Goal: Information Seeking & Learning: Learn about a topic

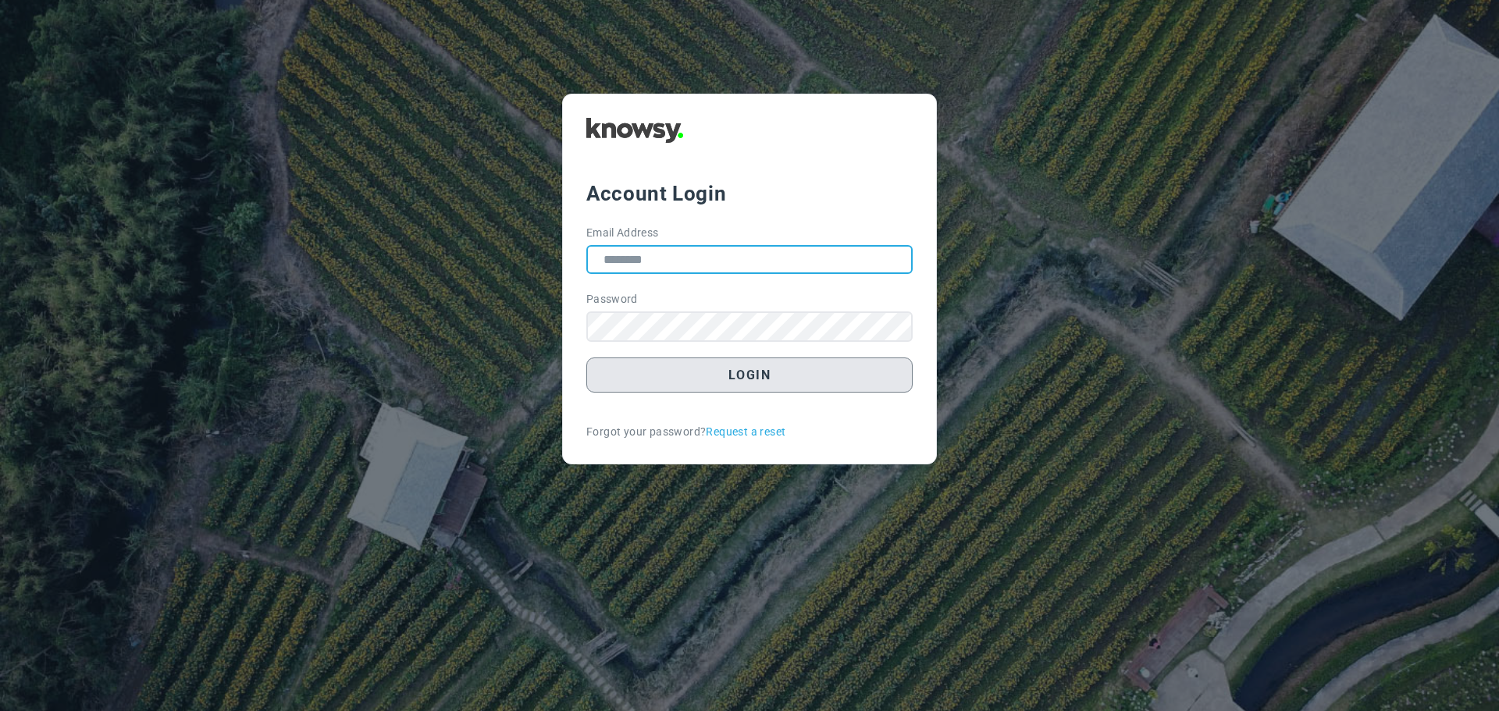
type input "**********"
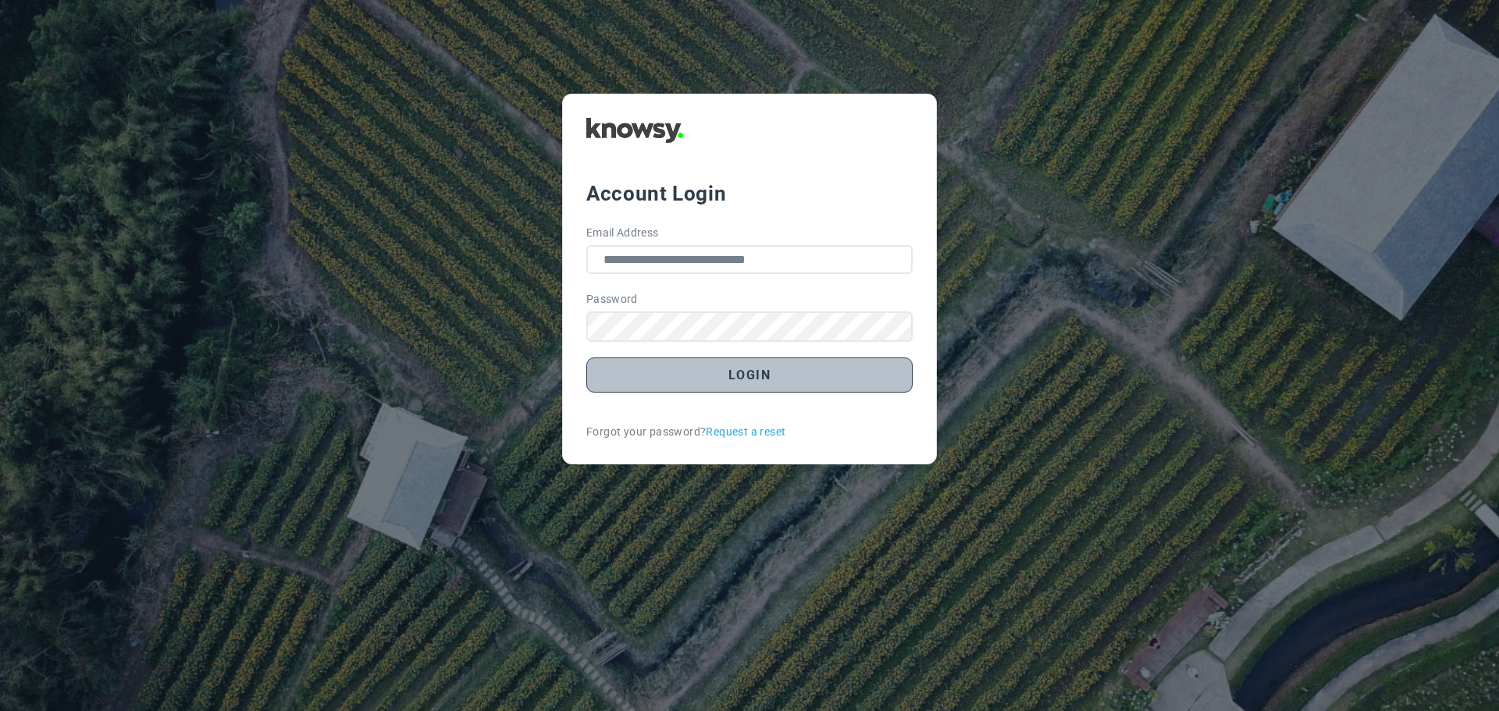
click at [757, 376] on button "Login" at bounding box center [749, 375] width 326 height 35
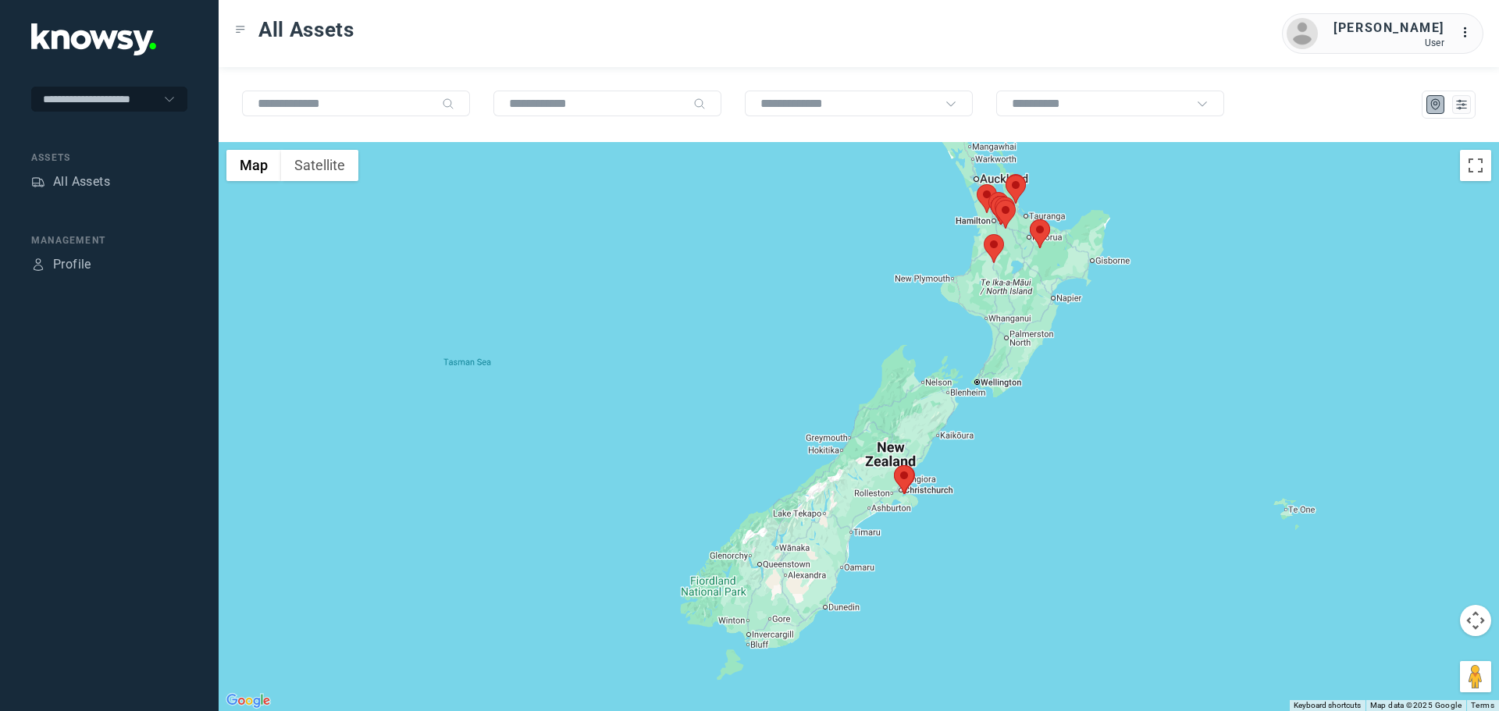
drag, startPoint x: 977, startPoint y: 568, endPoint x: 903, endPoint y: 474, distance: 119.5
click at [980, 415] on div at bounding box center [859, 426] width 1281 height 569
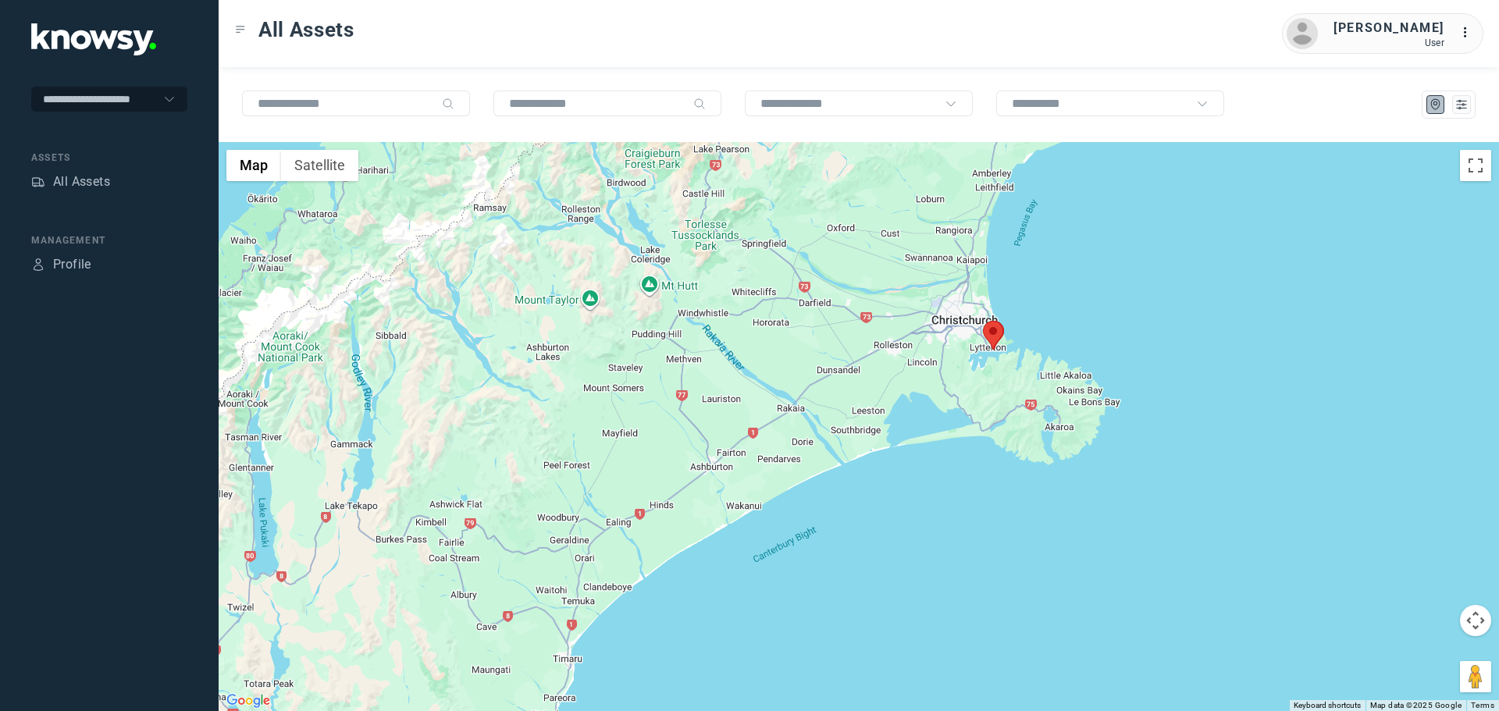
drag, startPoint x: 1156, startPoint y: 370, endPoint x: 1071, endPoint y: 454, distance: 119.3
click at [1135, 469] on div at bounding box center [859, 426] width 1281 height 569
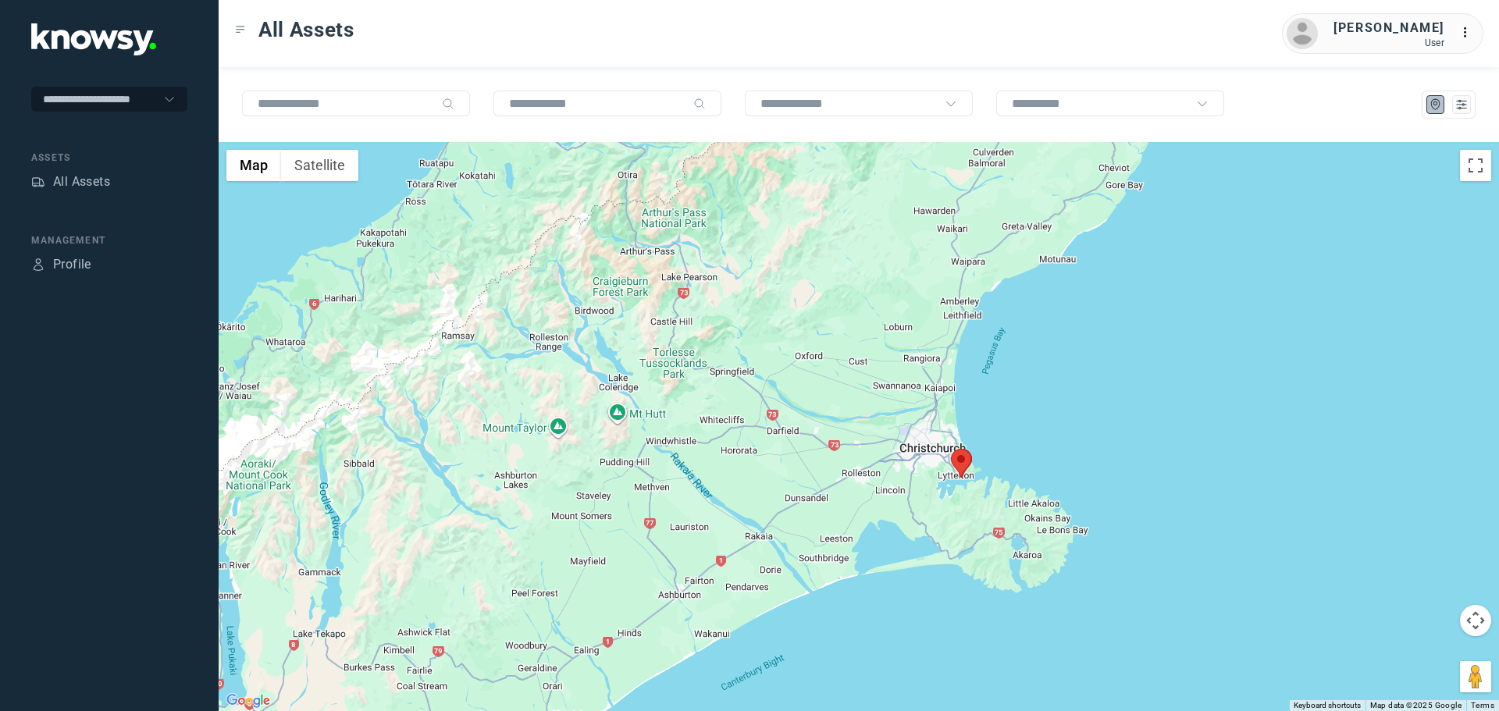
click at [951, 449] on area at bounding box center [951, 449] width 0 height 0
click at [965, 449] on span "View Asset" at bounding box center [966, 454] width 63 height 11
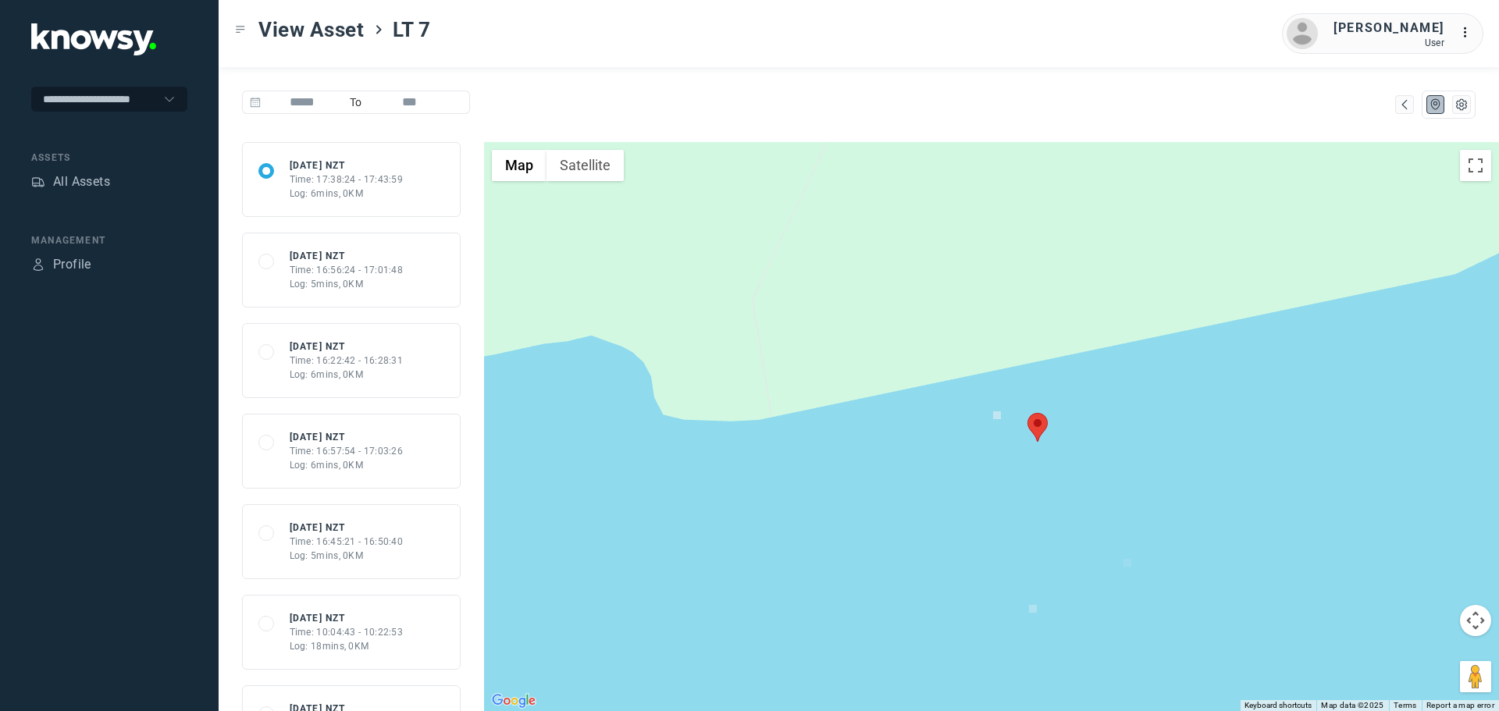
drag, startPoint x: 1110, startPoint y: 281, endPoint x: 1171, endPoint y: 438, distance: 168.7
click at [1177, 444] on div at bounding box center [991, 426] width 1015 height 569
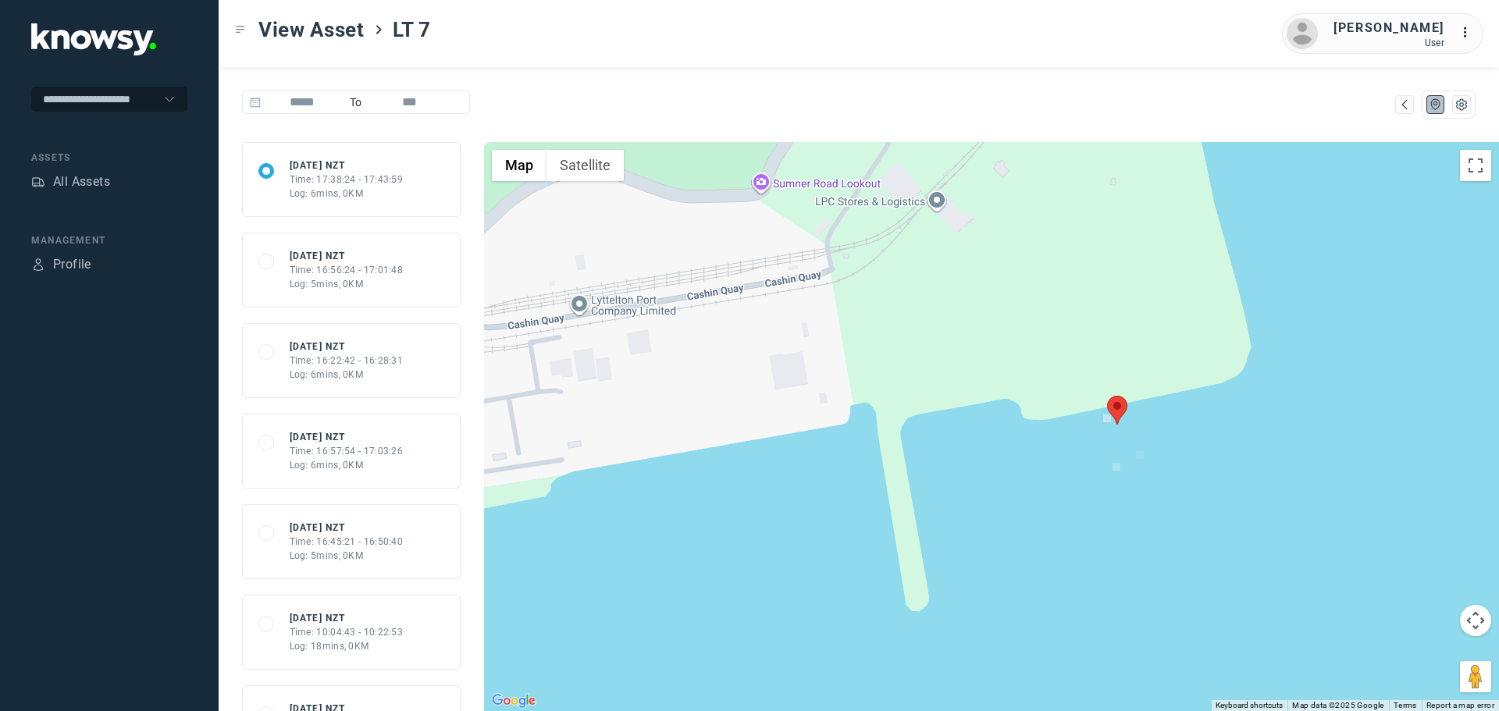
drag, startPoint x: 1184, startPoint y: 411, endPoint x: 1185, endPoint y: 430, distance: 18.8
click at [1185, 430] on div at bounding box center [991, 426] width 1015 height 569
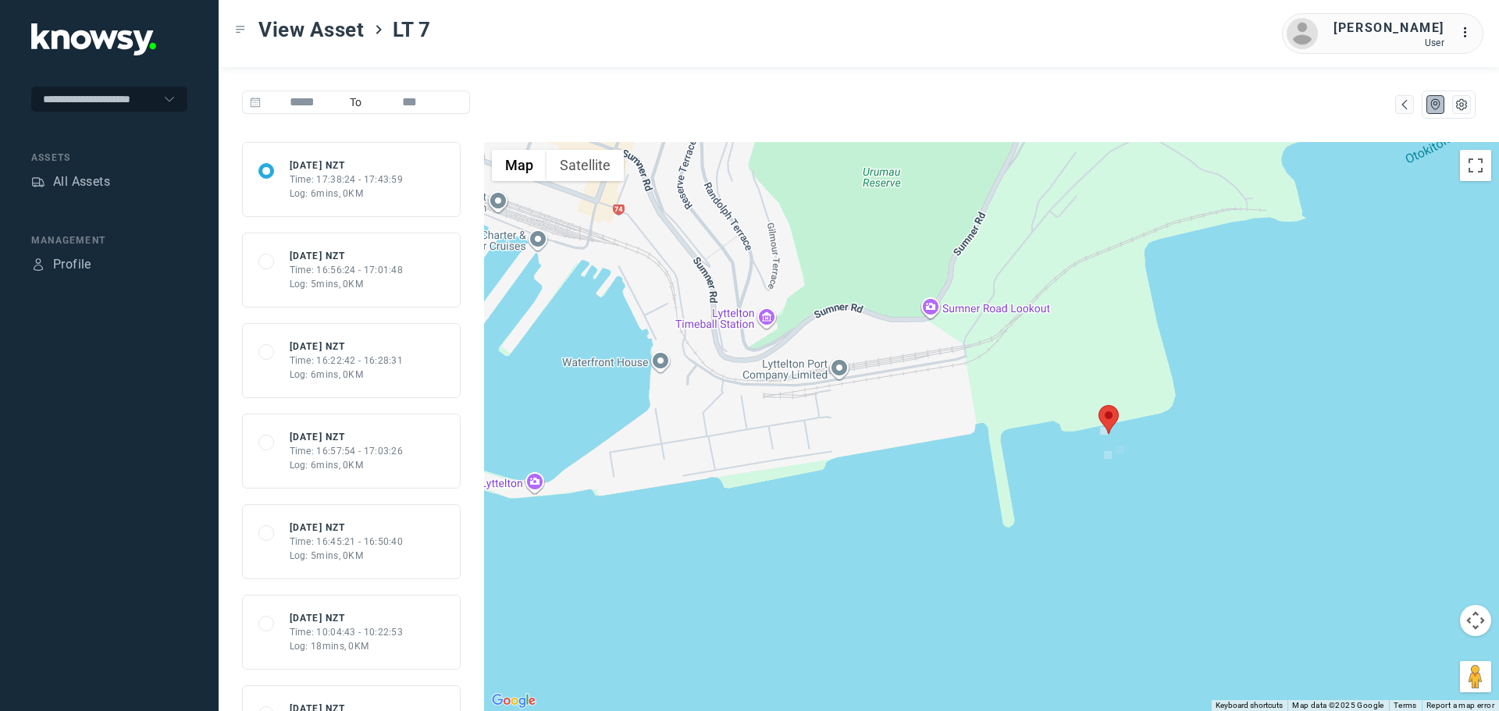
drag, startPoint x: 1236, startPoint y: 438, endPoint x: 1175, endPoint y: 419, distance: 64.0
click at [1175, 419] on div at bounding box center [991, 426] width 1015 height 569
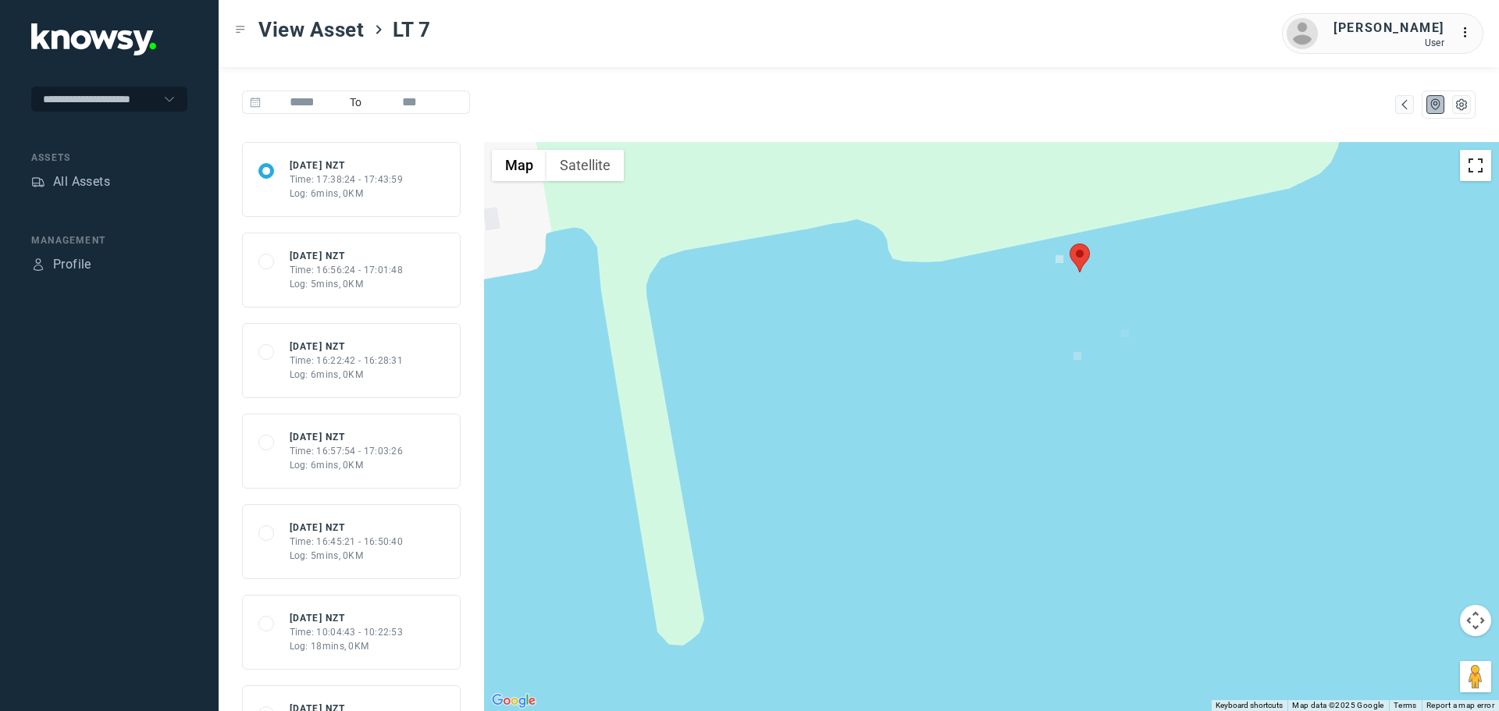
drag, startPoint x: 1483, startPoint y: 166, endPoint x: 1483, endPoint y: 262, distance: 96.1
click at [1483, 166] on button "Toggle fullscreen view" at bounding box center [1475, 165] width 31 height 31
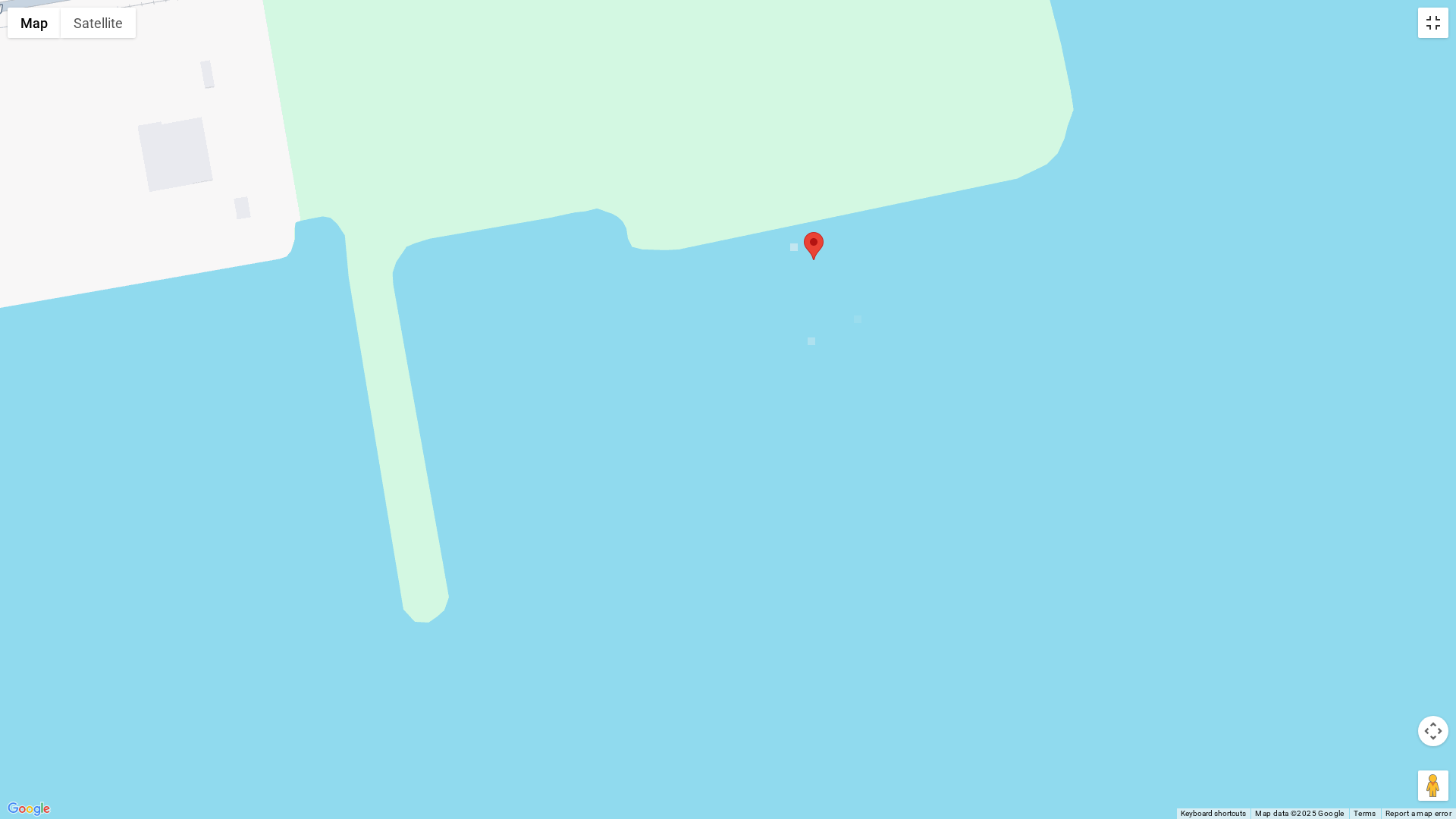
click at [1438, 27] on button "Toggle fullscreen view" at bounding box center [1433, 22] width 30 height 30
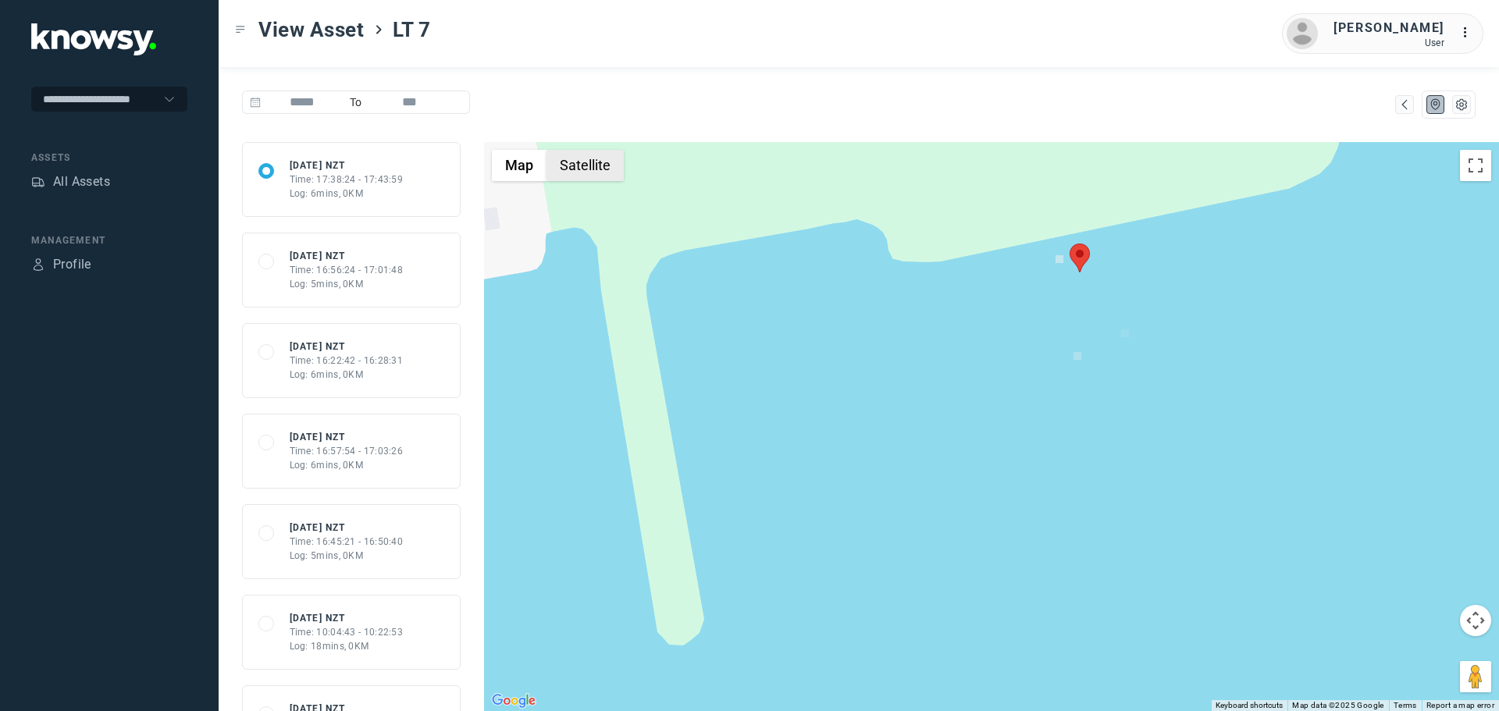
click at [599, 168] on button "Satellite" at bounding box center [585, 165] width 77 height 31
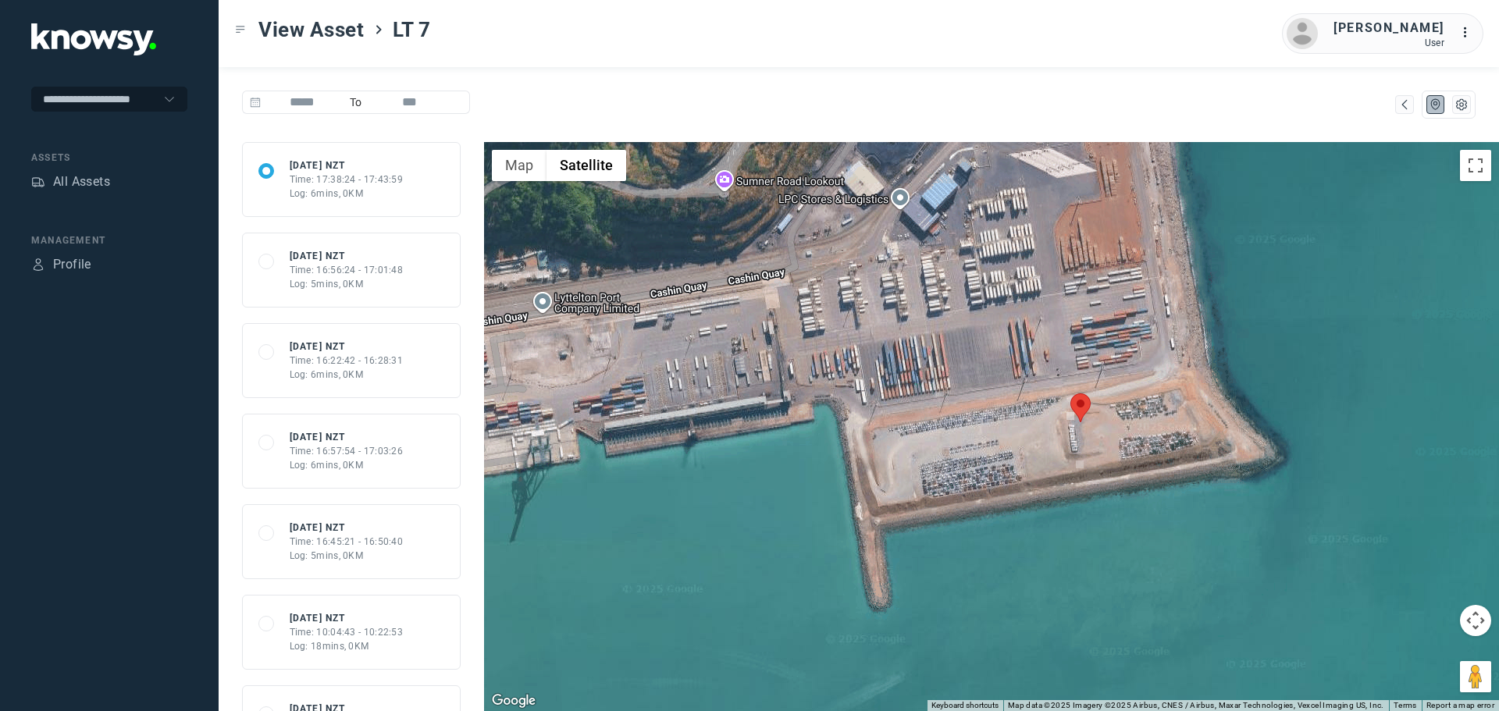
drag, startPoint x: 1213, startPoint y: 318, endPoint x: 1139, endPoint y: 473, distance: 171.9
click at [1139, 473] on div at bounding box center [991, 426] width 1015 height 569
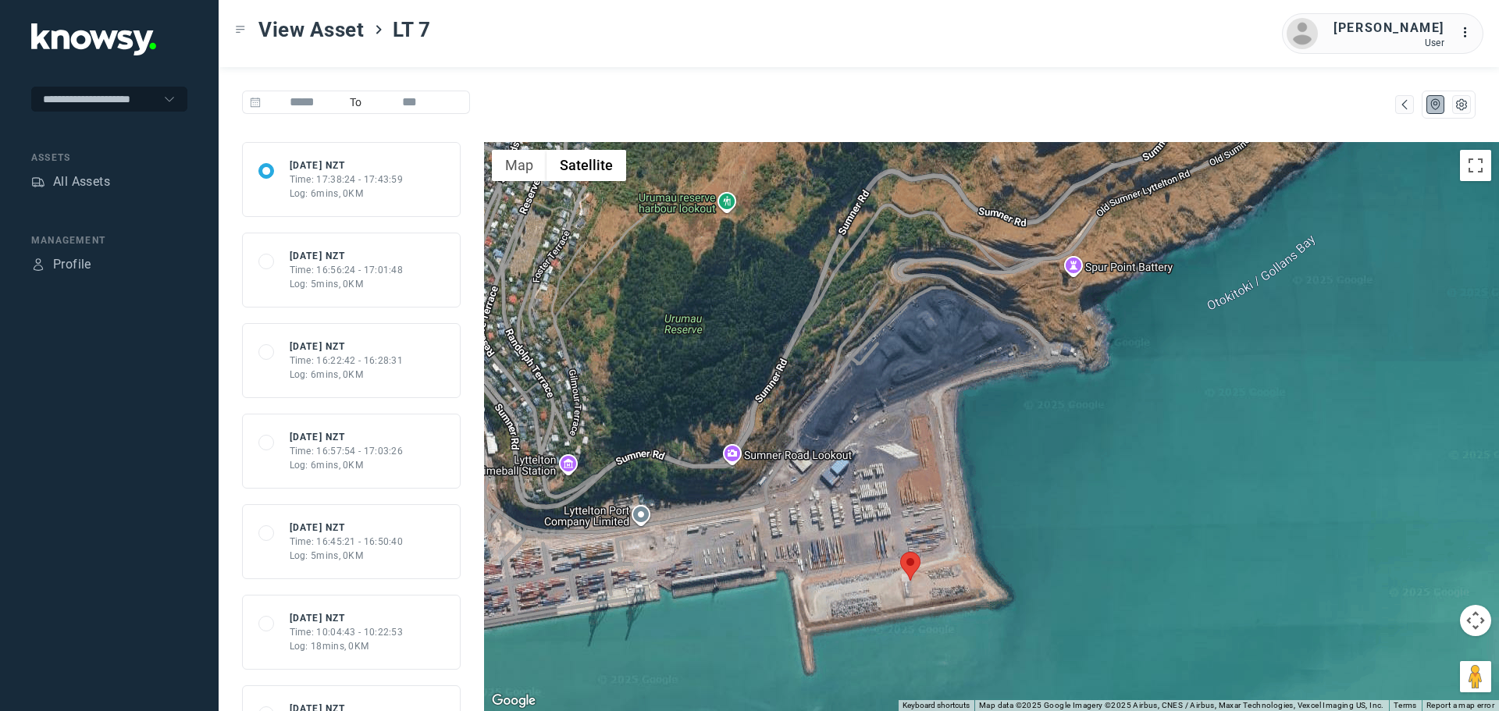
drag, startPoint x: 1278, startPoint y: 383, endPoint x: 1024, endPoint y: 553, distance: 305.8
click at [1024, 553] on div at bounding box center [991, 426] width 1015 height 569
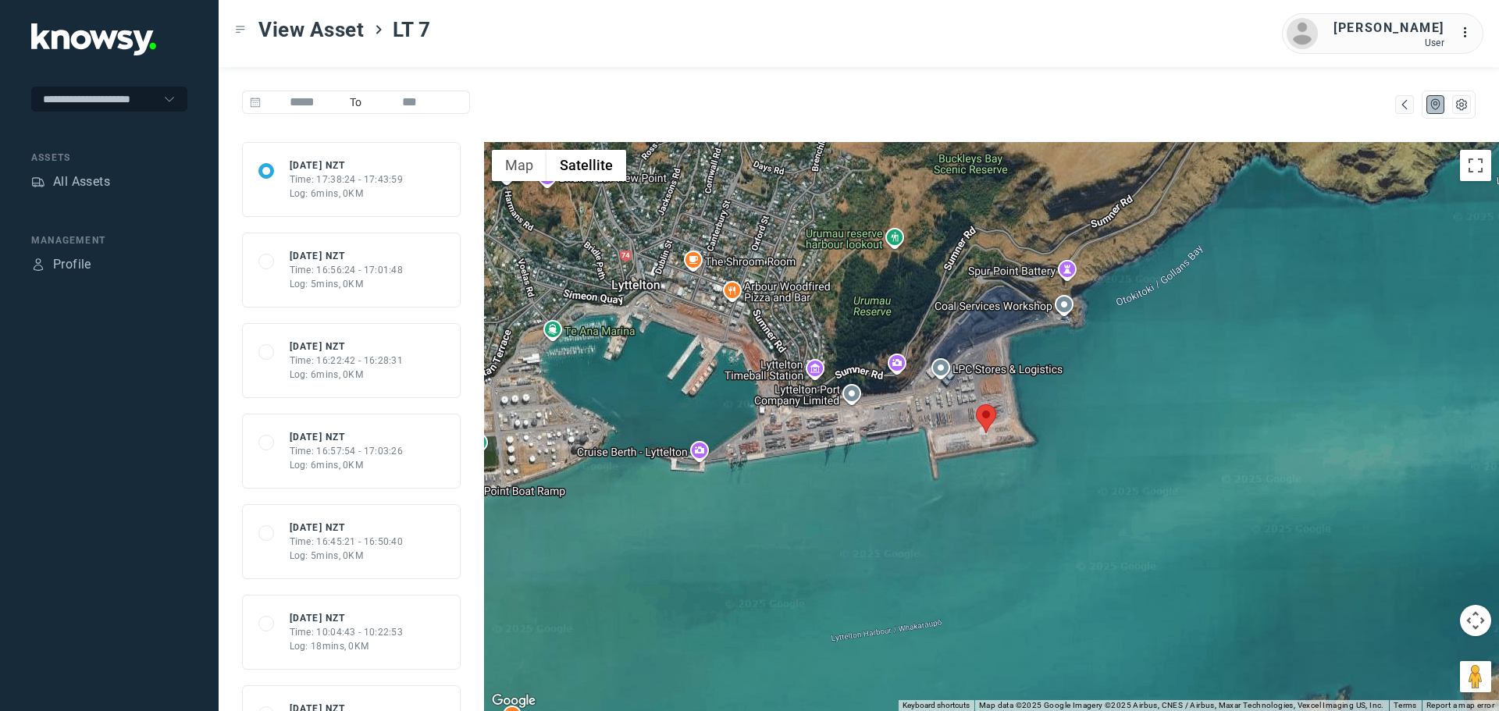
click at [93, 170] on nav "Assets All Assets" at bounding box center [109, 173] width 156 height 44
click at [91, 183] on div "All Assets" at bounding box center [81, 182] width 57 height 19
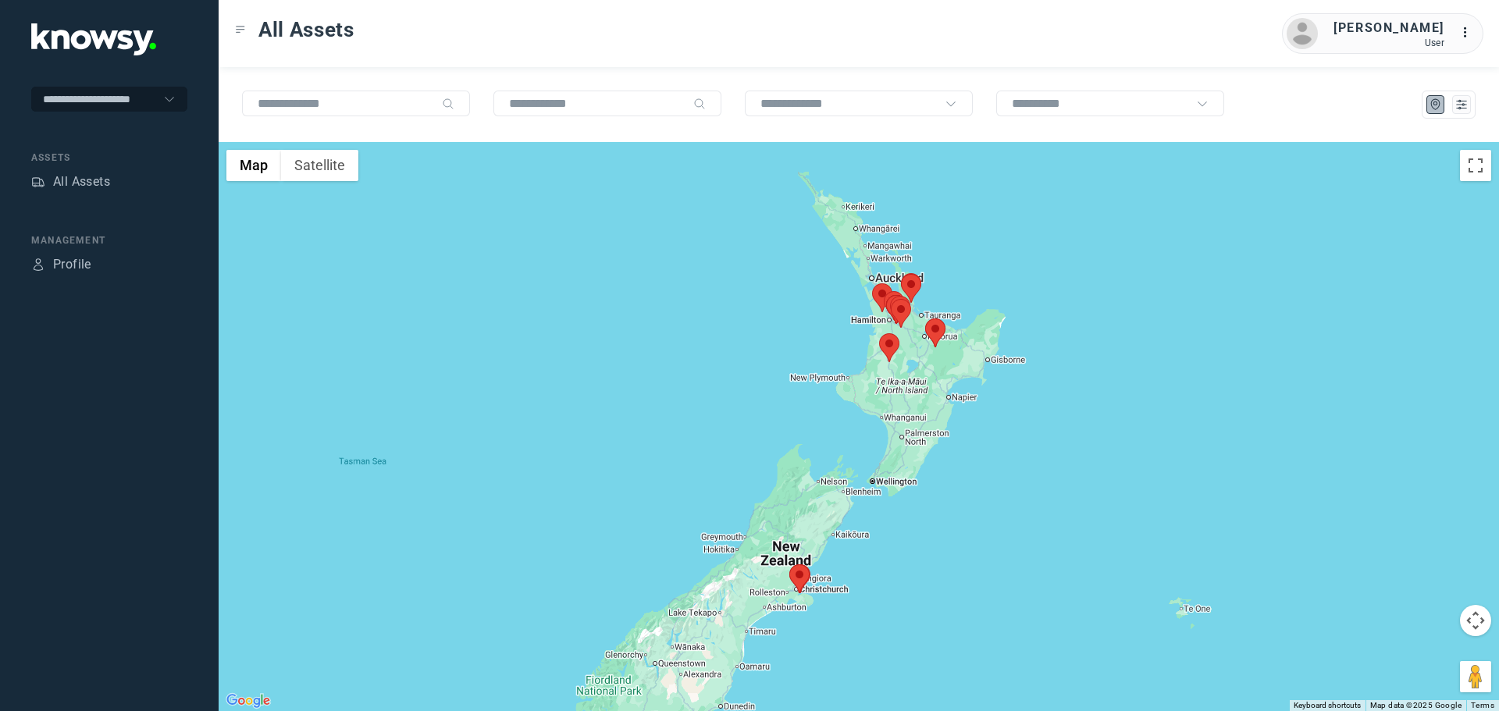
drag, startPoint x: 940, startPoint y: 299, endPoint x: 959, endPoint y: 353, distance: 57.1
click at [959, 353] on div at bounding box center [859, 426] width 1281 height 569
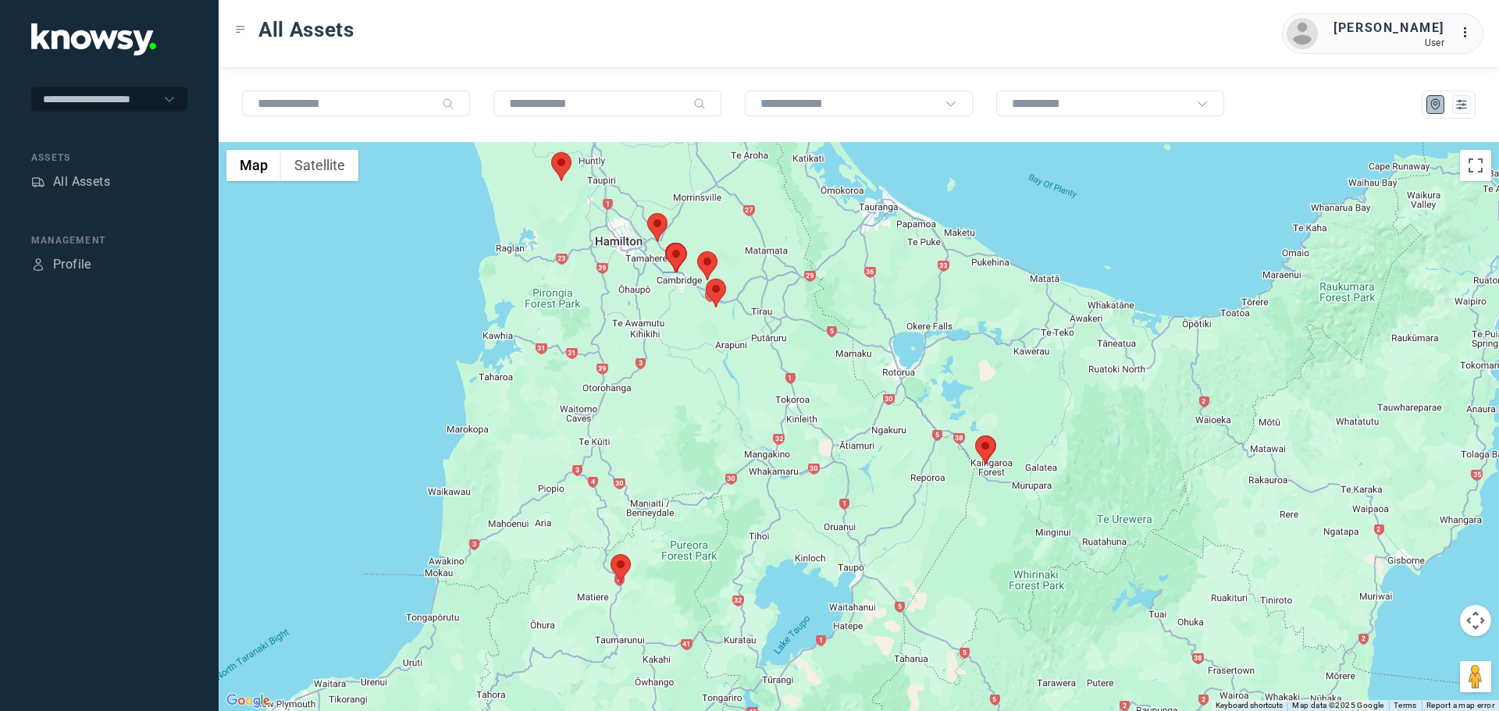
drag, startPoint x: 964, startPoint y: 541, endPoint x: 979, endPoint y: 483, distance: 60.6
click at [979, 483] on div at bounding box center [859, 426] width 1281 height 569
click at [975, 436] on area at bounding box center [975, 436] width 0 height 0
click at [611, 554] on area at bounding box center [611, 554] width 0 height 0
click at [975, 436] on area at bounding box center [975, 436] width 0 height 0
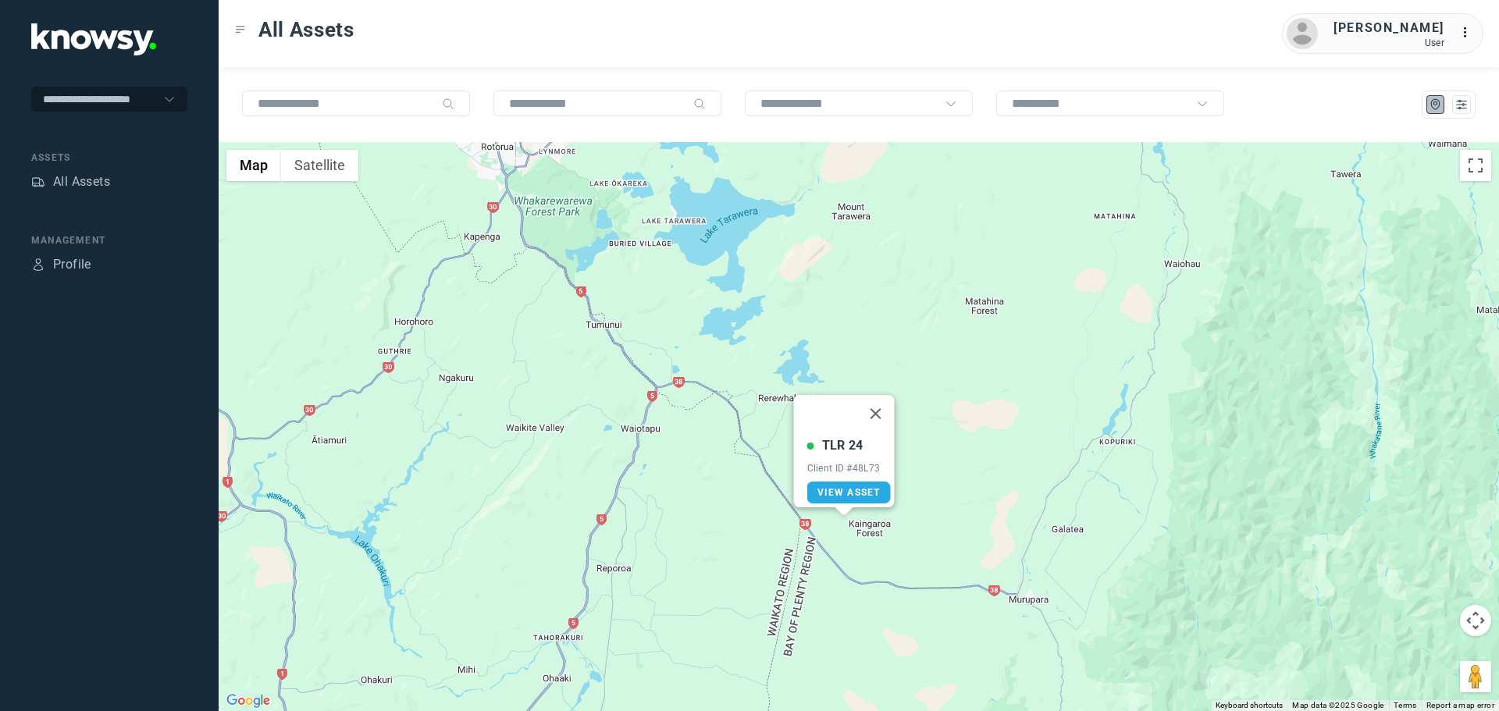
drag, startPoint x: 977, startPoint y: 438, endPoint x: 1017, endPoint y: 323, distance: 122.2
click at [1017, 323] on div "TLR 24 Client ID #48L73 View Asset" at bounding box center [859, 426] width 1281 height 569
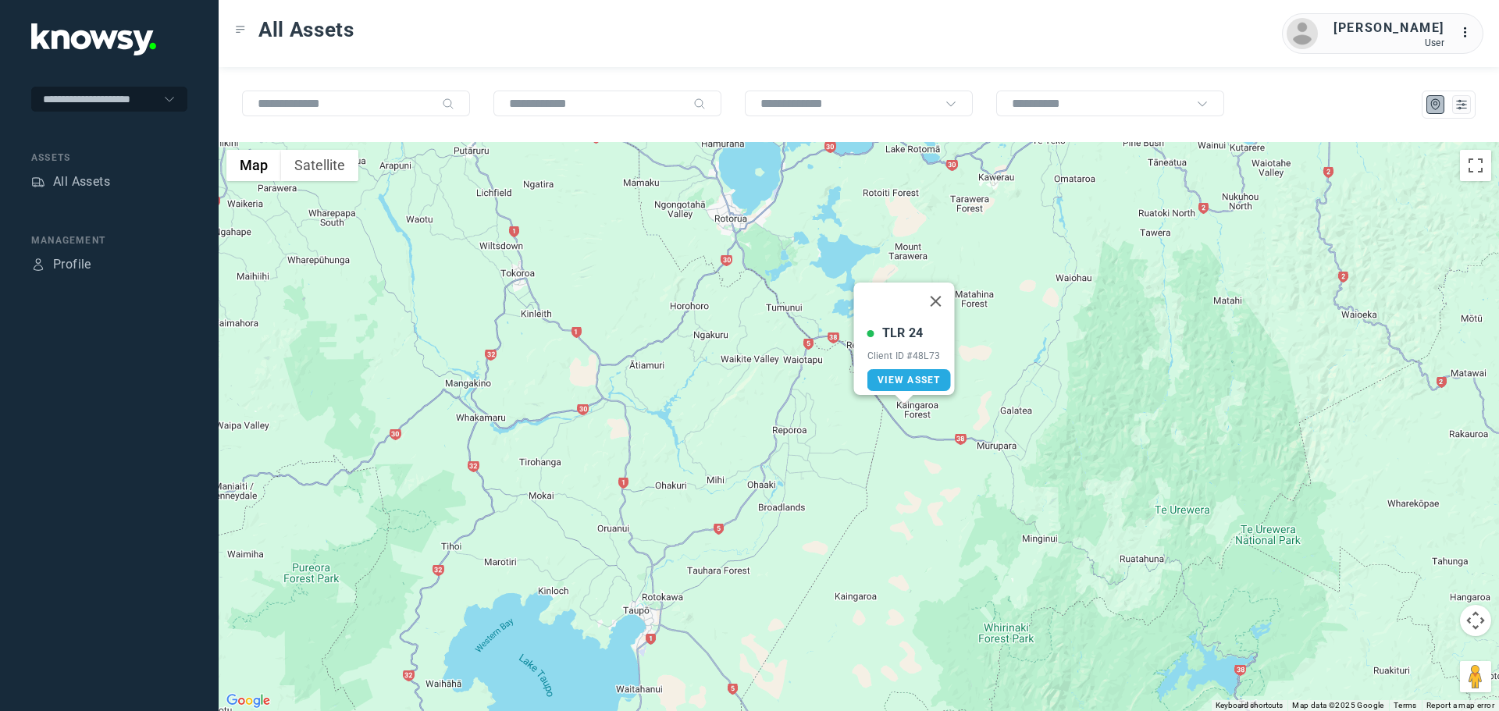
click at [941, 294] on button "Close" at bounding box center [936, 301] width 37 height 37
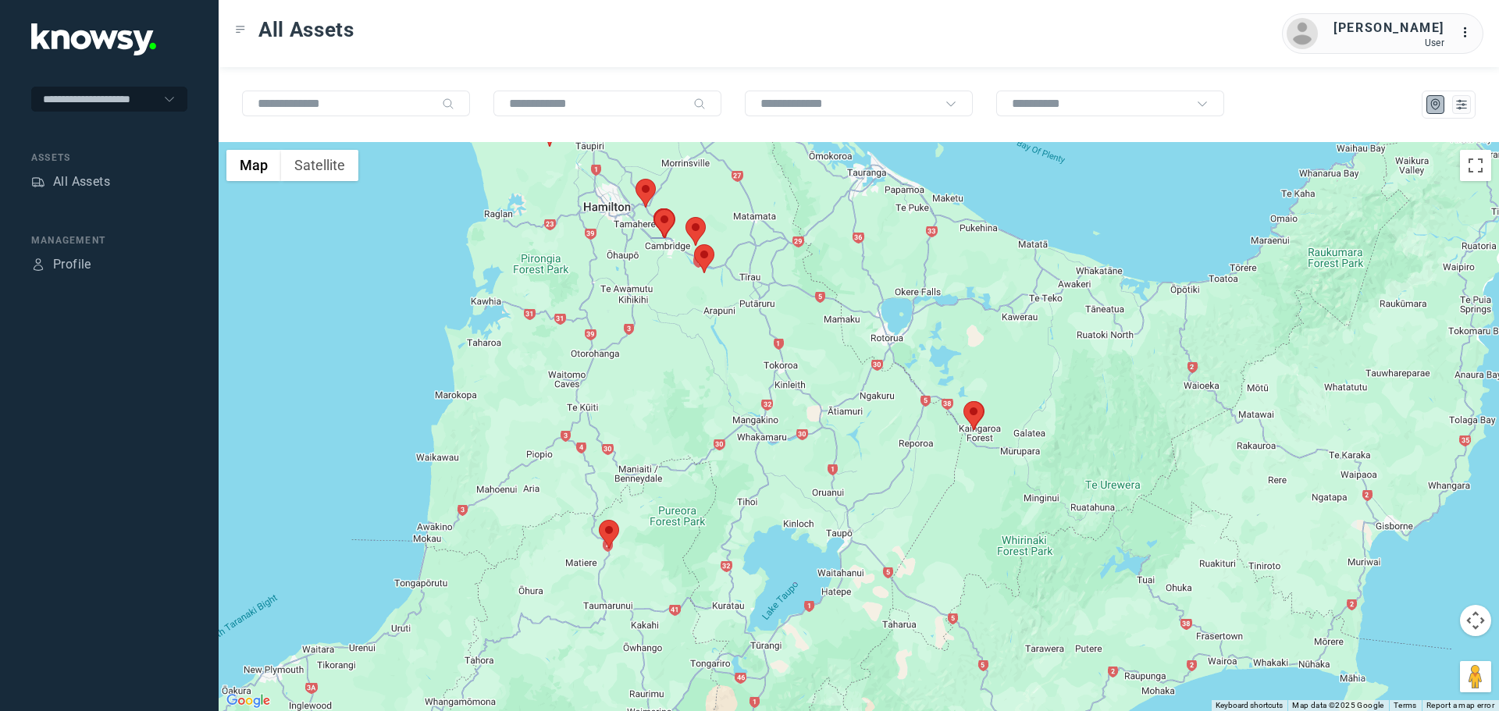
drag, startPoint x: 837, startPoint y: 308, endPoint x: 913, endPoint y: 382, distance: 106.0
click at [892, 369] on div at bounding box center [859, 426] width 1281 height 569
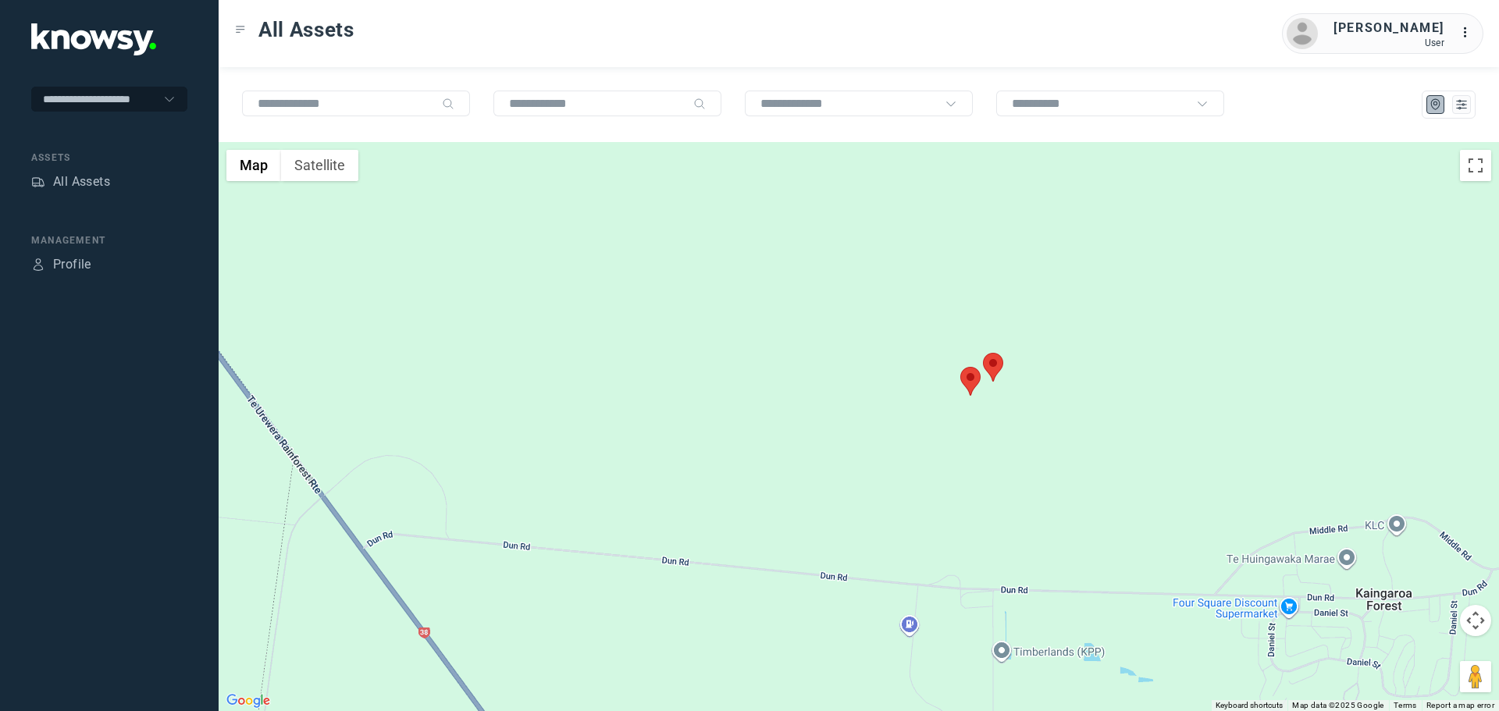
click at [983, 353] on area at bounding box center [983, 353] width 0 height 0
click at [973, 362] on div "Tracker 25 Client ID #25 View Asset" at bounding box center [998, 335] width 91 height 75
click at [997, 353] on span "View Asset" at bounding box center [998, 358] width 63 height 11
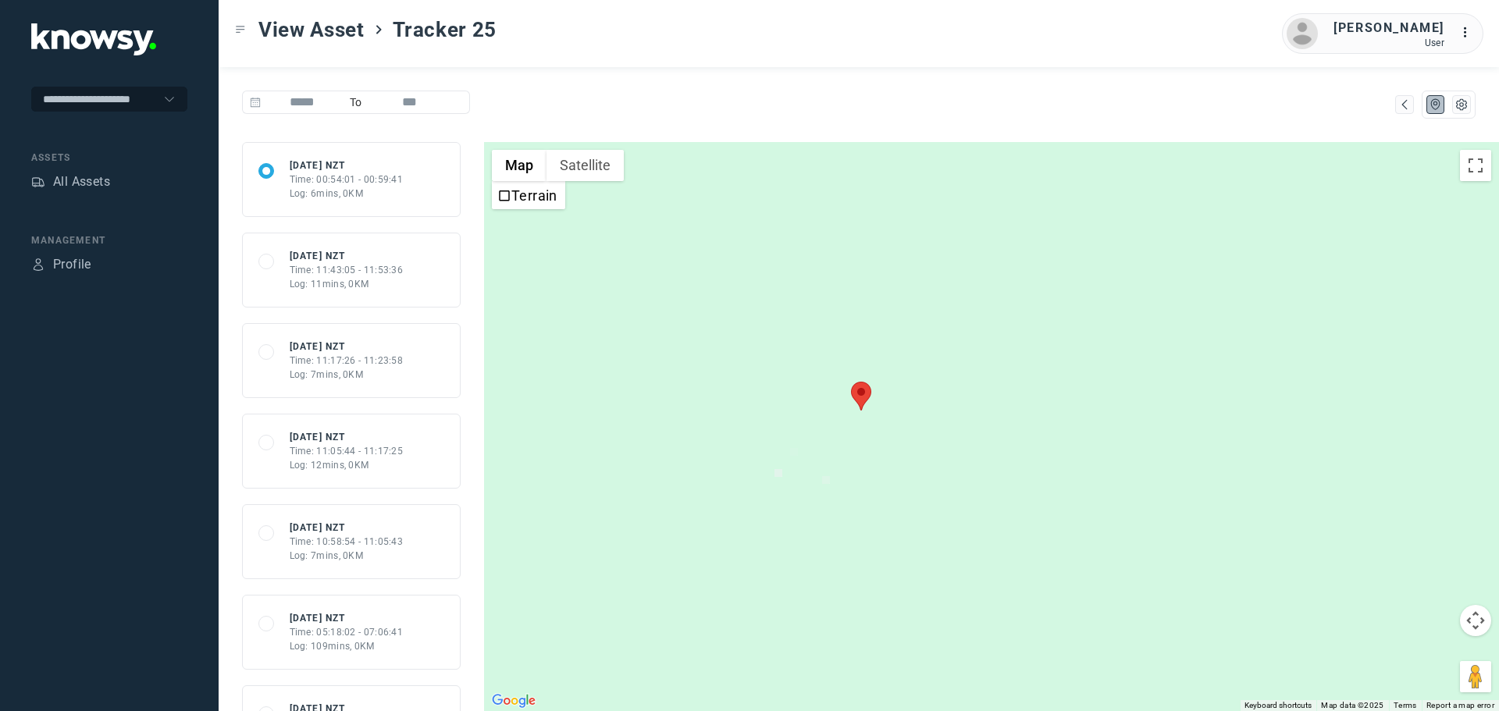
click at [607, 181] on div at bounding box center [991, 426] width 1015 height 569
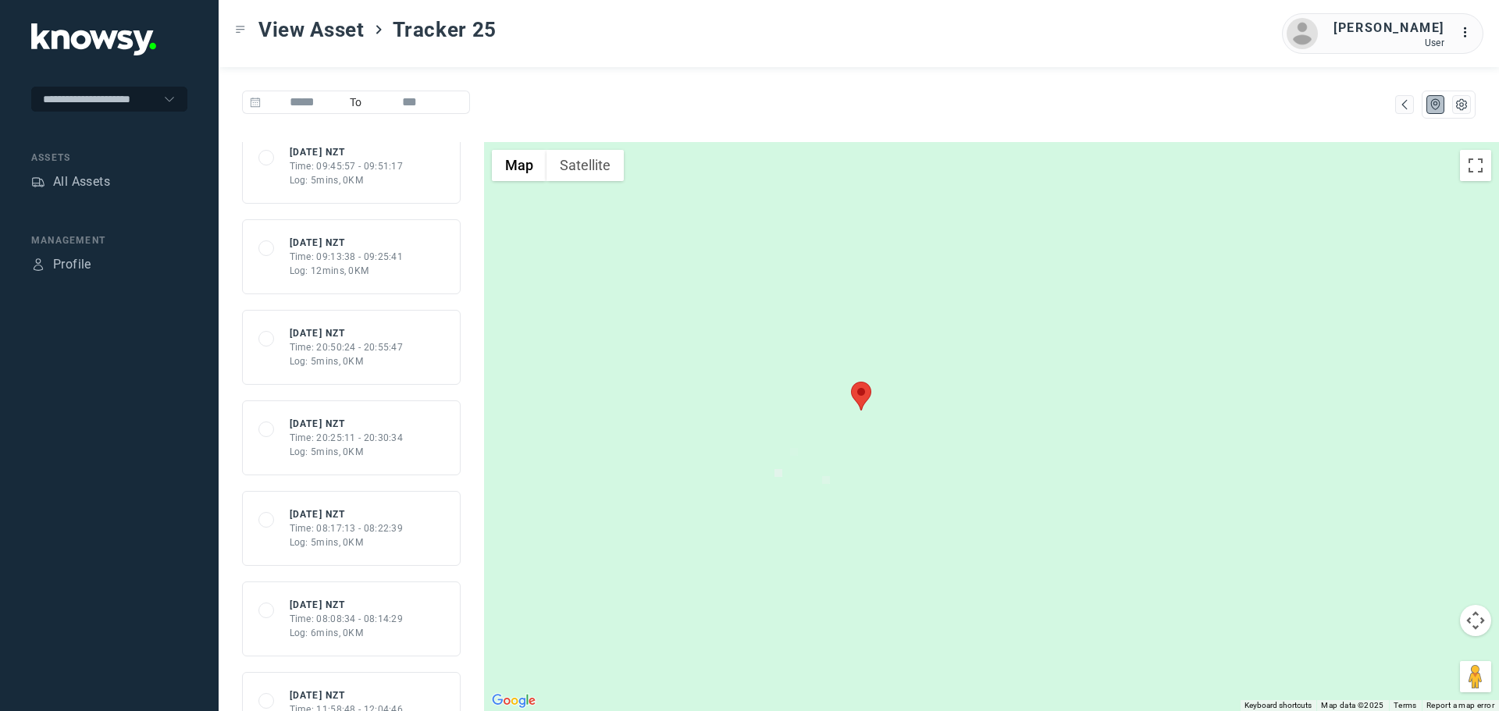
scroll to position [2428, 0]
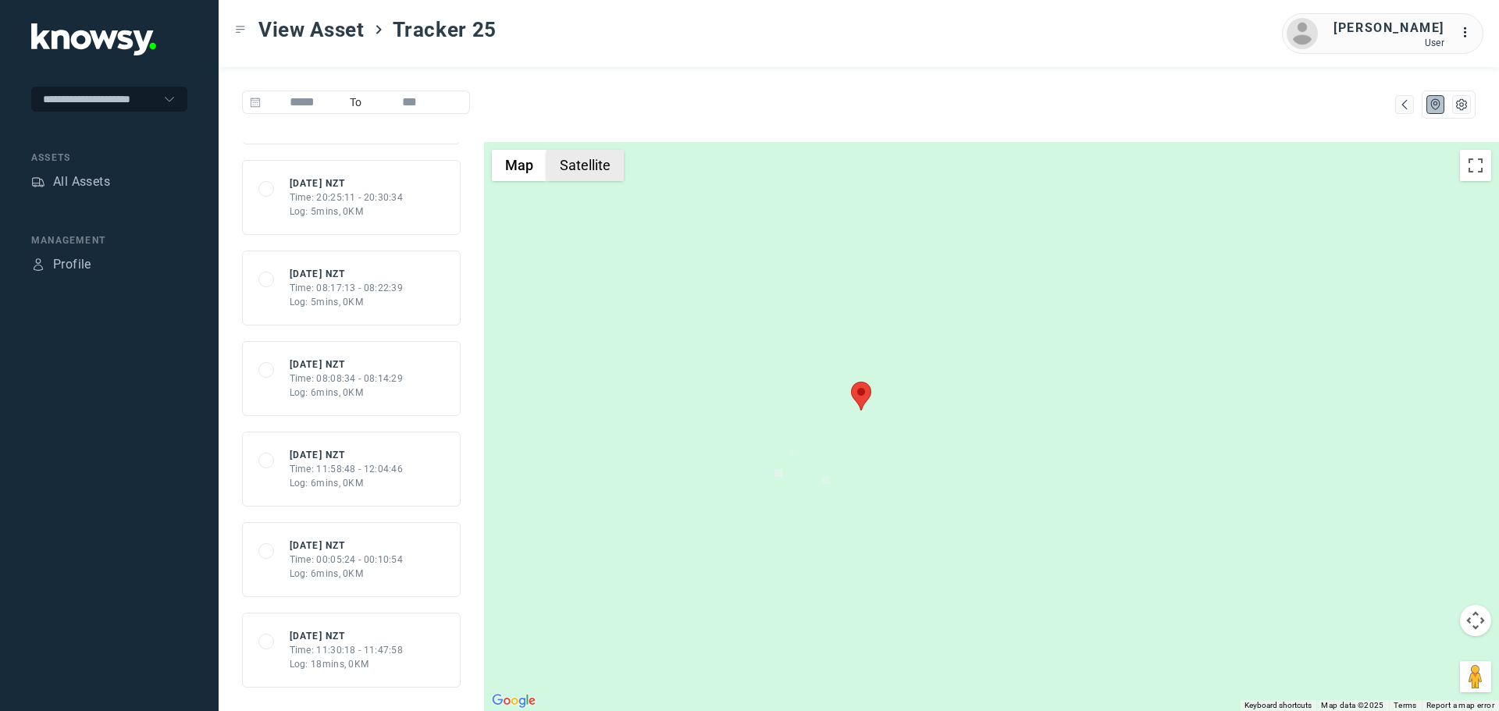
click at [609, 174] on button "Satellite" at bounding box center [585, 165] width 77 height 31
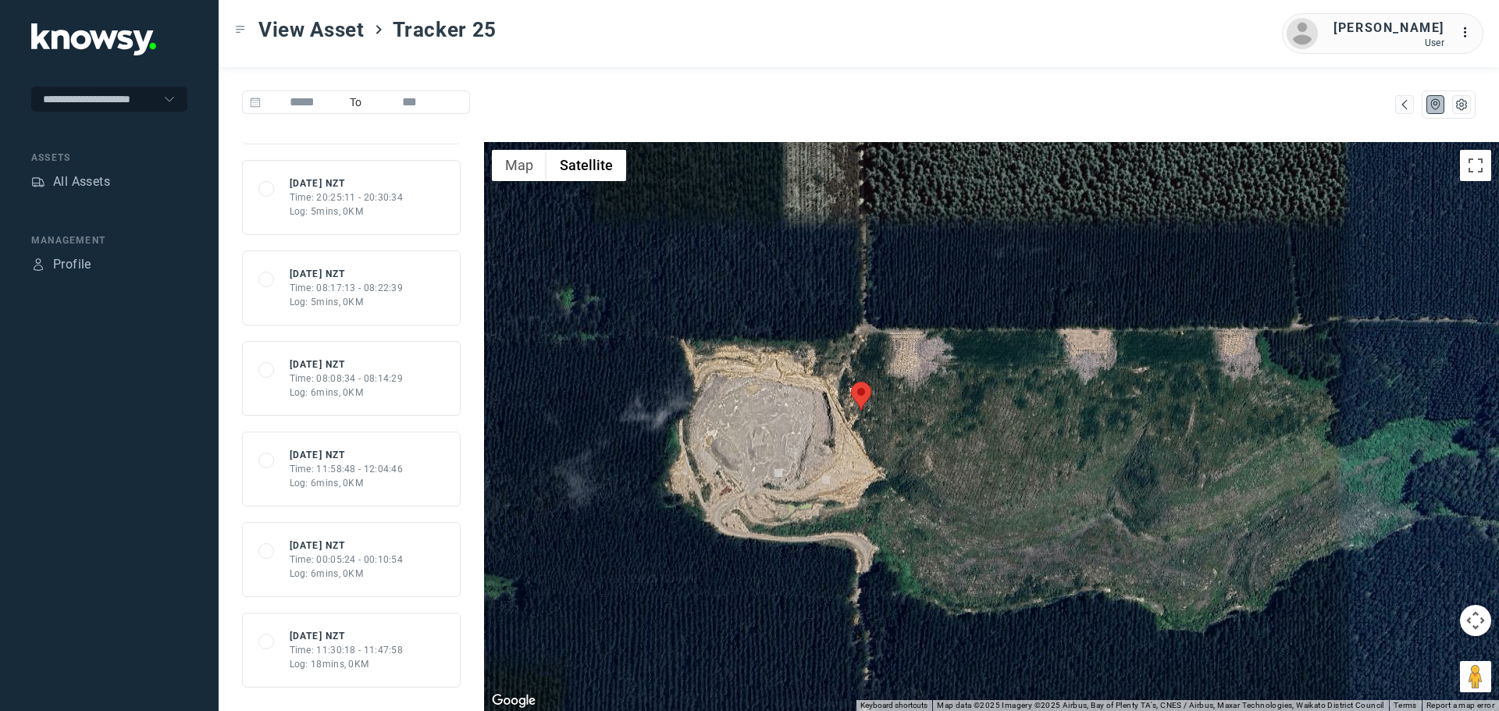
click at [851, 382] on area at bounding box center [851, 382] width 0 height 0
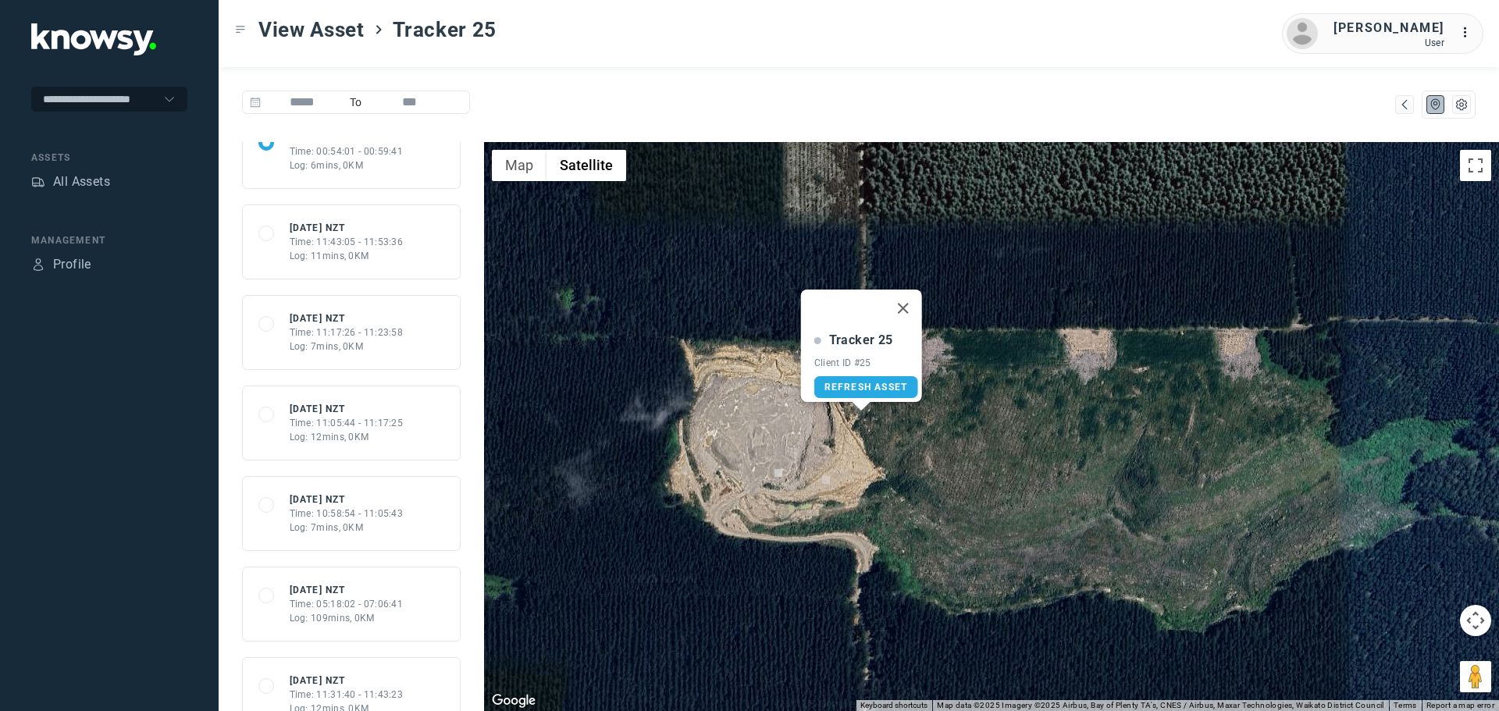
scroll to position [0, 0]
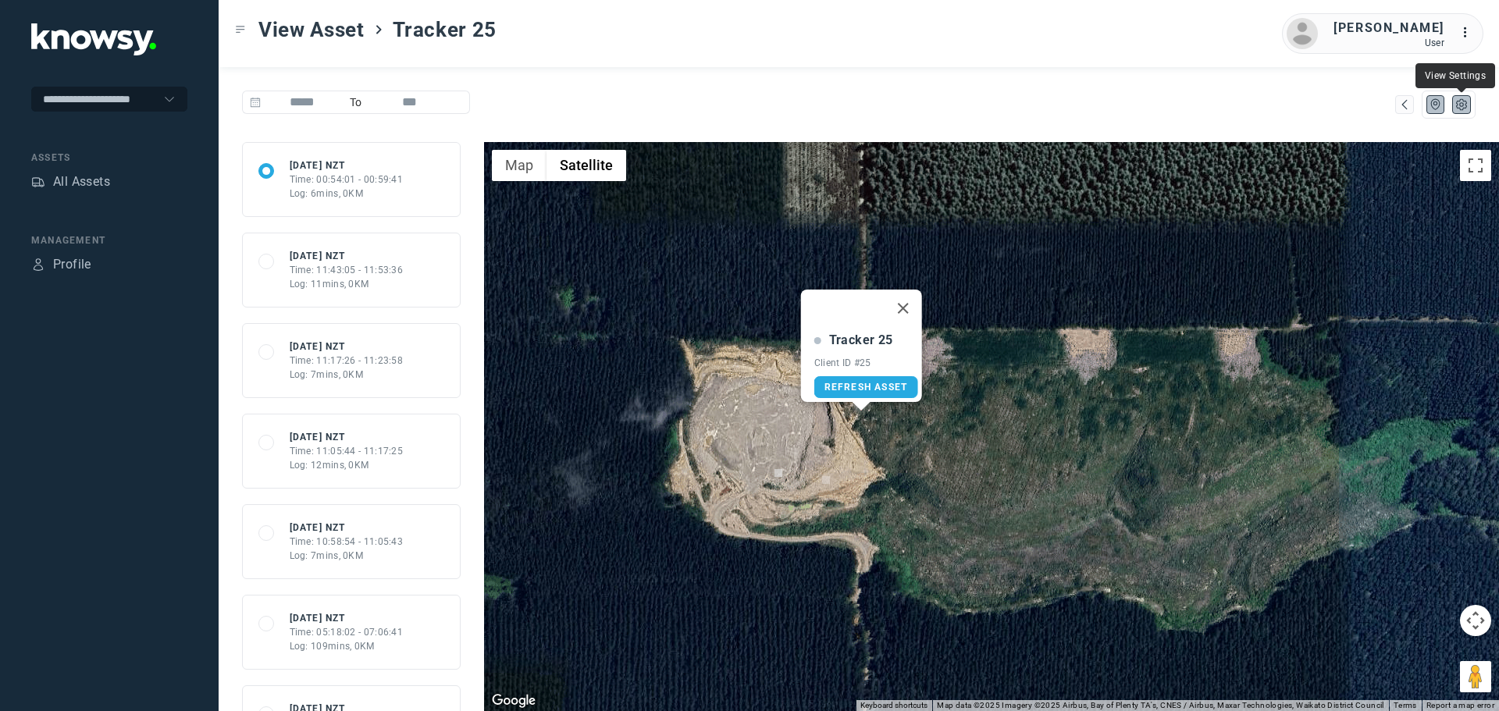
click at [1467, 109] on icon "List" at bounding box center [1462, 105] width 14 height 14
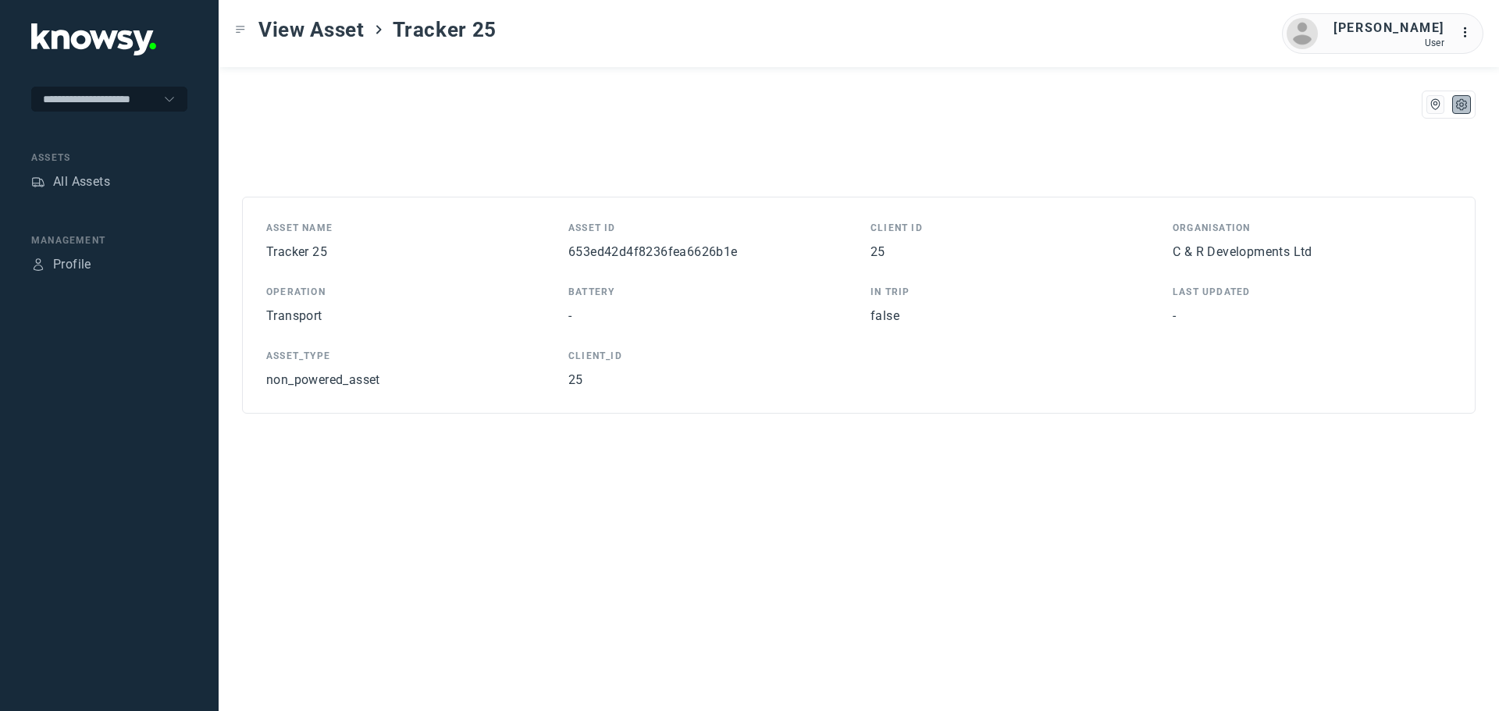
click at [1463, 35] on tspan "..." at bounding box center [1469, 33] width 16 height 12
click at [1422, 71] on link "Dashboard" at bounding box center [1451, 71] width 87 height 25
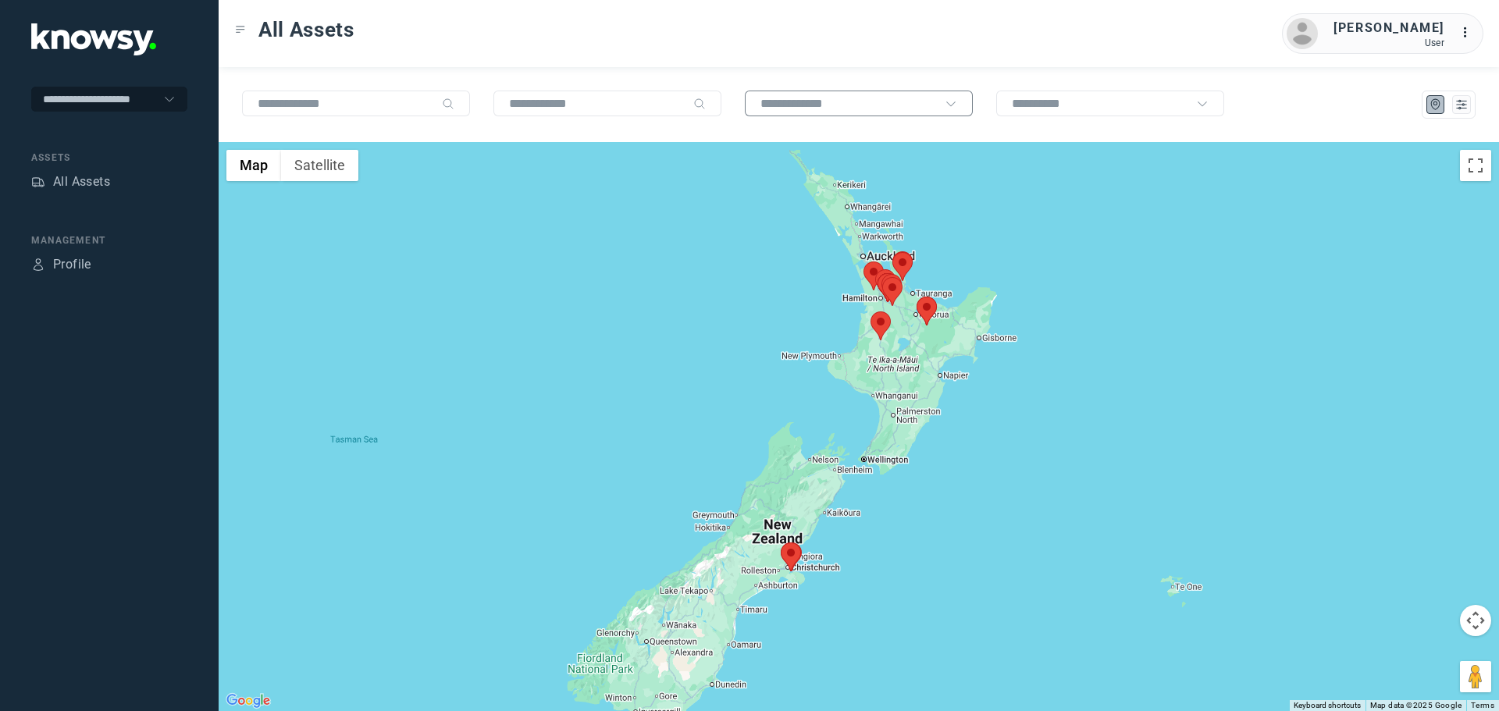
click at [916, 112] on div at bounding box center [859, 104] width 228 height 26
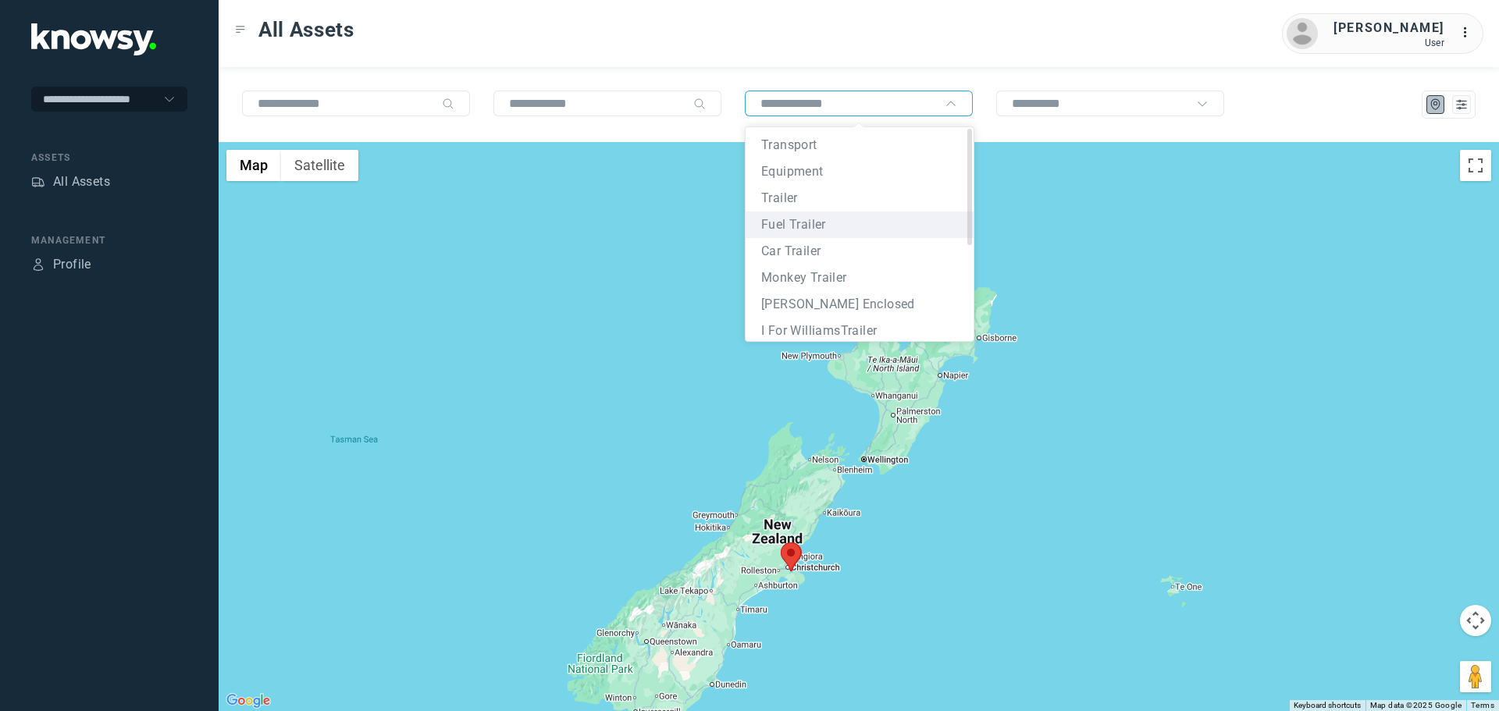
click at [864, 226] on li "Fuel Trailer" at bounding box center [860, 225] width 228 height 27
type input "**********"
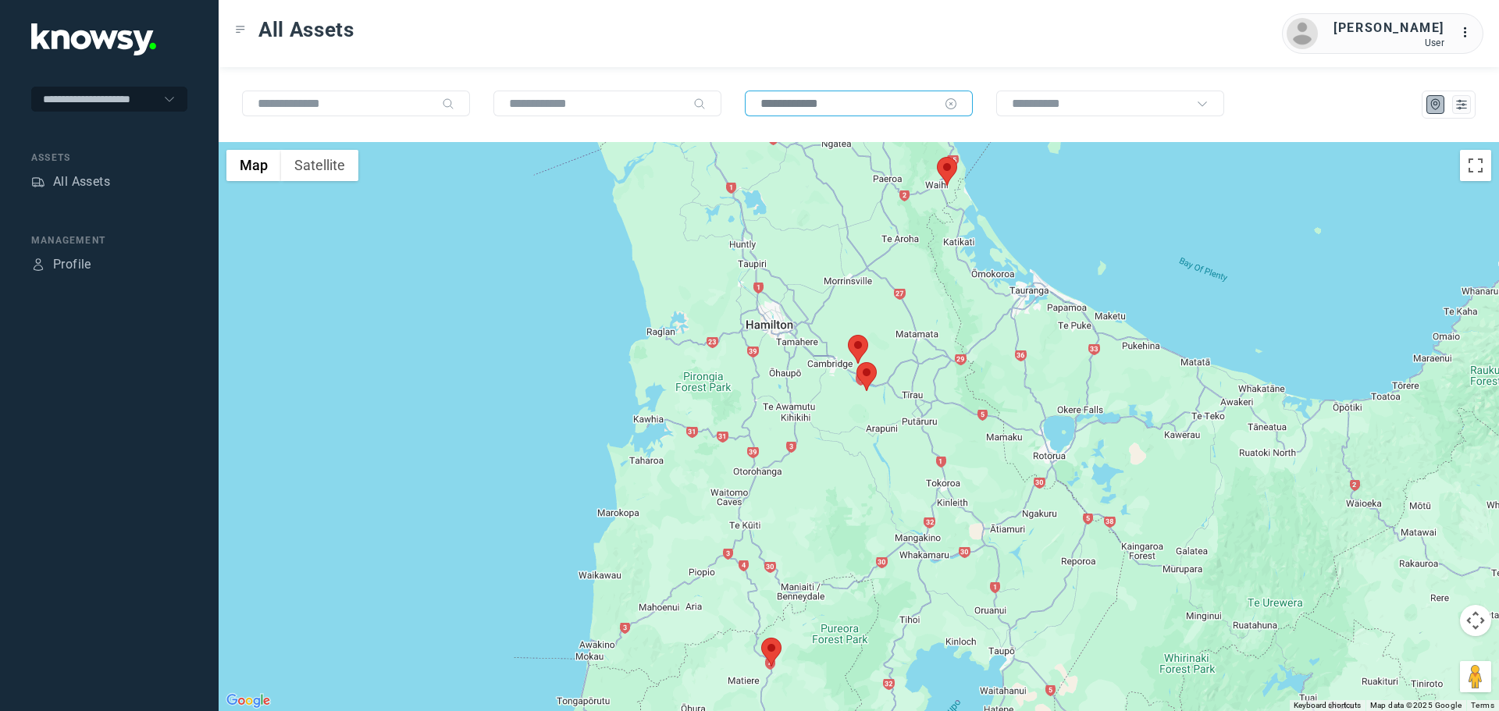
click at [951, 105] on icon at bounding box center [952, 104] width 4 height 4
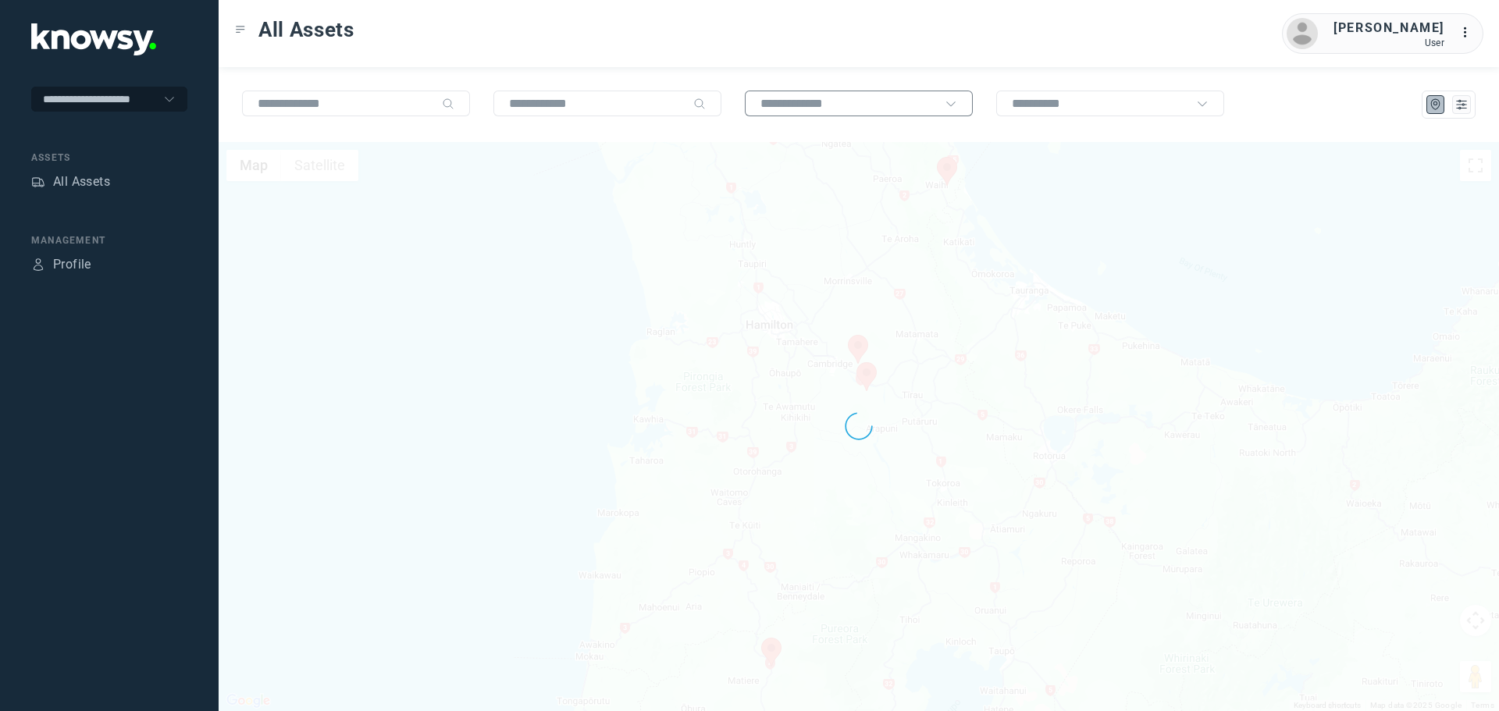
click at [949, 106] on icon at bounding box center [951, 104] width 12 height 12
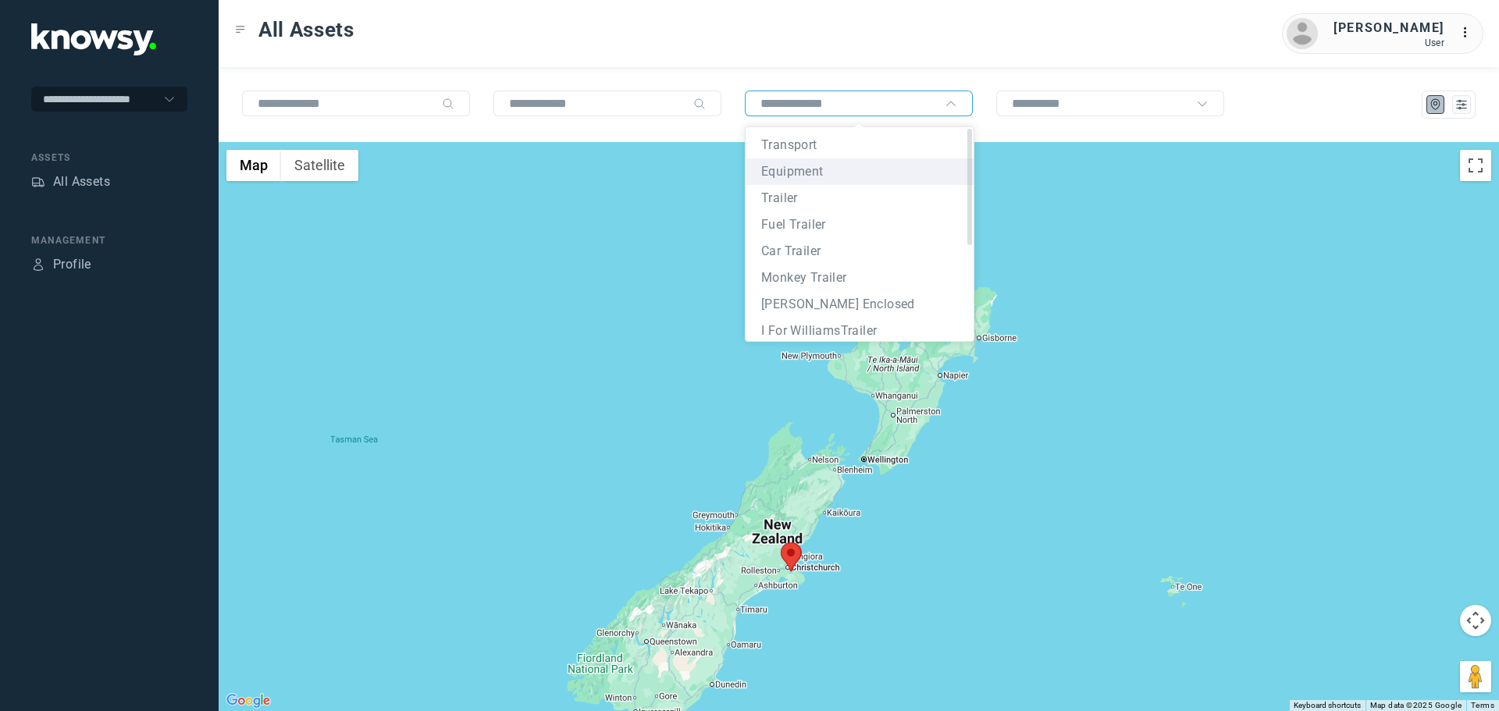
click at [800, 174] on span "Equipment" at bounding box center [792, 171] width 62 height 15
type input "*********"
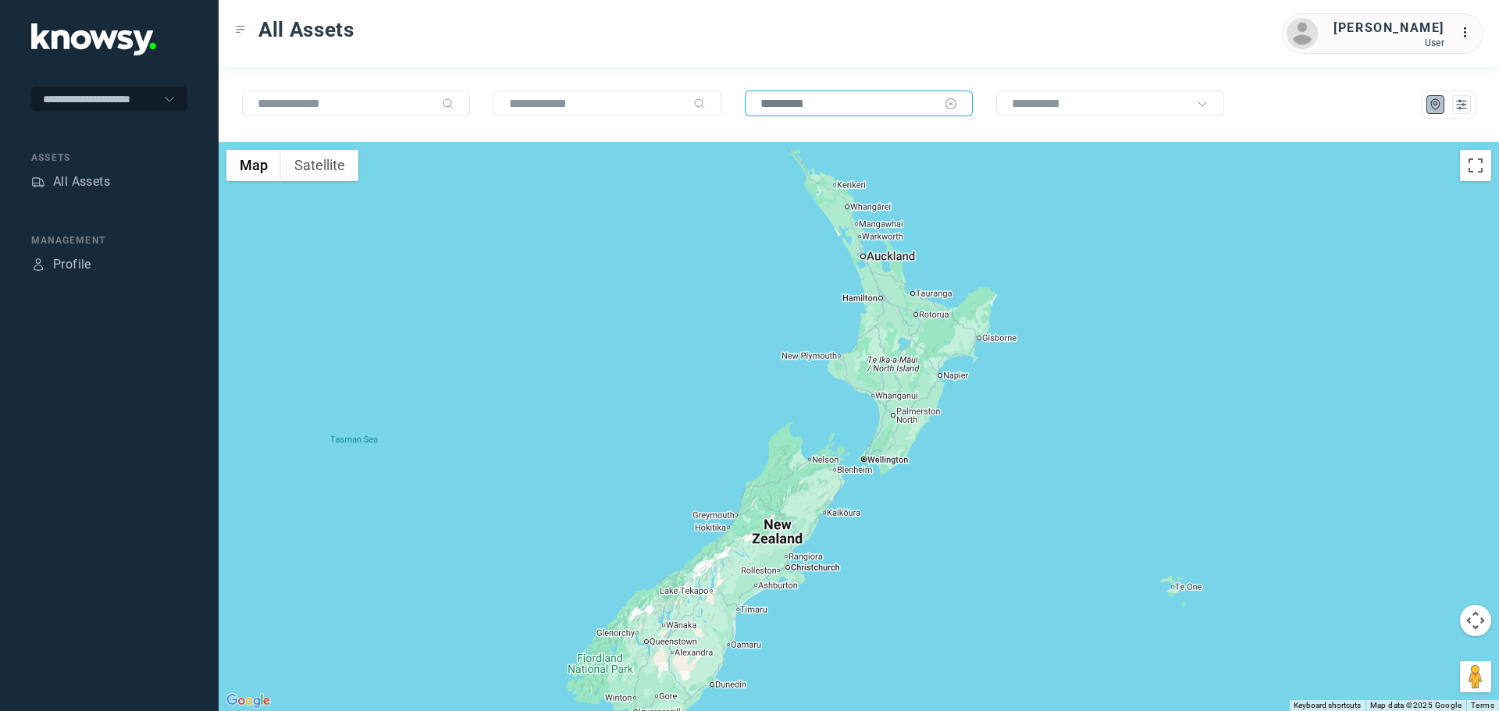
click at [885, 105] on input "*********" at bounding box center [850, 103] width 178 height 13
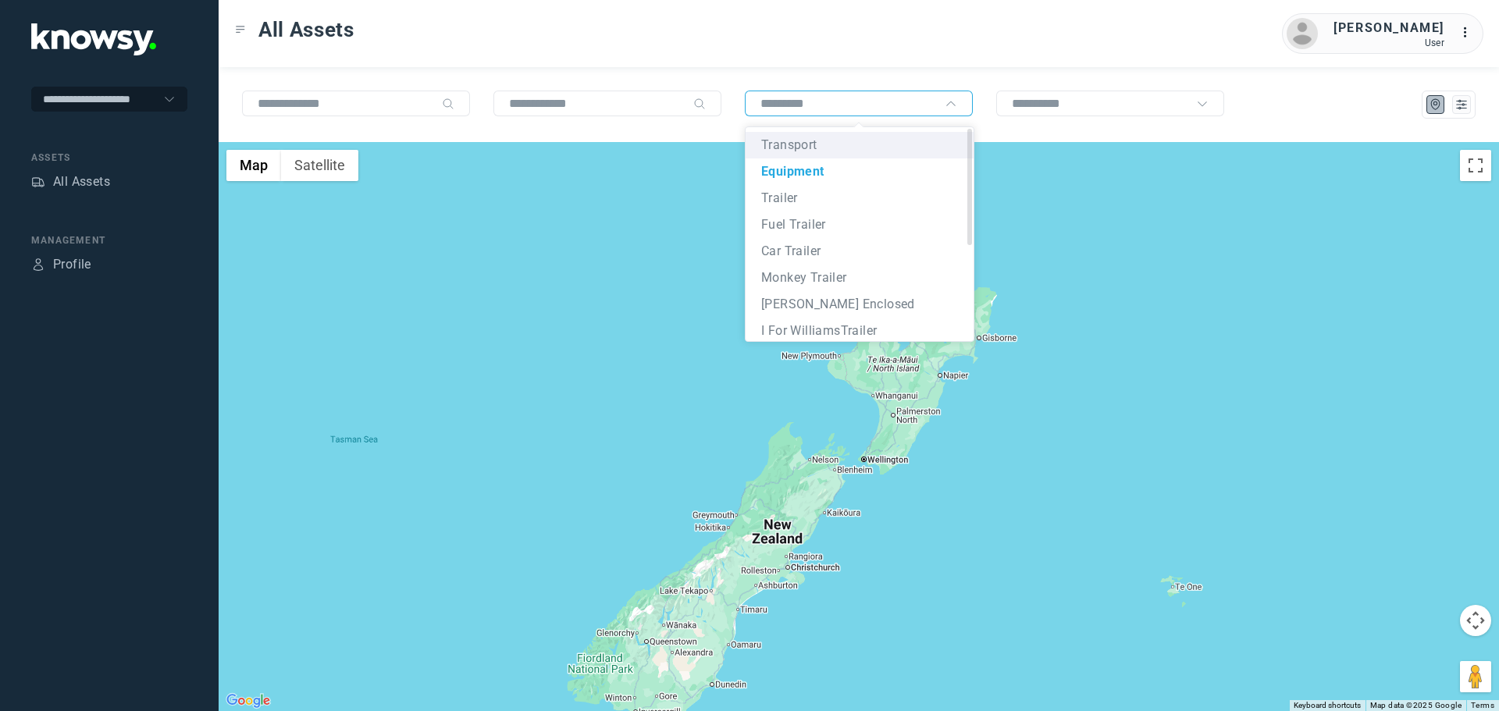
click at [793, 148] on span "Transport" at bounding box center [789, 144] width 56 height 15
type input "*********"
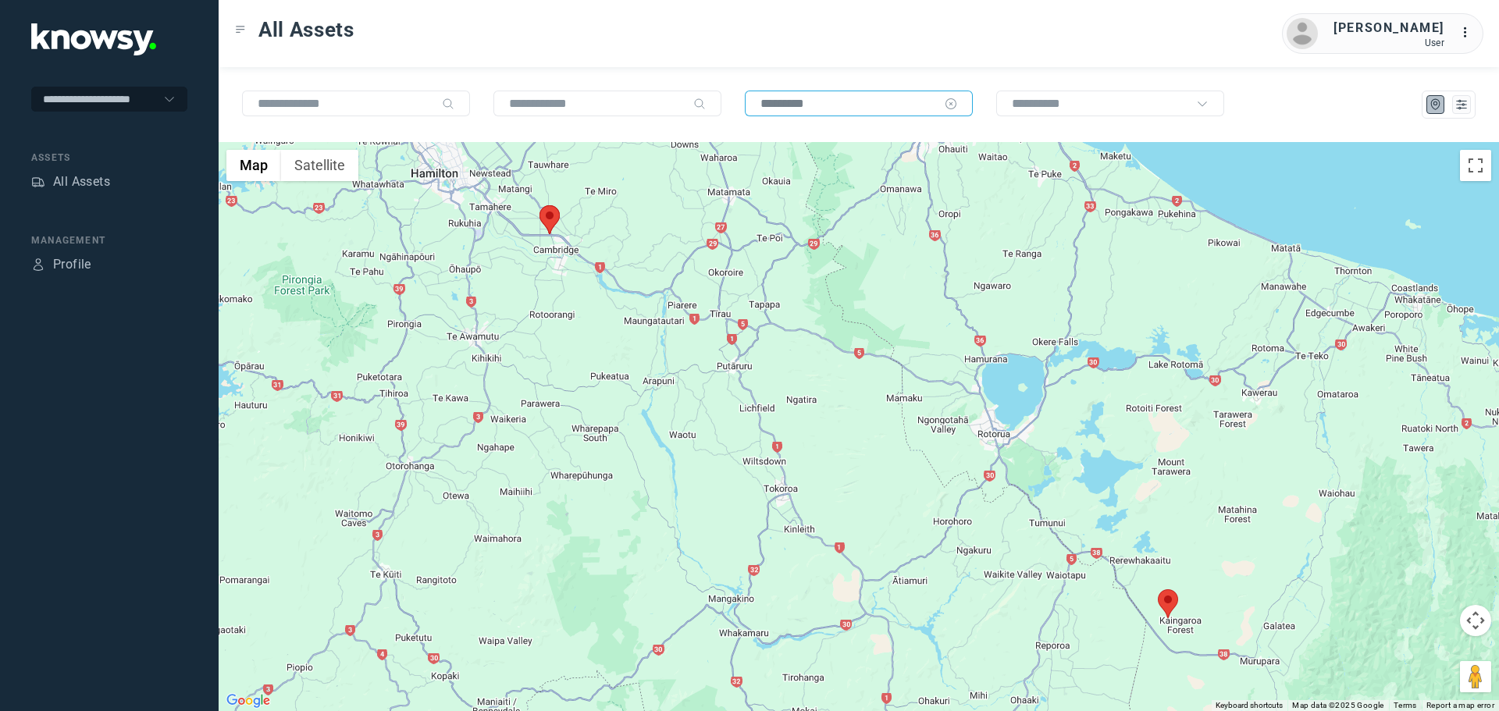
click at [907, 110] on input "*********" at bounding box center [850, 103] width 178 height 13
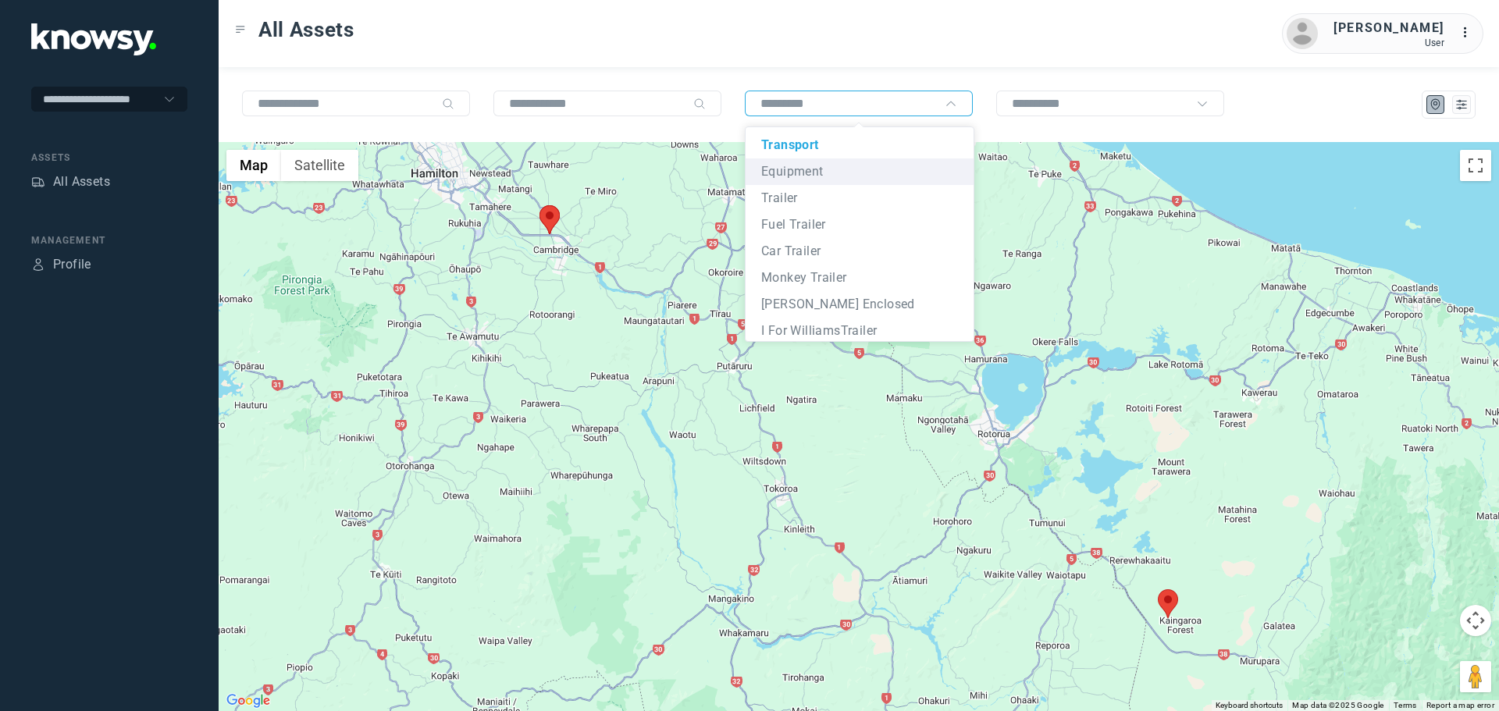
click at [558, 210] on img at bounding box center [550, 219] width 20 height 29
type input "*********"
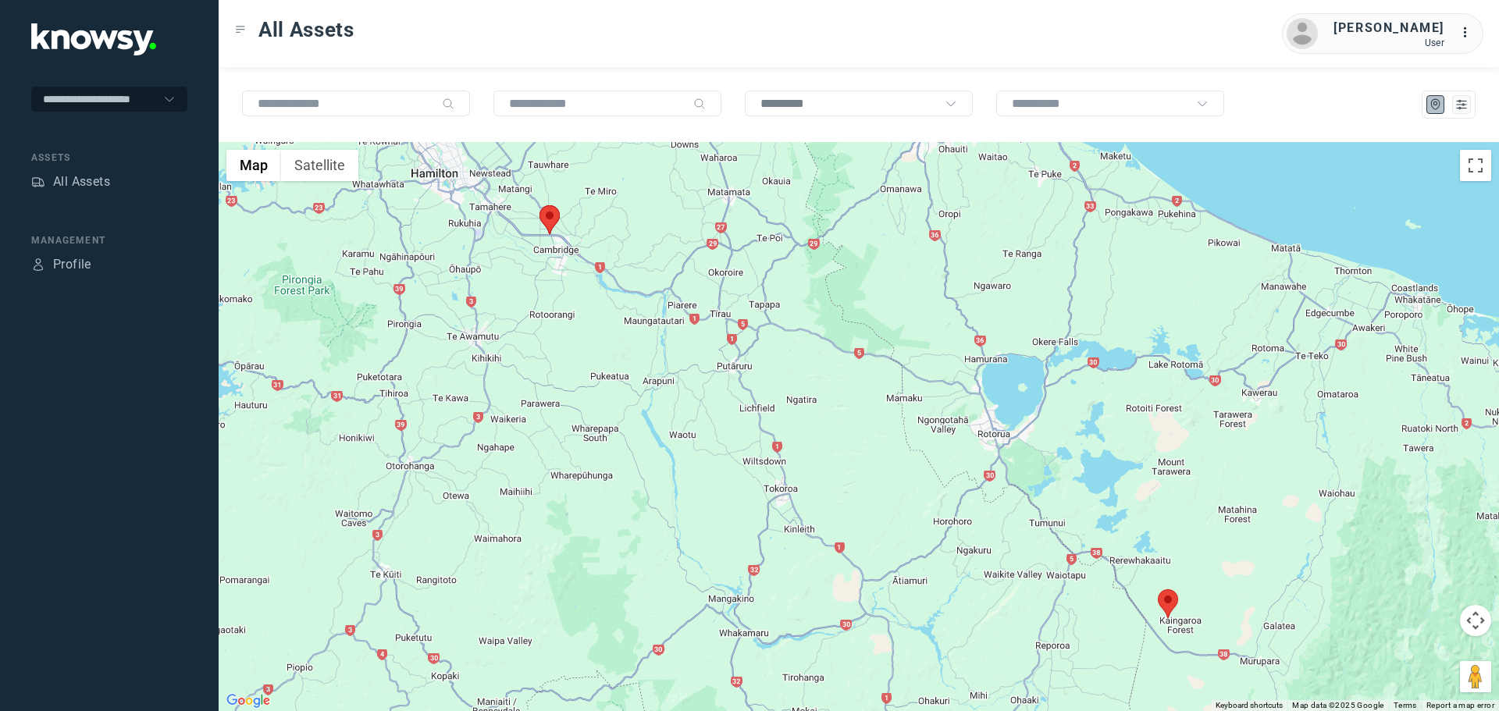
click at [540, 205] on area at bounding box center [540, 205] width 0 height 0
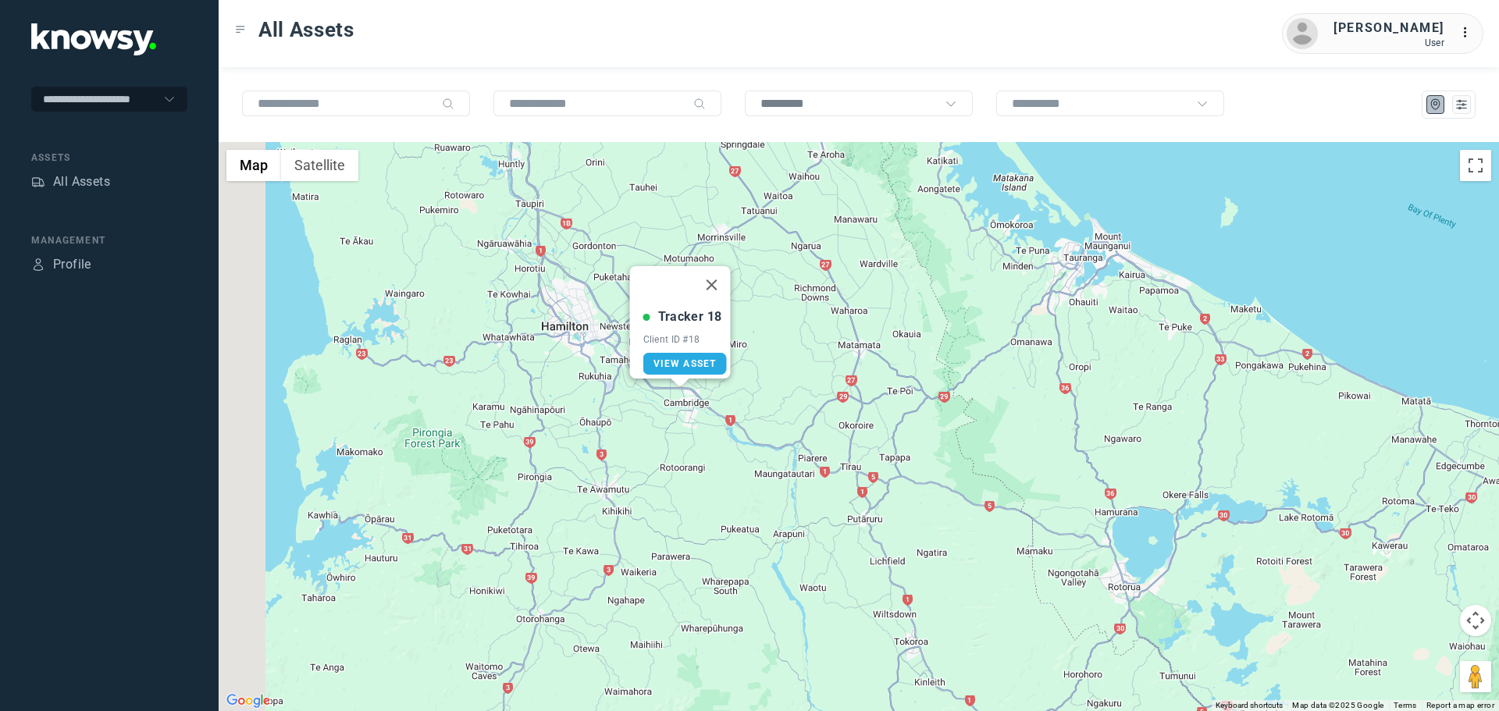
drag, startPoint x: 465, startPoint y: 361, endPoint x: 634, endPoint y: 483, distance: 209.2
click at [605, 444] on div "Tracker 18 Client ID #18 View Asset" at bounding box center [859, 426] width 1281 height 569
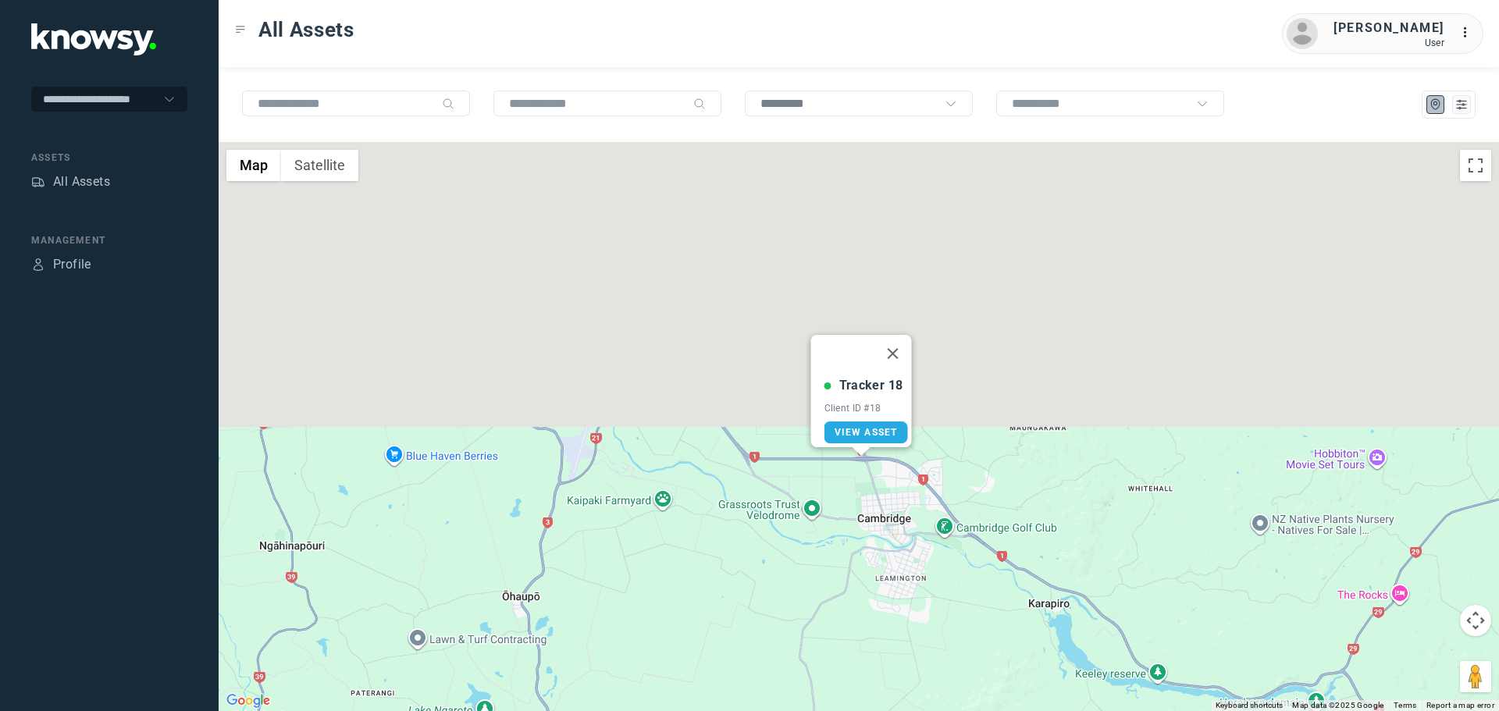
drag, startPoint x: 885, startPoint y: 509, endPoint x: 921, endPoint y: 740, distance: 233.3
click at [921, 711] on html "**********" at bounding box center [749, 355] width 1499 height 711
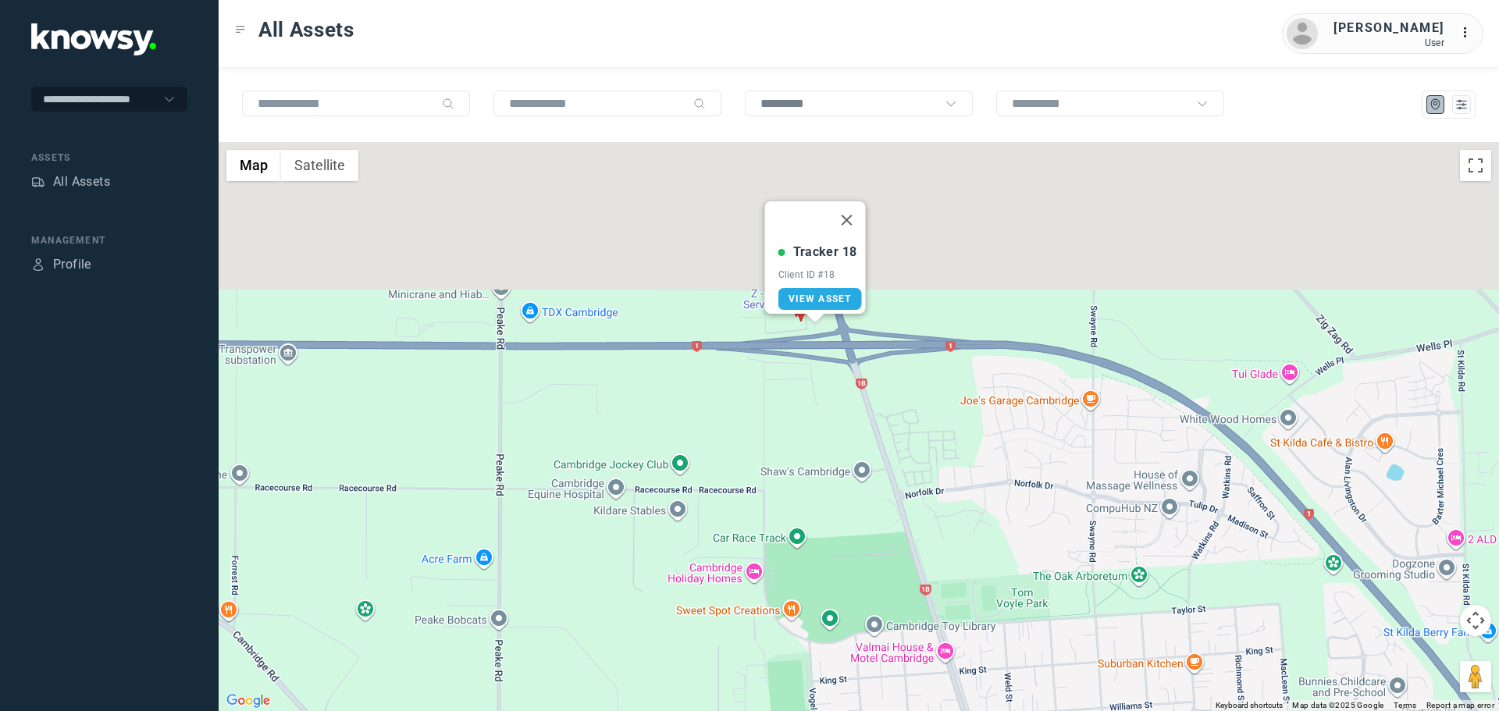
drag, startPoint x: 842, startPoint y: 334, endPoint x: 862, endPoint y: 521, distance: 187.7
click at [862, 521] on div "Tracker 18 Client ID #18 View Asset" at bounding box center [859, 426] width 1281 height 569
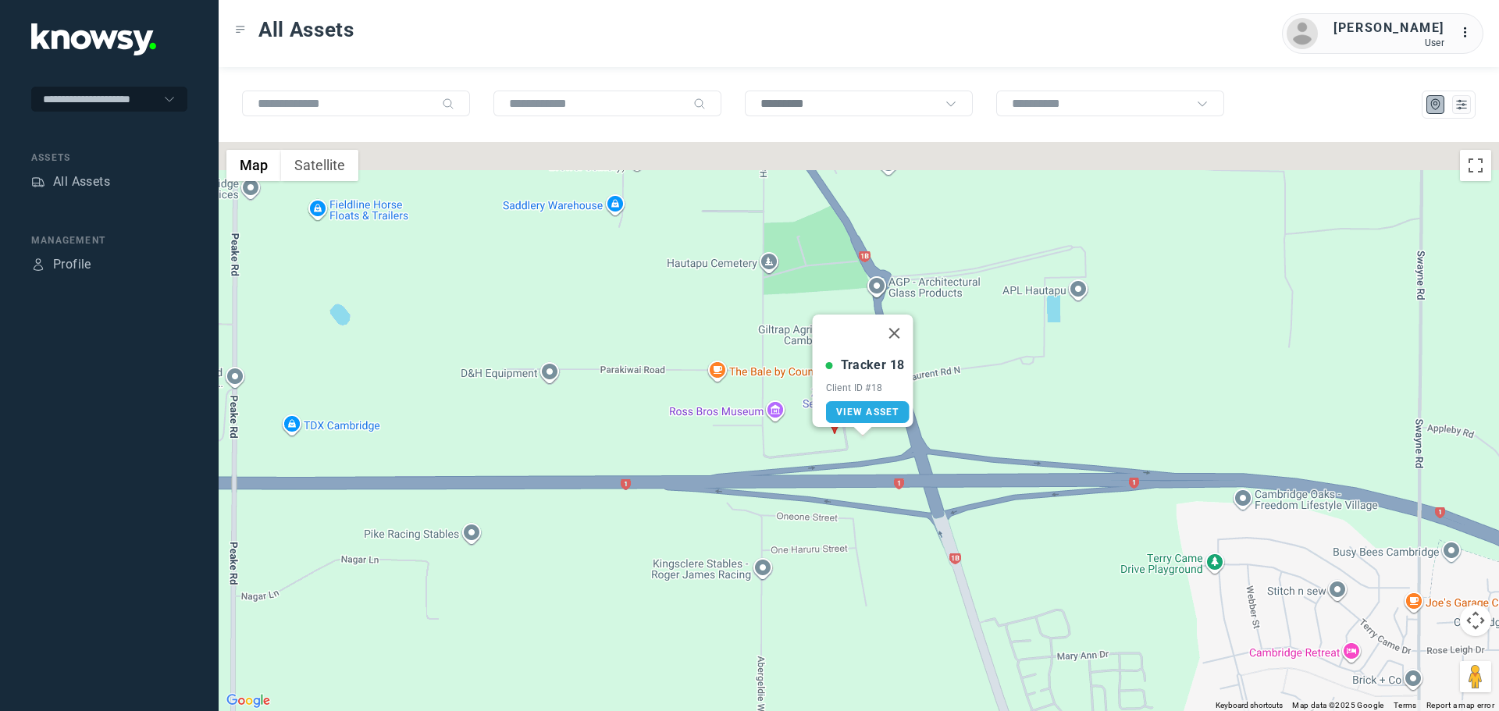
drag, startPoint x: 832, startPoint y: 415, endPoint x: 832, endPoint y: 476, distance: 60.1
click at [839, 464] on div "Tracker 18 Client ID #18 View Asset" at bounding box center [859, 426] width 1281 height 569
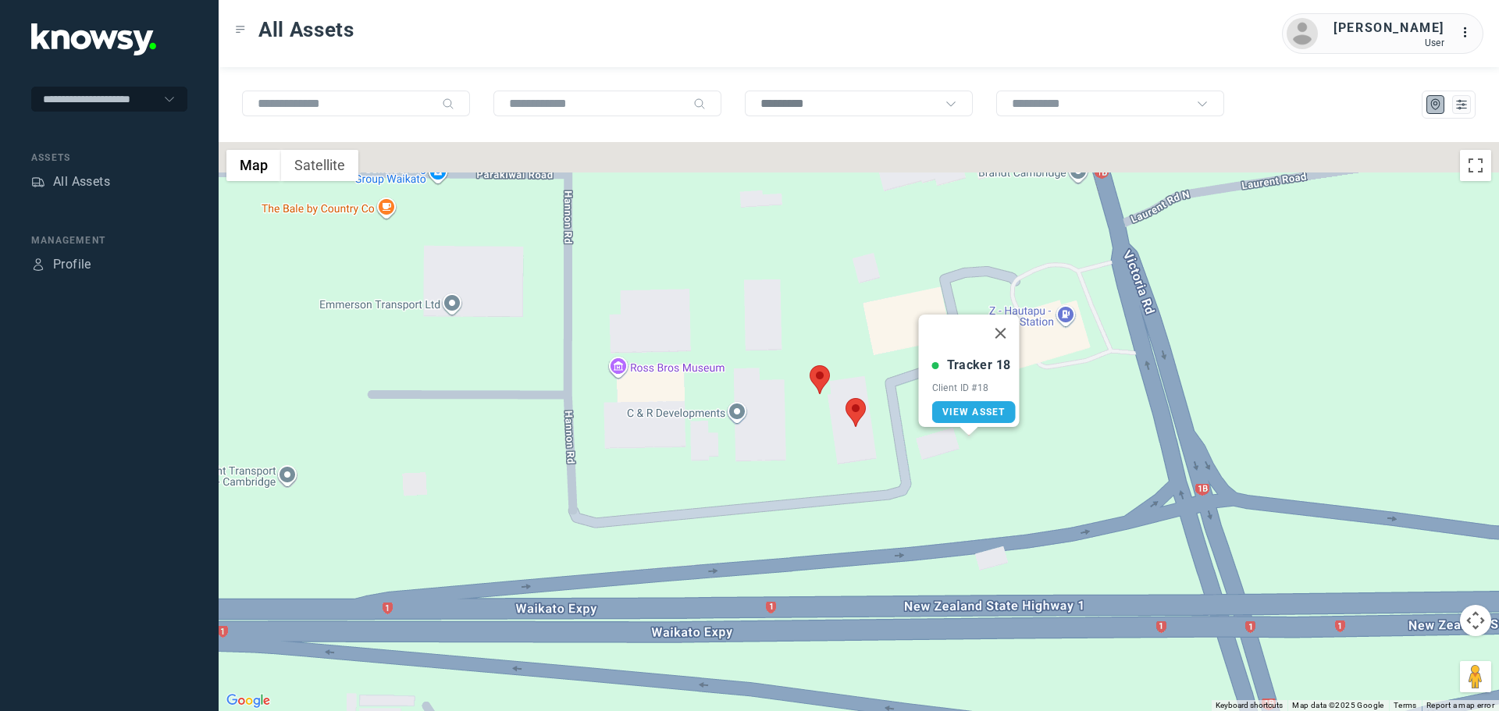
drag, startPoint x: 851, startPoint y: 333, endPoint x: 872, endPoint y: 429, distance: 97.6
click at [872, 429] on div "Tracker 18 Client ID #18 View Asset" at bounding box center [859, 426] width 1281 height 569
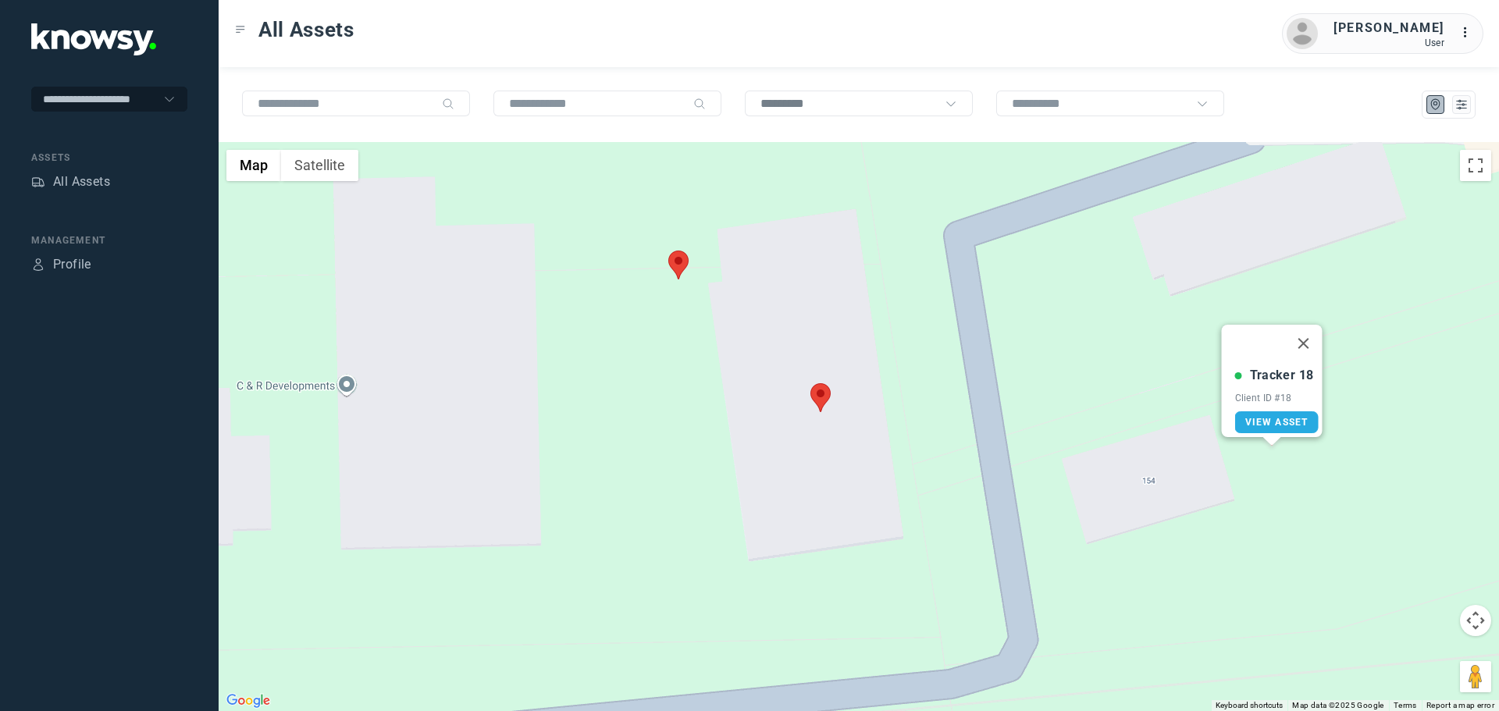
drag, startPoint x: 722, startPoint y: 263, endPoint x: 838, endPoint y: 451, distance: 220.2
click at [838, 452] on div "Tracker 18 Client ID #18 View Asset" at bounding box center [859, 426] width 1281 height 569
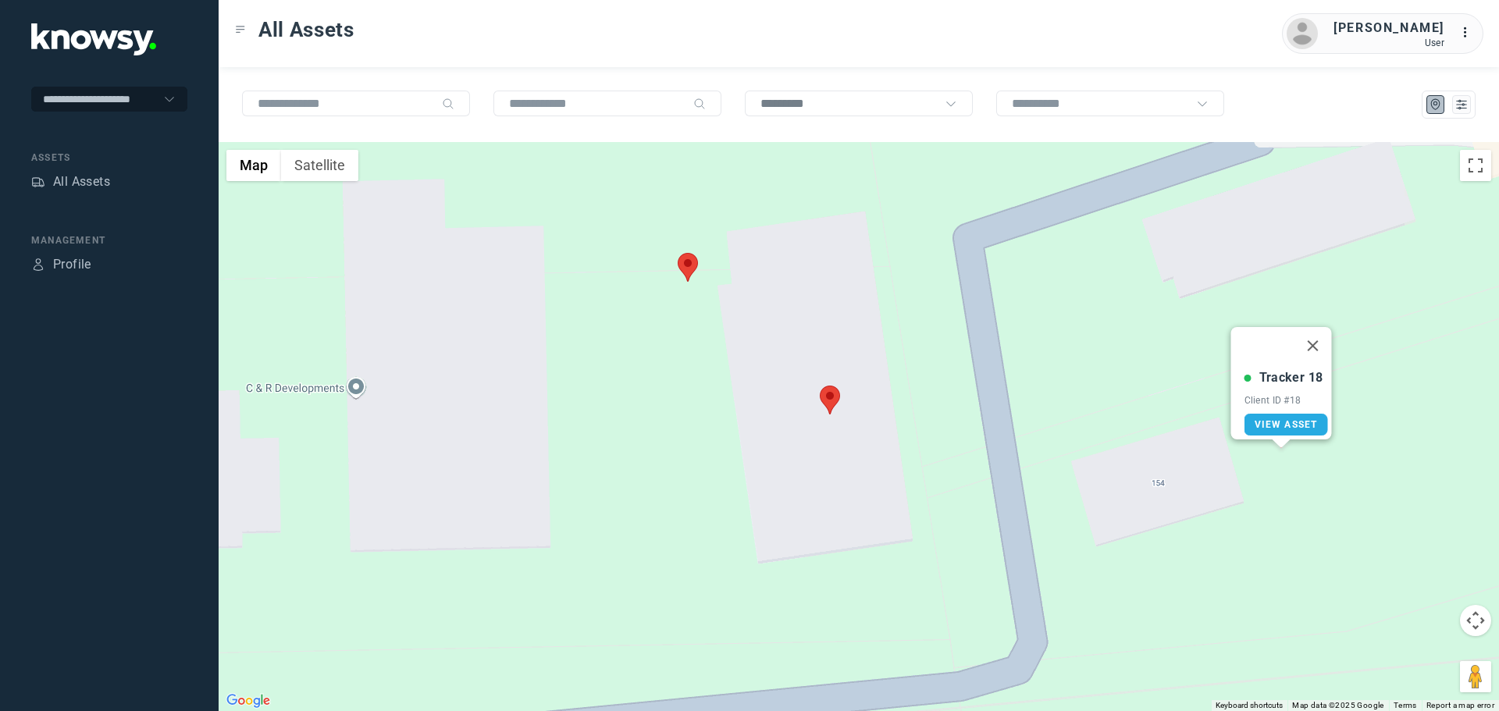
click at [820, 386] on area at bounding box center [820, 386] width 0 height 0
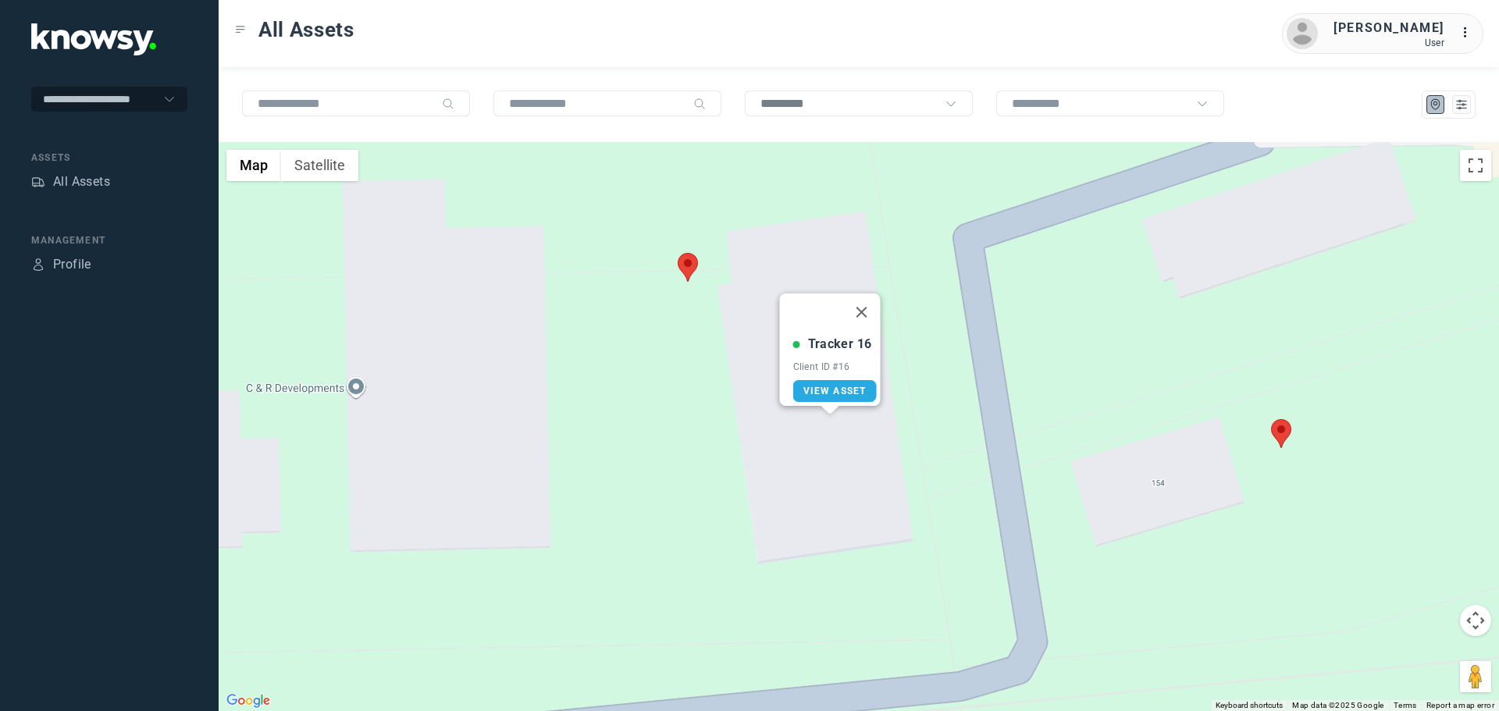
click at [678, 253] on area at bounding box center [678, 253] width 0 height 0
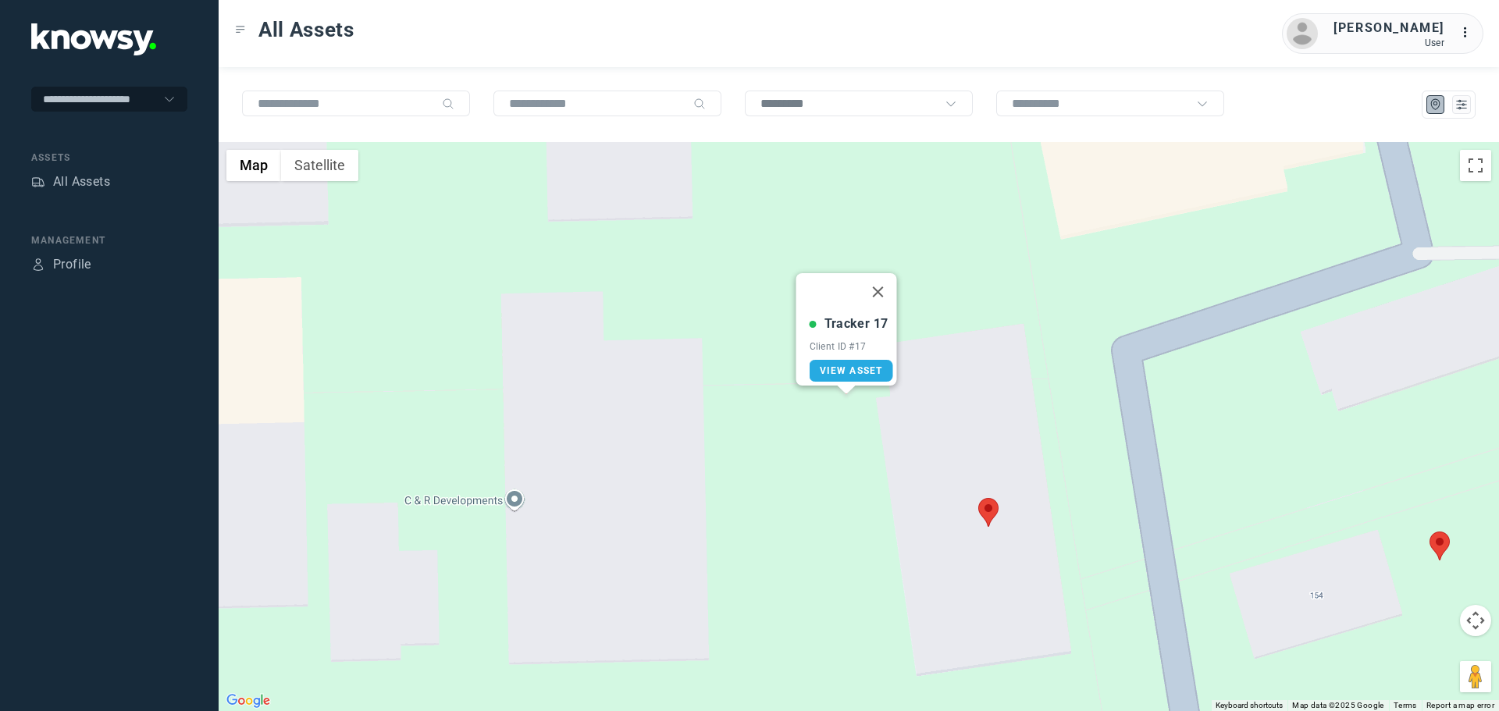
drag, startPoint x: 852, startPoint y: 340, endPoint x: 1013, endPoint y: 418, distance: 178.8
click at [1013, 418] on div "Tracker 17 Client ID #17 View Asset" at bounding box center [859, 426] width 1281 height 569
click at [857, 368] on span "View Asset" at bounding box center [853, 373] width 63 height 11
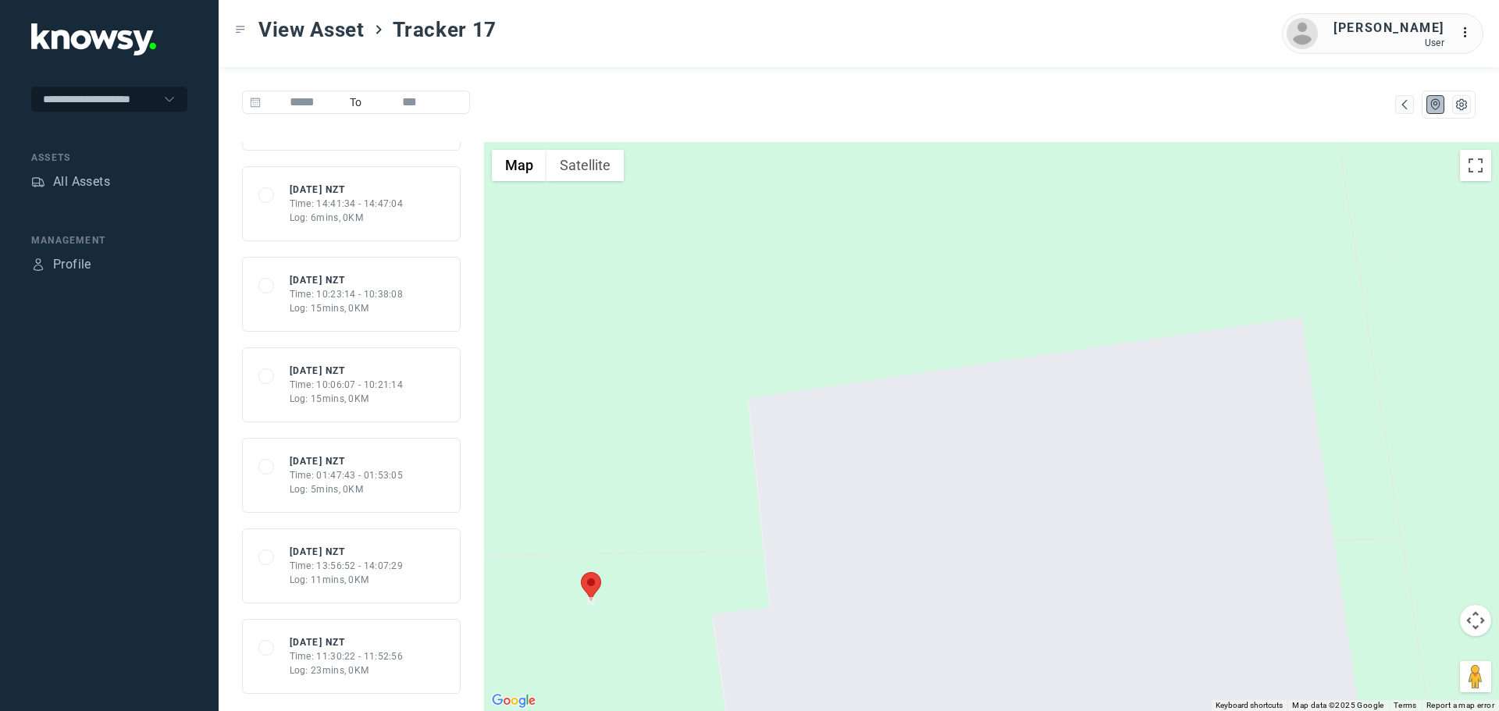
scroll to position [1975, 0]
click at [358, 653] on div "Time: 11:30:22 - 11:52:56" at bounding box center [347, 650] width 114 height 14
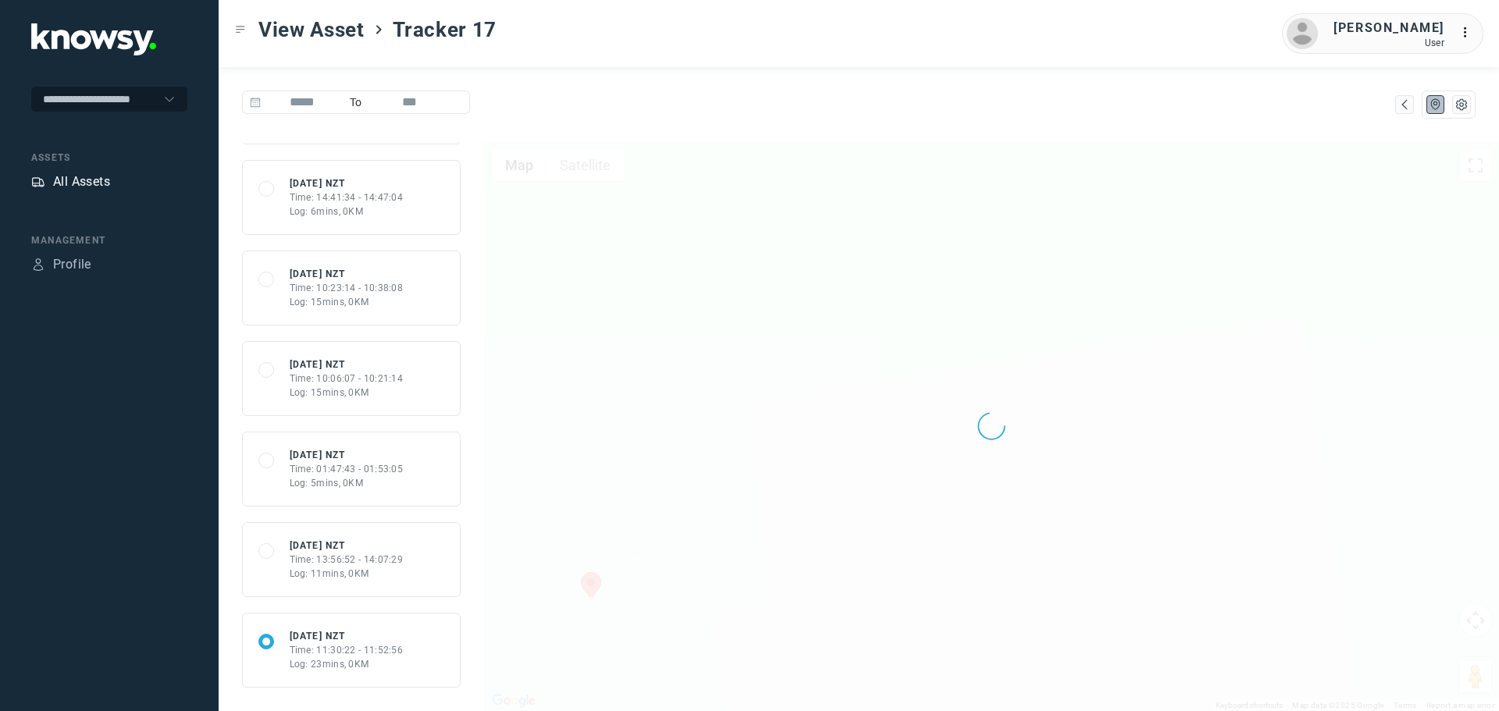
click at [90, 179] on div "All Assets" at bounding box center [81, 182] width 57 height 19
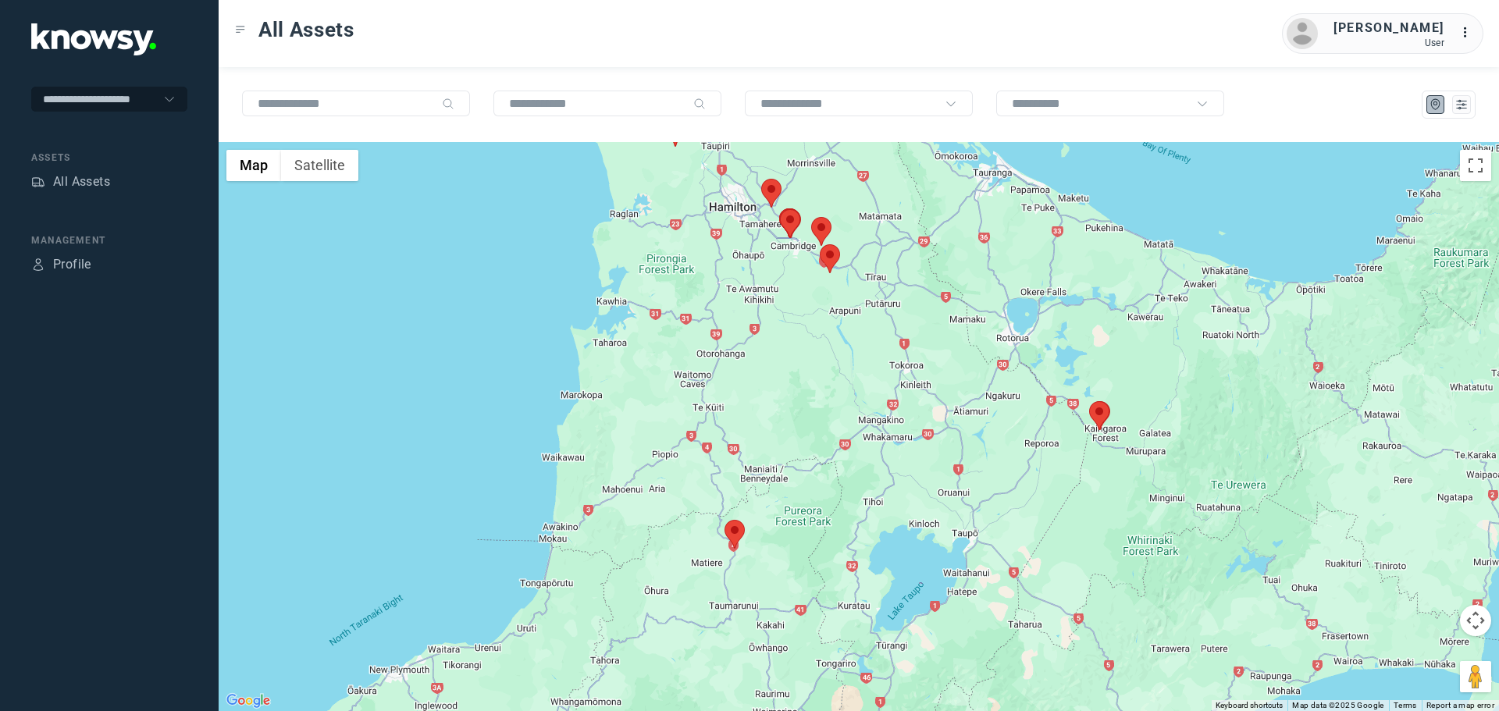
drag, startPoint x: 680, startPoint y: 313, endPoint x: 807, endPoint y: 506, distance: 230.7
click at [869, 400] on div at bounding box center [859, 426] width 1281 height 569
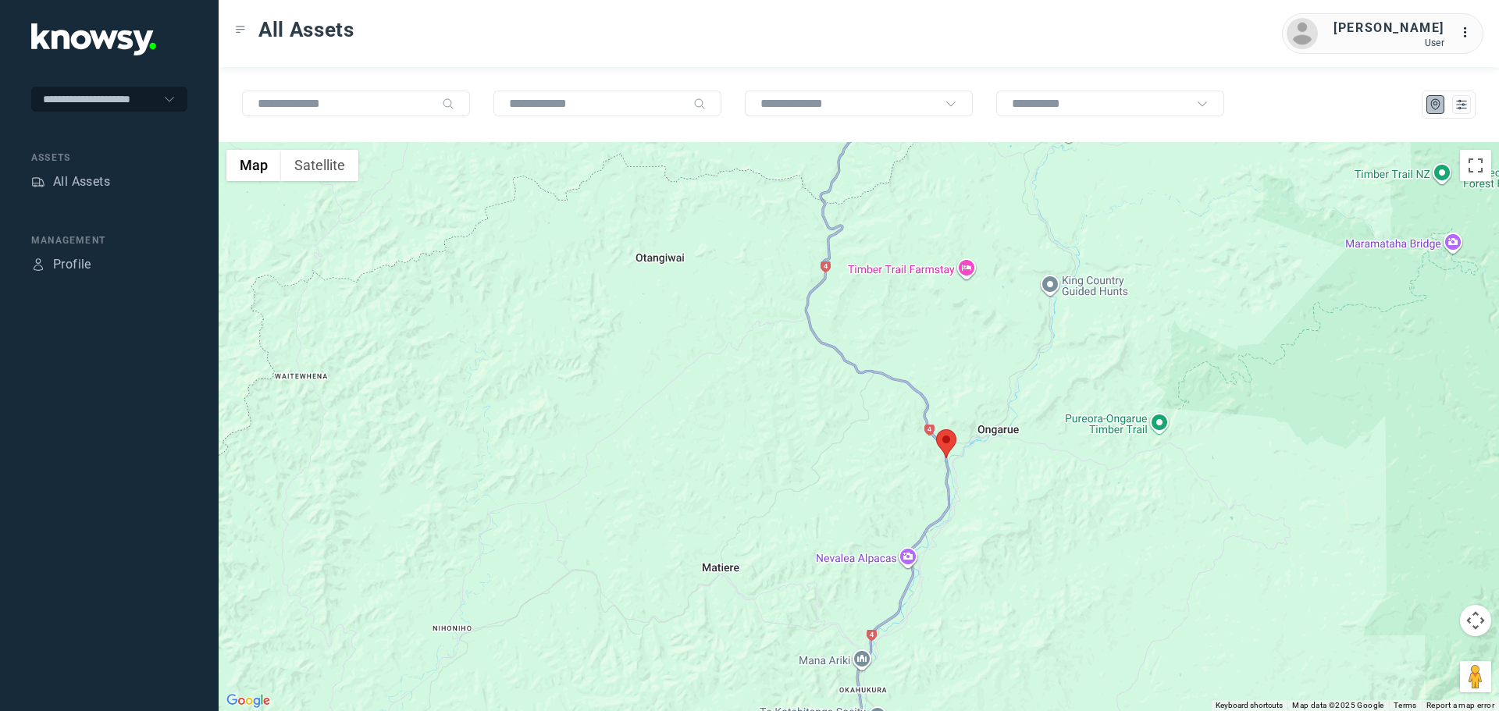
drag, startPoint x: 996, startPoint y: 436, endPoint x: 989, endPoint y: 481, distance: 45.8
click at [993, 483] on div at bounding box center [859, 426] width 1281 height 569
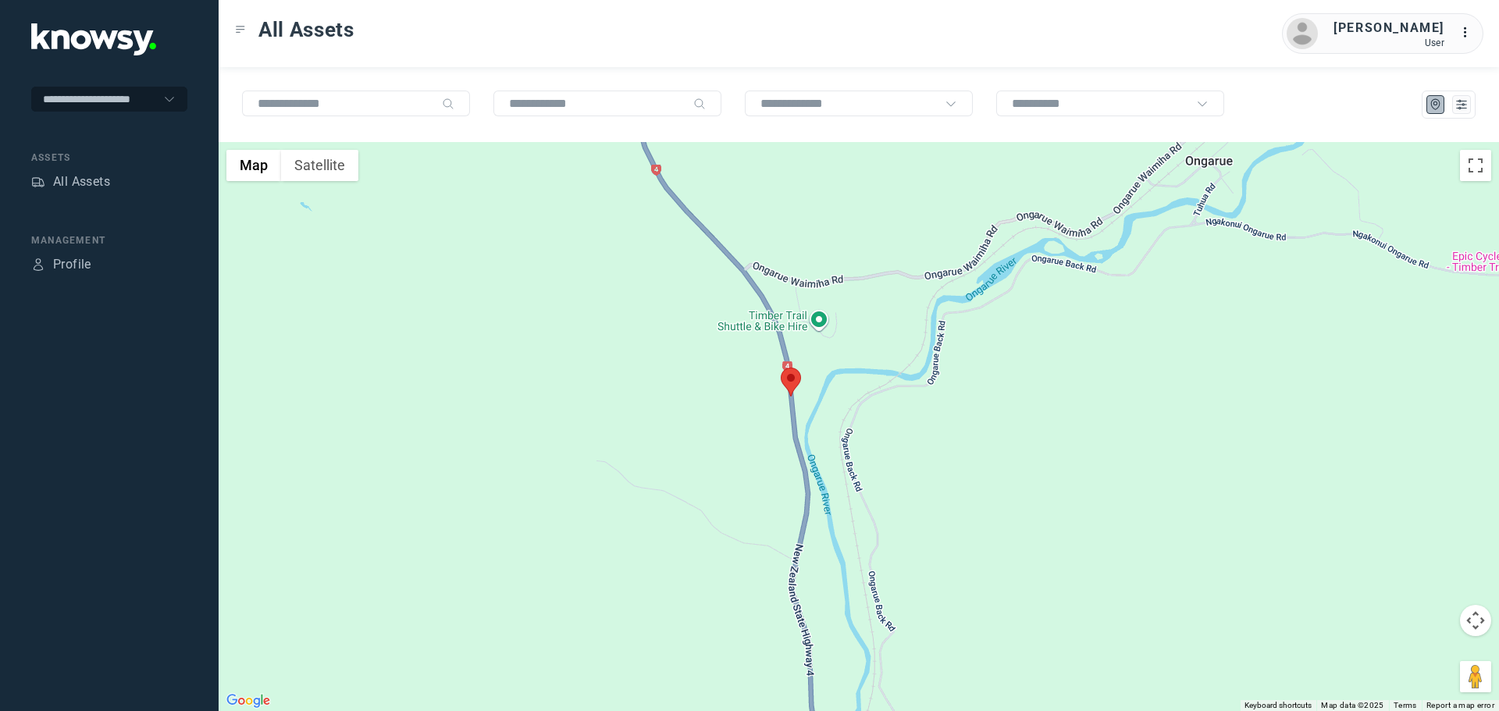
click at [781, 368] on area at bounding box center [781, 368] width 0 height 0
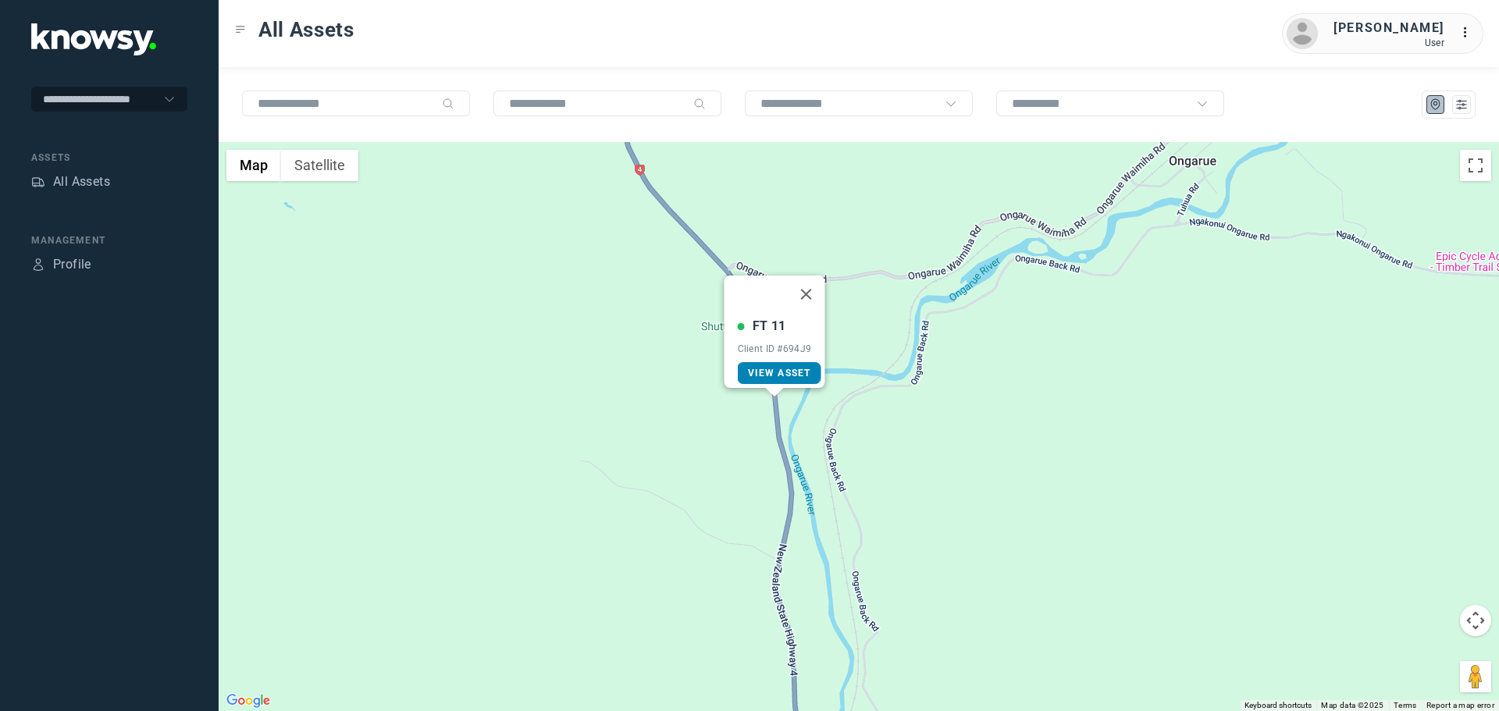
click at [757, 370] on link "View Asset" at bounding box center [780, 373] width 84 height 22
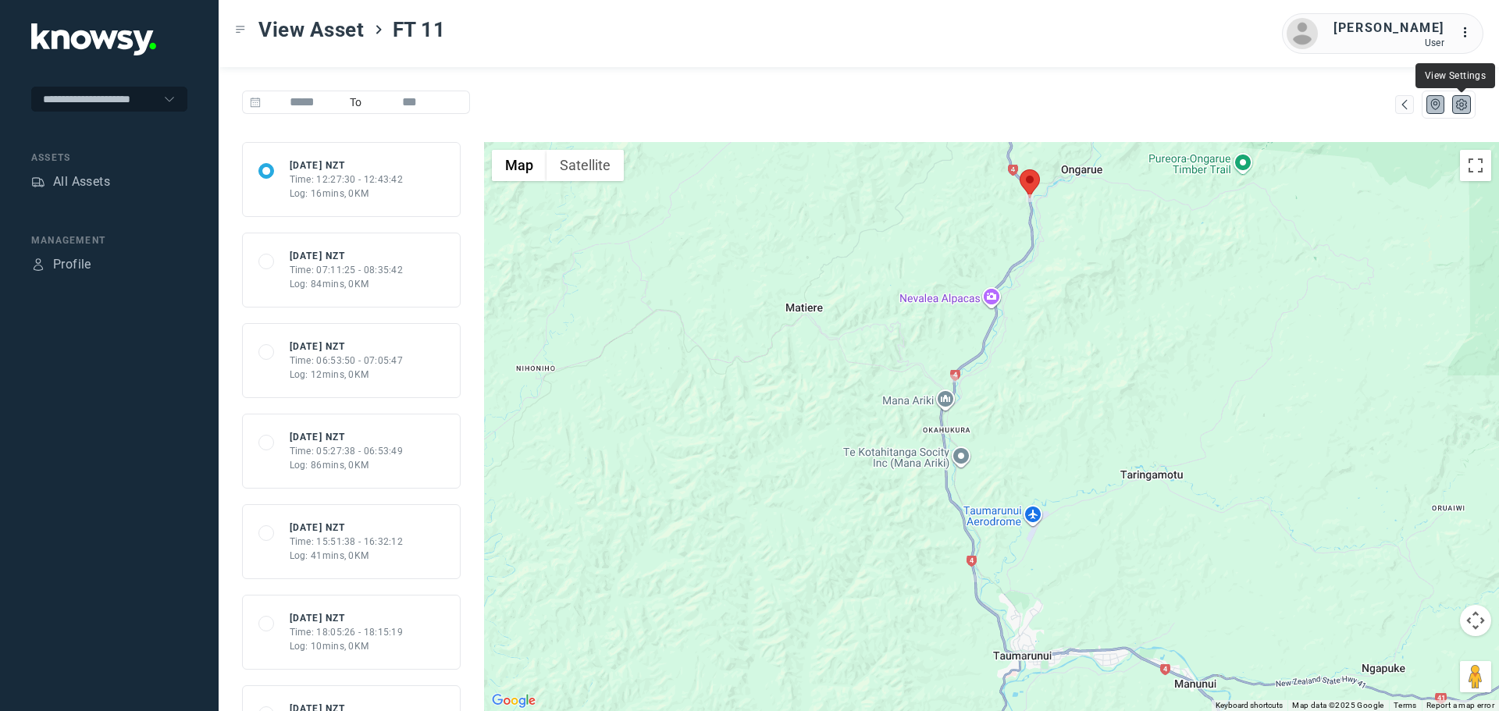
click at [1465, 110] on icon "List" at bounding box center [1462, 105] width 14 height 14
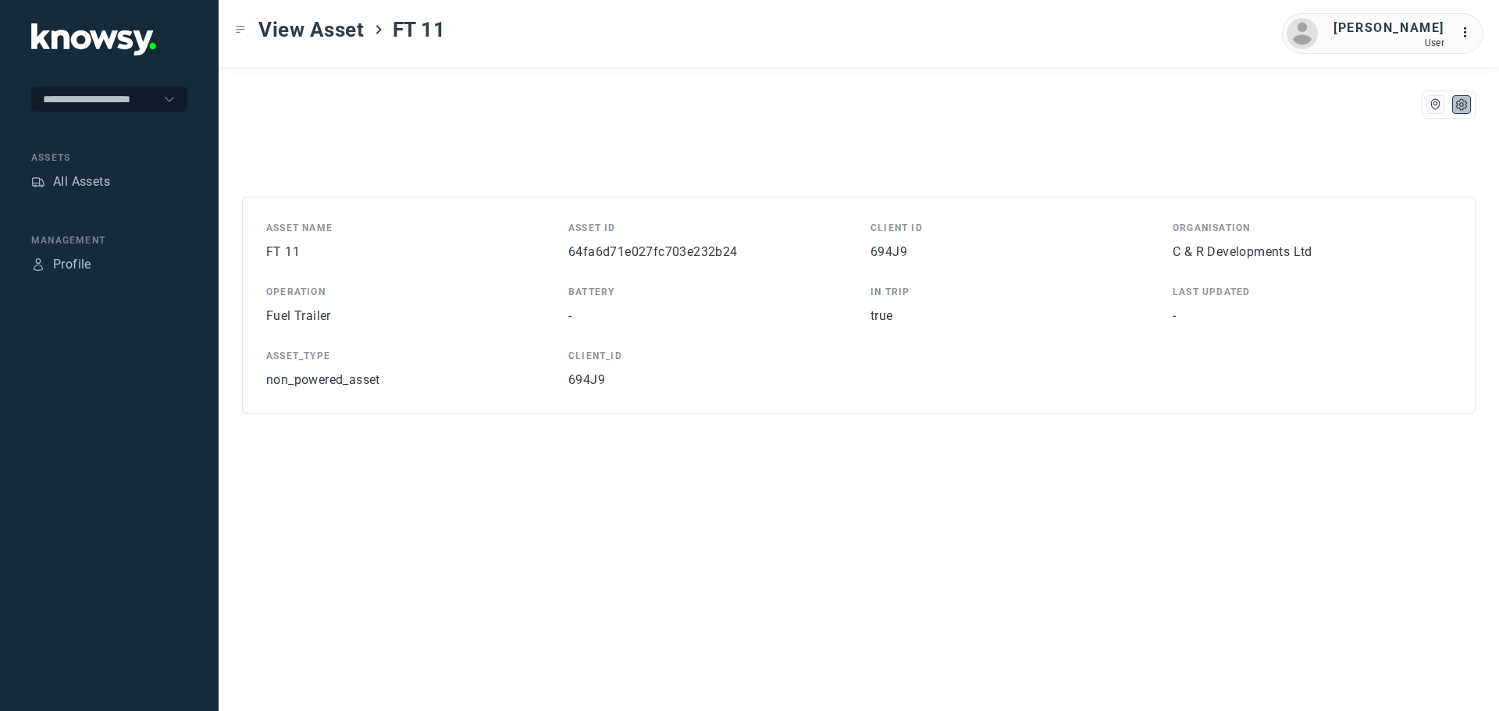
click at [713, 258] on span "64fa6d71e027fc703e232b24" at bounding box center [653, 251] width 169 height 15
copy span "64fa6d71e027fc703e232b24"
click at [242, 30] on icon "Toggle Menu" at bounding box center [241, 30] width 8 height 6
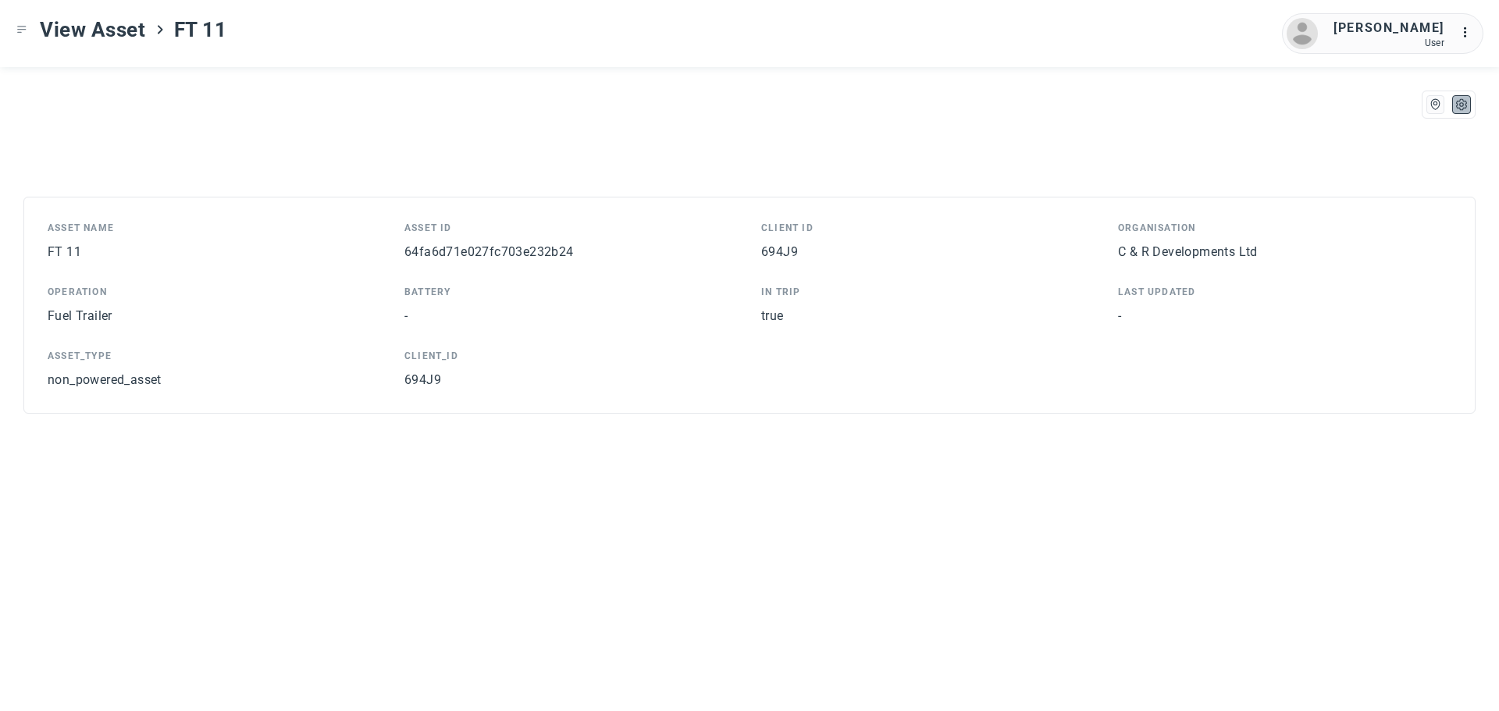
click at [22, 30] on icon "Toggle Menu" at bounding box center [21, 29] width 11 height 11
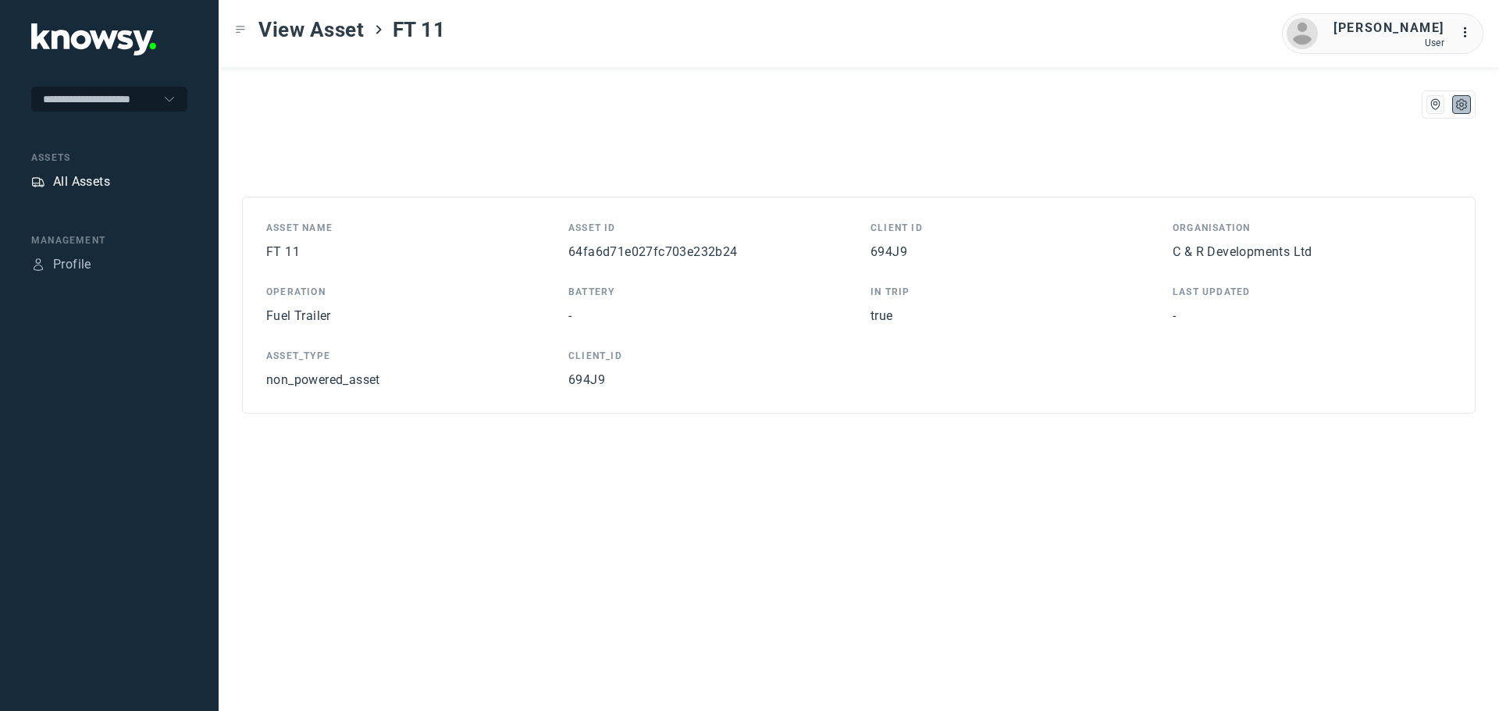
click at [75, 183] on div "All Assets" at bounding box center [81, 182] width 57 height 19
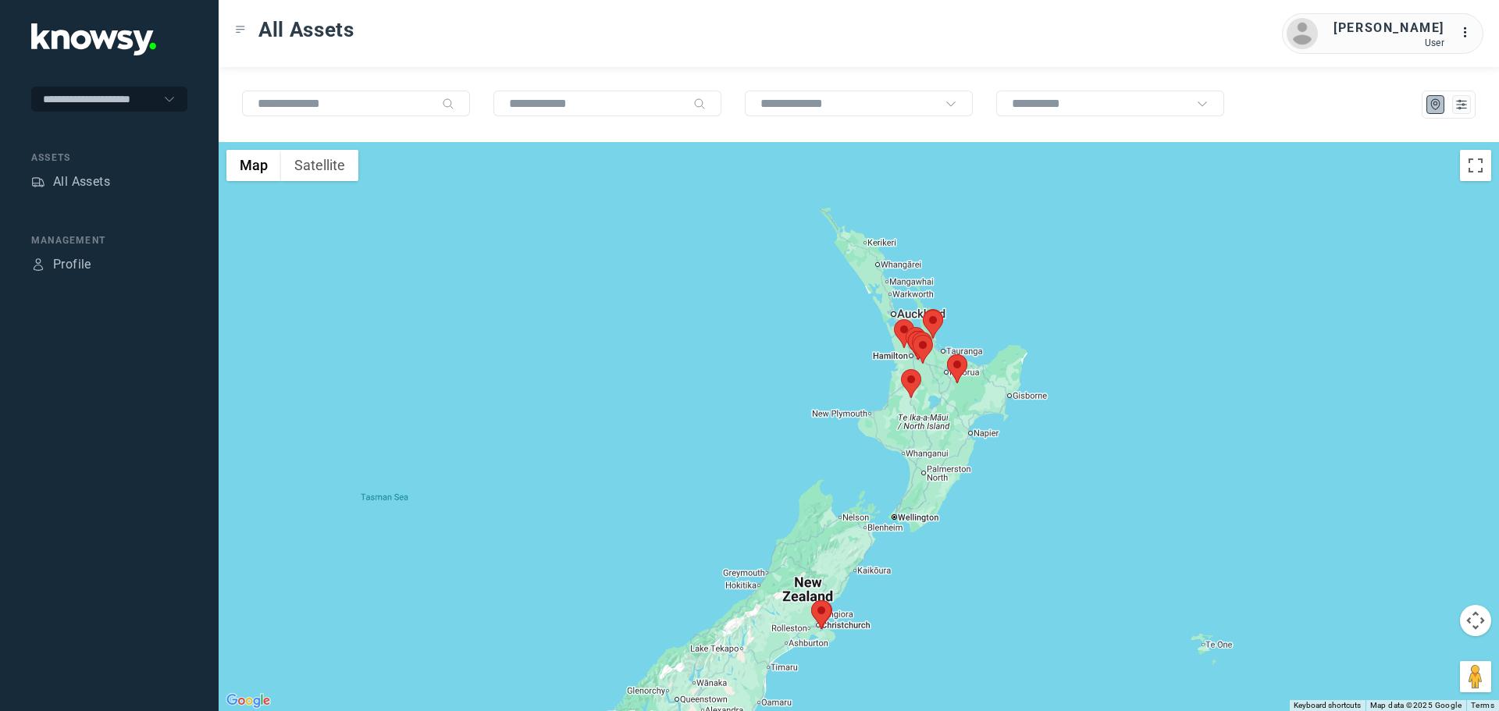
click at [811, 601] on area at bounding box center [811, 601] width 0 height 0
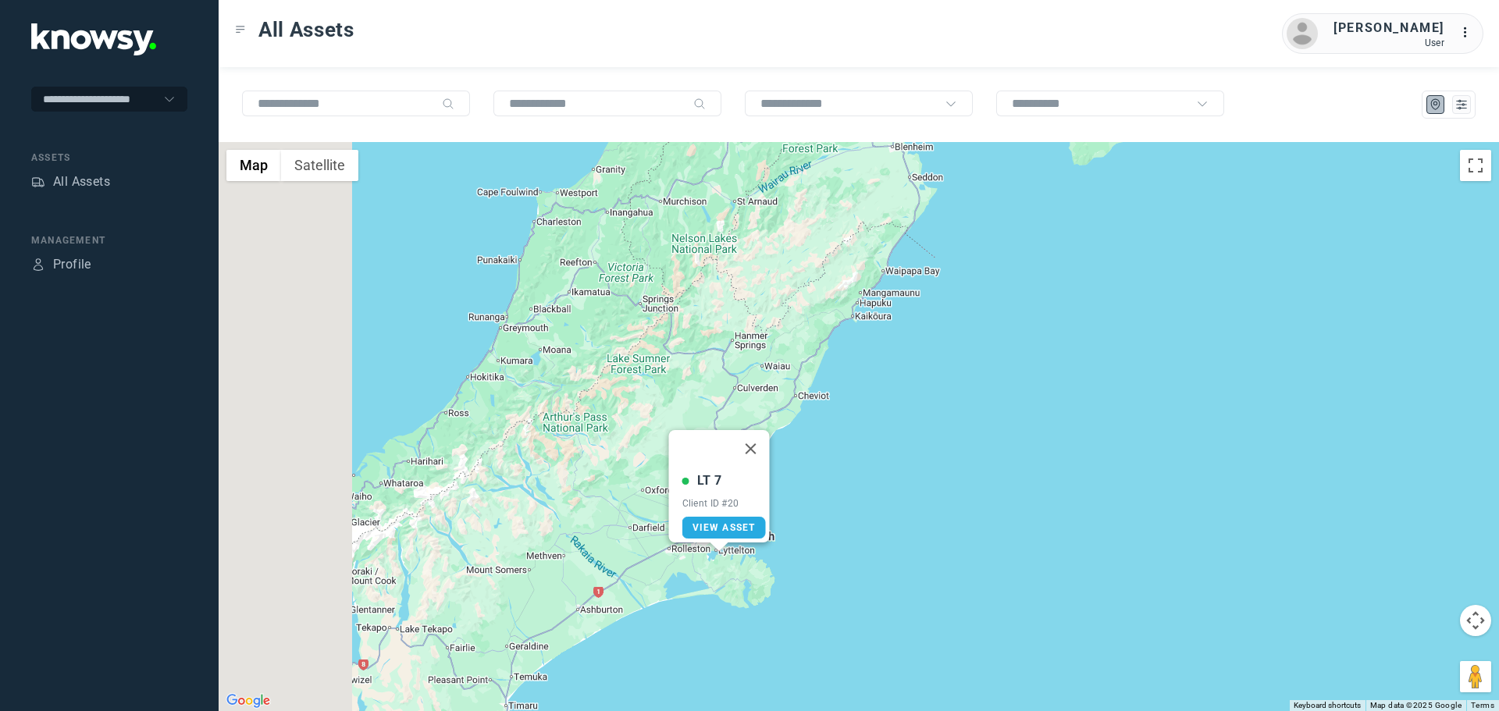
drag, startPoint x: 651, startPoint y: 498, endPoint x: 921, endPoint y: 465, distance: 272.2
click at [921, 465] on div "LT 7 Client ID #20 View Asset" at bounding box center [859, 426] width 1281 height 569
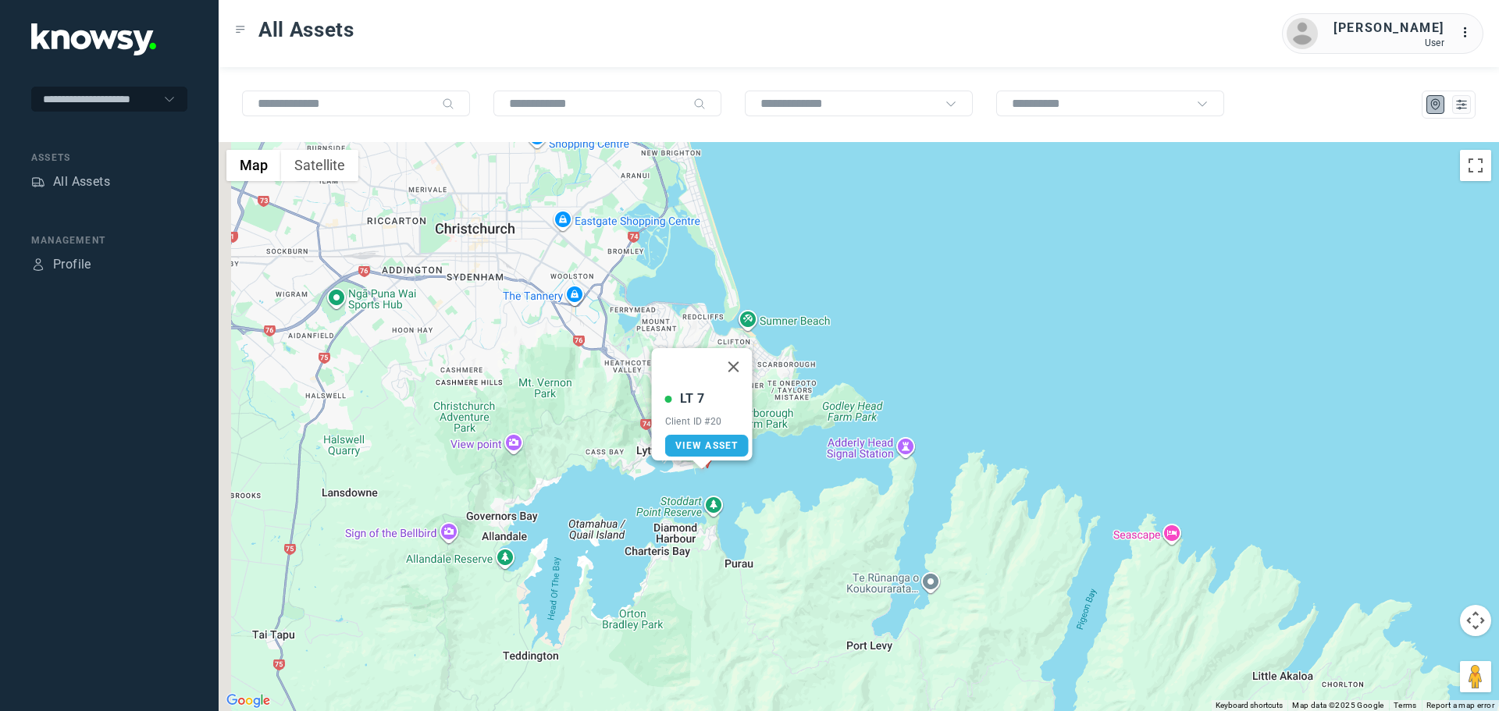
drag, startPoint x: 785, startPoint y: 408, endPoint x: 937, endPoint y: 411, distance: 152.3
click at [940, 407] on div "LT 7 Client ID #20 View Asset" at bounding box center [859, 426] width 1281 height 569
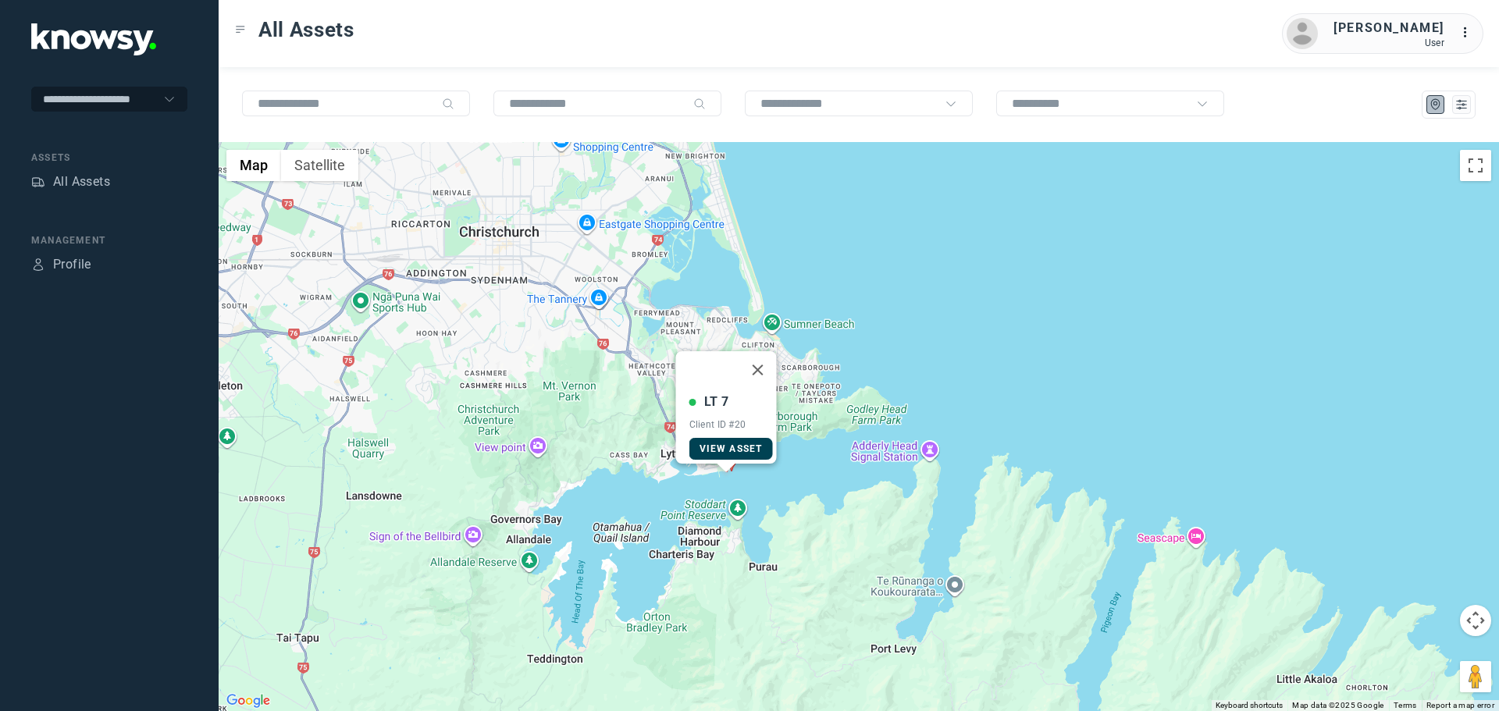
click at [718, 444] on span "View Asset" at bounding box center [731, 449] width 63 height 11
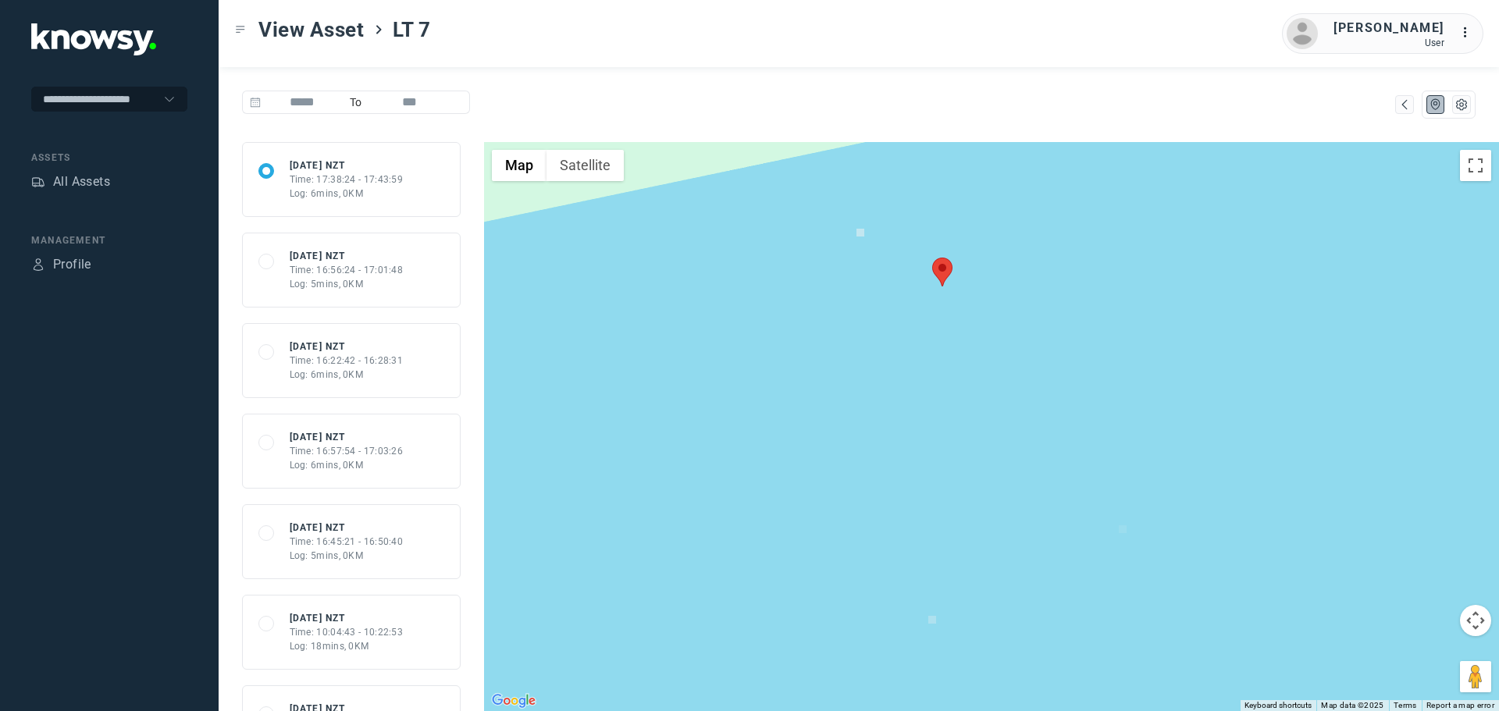
click at [932, 258] on area at bounding box center [932, 258] width 0 height 0
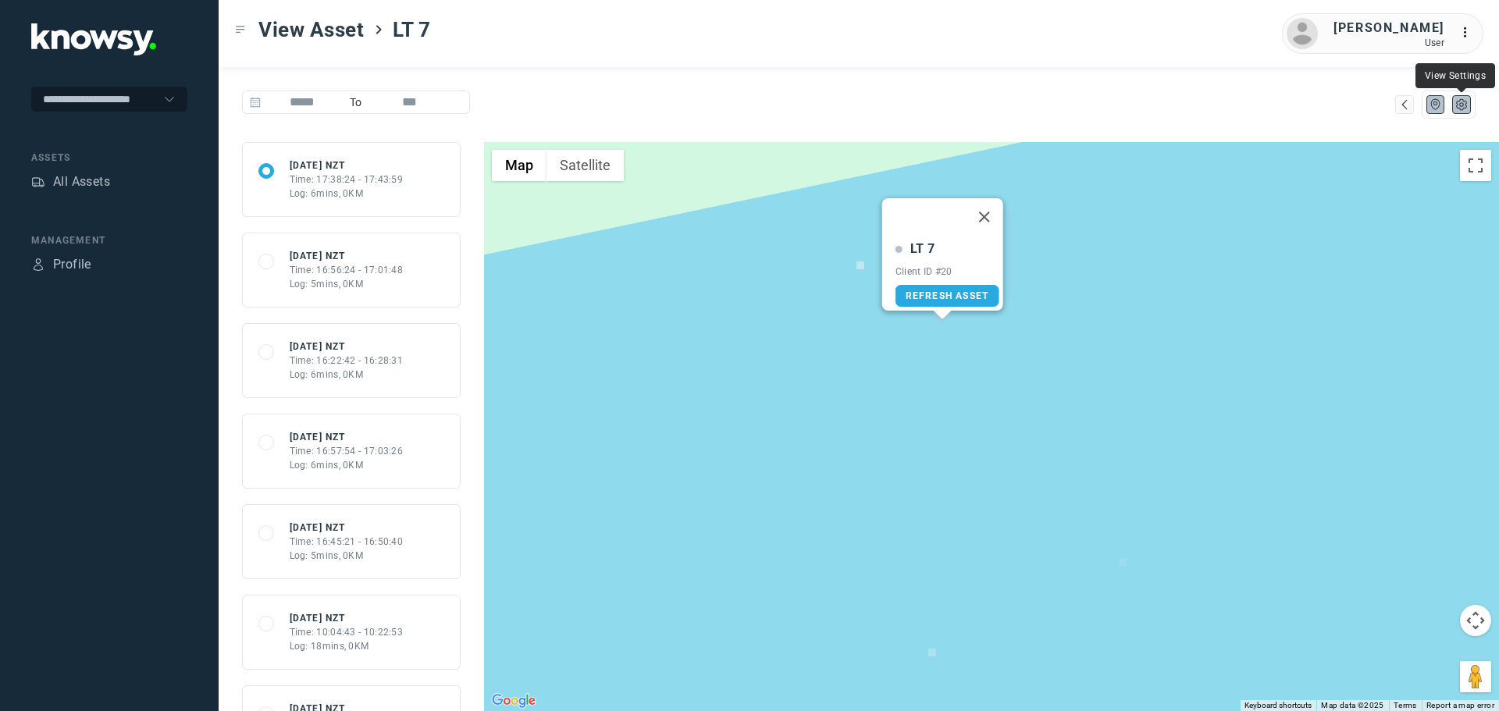
click at [1462, 104] on icon "List" at bounding box center [1462, 105] width 14 height 14
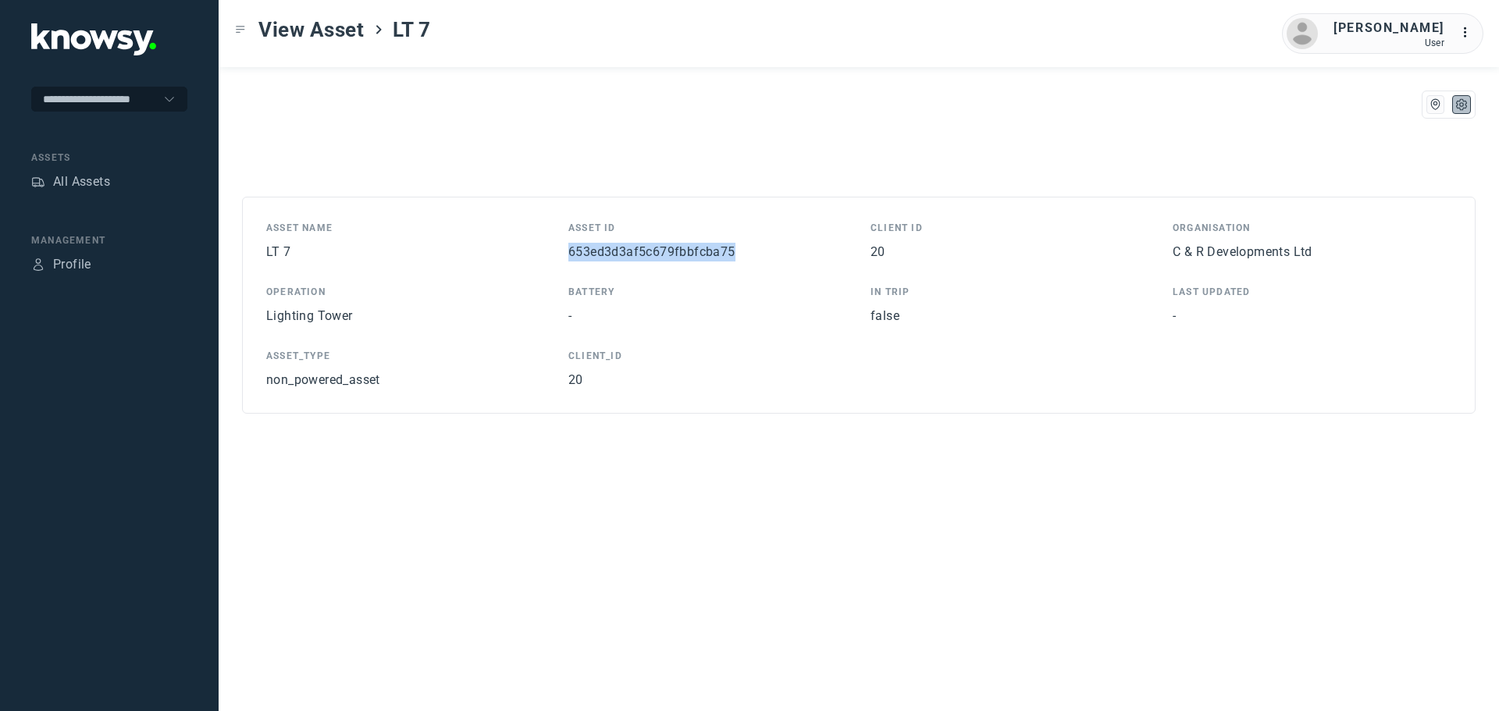
drag, startPoint x: 742, startPoint y: 258, endPoint x: 565, endPoint y: 259, distance: 177.3
click at [565, 259] on div "Asset Name LT 7 Asset ID 653ed3d3af5c679fbbfcba75 Client ID 20 Organisation C &…" at bounding box center [858, 305] width 1185 height 169
copy span "653ed3d3af5c679fbbfcba75"
click at [893, 259] on div "20" at bounding box center [1010, 252] width 279 height 19
click at [889, 250] on div "20" at bounding box center [1010, 252] width 279 height 19
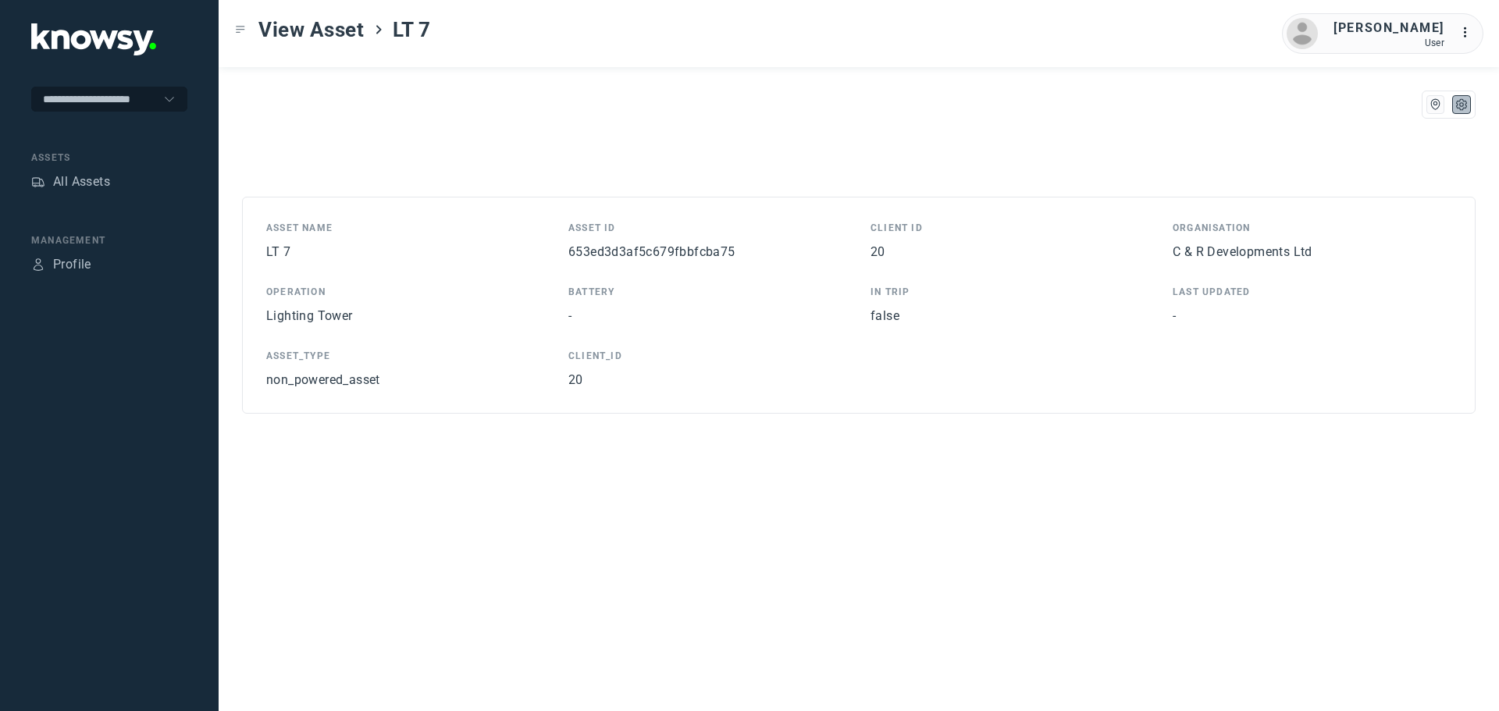
click at [875, 248] on span "20" at bounding box center [878, 251] width 15 height 15
click at [895, 227] on div "Client ID" at bounding box center [1010, 228] width 279 height 14
click at [905, 462] on div "Status: Unknown Asset Name LT 7 Asset ID 653ed3d3af5c679fbbfcba75 Client ID 20 …" at bounding box center [859, 426] width 1281 height 569
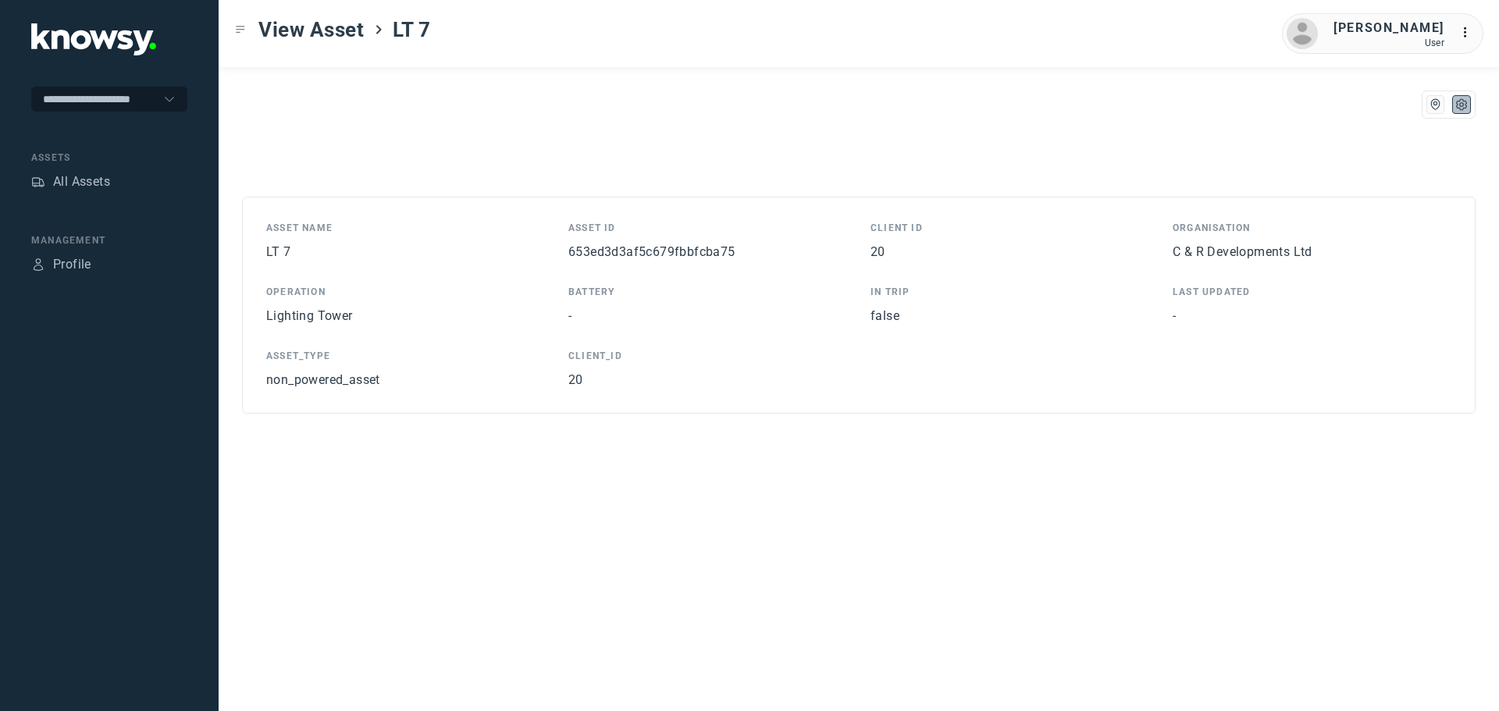
click at [1473, 31] on tspan "..." at bounding box center [1469, 33] width 16 height 12
click at [1456, 69] on link "Dashboard" at bounding box center [1451, 71] width 87 height 25
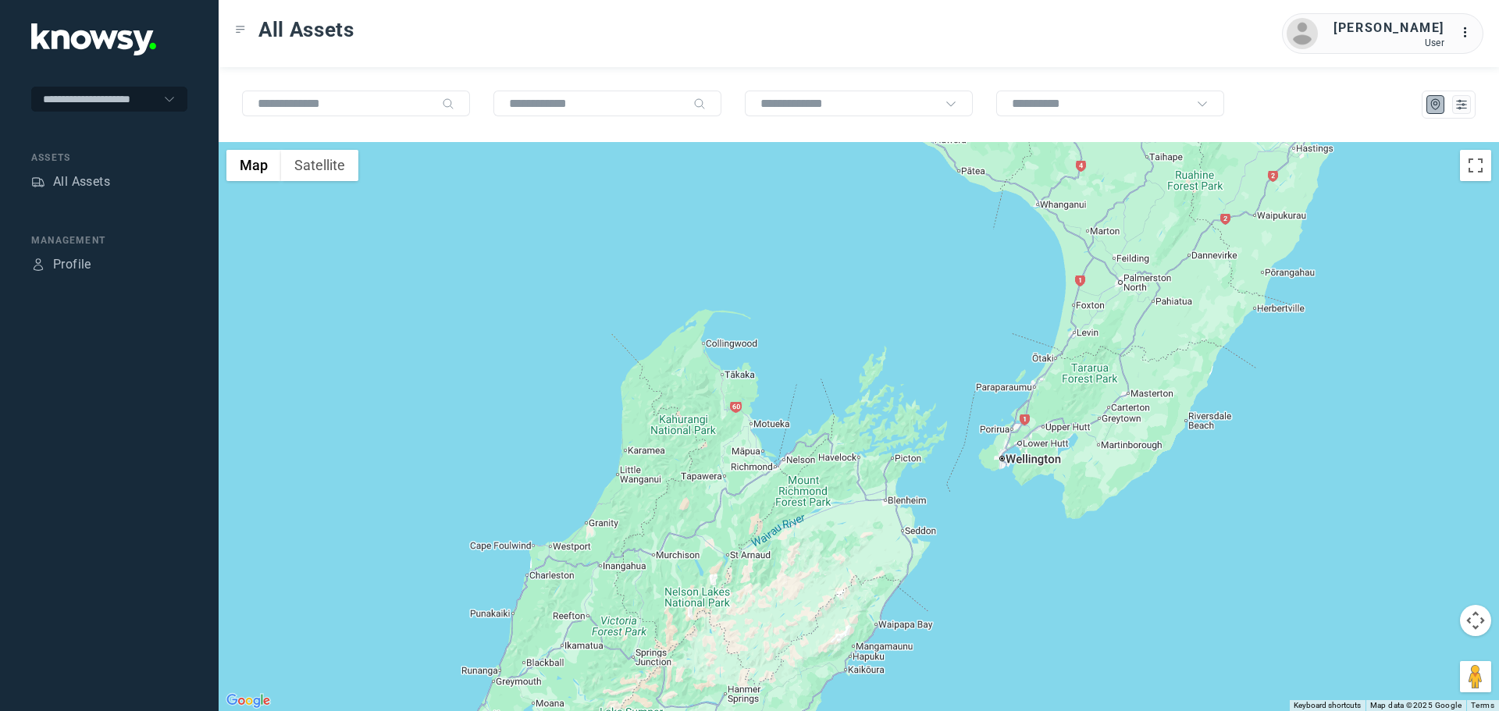
drag, startPoint x: 1022, startPoint y: 320, endPoint x: 914, endPoint y: 597, distance: 297.4
click at [914, 627] on div at bounding box center [859, 426] width 1281 height 569
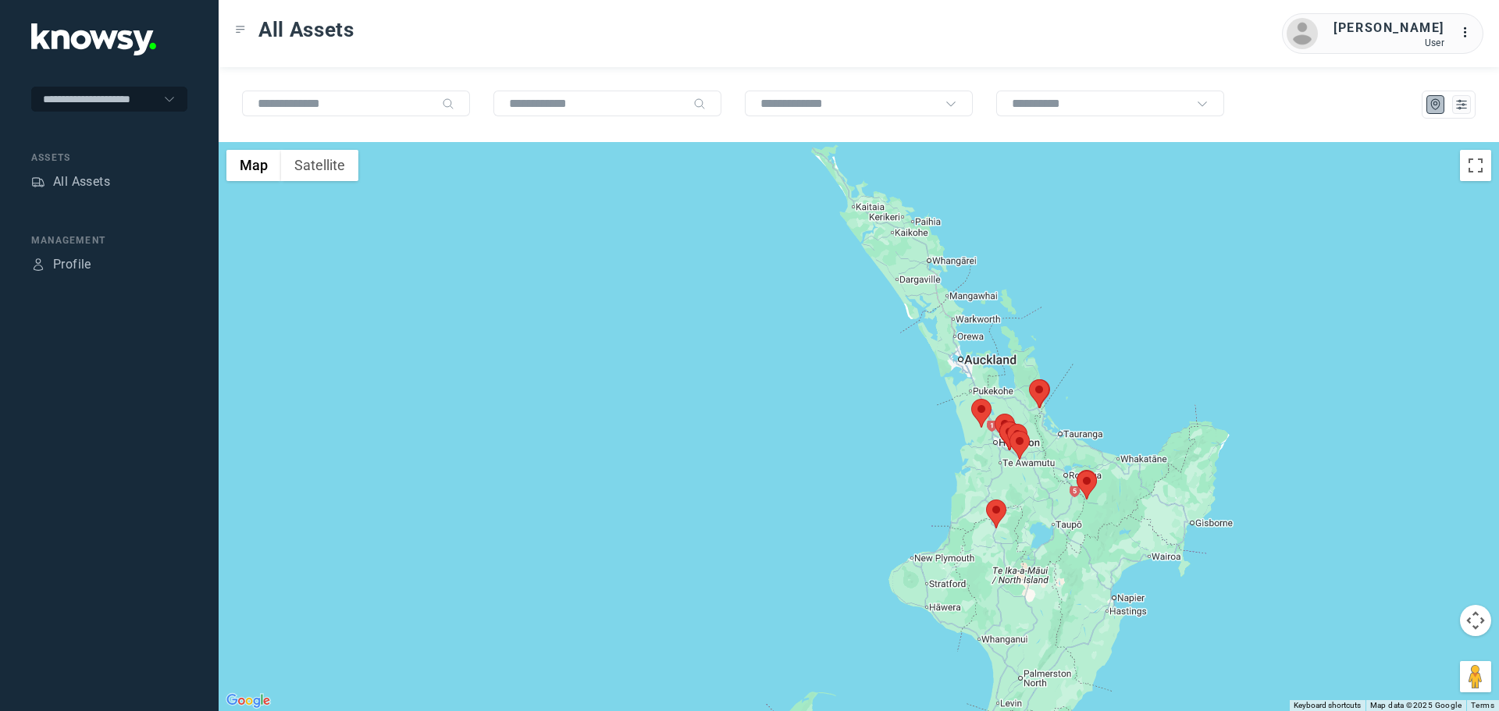
drag, startPoint x: 1031, startPoint y: 265, endPoint x: 1019, endPoint y: 553, distance: 288.4
click at [1020, 553] on div at bounding box center [859, 426] width 1281 height 569
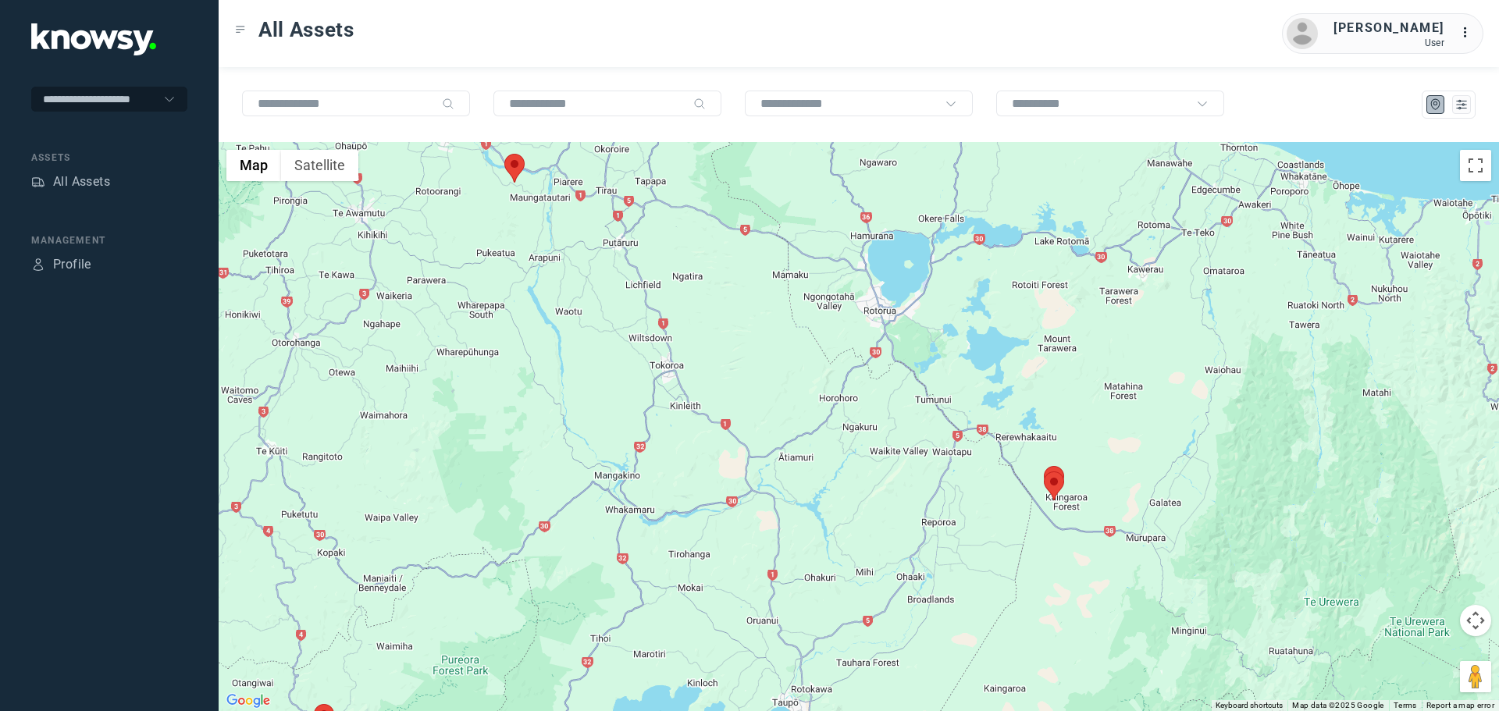
drag, startPoint x: 1110, startPoint y: 368, endPoint x: 1100, endPoint y: 562, distance: 194.8
click at [1101, 562] on div at bounding box center [859, 426] width 1281 height 569
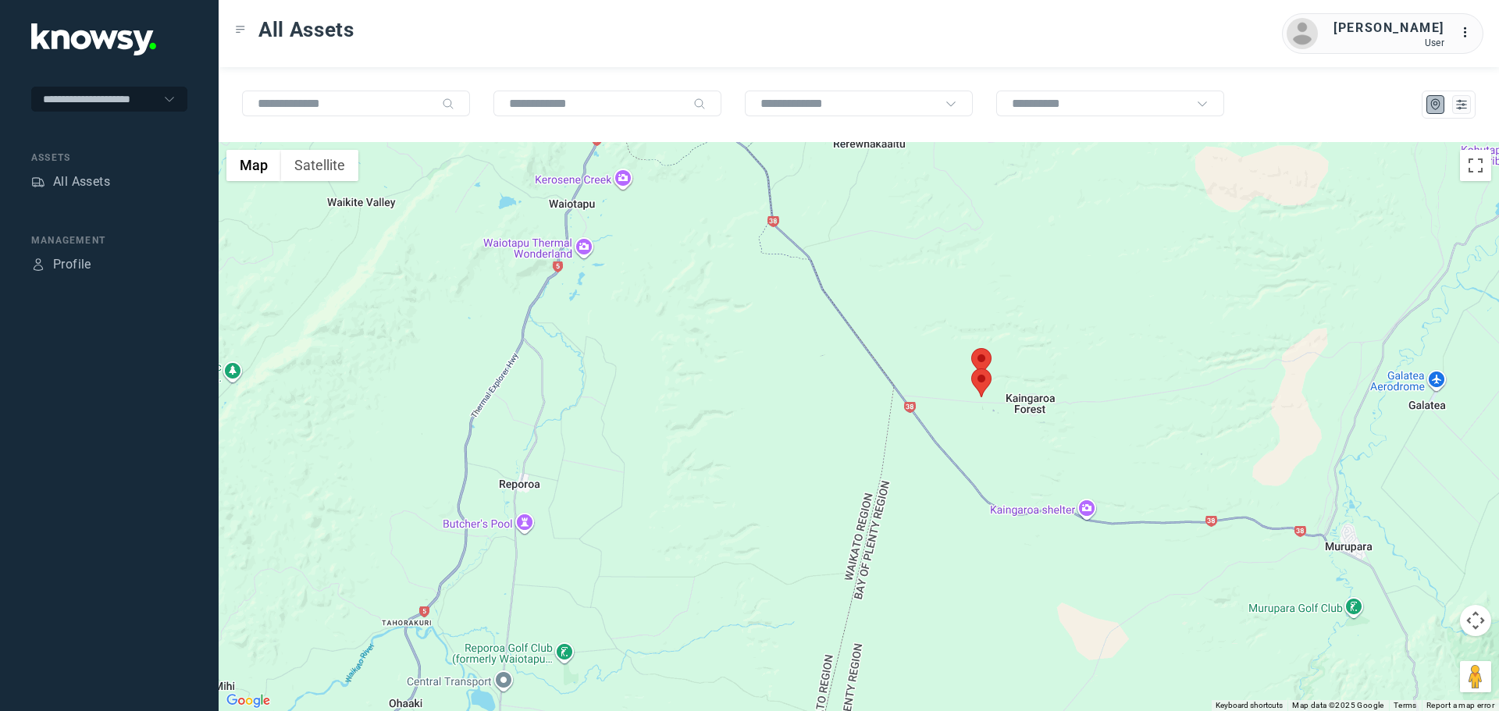
click at [991, 387] on img at bounding box center [981, 383] width 20 height 29
click at [971, 369] on area at bounding box center [971, 369] width 0 height 0
click at [986, 369] on span "View Asset" at bounding box center [986, 374] width 63 height 11
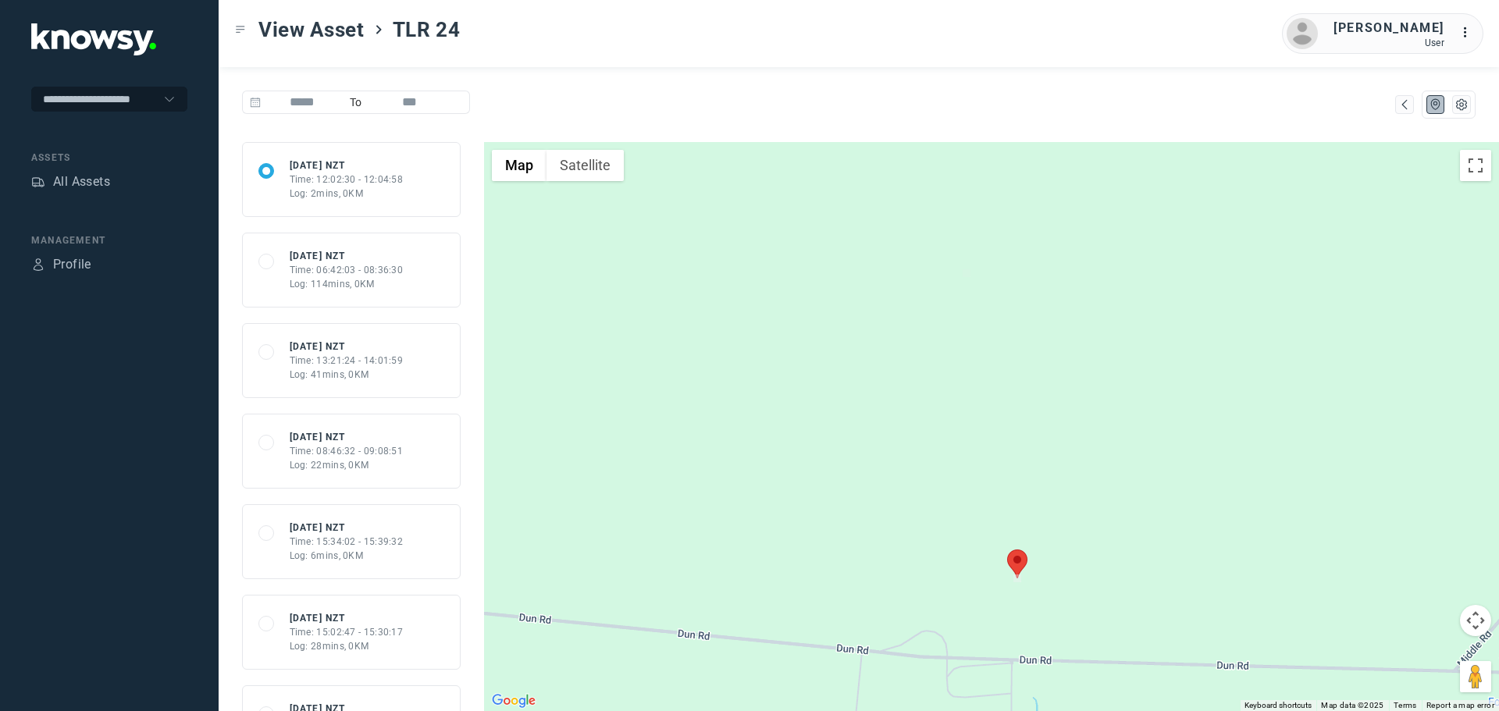
click at [1464, 114] on div at bounding box center [1449, 105] width 54 height 28
click at [1466, 109] on icon "List" at bounding box center [1462, 105] width 10 height 10
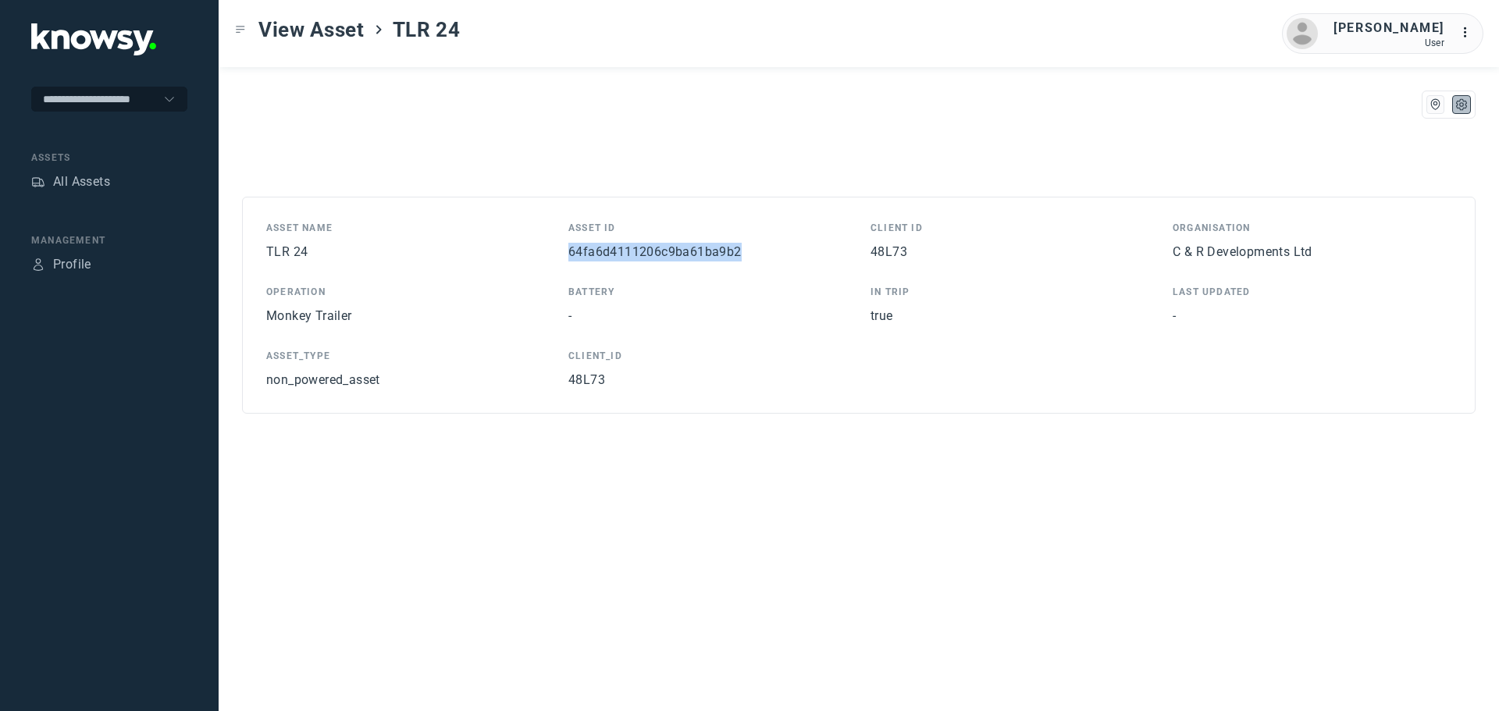
drag, startPoint x: 751, startPoint y: 252, endPoint x: 596, endPoint y: 251, distance: 155.4
click at [563, 252] on div "Asset Name TLR 24 Asset ID 64fa6d4111206c9ba61ba9b2 Client ID 48L73 Organisatio…" at bounding box center [858, 305] width 1185 height 169
copy span "64fa6d4111206c9ba61ba9b2"
click at [86, 180] on div "All Assets" at bounding box center [81, 182] width 57 height 19
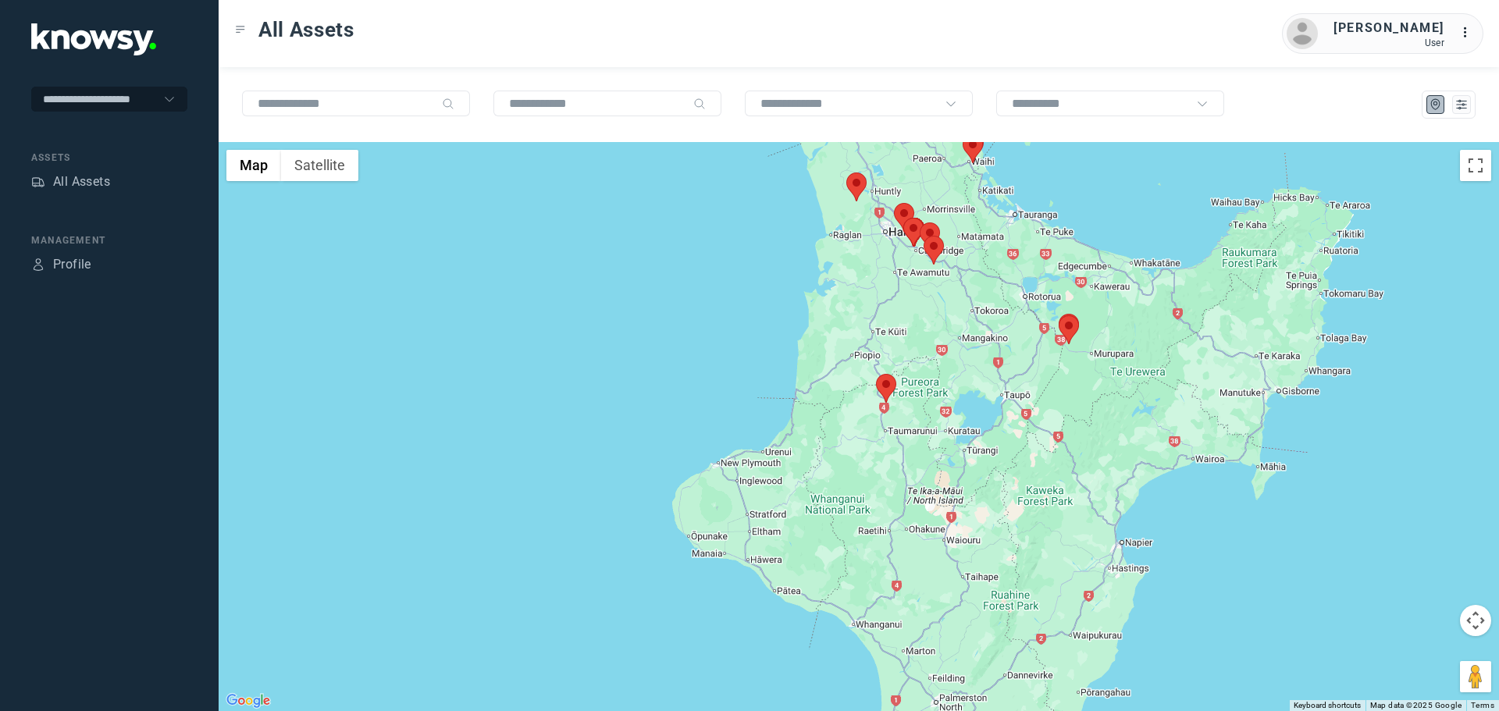
drag, startPoint x: 895, startPoint y: 276, endPoint x: 897, endPoint y: 516, distance: 240.5
click at [947, 596] on div at bounding box center [859, 426] width 1281 height 569
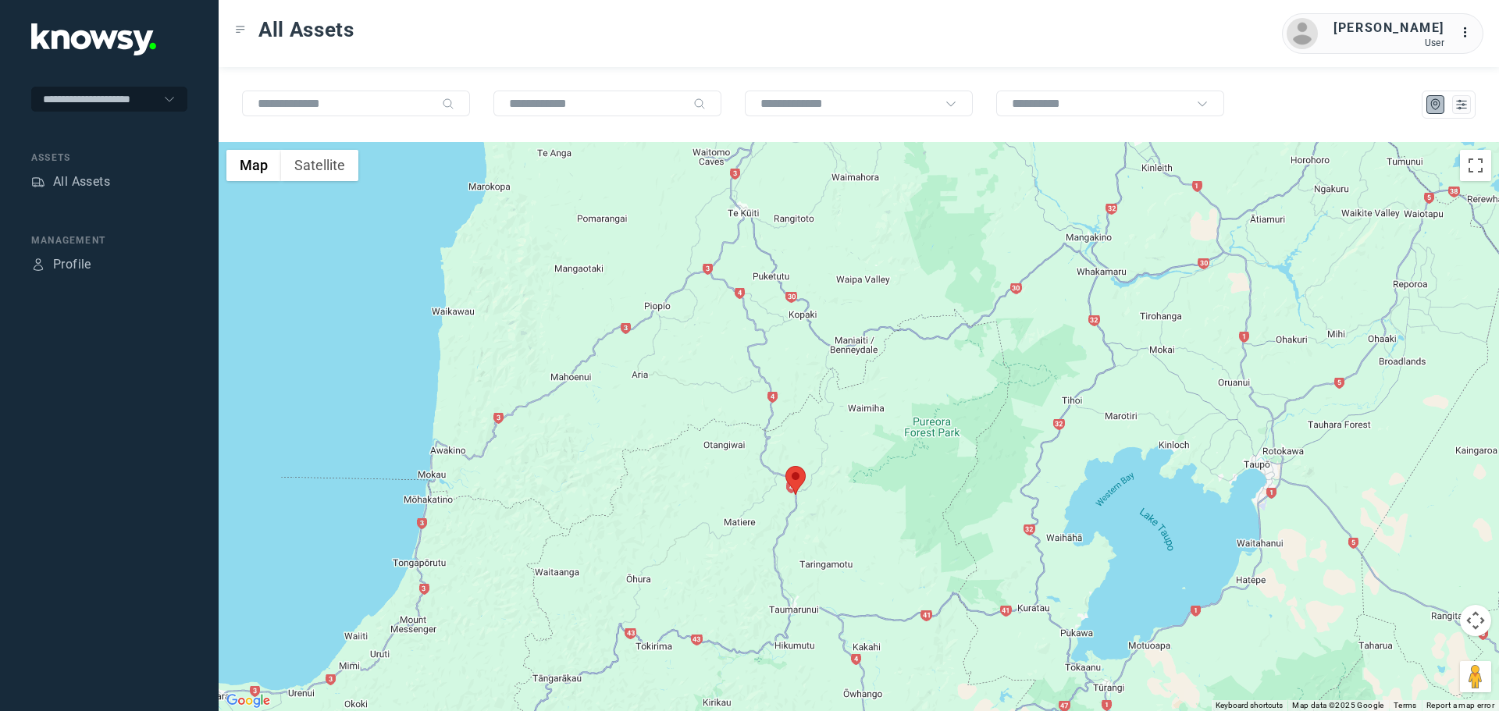
drag, startPoint x: 934, startPoint y: 327, endPoint x: 870, endPoint y: 517, distance: 200.3
click at [951, 545] on div at bounding box center [859, 426] width 1281 height 569
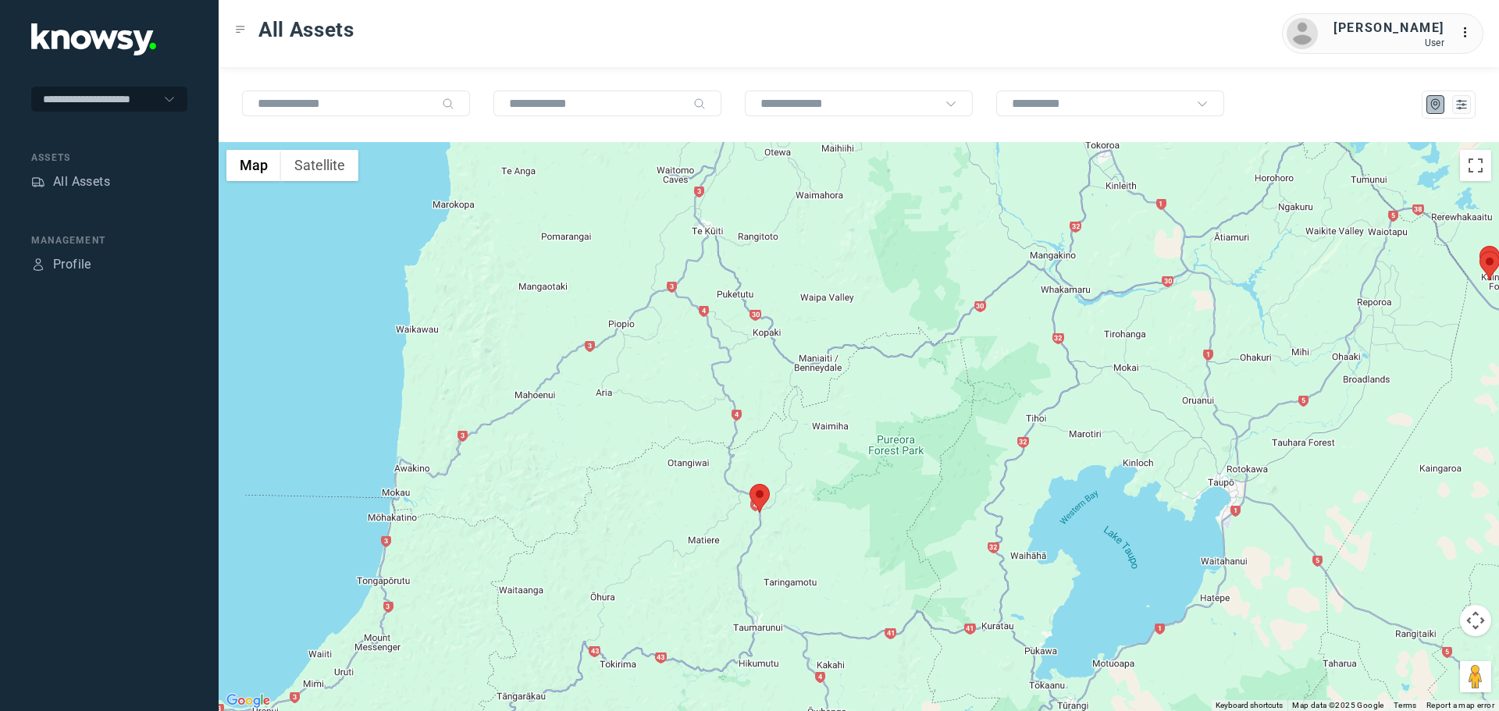
click at [750, 484] on area at bounding box center [750, 484] width 0 height 0
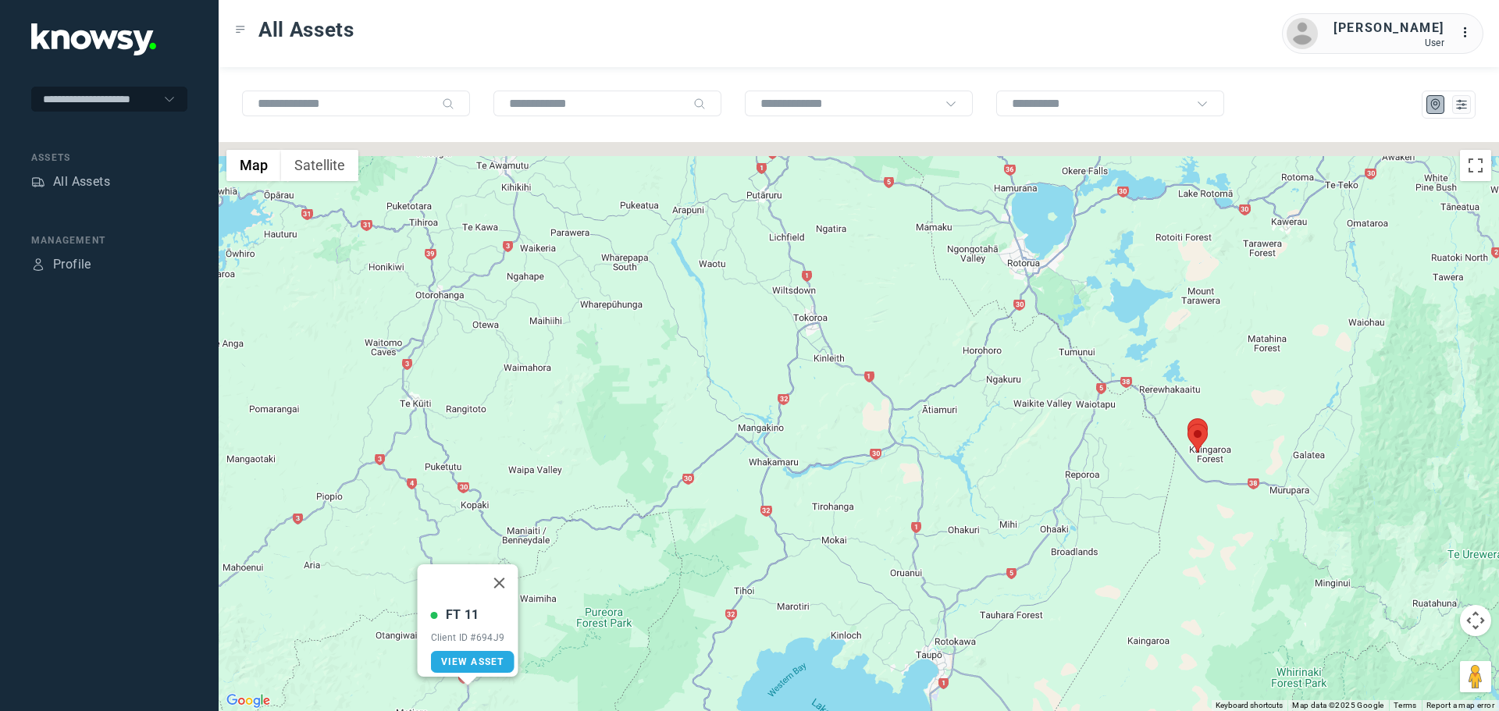
drag, startPoint x: 1150, startPoint y: 441, endPoint x: 826, endPoint y: 606, distance: 362.9
click at [800, 636] on div "FT 11 Client ID #694J9 View Asset" at bounding box center [859, 426] width 1281 height 569
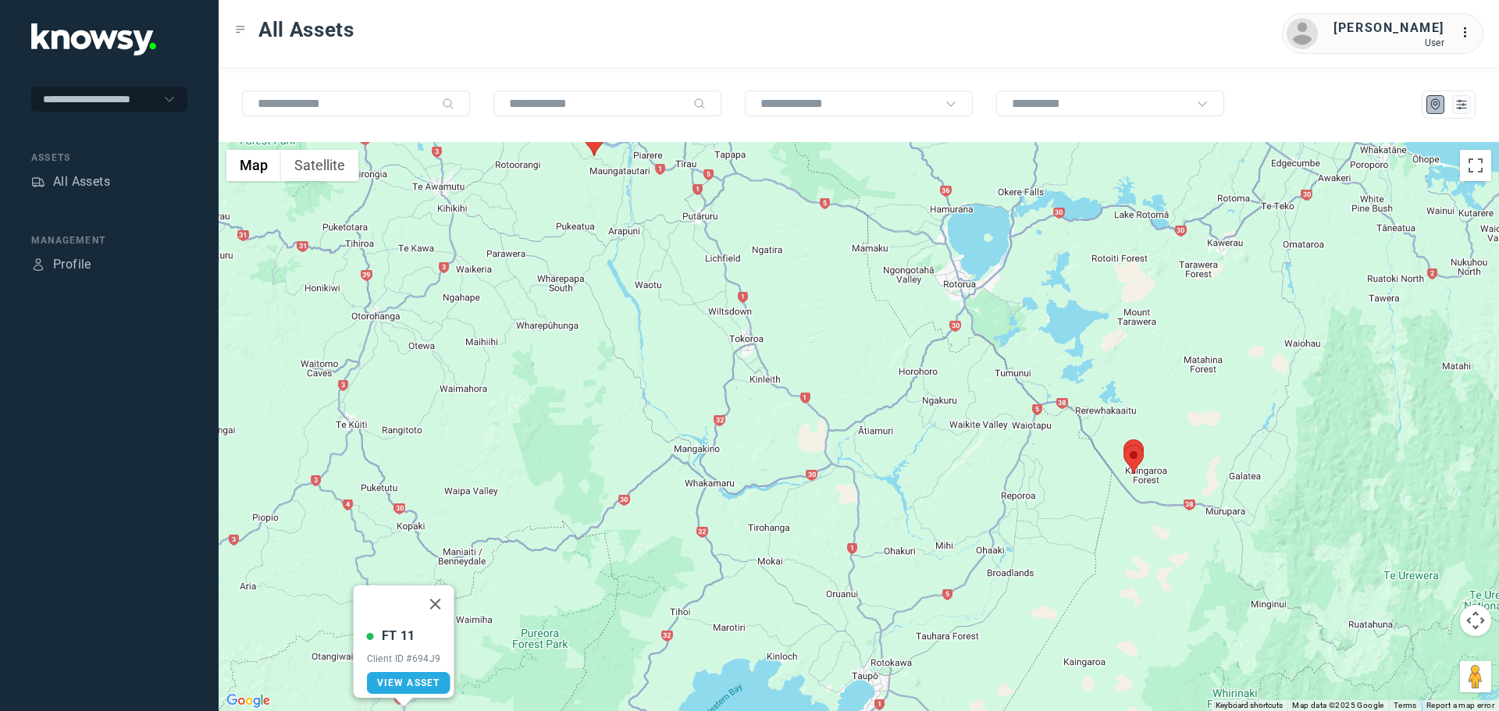
click at [1124, 445] on area at bounding box center [1124, 445] width 0 height 0
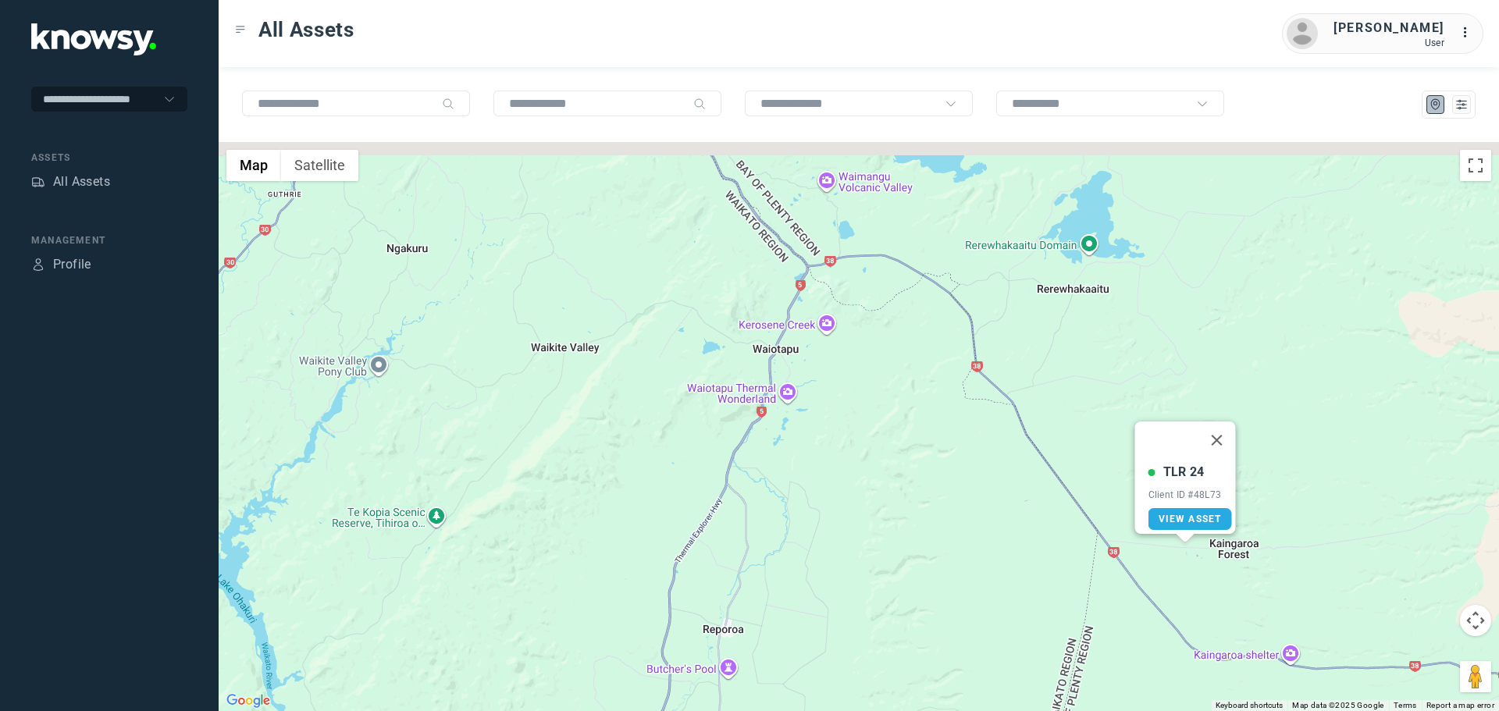
drag, startPoint x: 1331, startPoint y: 515, endPoint x: 1323, endPoint y: 544, distance: 30.1
click at [1324, 546] on div "TLR 24 Client ID #48L73 View Asset" at bounding box center [859, 426] width 1281 height 569
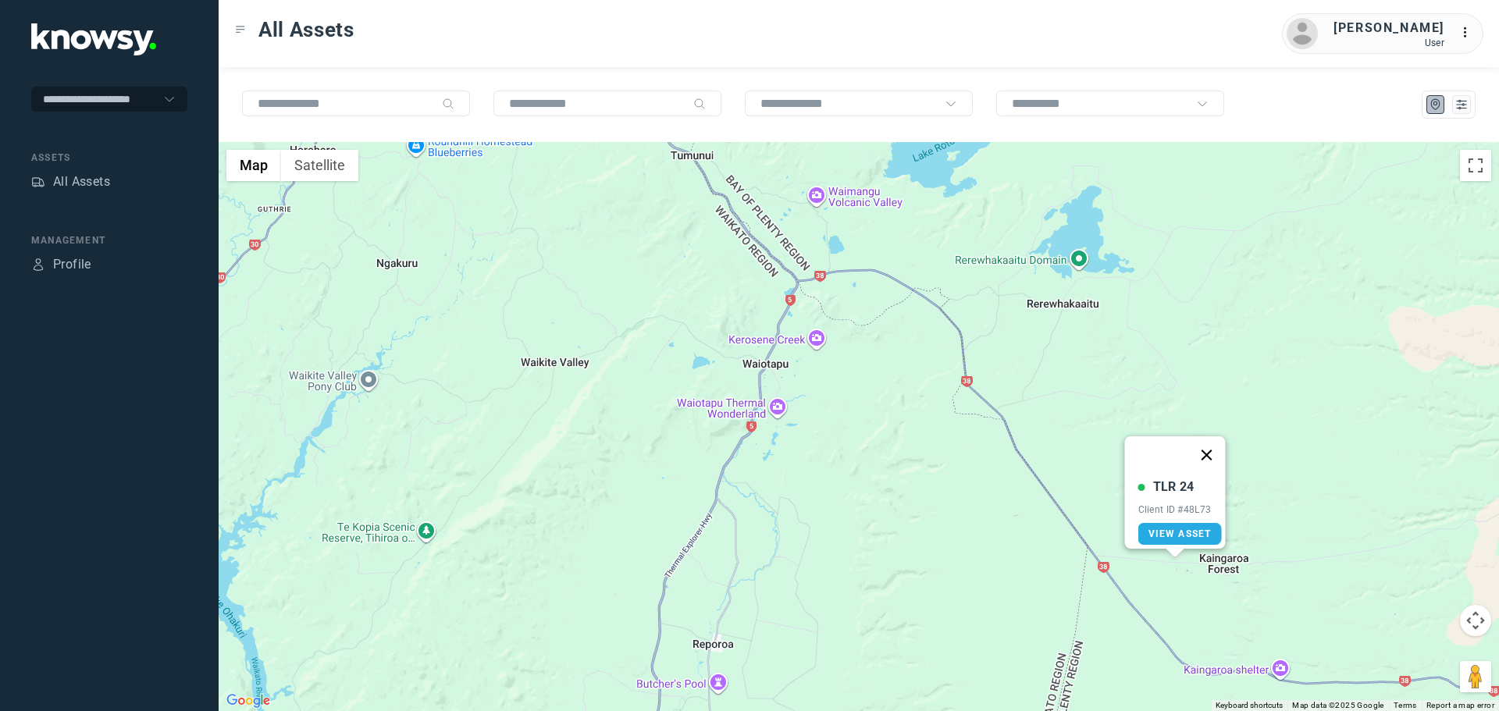
click at [1214, 443] on button "Close" at bounding box center [1207, 455] width 37 height 37
click at [1165, 508] on area at bounding box center [1165, 508] width 0 height 0
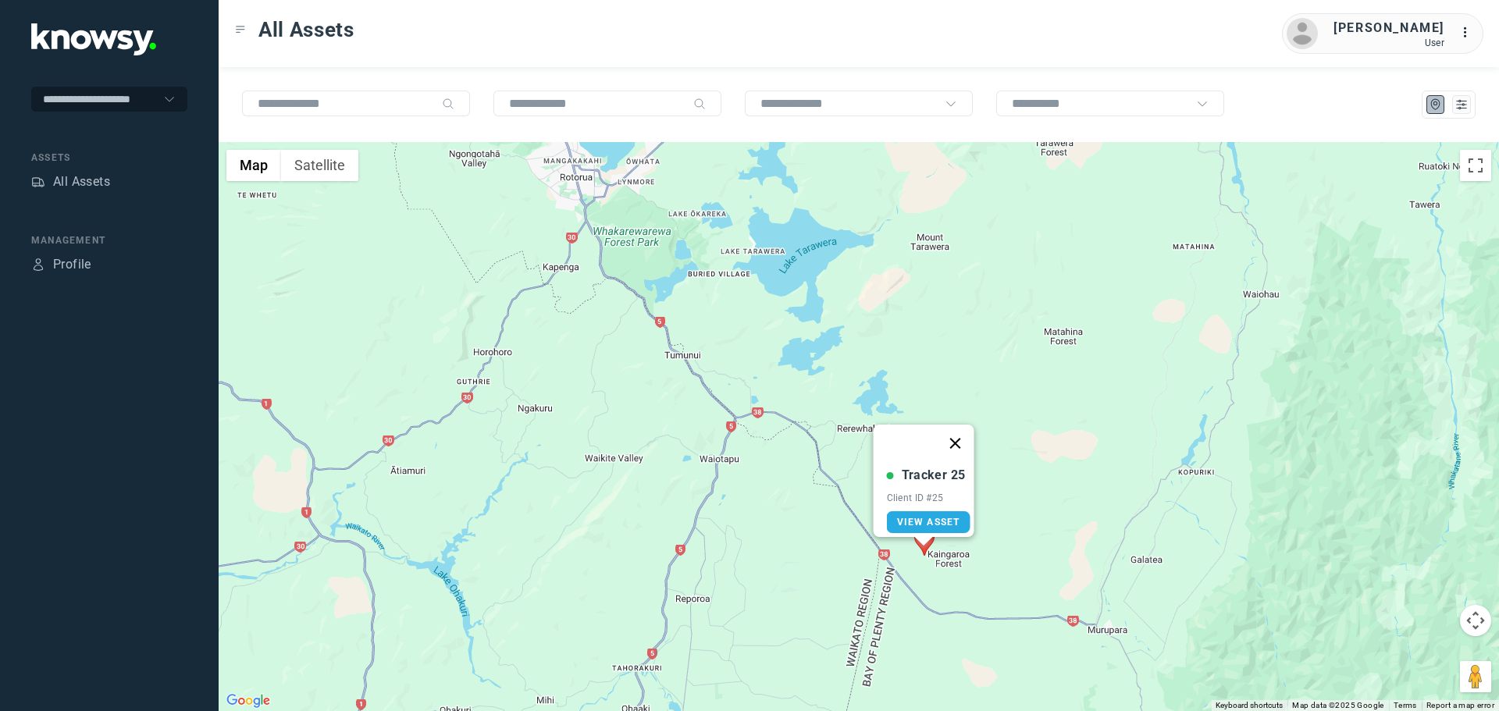
click at [957, 435] on button "Close" at bounding box center [955, 443] width 37 height 37
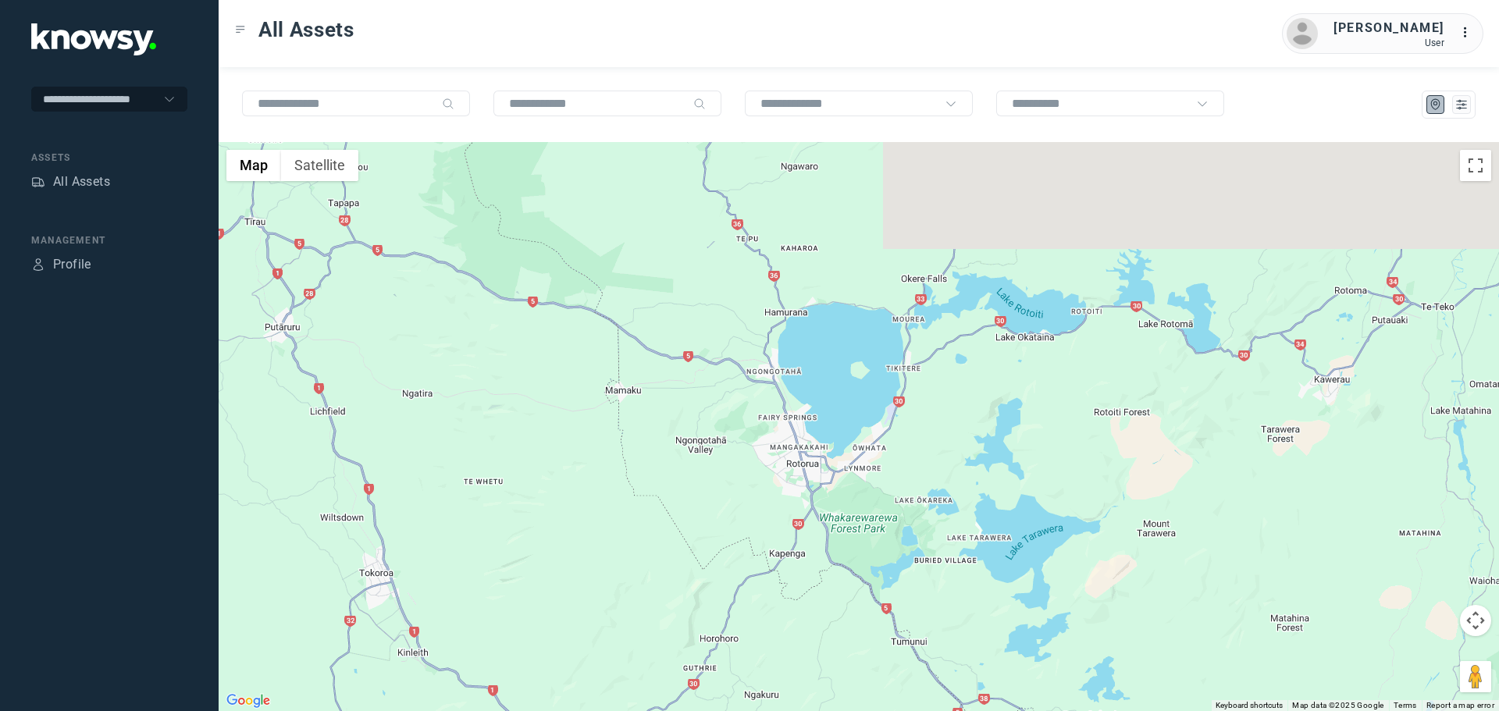
drag, startPoint x: 674, startPoint y: 382, endPoint x: 864, endPoint y: 538, distance: 245.8
click at [925, 690] on div at bounding box center [859, 426] width 1281 height 569
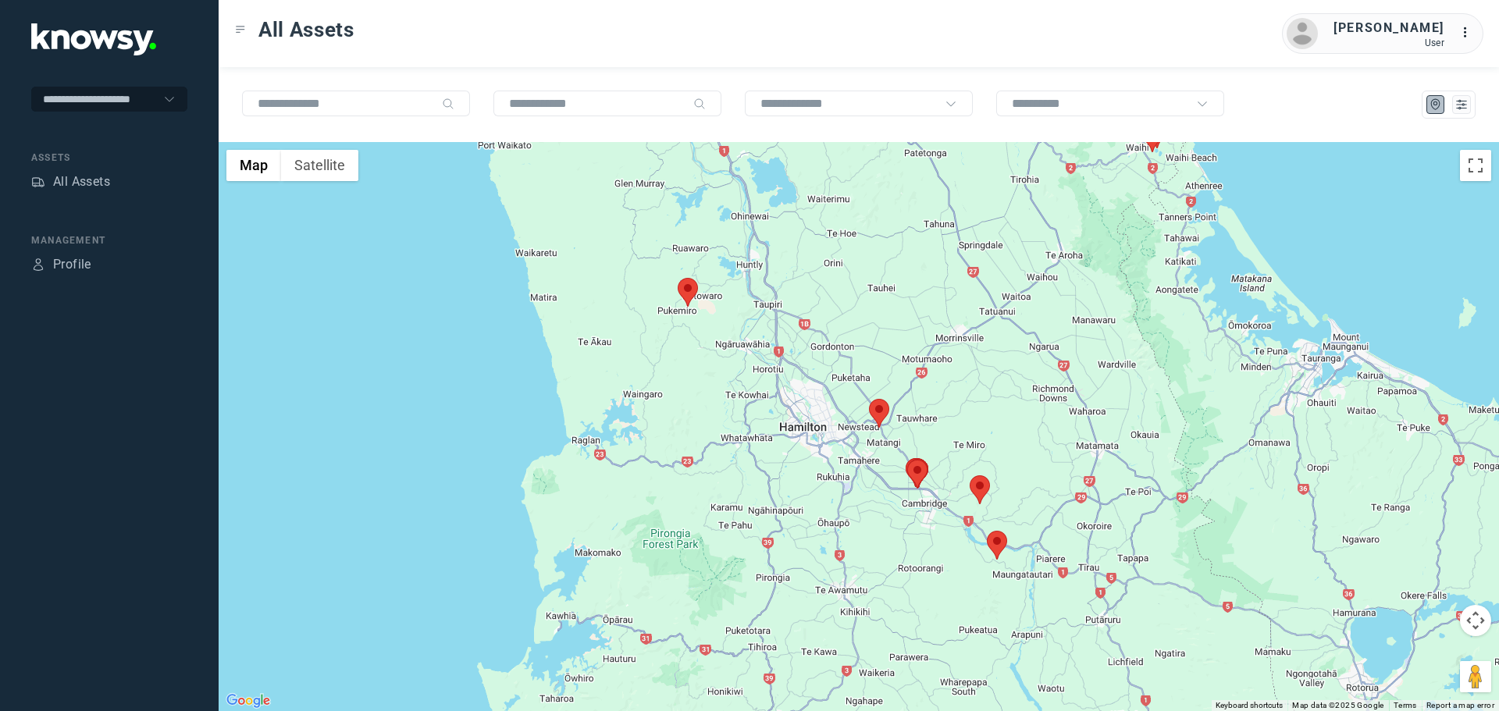
drag, startPoint x: 931, startPoint y: 476, endPoint x: 1147, endPoint y: 539, distance: 225.4
click at [1150, 540] on div at bounding box center [859, 426] width 1281 height 569
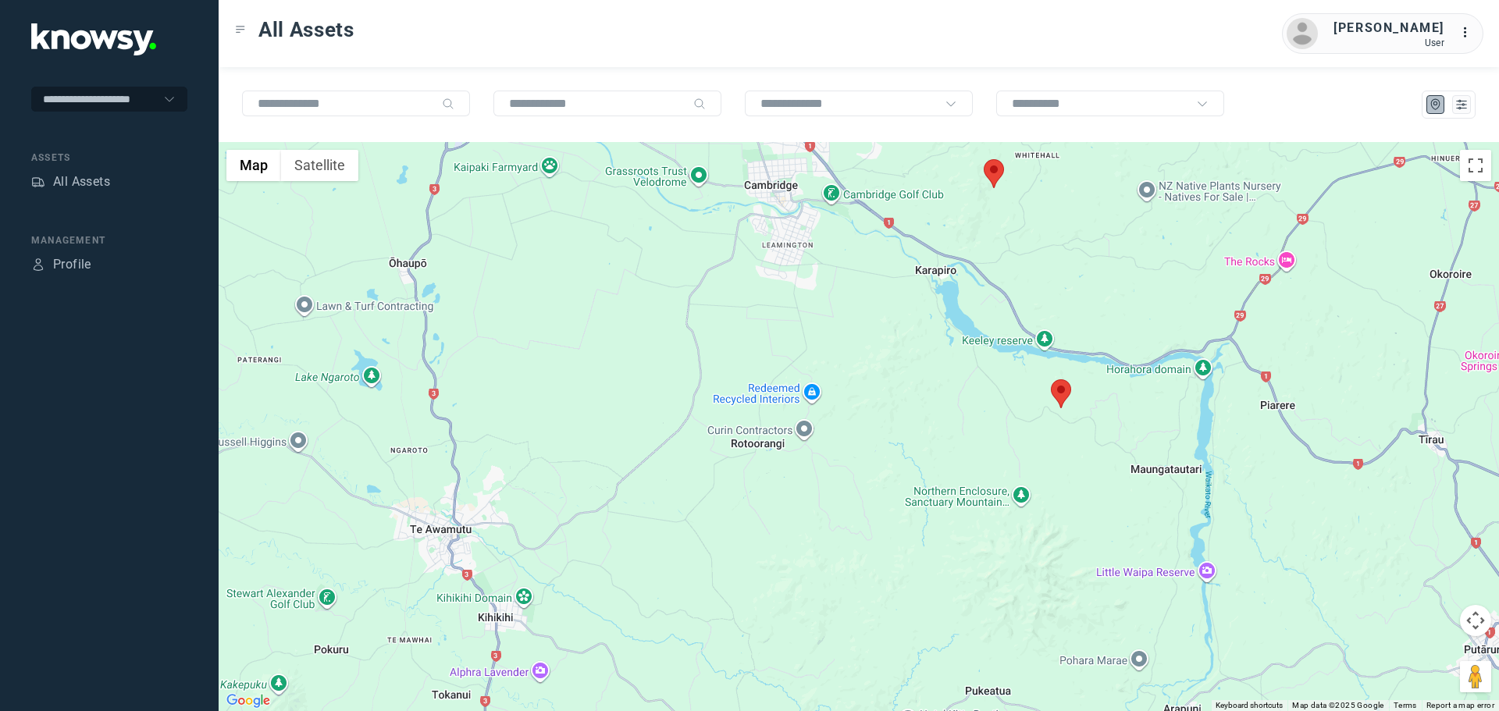
drag, startPoint x: 1175, startPoint y: 411, endPoint x: 1149, endPoint y: 544, distance: 136.2
click at [1160, 547] on div at bounding box center [859, 426] width 1281 height 569
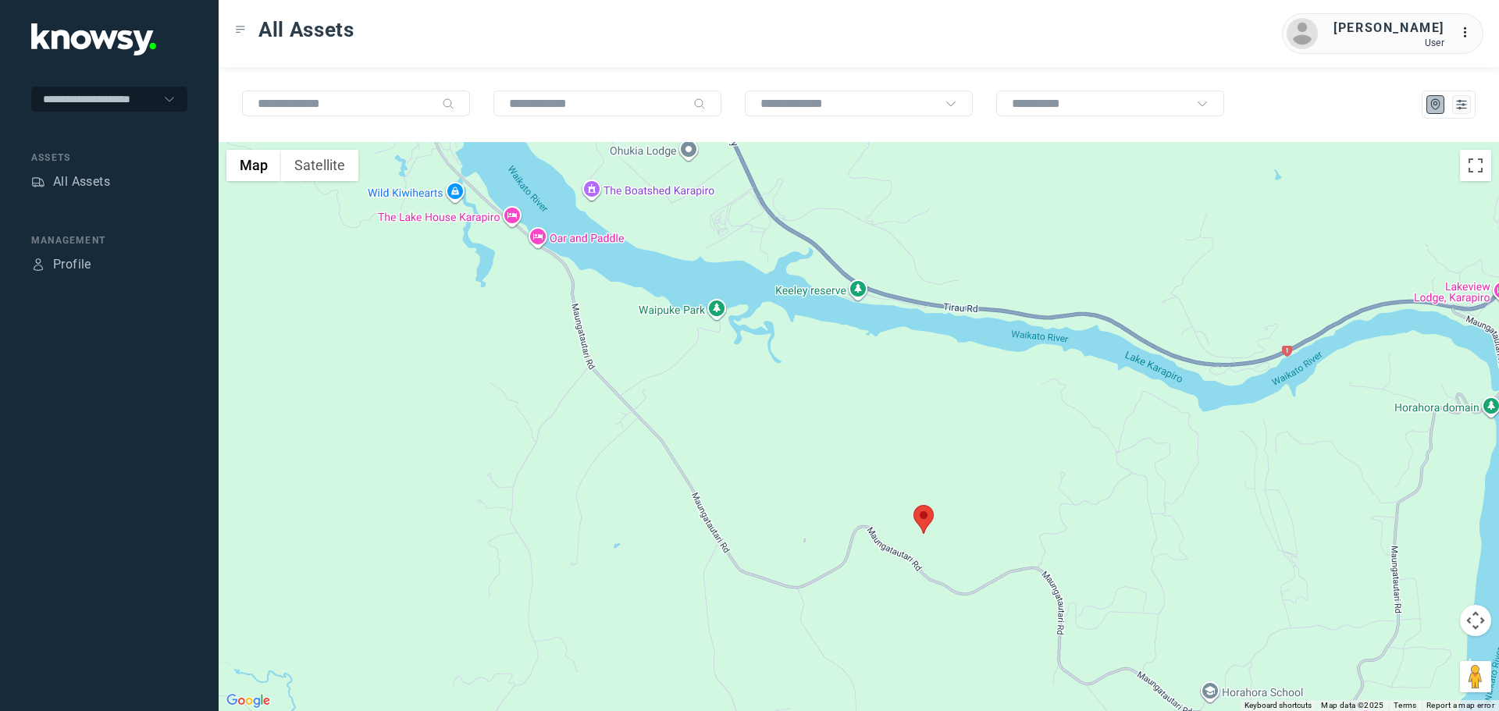
drag, startPoint x: 1014, startPoint y: 552, endPoint x: 1051, endPoint y: 541, distance: 38.3
click at [1051, 541] on div at bounding box center [859, 426] width 1281 height 569
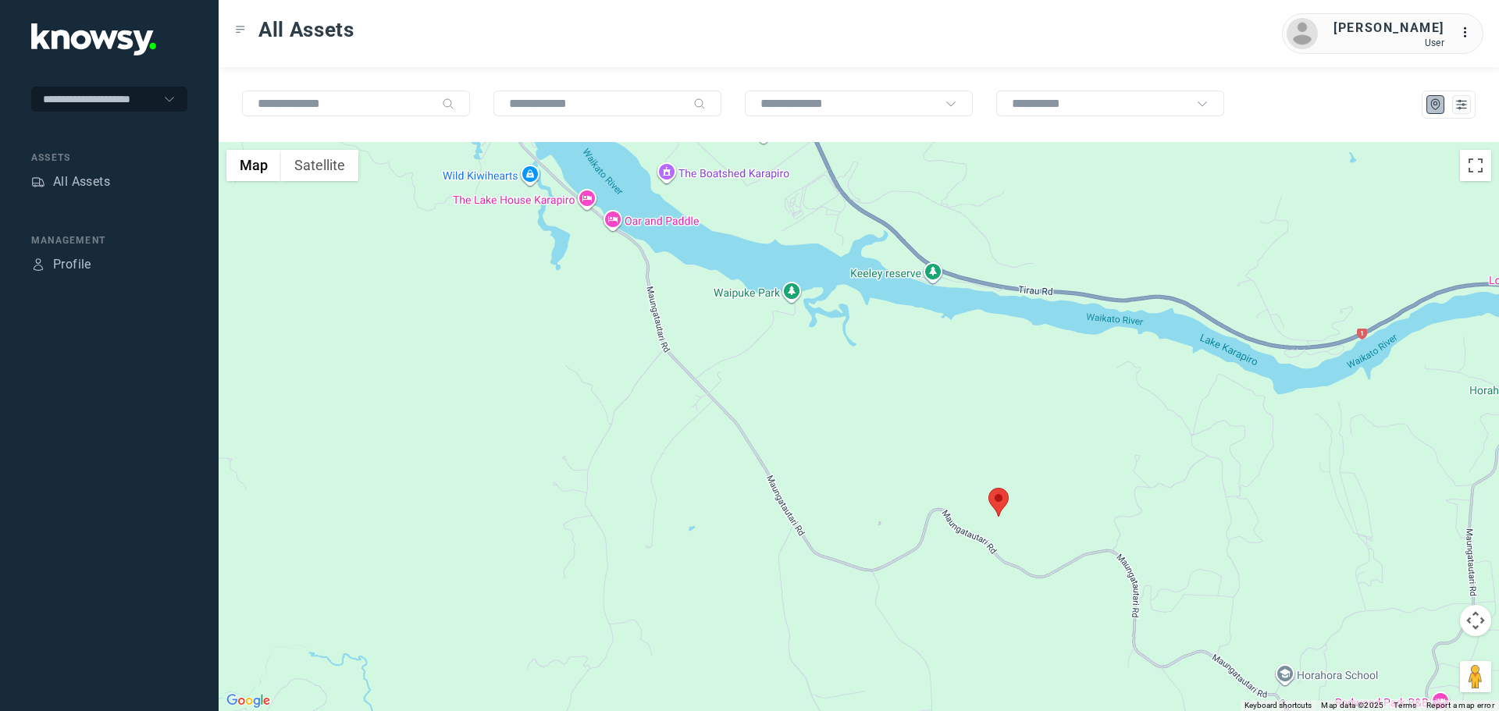
click at [989, 488] on area at bounding box center [989, 488] width 0 height 0
click at [1013, 488] on span "View Asset" at bounding box center [1003, 493] width 63 height 11
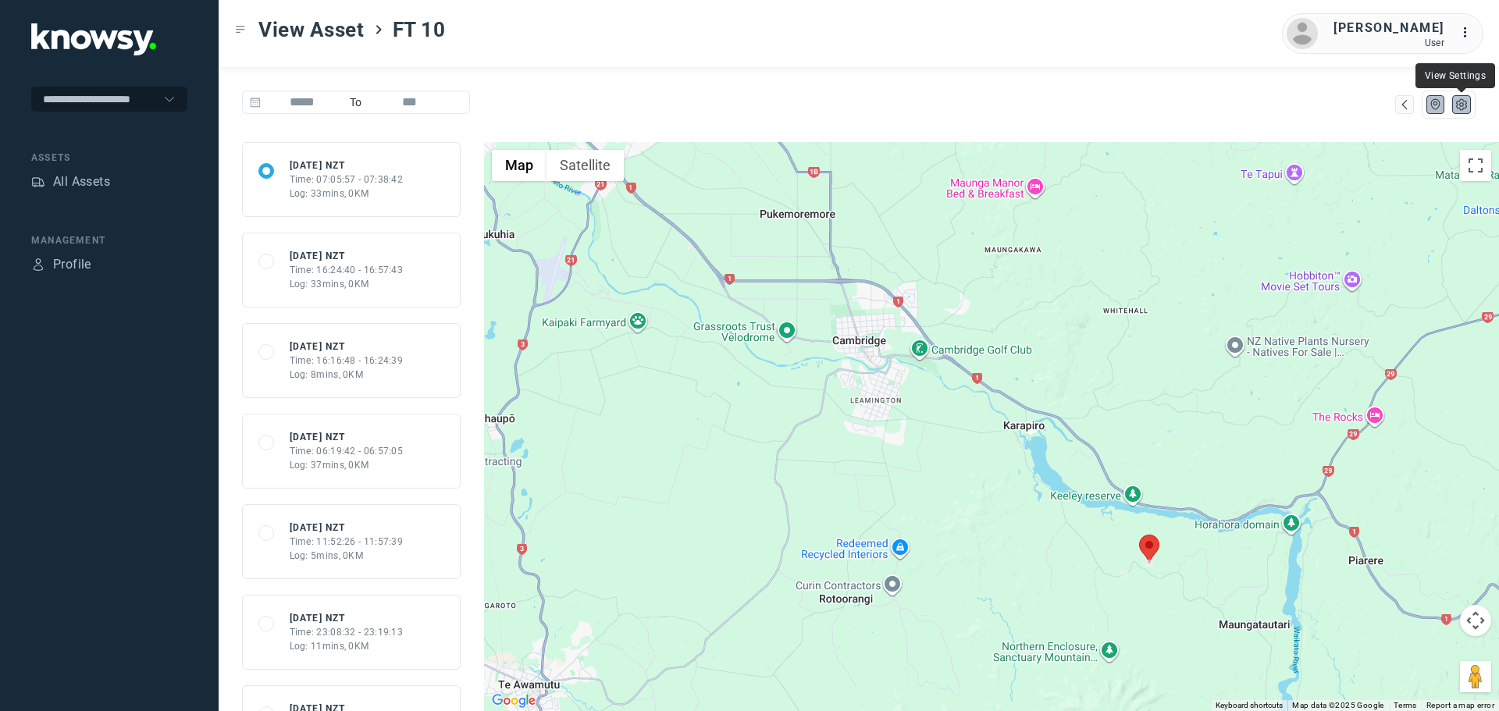
click at [1467, 109] on icon "List" at bounding box center [1462, 105] width 14 height 14
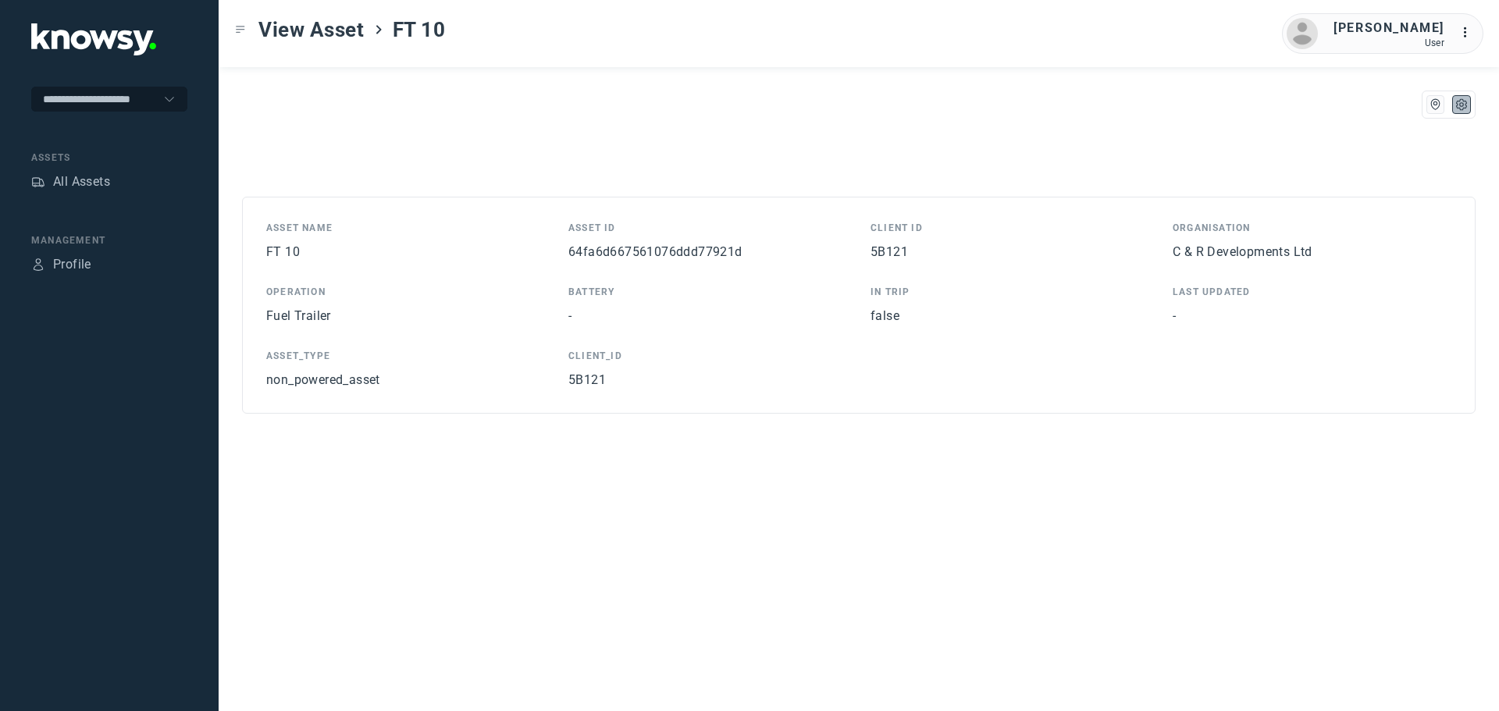
click at [569, 255] on span "64fa6d667561076ddd77921d" at bounding box center [656, 251] width 174 height 15
click at [576, 248] on span "64fa6d667561076ddd77921d" at bounding box center [656, 251] width 174 height 15
copy span "64fa6d667561076ddd77921d"
click at [450, 490] on div "Status: Unknown Asset Name FT 10 Asset ID 64fa6d667561076ddd77921d Client ID 5B…" at bounding box center [859, 426] width 1281 height 569
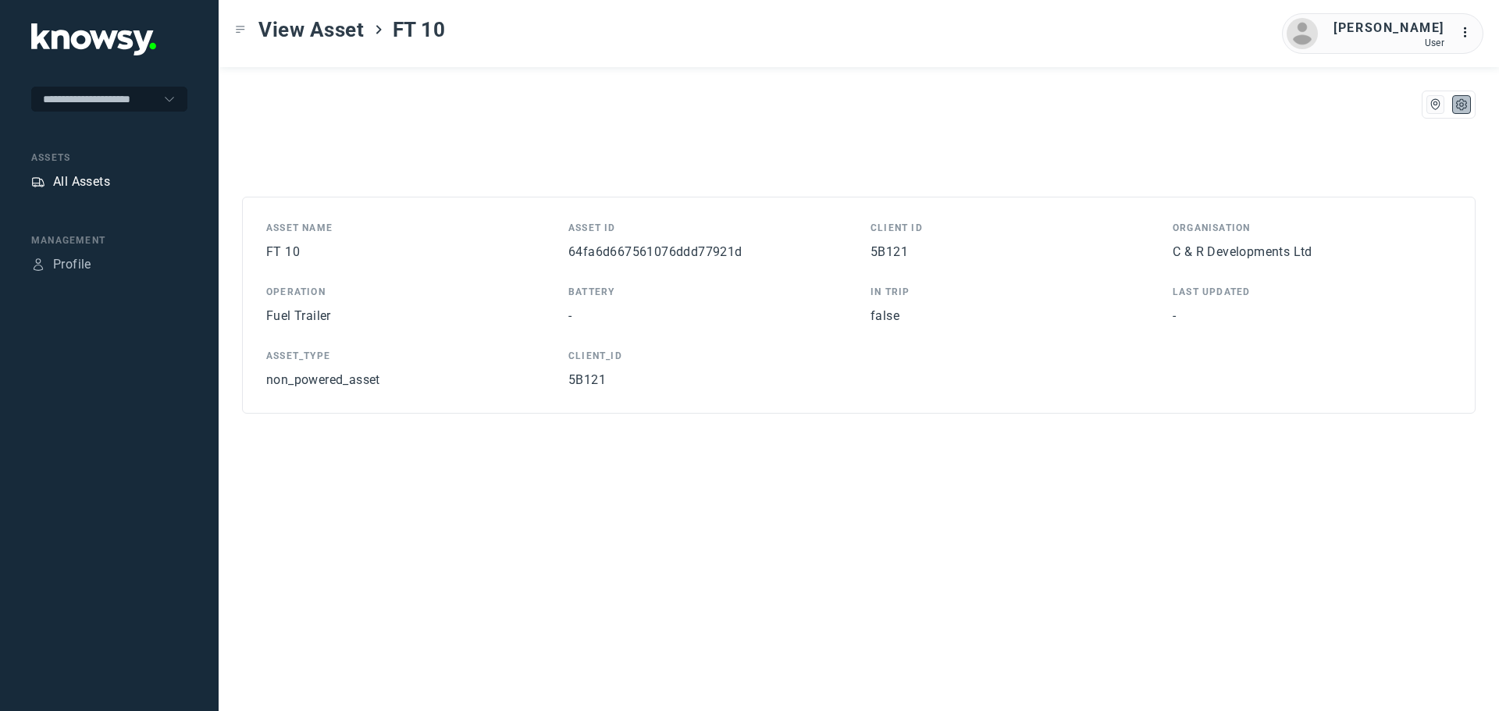
click at [80, 188] on div "All Assets" at bounding box center [81, 182] width 57 height 19
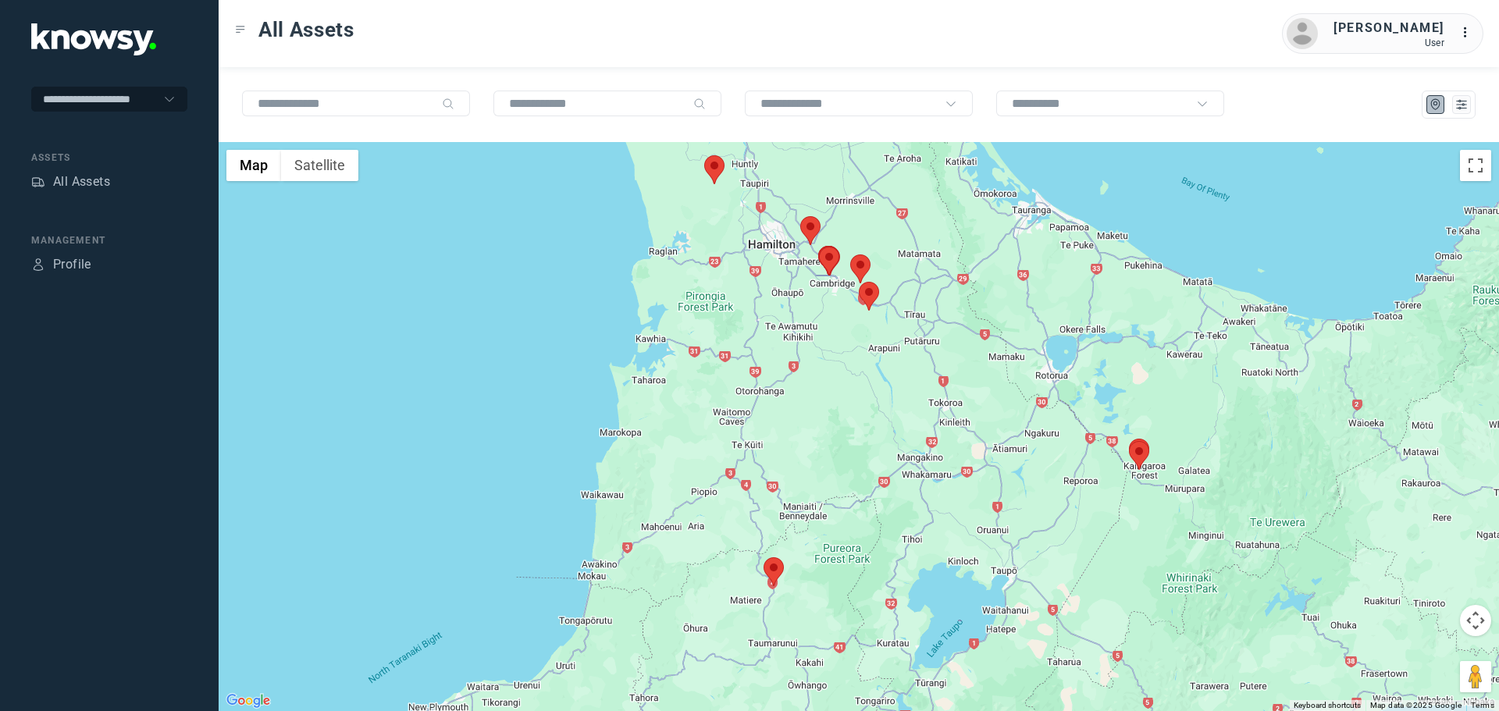
drag, startPoint x: 871, startPoint y: 291, endPoint x: 992, endPoint y: 465, distance: 212.7
click at [994, 467] on div at bounding box center [859, 426] width 1281 height 569
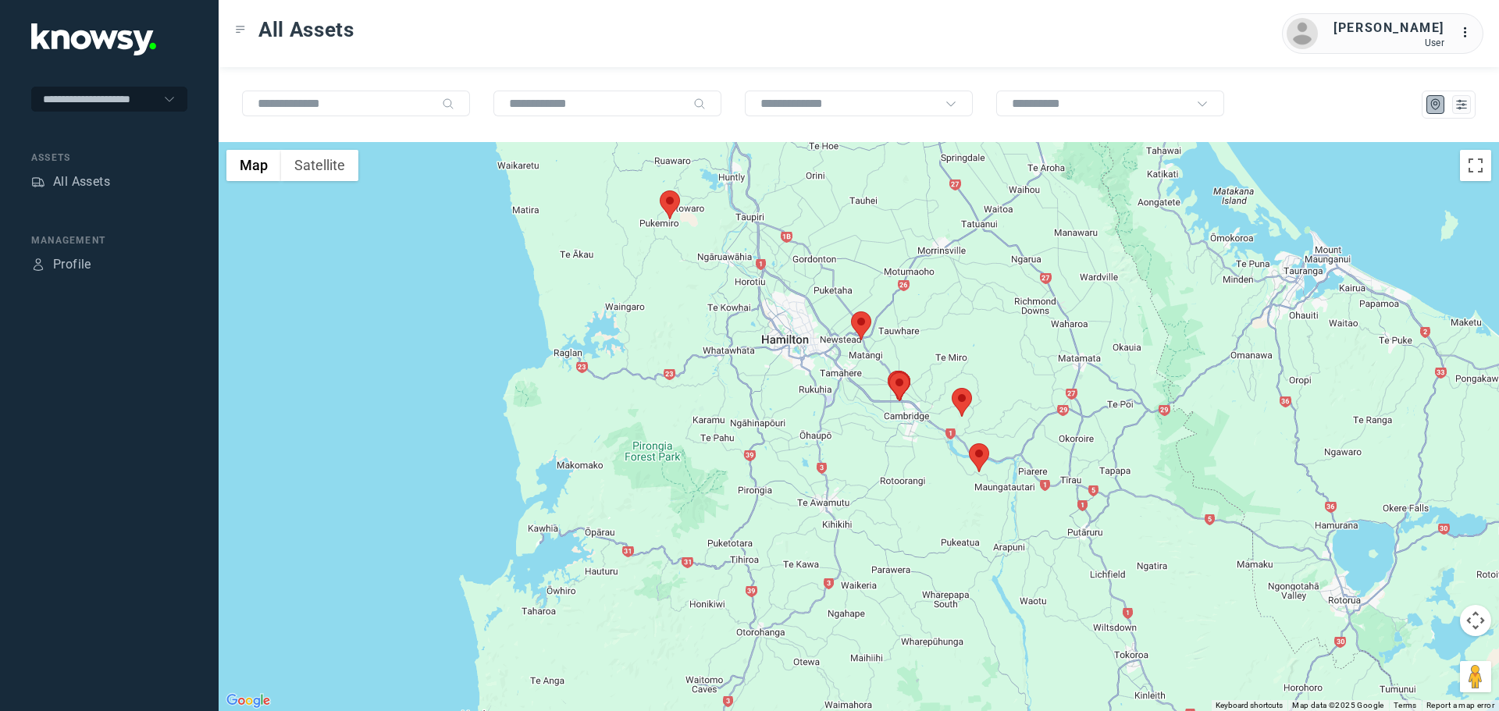
drag, startPoint x: 795, startPoint y: 267, endPoint x: 944, endPoint y: 531, distance: 303.2
click at [946, 532] on div at bounding box center [859, 426] width 1281 height 569
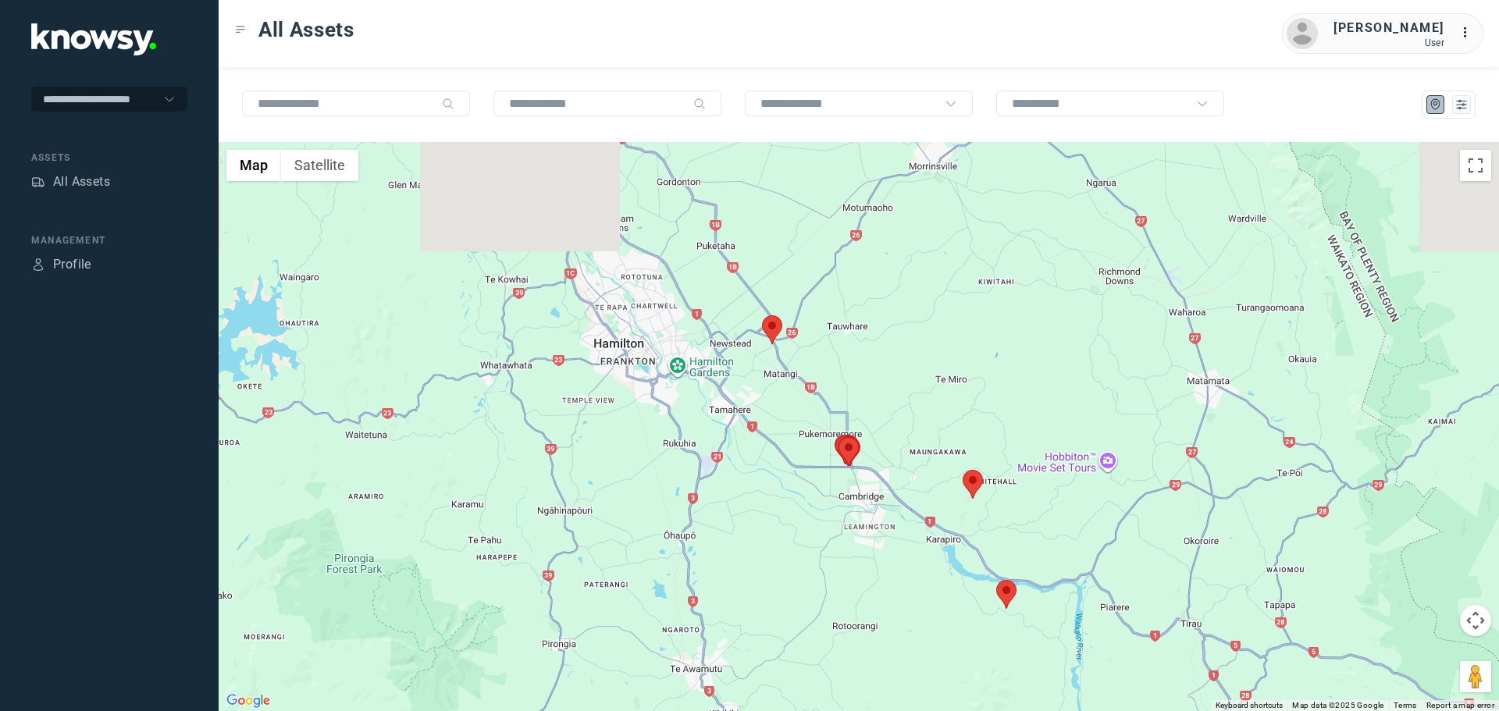
drag, startPoint x: 850, startPoint y: 375, endPoint x: 949, endPoint y: 510, distance: 167.1
click at [886, 479] on div at bounding box center [859, 426] width 1281 height 569
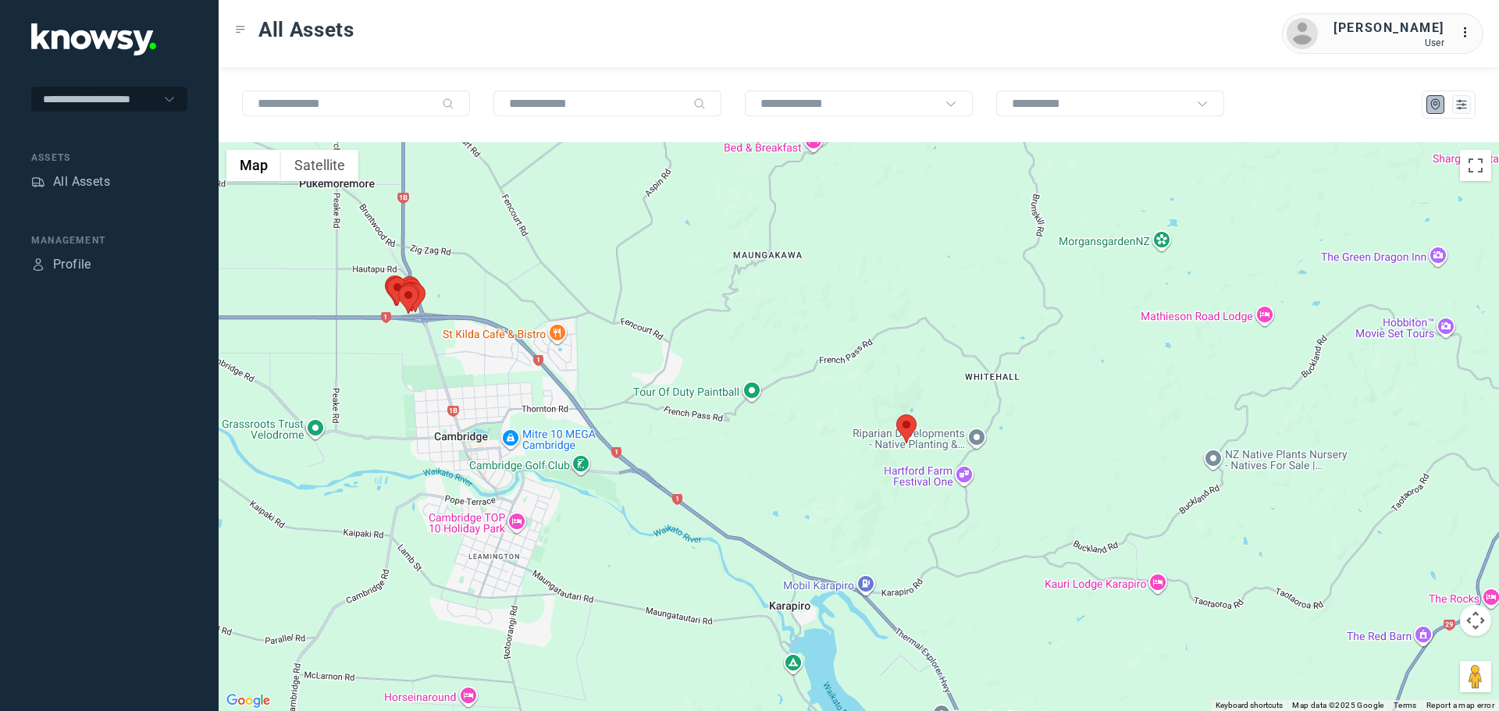
click at [897, 415] on area at bounding box center [897, 415] width 0 height 0
click at [908, 415] on span "View Asset" at bounding box center [911, 420] width 63 height 11
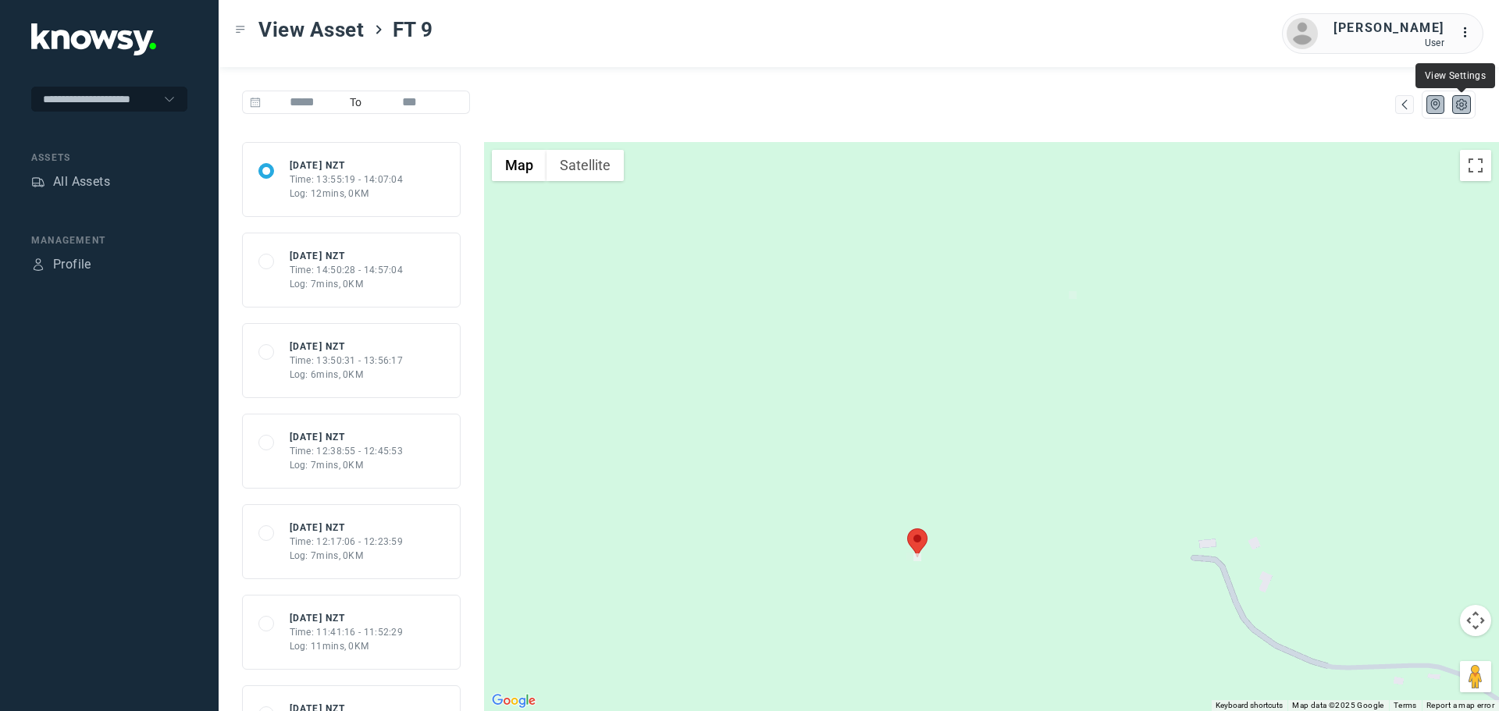
drag, startPoint x: 1465, startPoint y: 105, endPoint x: 1452, endPoint y: 120, distance: 19.9
click at [1465, 106] on icon "List" at bounding box center [1462, 105] width 14 height 14
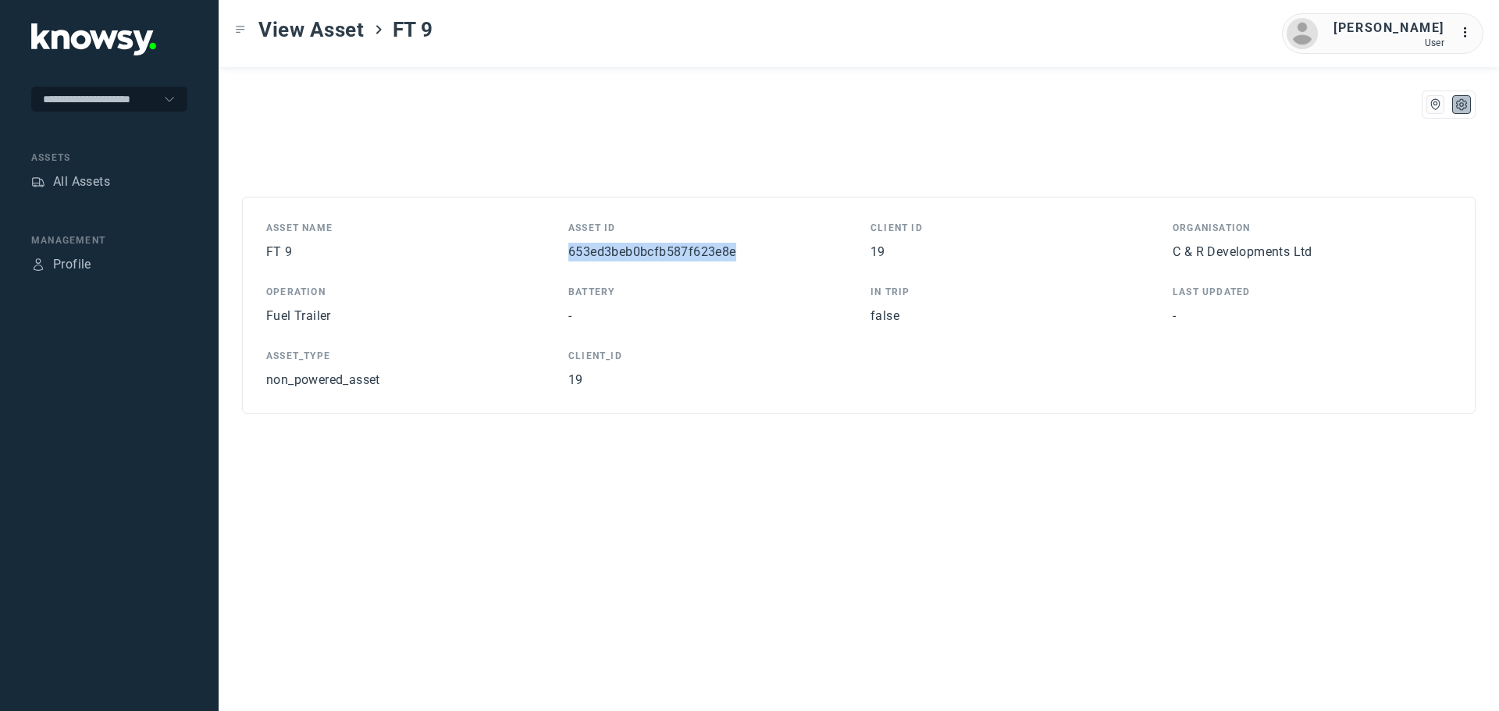
drag, startPoint x: 738, startPoint y: 254, endPoint x: 568, endPoint y: 268, distance: 170.8
click at [568, 268] on div "Asset Name FT 9 Asset ID 653ed3beb0bcfb587f623e8e Client ID 19 Organisation C &…" at bounding box center [858, 305] width 1185 height 169
copy span "653ed3beb0bcfb587f623e8e"
click at [594, 479] on div "Status: Unknown Asset Name FT 9 Asset ID 653ed3beb0bcfb587f623e8e Client ID 19 …" at bounding box center [859, 426] width 1281 height 569
click at [71, 175] on div "All Assets" at bounding box center [81, 182] width 57 height 19
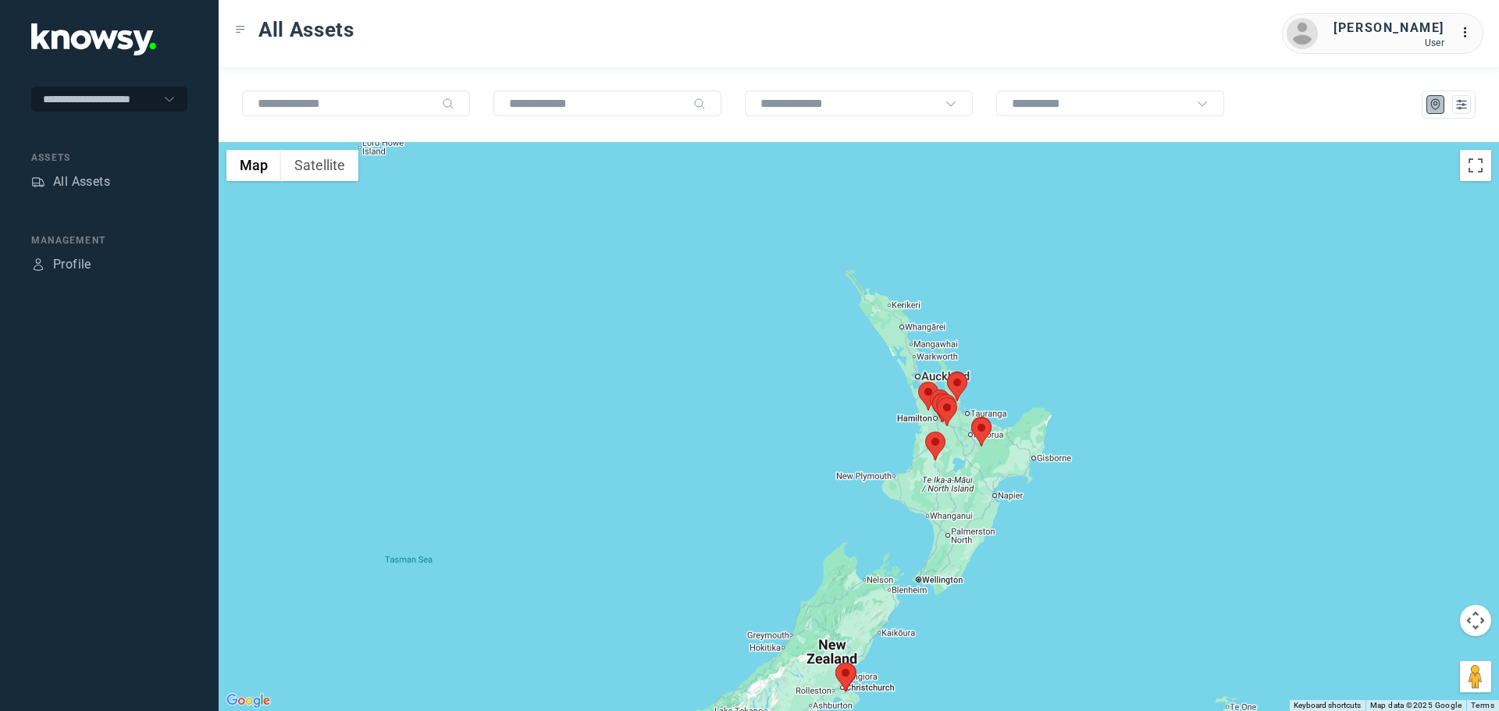
drag, startPoint x: 946, startPoint y: 298, endPoint x: 989, endPoint y: 386, distance: 97.1
click at [989, 386] on div at bounding box center [859, 426] width 1281 height 569
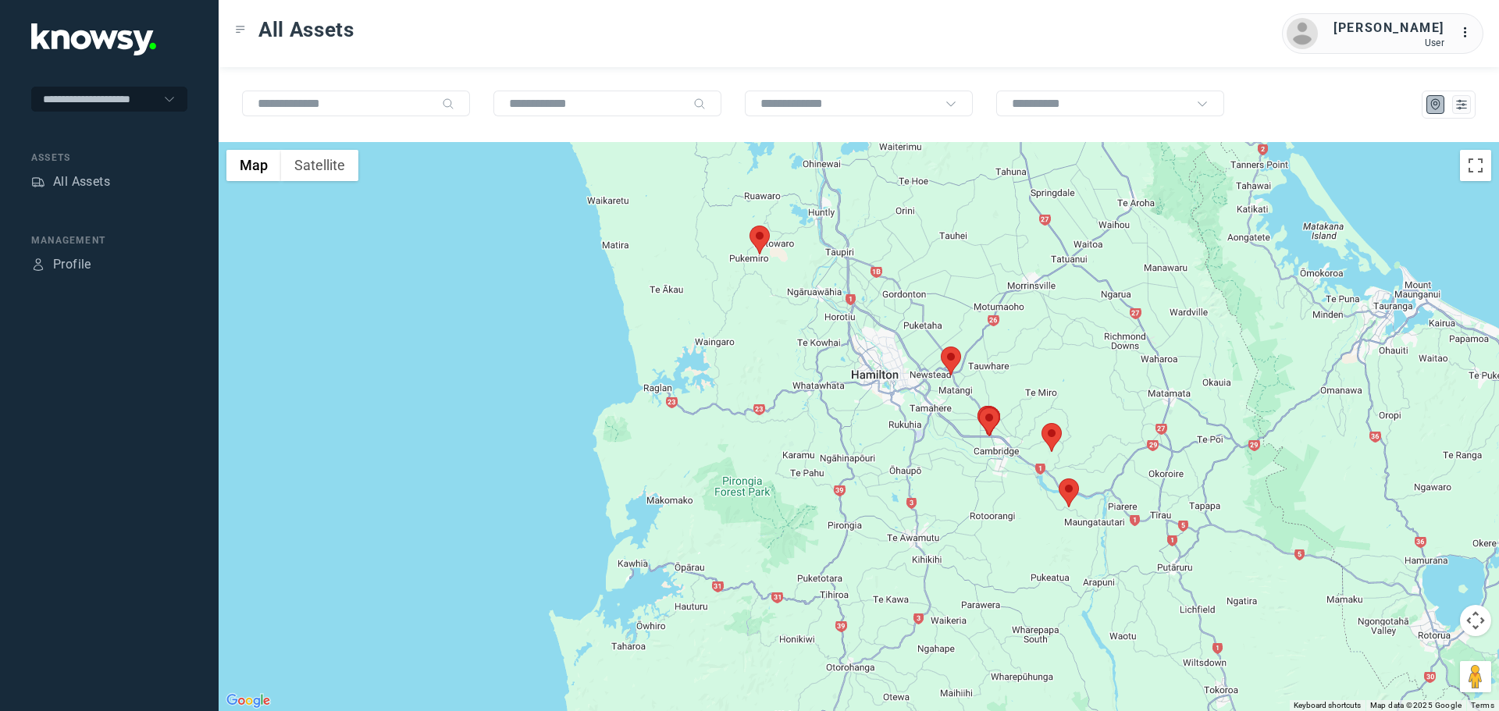
drag, startPoint x: 829, startPoint y: 251, endPoint x: 1071, endPoint y: 546, distance: 381.7
click at [1145, 632] on div at bounding box center [859, 426] width 1281 height 569
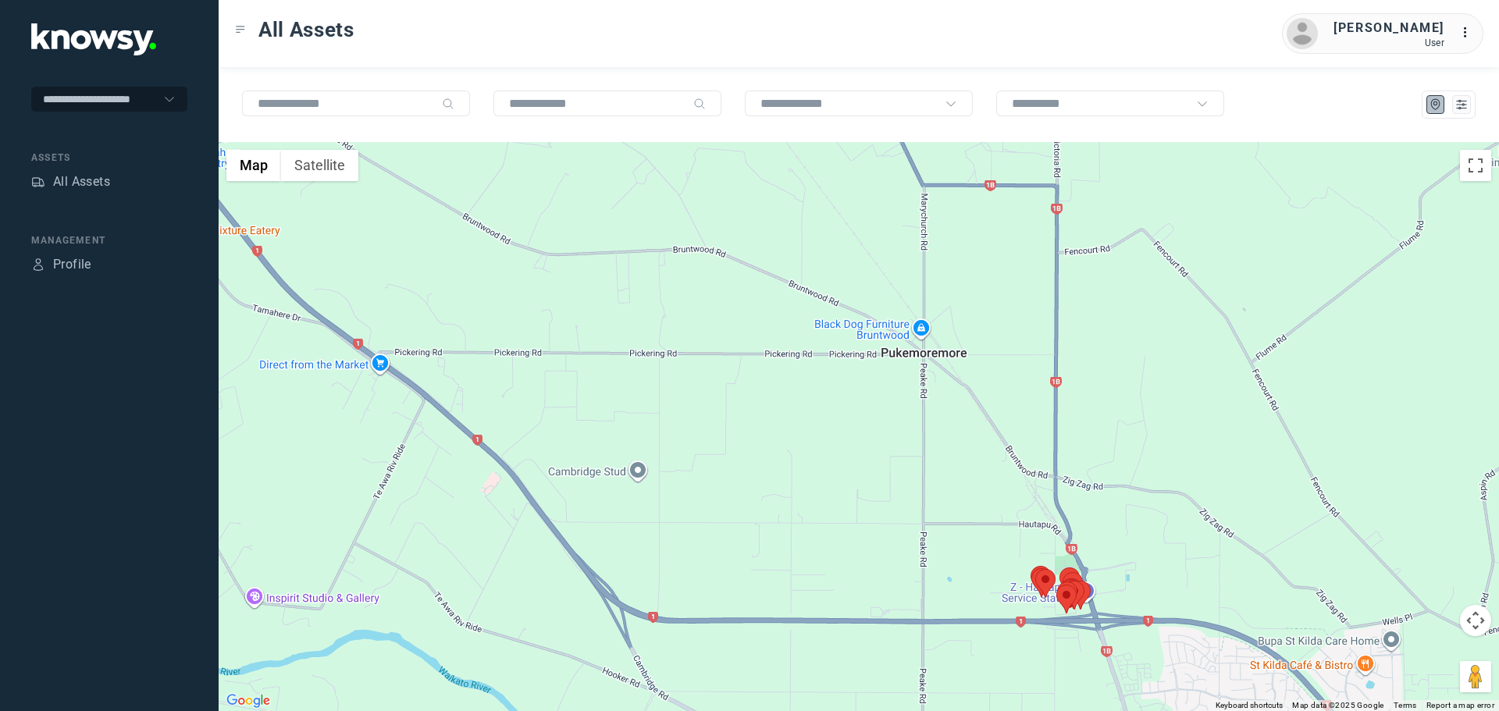
drag, startPoint x: 925, startPoint y: 475, endPoint x: 1140, endPoint y: 619, distance: 259.5
click at [1140, 619] on div at bounding box center [859, 426] width 1281 height 569
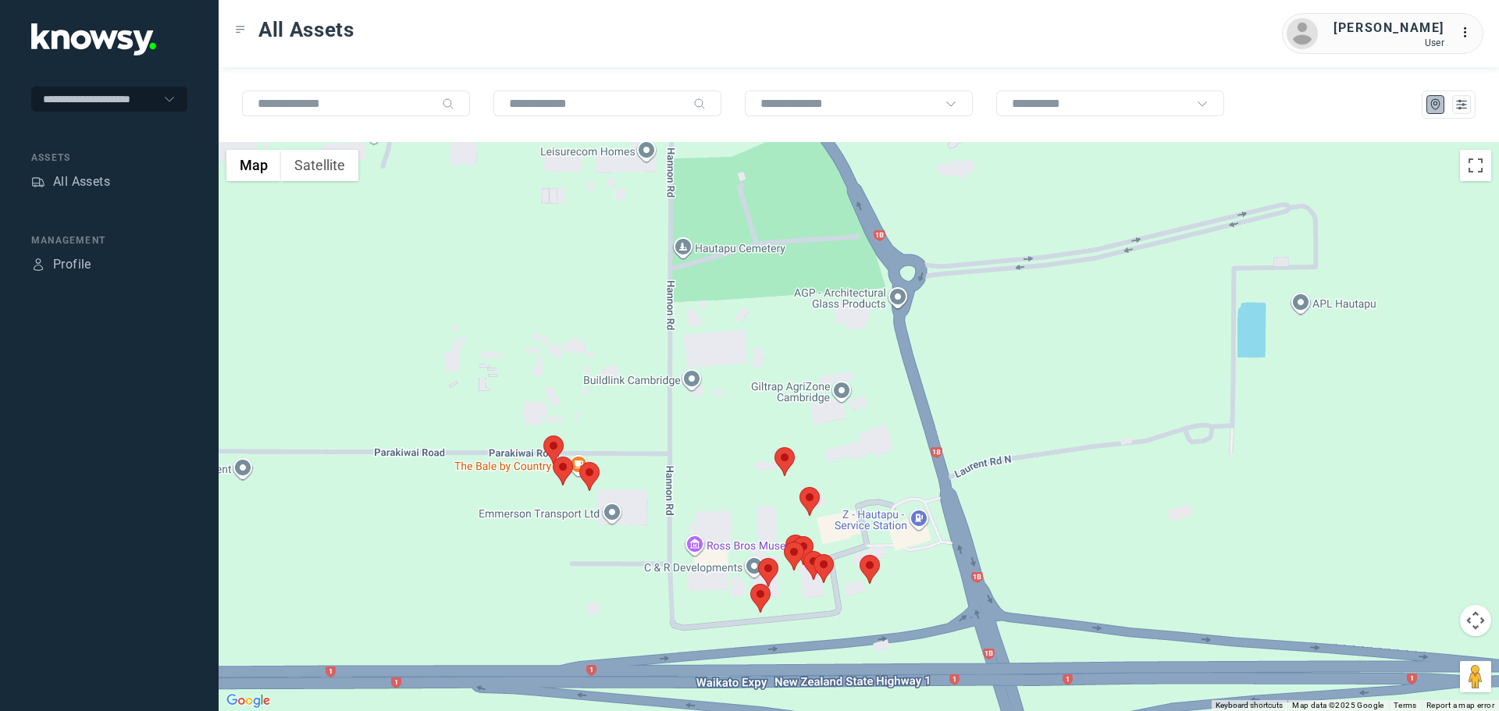
drag, startPoint x: 1095, startPoint y: 568, endPoint x: 1153, endPoint y: 536, distance: 65.7
click at [1190, 505] on div at bounding box center [859, 426] width 1281 height 569
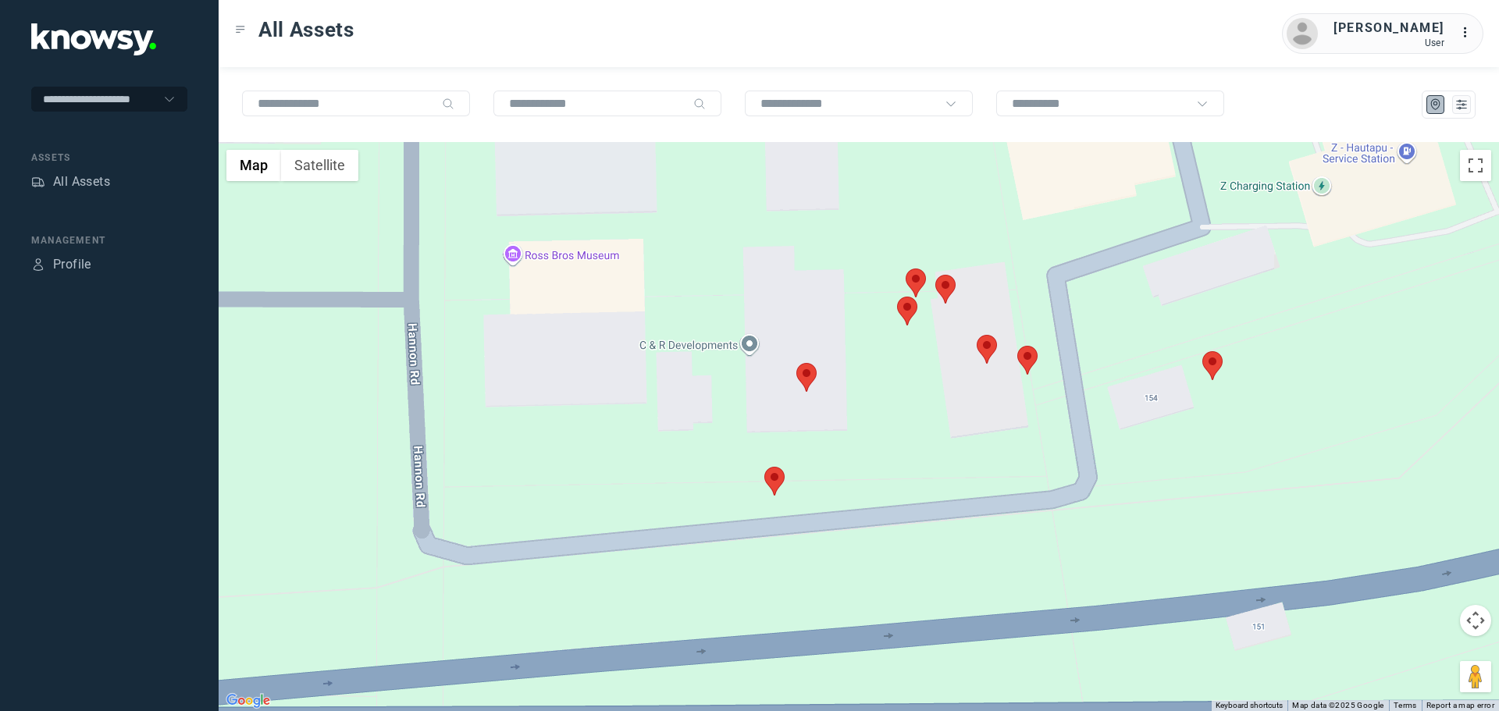
drag, startPoint x: 929, startPoint y: 479, endPoint x: 994, endPoint y: 519, distance: 76.3
click at [955, 547] on div at bounding box center [859, 426] width 1281 height 569
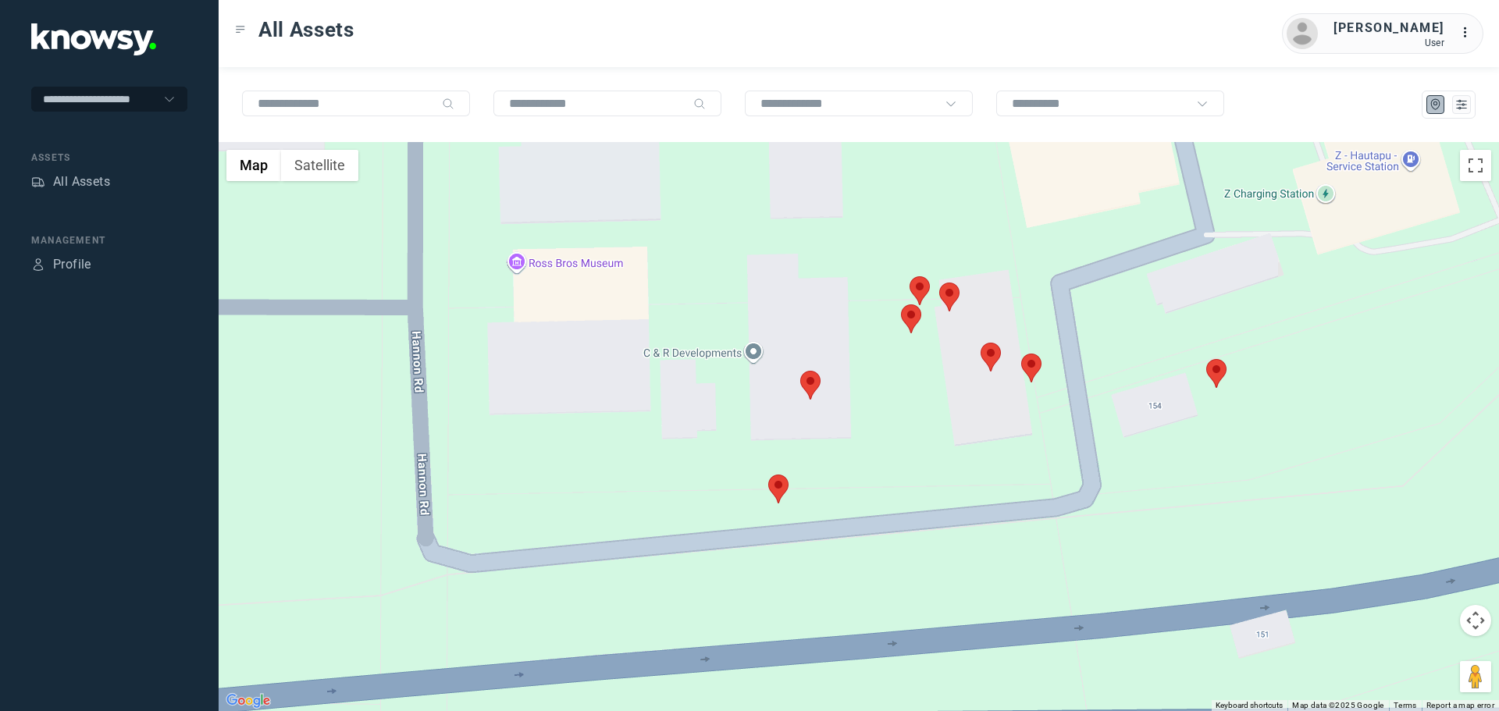
click at [1207, 359] on area at bounding box center [1207, 359] width 0 height 0
click at [1021, 354] on area at bounding box center [1021, 354] width 0 height 0
click at [1031, 354] on span "View Asset" at bounding box center [1036, 359] width 63 height 11
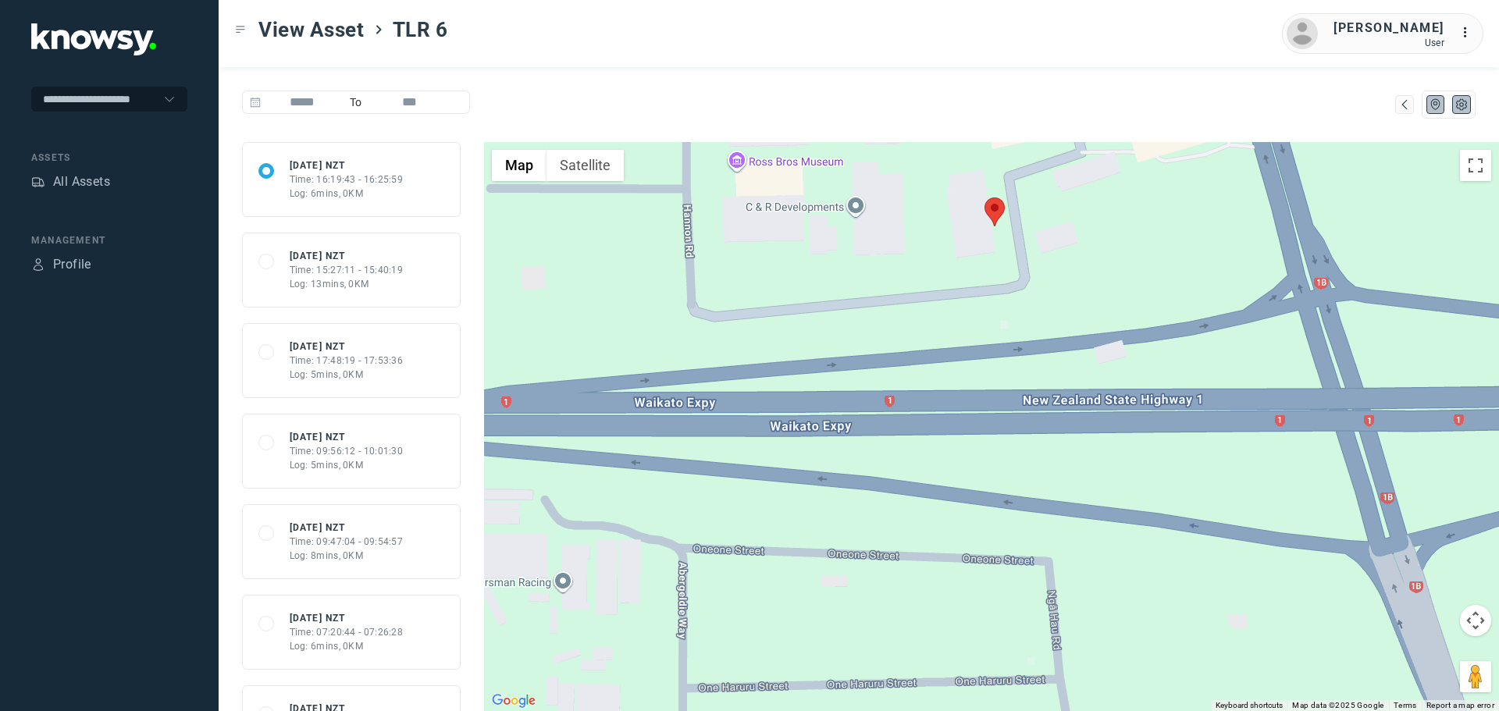
click at [1470, 112] on button at bounding box center [1462, 104] width 19 height 19
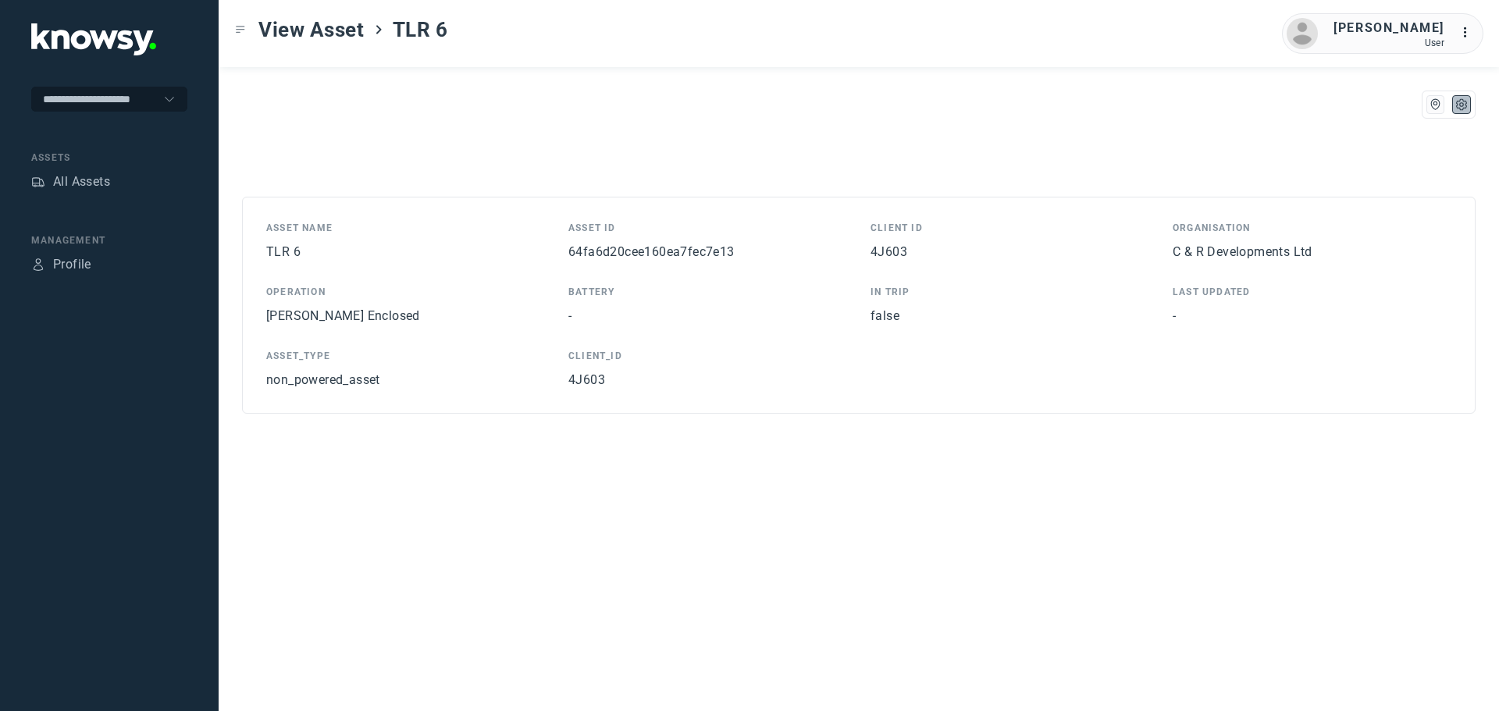
click at [700, 257] on span "64fa6d20cee160ea7fec7e13" at bounding box center [652, 251] width 166 height 15
copy span "64fa6d20cee160ea7fec7e13"
click at [95, 180] on div "All Assets" at bounding box center [81, 182] width 57 height 19
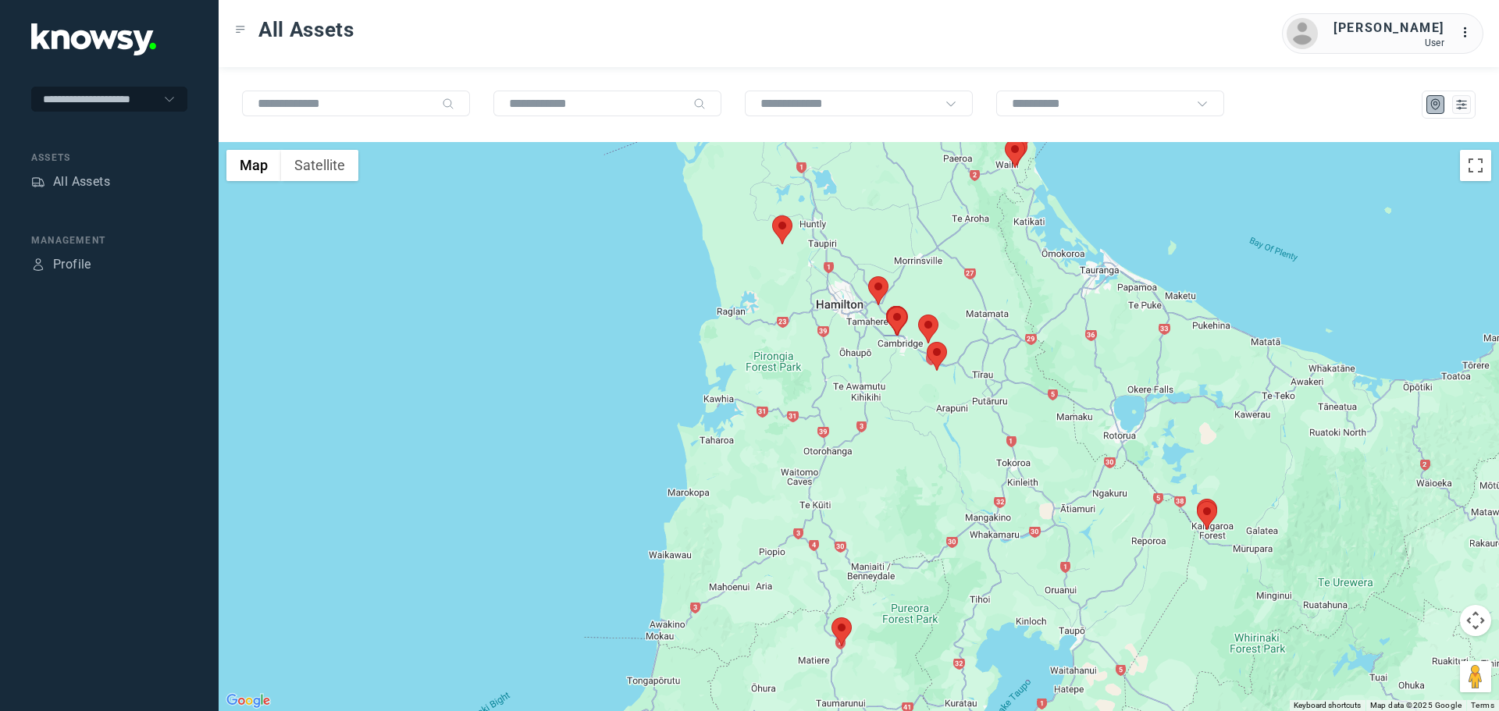
drag, startPoint x: 888, startPoint y: 228, endPoint x: 1006, endPoint y: 546, distance: 339.0
click at [1006, 546] on div at bounding box center [859, 426] width 1281 height 569
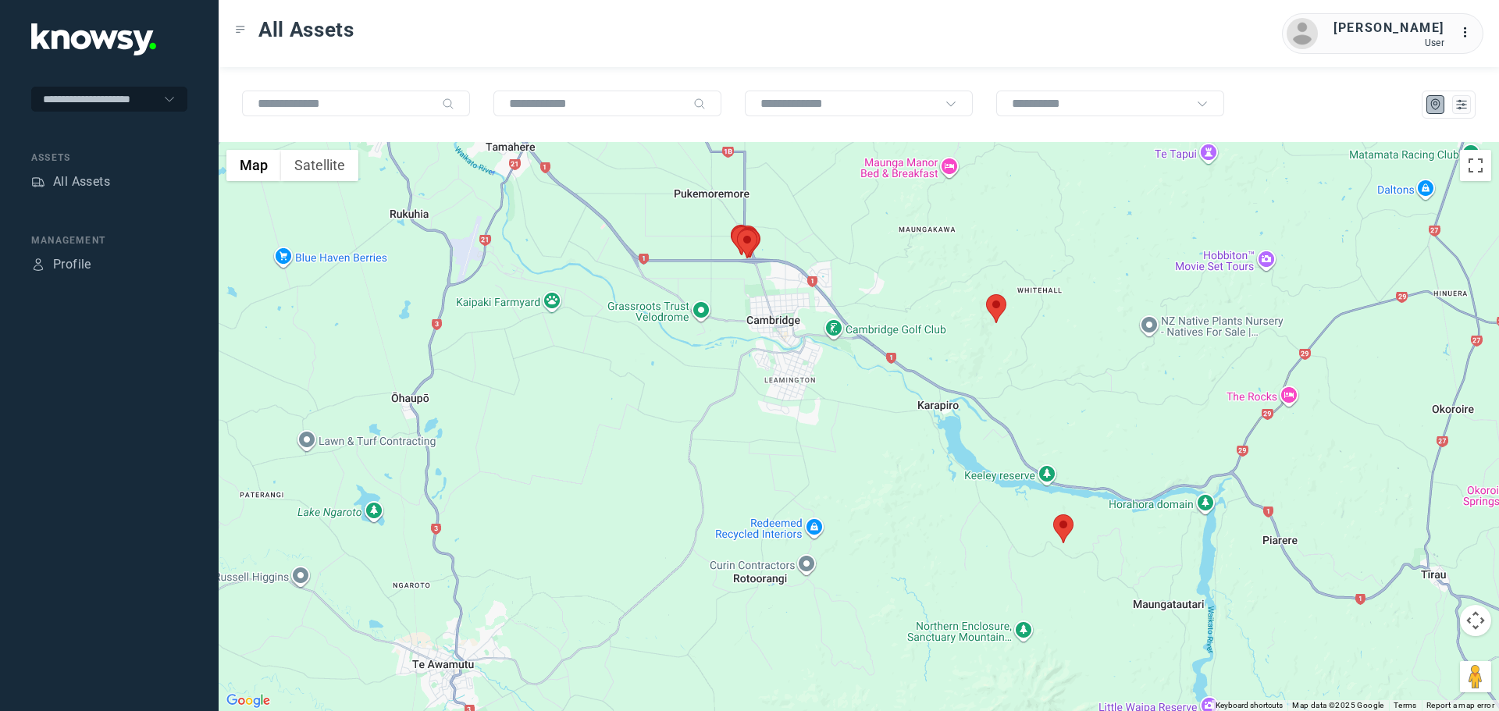
drag, startPoint x: 772, startPoint y: 259, endPoint x: 972, endPoint y: 592, distance: 388.1
click at [989, 624] on div at bounding box center [859, 426] width 1281 height 569
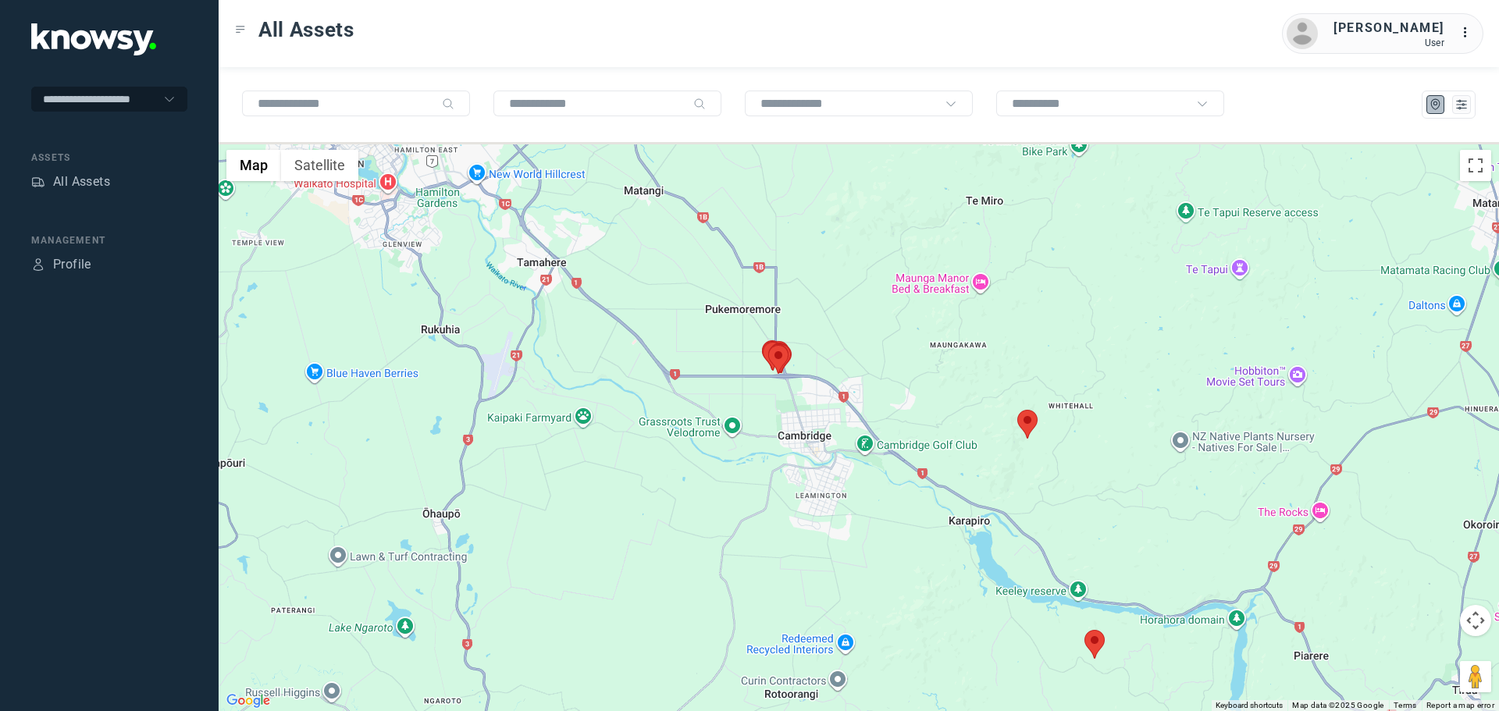
drag, startPoint x: 943, startPoint y: 465, endPoint x: 966, endPoint y: 576, distance: 113.3
click at [1009, 590] on div at bounding box center [859, 426] width 1281 height 569
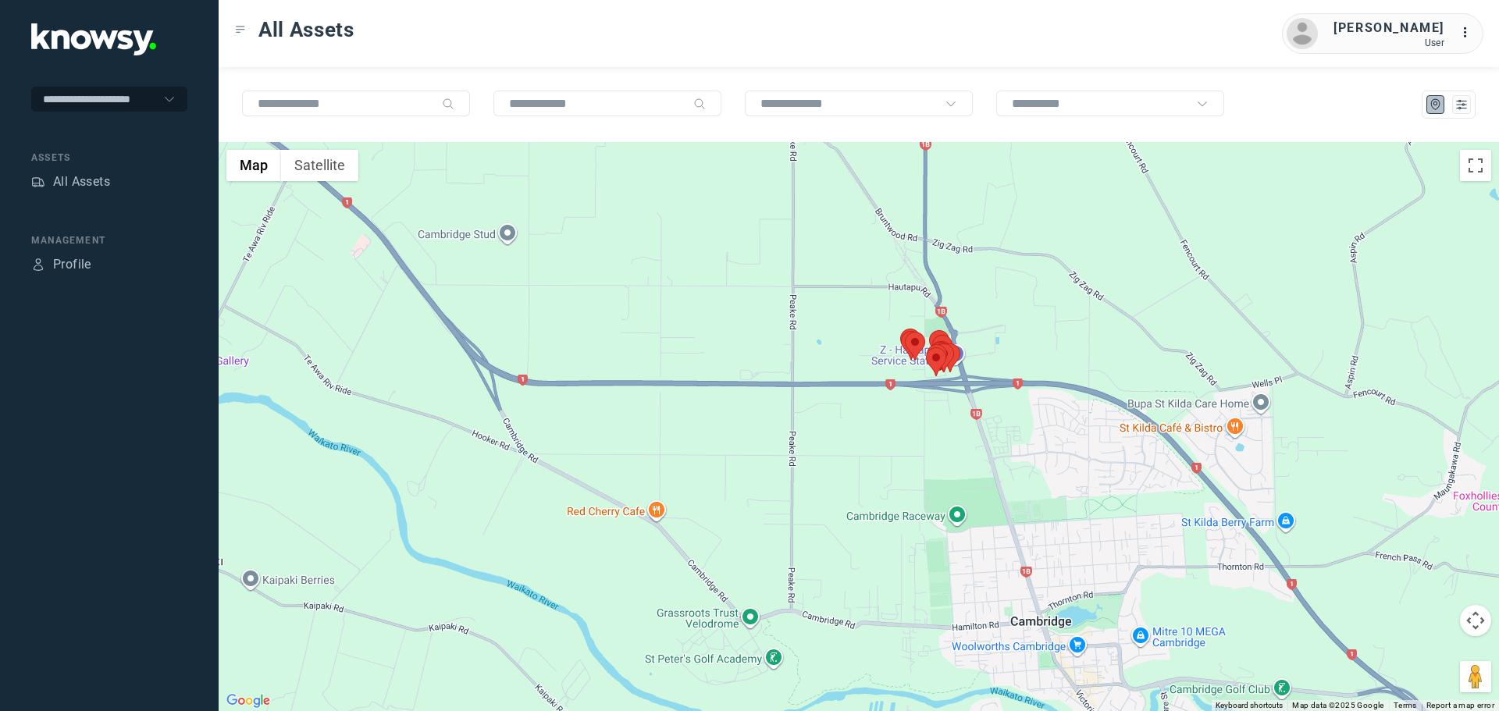
drag, startPoint x: 876, startPoint y: 551, endPoint x: 866, endPoint y: 614, distance: 64.1
click at [878, 649] on div at bounding box center [859, 426] width 1281 height 569
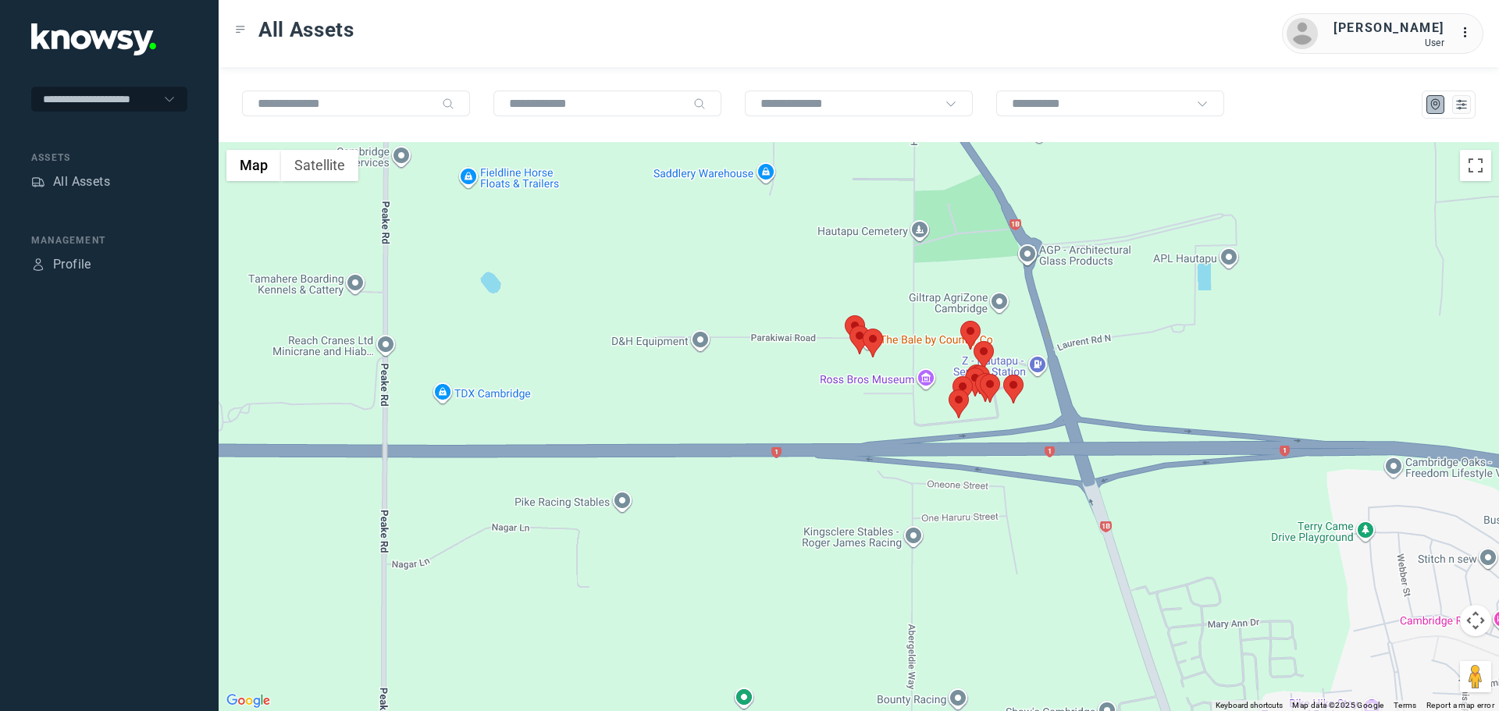
drag, startPoint x: 1009, startPoint y: 518, endPoint x: 1007, endPoint y: 561, distance: 43.8
click at [1016, 566] on div at bounding box center [859, 426] width 1281 height 569
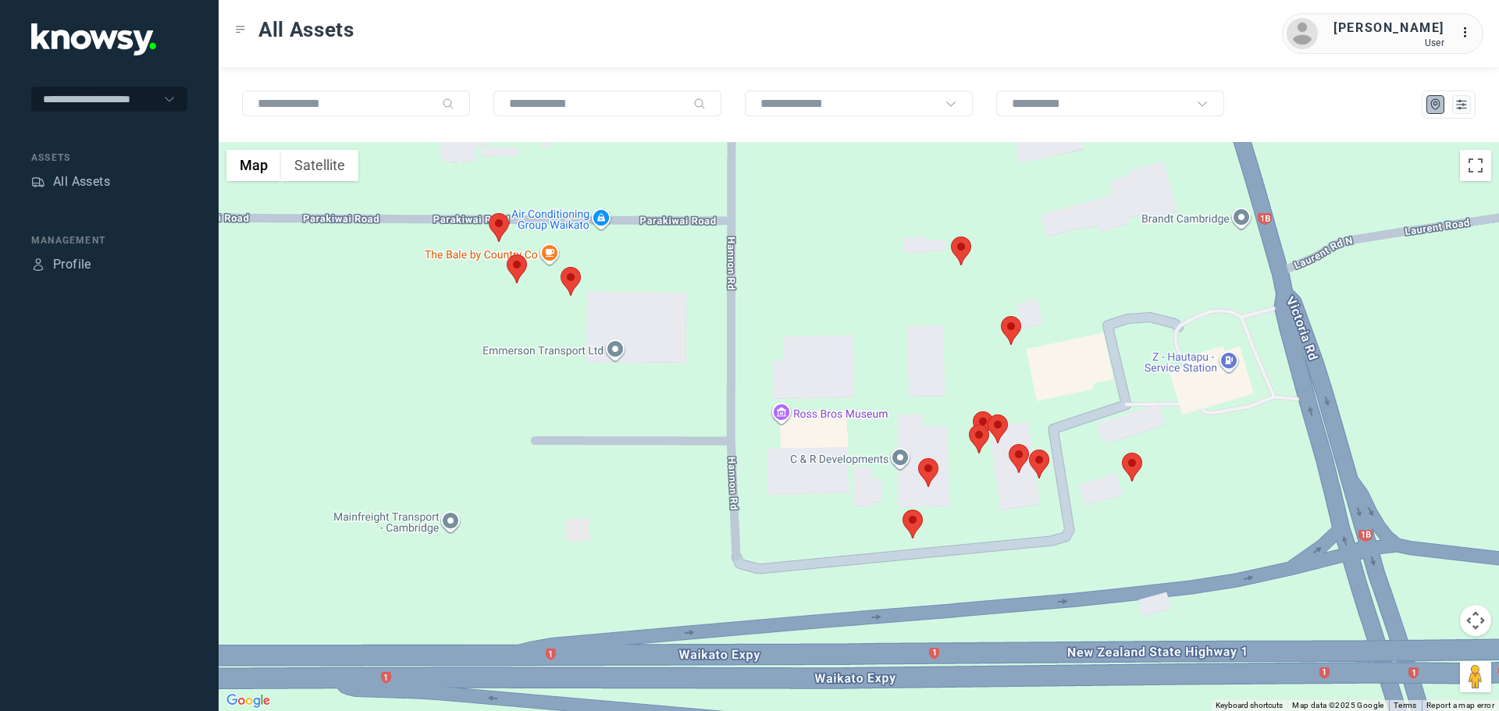
drag, startPoint x: 1021, startPoint y: 458, endPoint x: 1039, endPoint y: 526, distance: 70.3
click at [1052, 590] on div at bounding box center [859, 426] width 1281 height 569
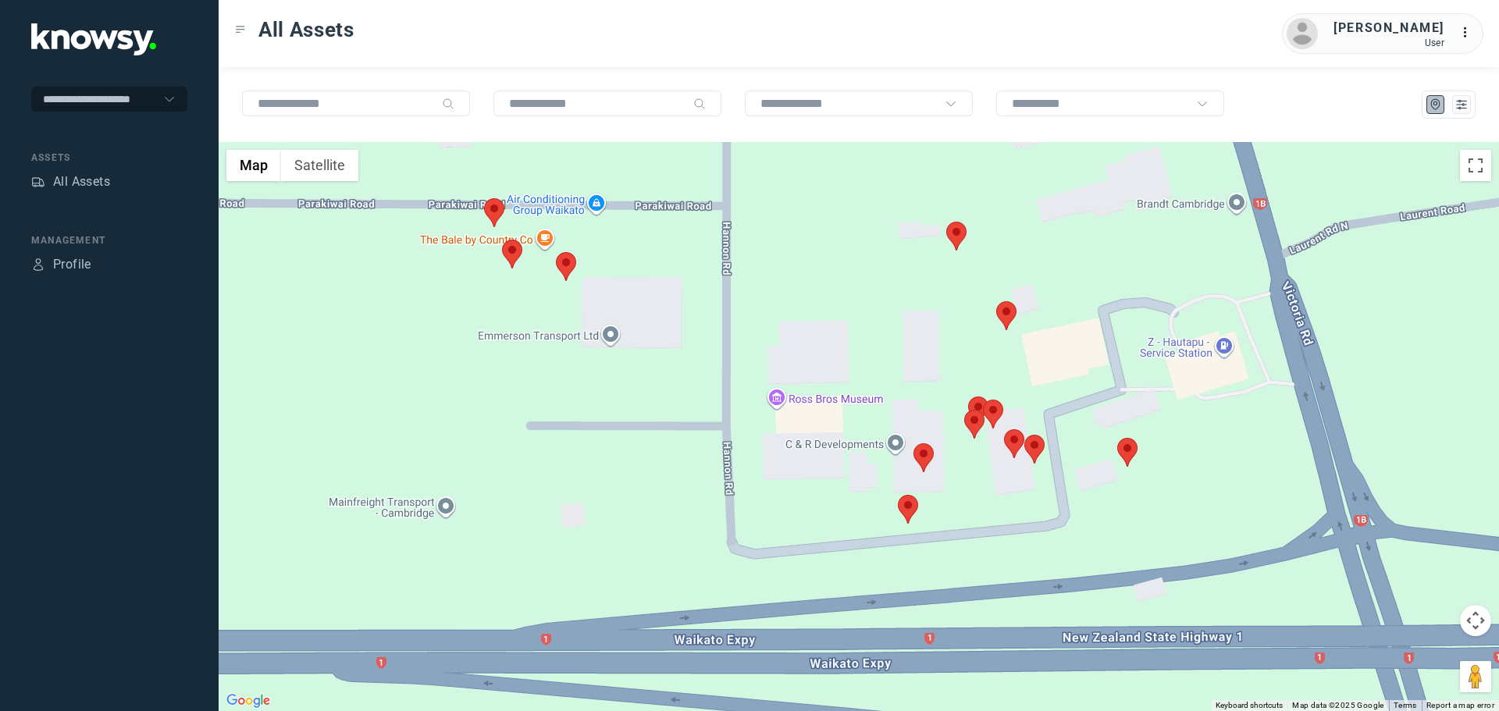
click at [1025, 435] on area at bounding box center [1025, 435] width 0 height 0
click at [898, 495] on area at bounding box center [898, 495] width 0 height 0
click at [904, 495] on span "View Asset" at bounding box center [913, 500] width 63 height 11
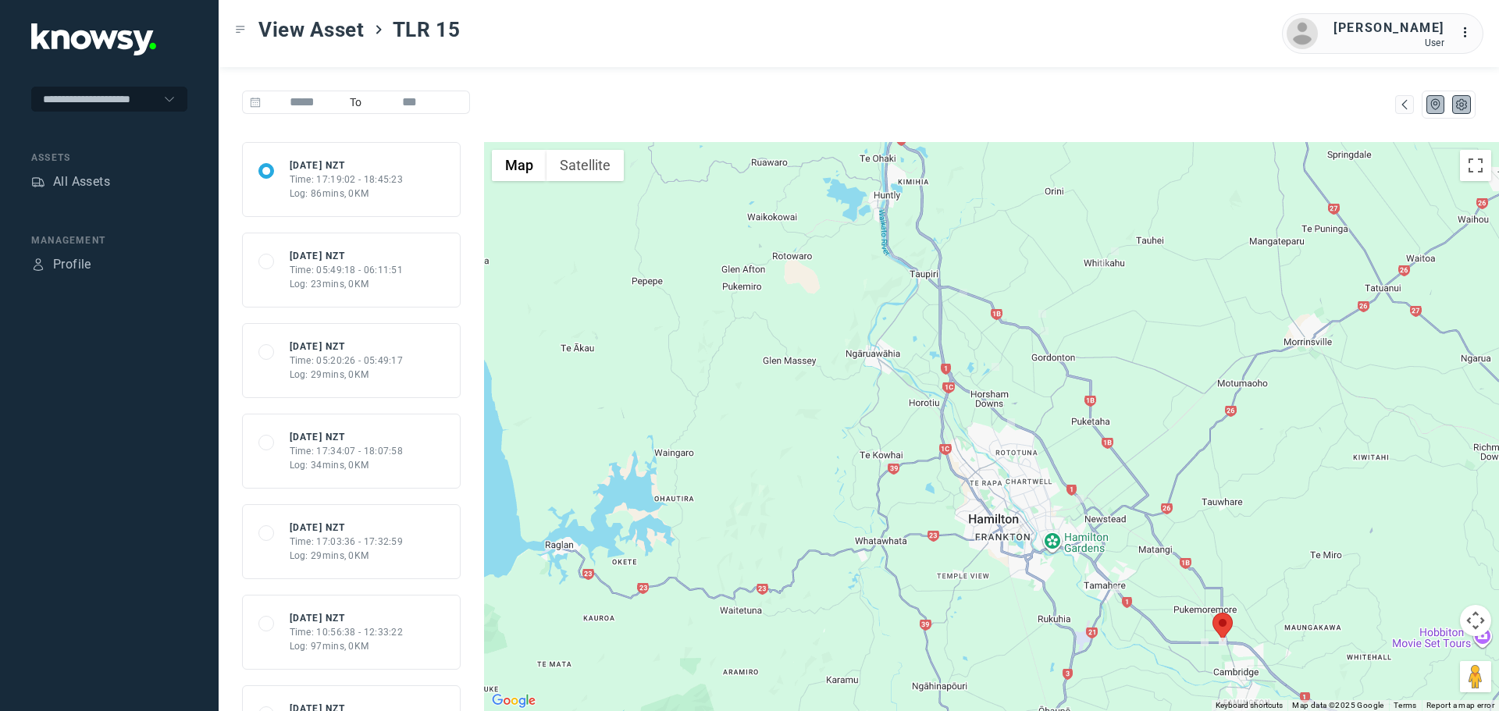
click at [1463, 102] on icon "List" at bounding box center [1462, 105] width 14 height 14
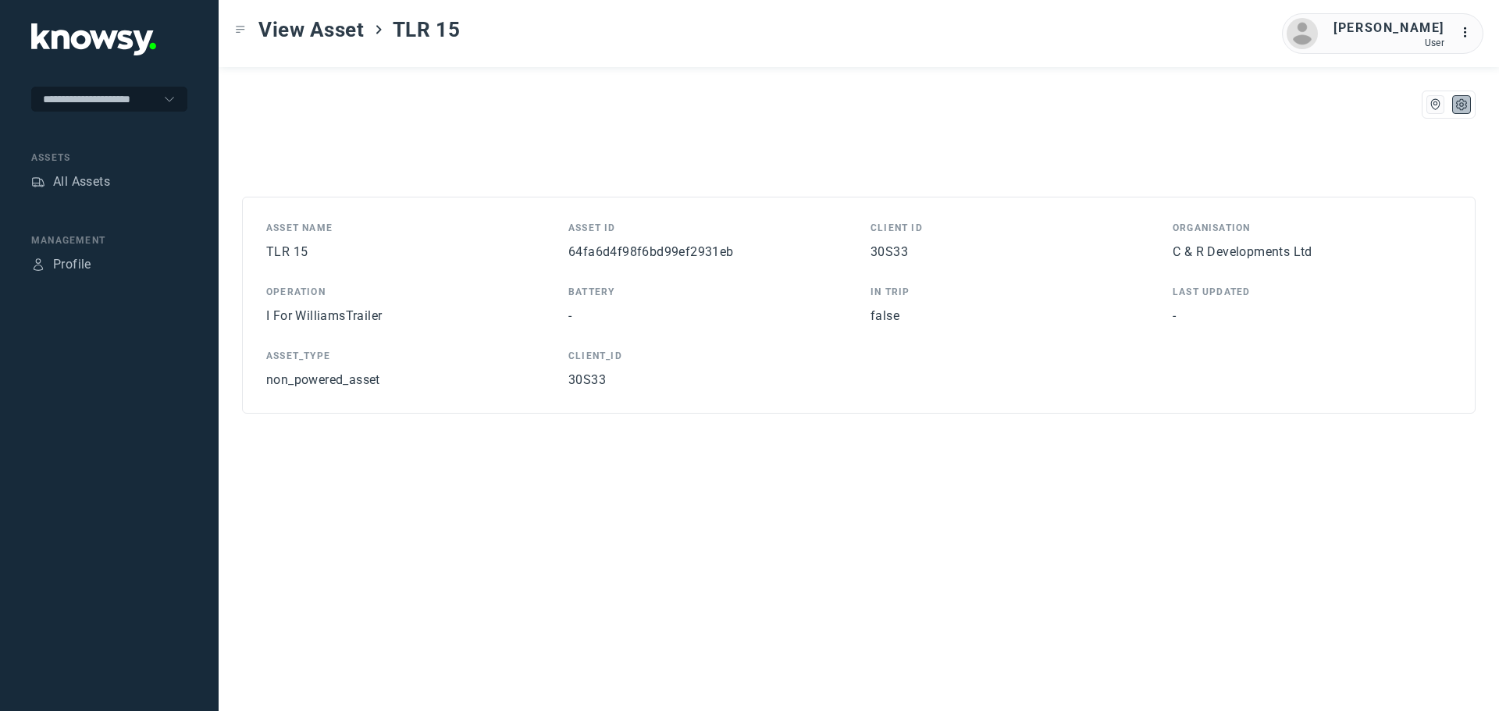
click at [679, 248] on span "64fa6d4f98f6bd99ef2931eb" at bounding box center [652, 251] width 166 height 15
drag, startPoint x: 676, startPoint y: 248, endPoint x: 636, endPoint y: 254, distance: 41.0
click at [636, 254] on span "64fa6d4f98f6bd99ef2931eb" at bounding box center [652, 251] width 166 height 15
copy span "64fa6d4f98f6bd99ef2931eb"
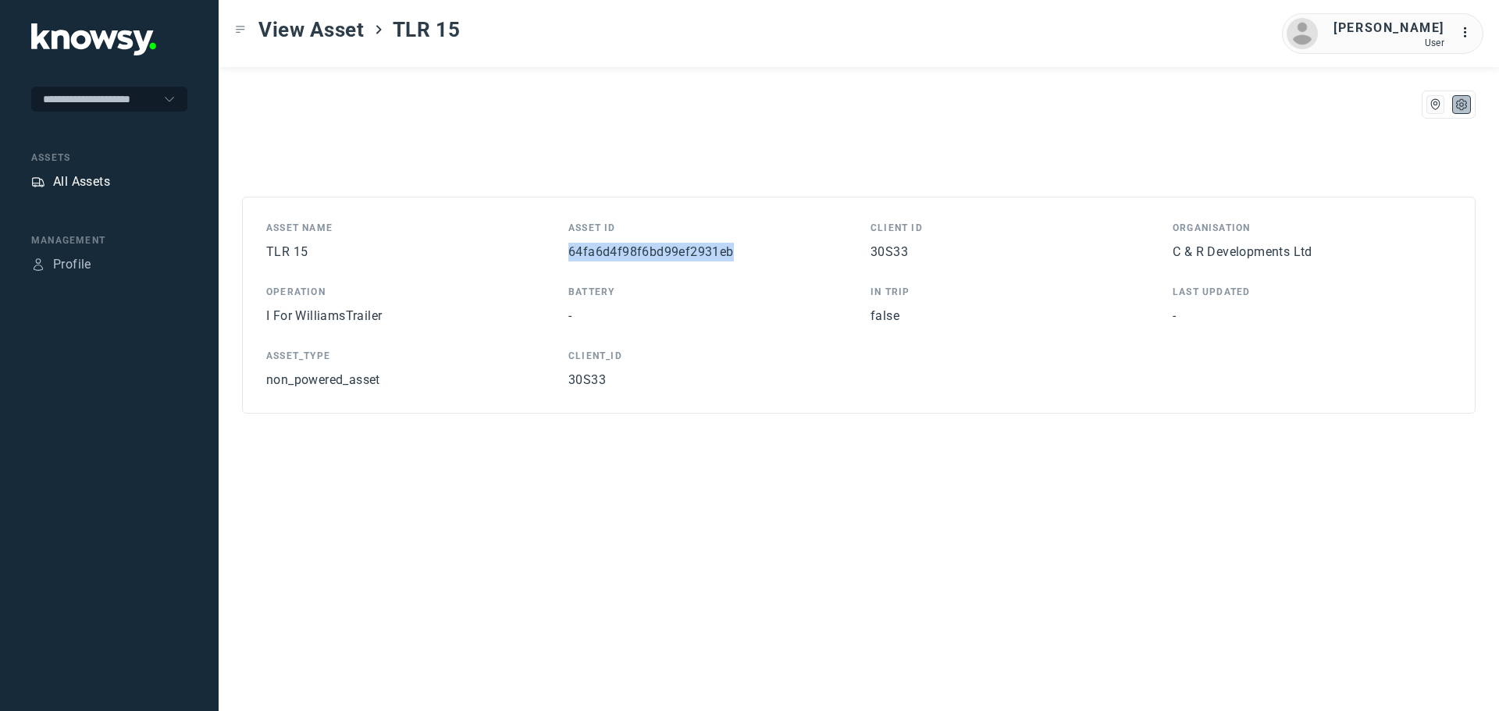
click at [70, 182] on div "All Assets" at bounding box center [81, 182] width 57 height 19
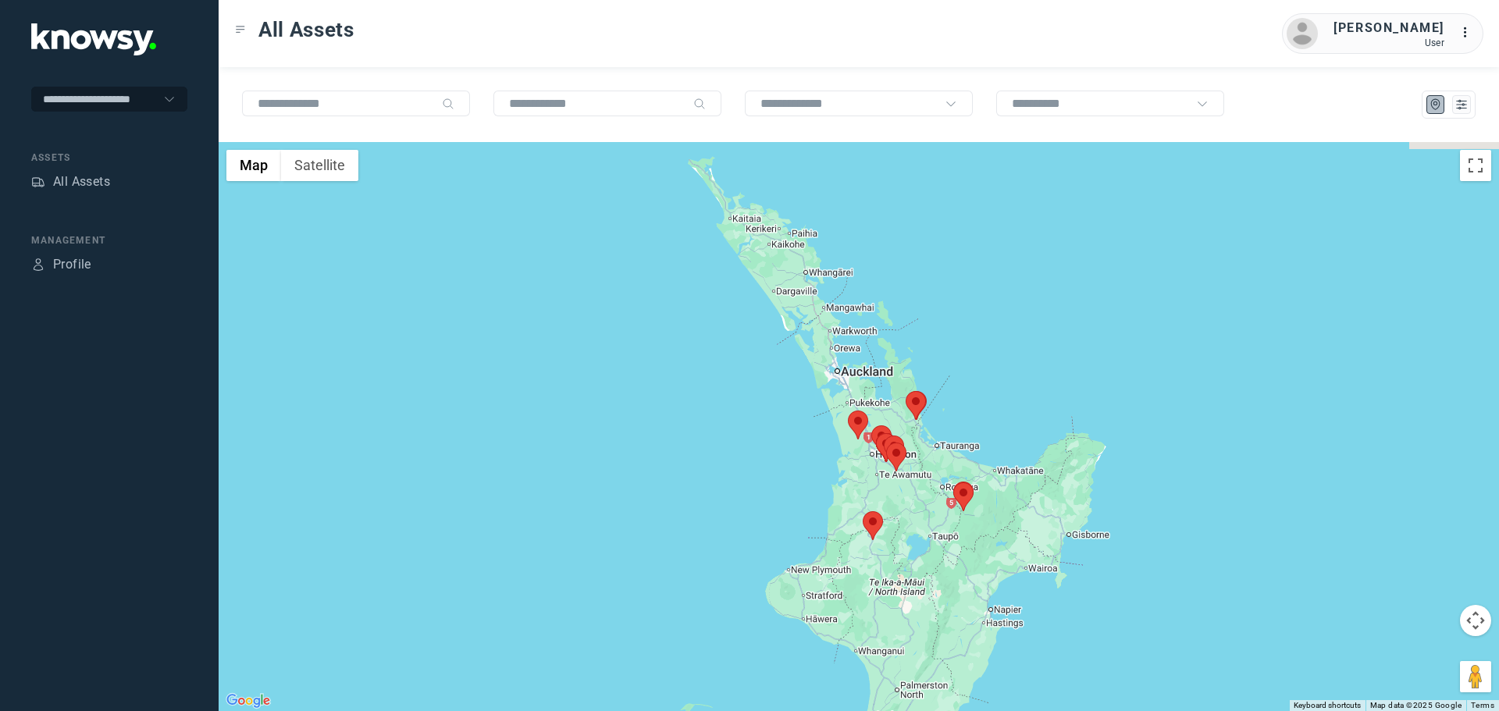
drag, startPoint x: 833, startPoint y: 312, endPoint x: 704, endPoint y: 487, distance: 218.4
click at [704, 487] on div at bounding box center [859, 426] width 1281 height 569
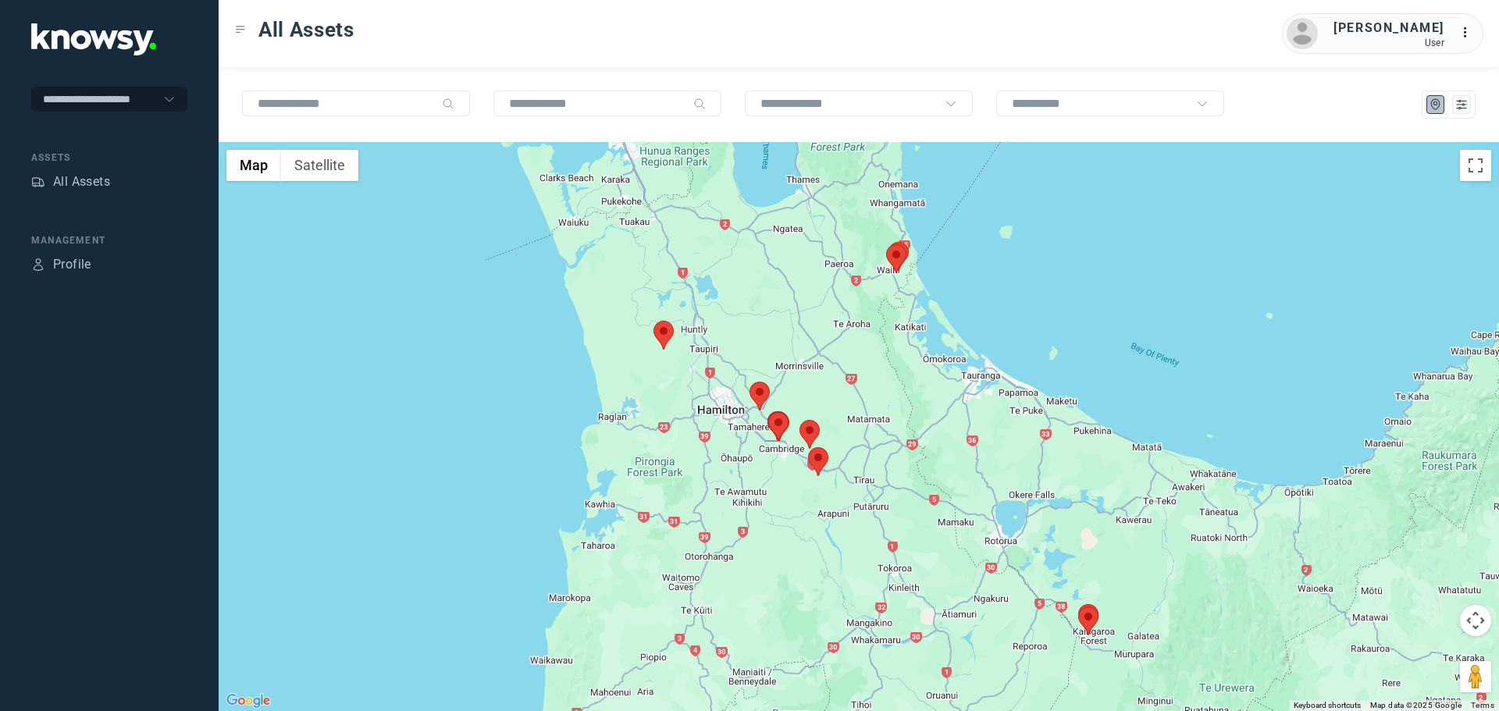
drag, startPoint x: 882, startPoint y: 447, endPoint x: 943, endPoint y: 536, distance: 106.8
click at [953, 533] on div at bounding box center [859, 426] width 1281 height 569
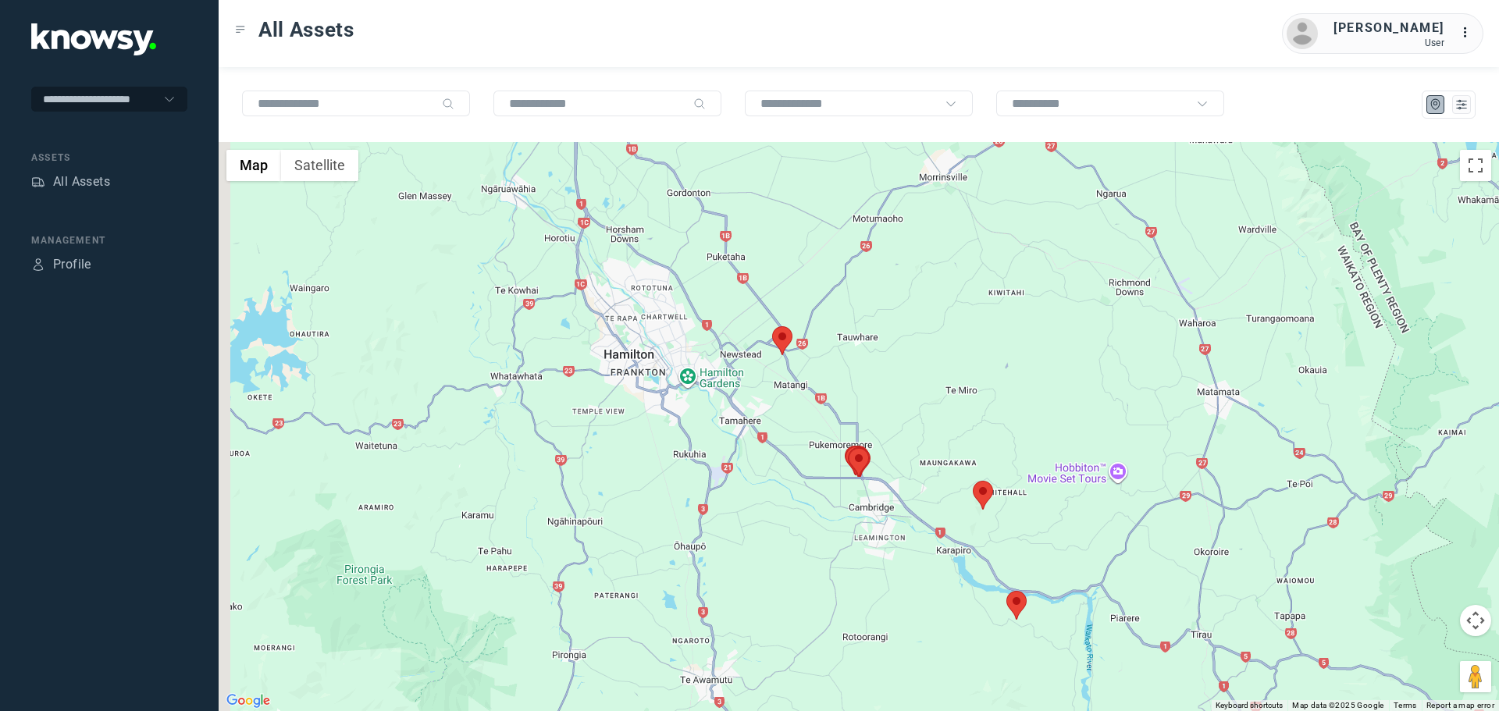
drag, startPoint x: 808, startPoint y: 469, endPoint x: 904, endPoint y: 591, distance: 155.3
click at [914, 594] on div at bounding box center [859, 426] width 1281 height 569
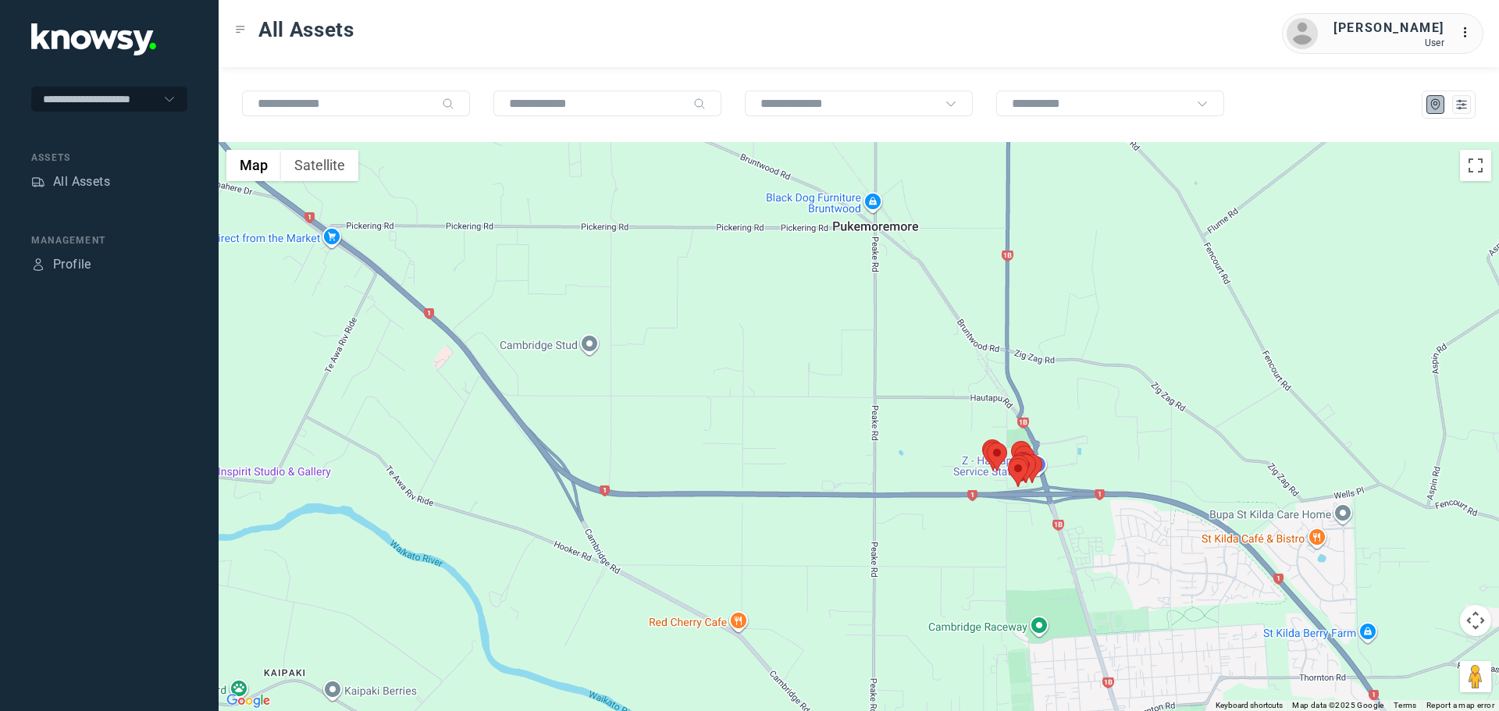
drag, startPoint x: 848, startPoint y: 230, endPoint x: 983, endPoint y: 685, distance: 474.2
click at [998, 692] on div at bounding box center [859, 426] width 1281 height 569
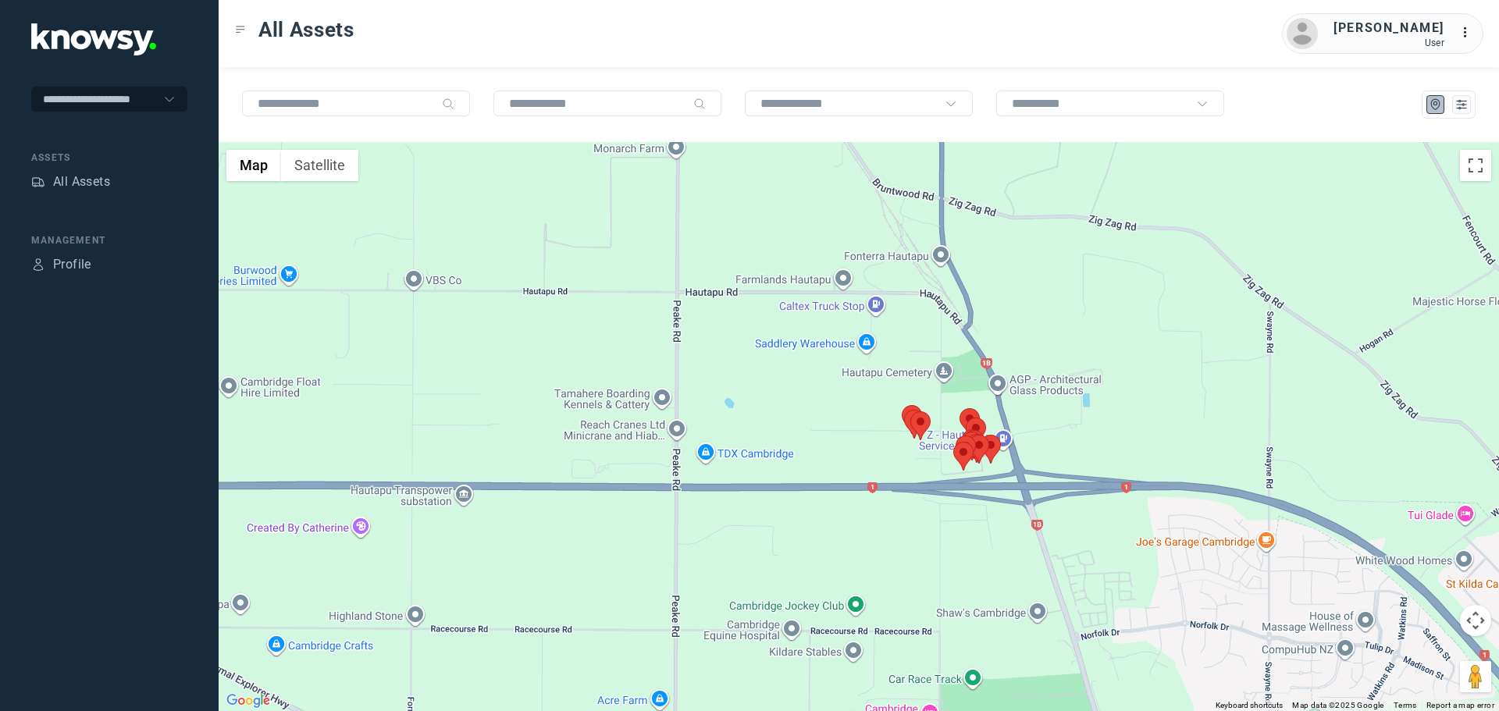
drag, startPoint x: 1004, startPoint y: 483, endPoint x: 1018, endPoint y: 537, distance: 56.4
click at [1022, 533] on div at bounding box center [859, 426] width 1281 height 569
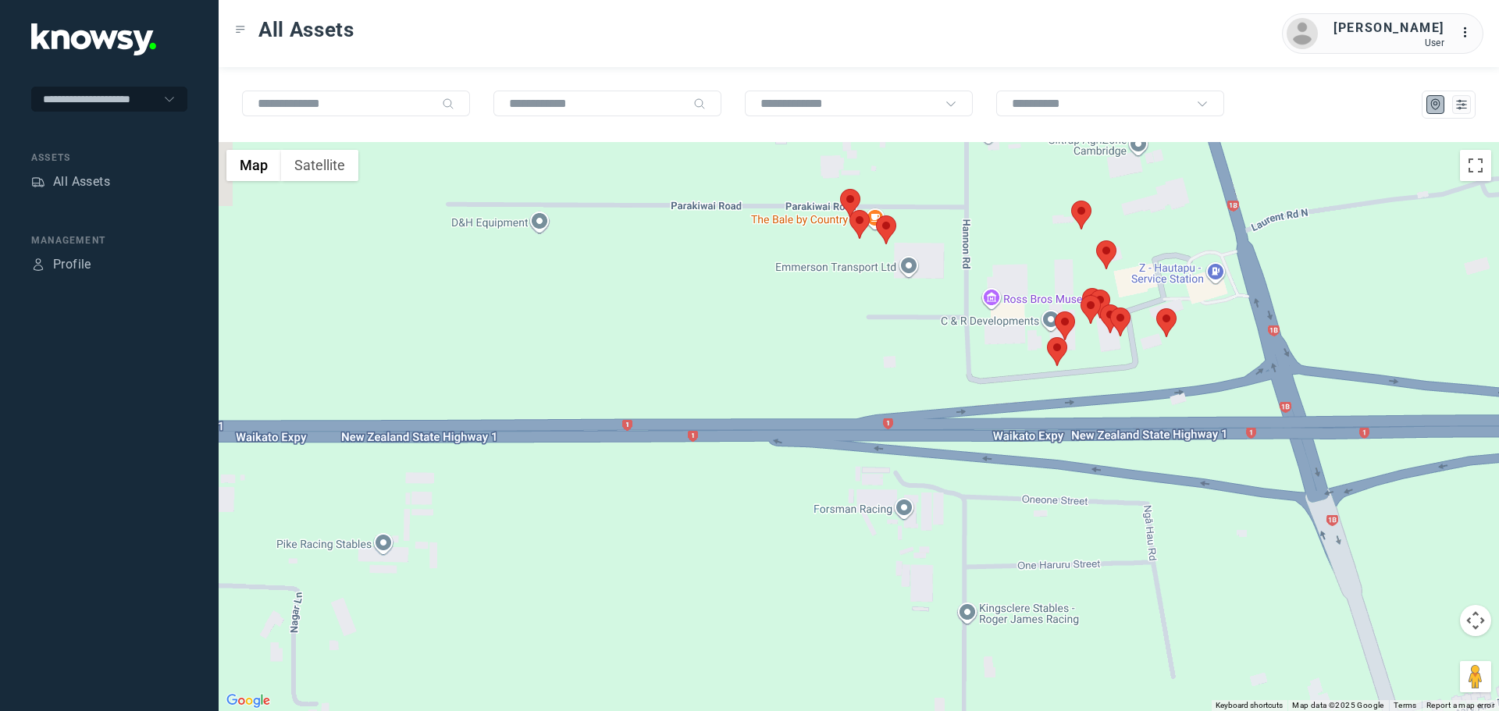
drag, startPoint x: 1157, startPoint y: 432, endPoint x: 1130, endPoint y: 618, distance: 187.9
click at [1133, 615] on div at bounding box center [859, 426] width 1281 height 569
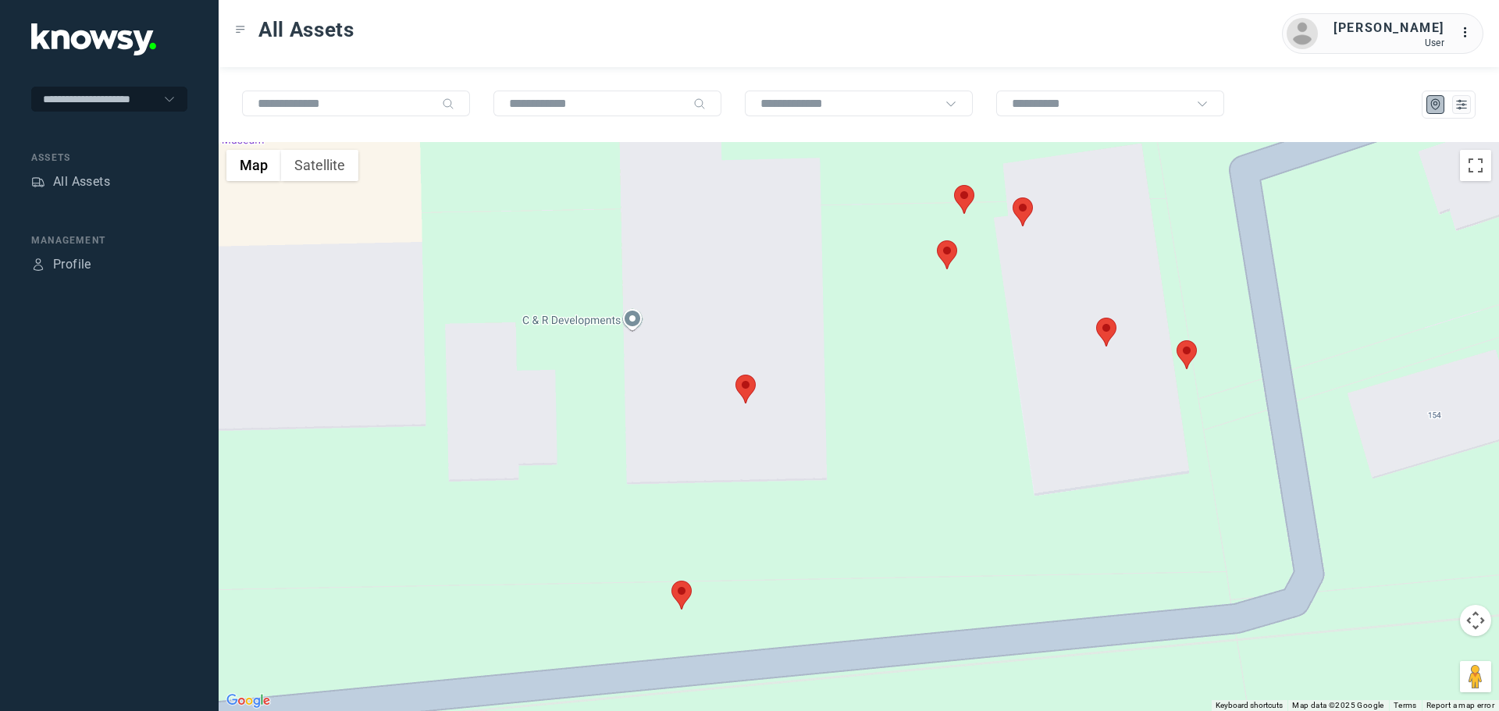
click at [1096, 318] on area at bounding box center [1096, 318] width 0 height 0
click at [1147, 233] on button "Close" at bounding box center [1138, 244] width 37 height 37
click at [1013, 198] on area at bounding box center [1013, 198] width 0 height 0
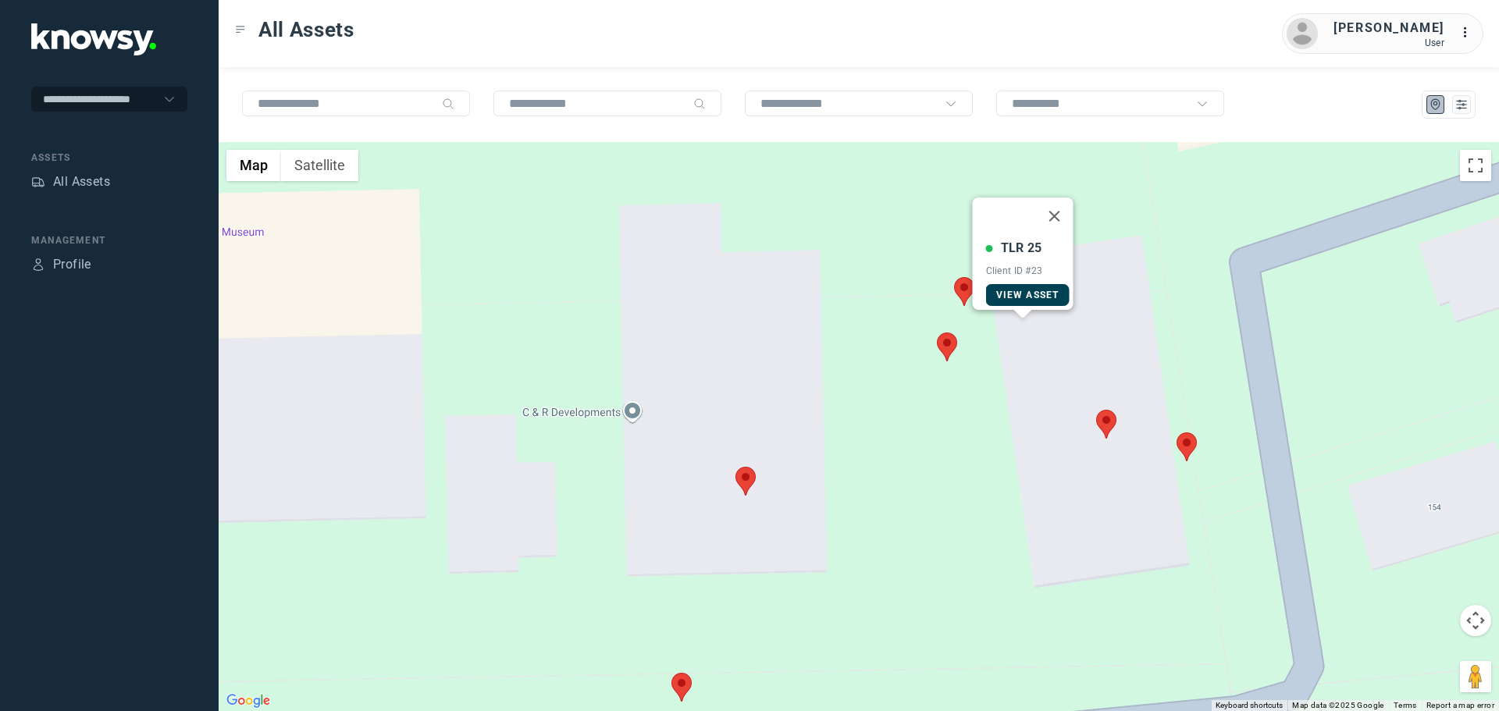
click at [1000, 290] on span "View Asset" at bounding box center [1027, 295] width 63 height 11
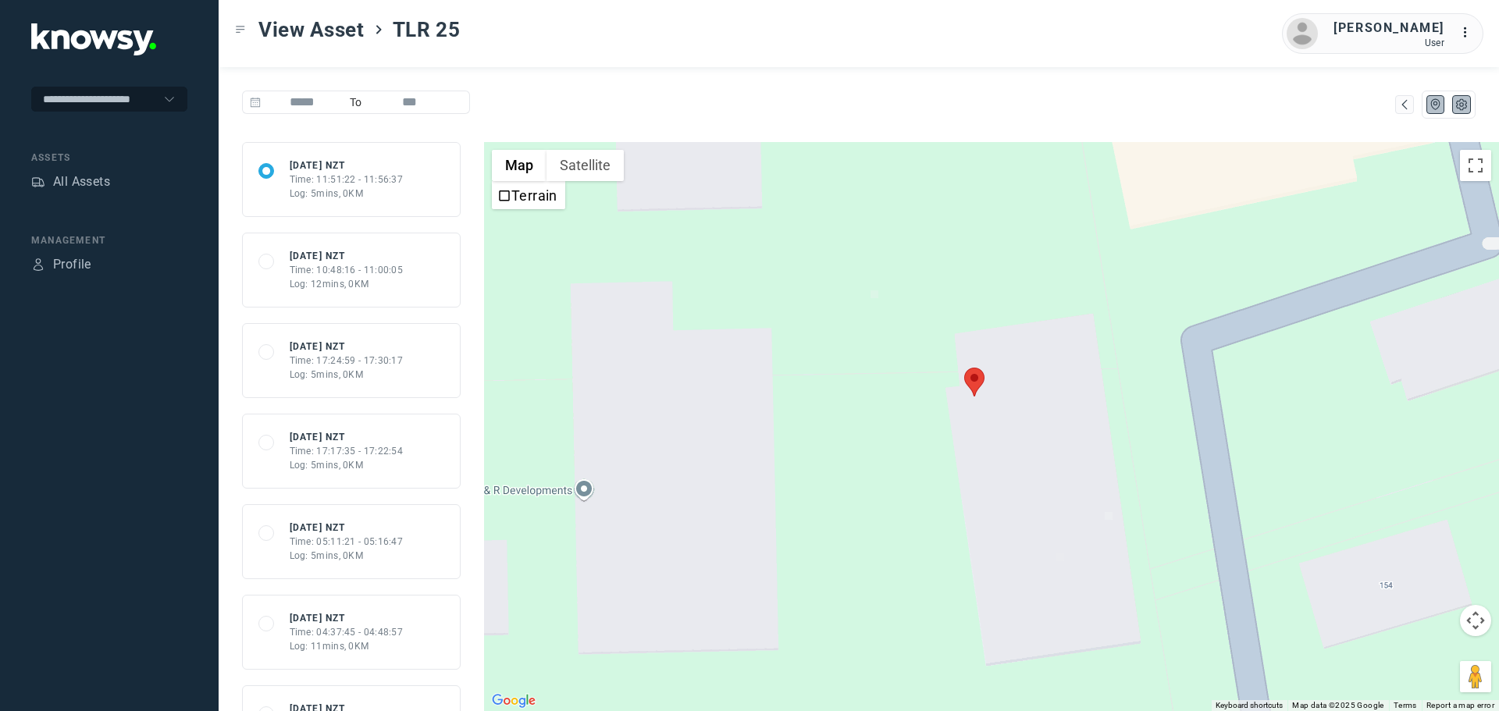
click at [1461, 102] on icon "List" at bounding box center [1462, 105] width 14 height 14
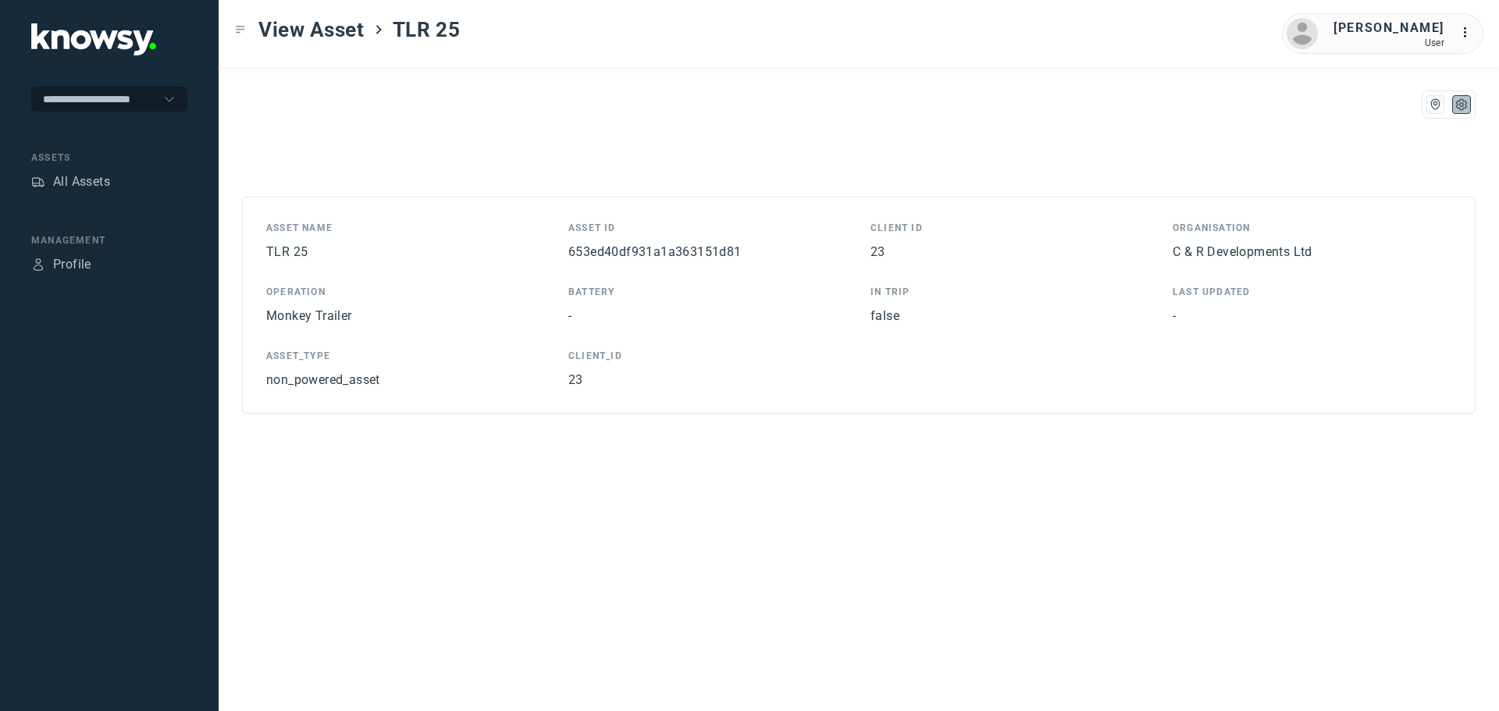
click at [703, 248] on span "653ed40df931a1a363151d81" at bounding box center [655, 251] width 173 height 15
copy span "653ed40df931a1a363151d81"
click at [89, 185] on div "All Assets" at bounding box center [81, 182] width 57 height 19
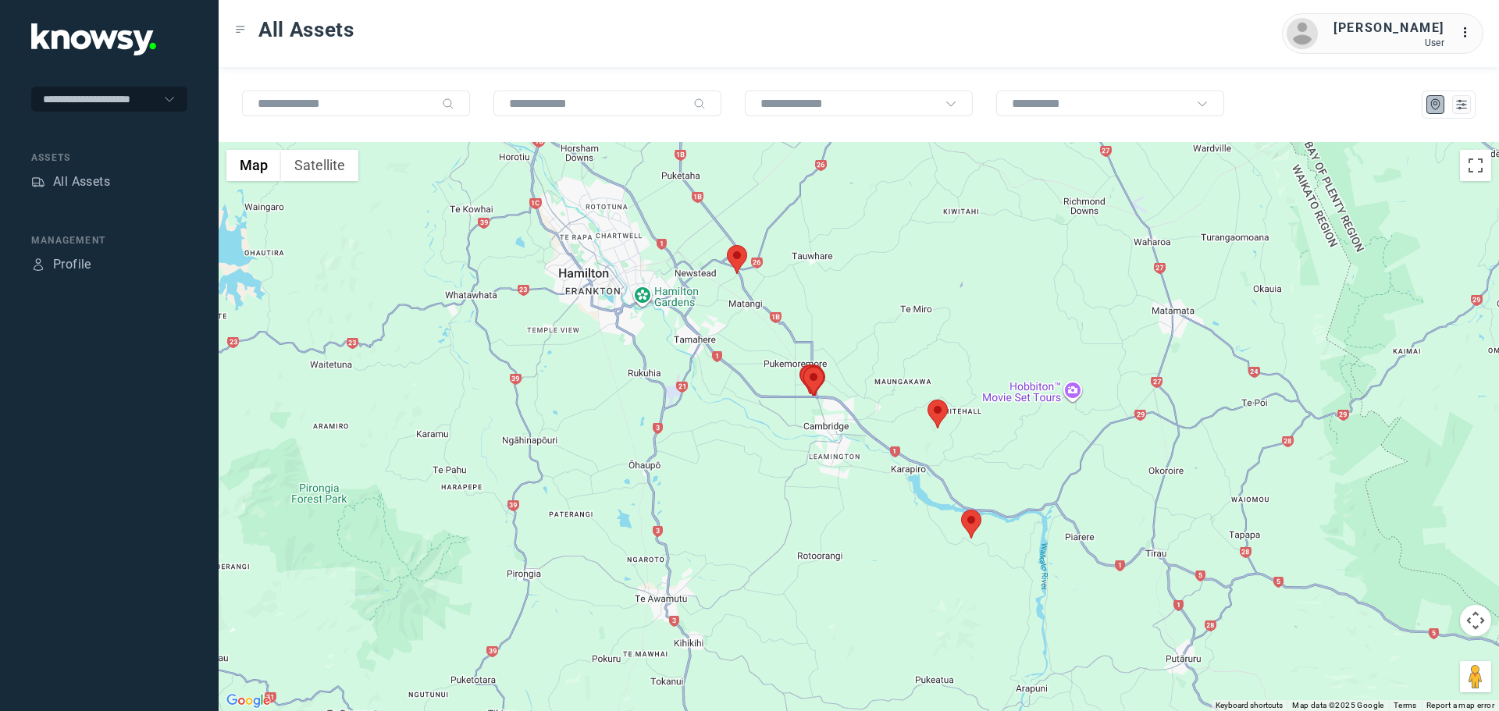
drag, startPoint x: 665, startPoint y: 344, endPoint x: 843, endPoint y: 516, distance: 246.9
click at [843, 529] on div at bounding box center [859, 426] width 1281 height 569
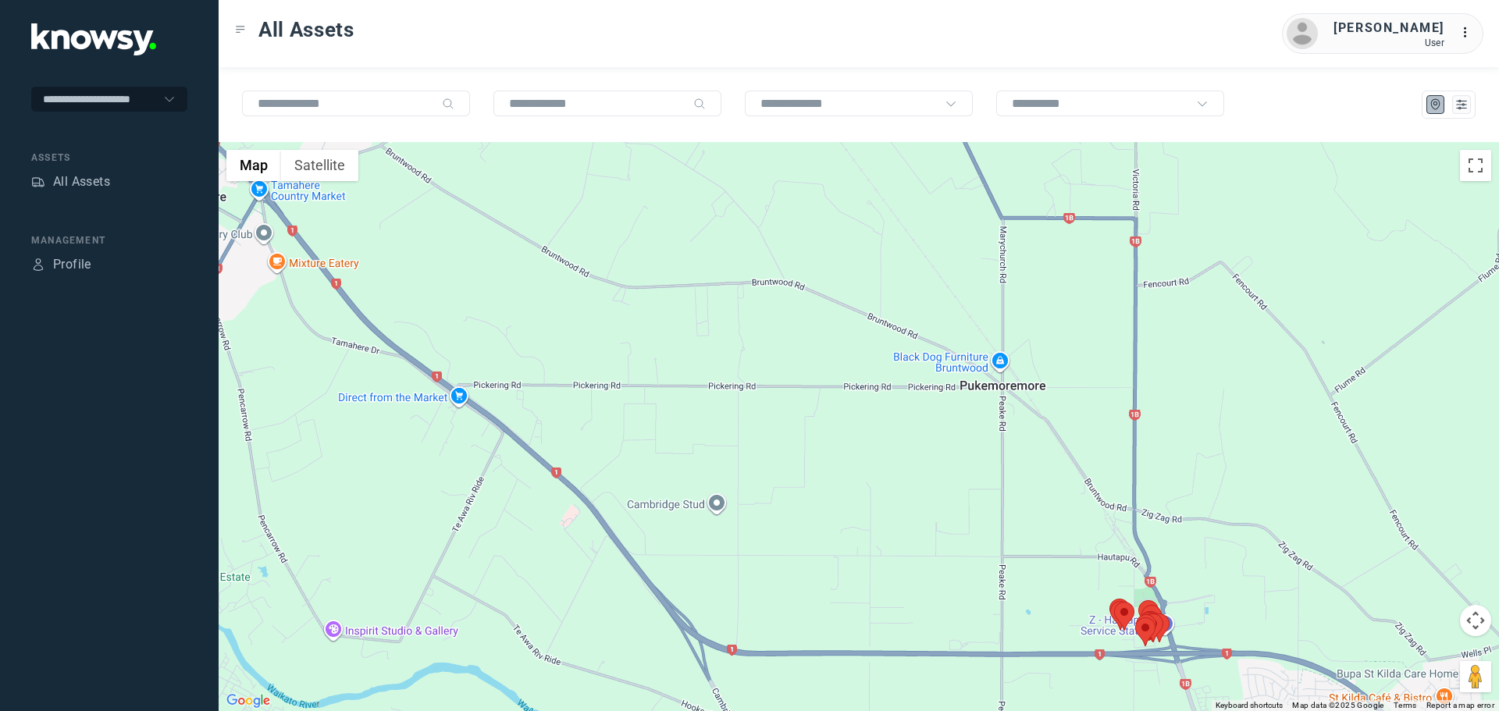
drag, startPoint x: 1193, startPoint y: 529, endPoint x: 1104, endPoint y: 426, distance: 136.2
click at [1105, 426] on div at bounding box center [859, 426] width 1281 height 569
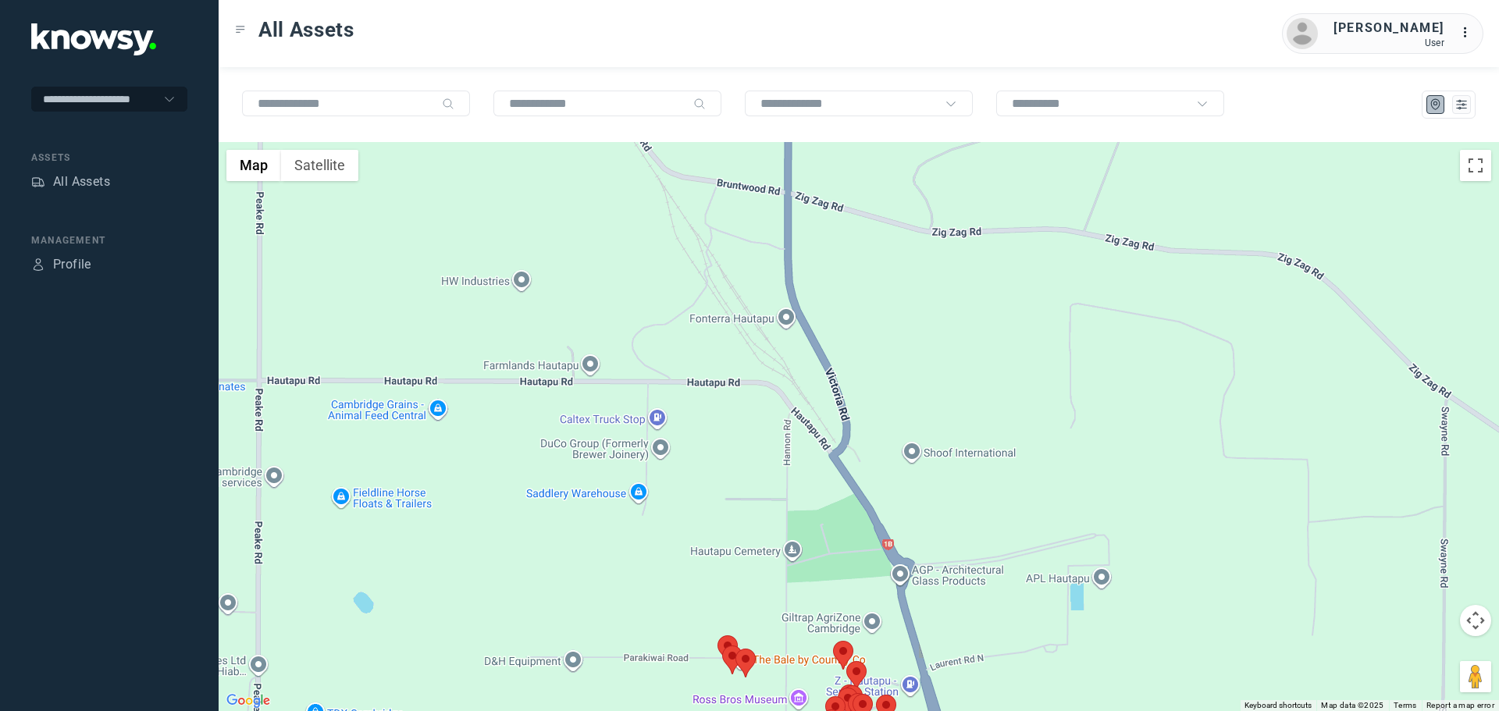
drag, startPoint x: 974, startPoint y: 405, endPoint x: 1006, endPoint y: 243, distance: 165.6
click at [1005, 244] on div at bounding box center [859, 426] width 1281 height 569
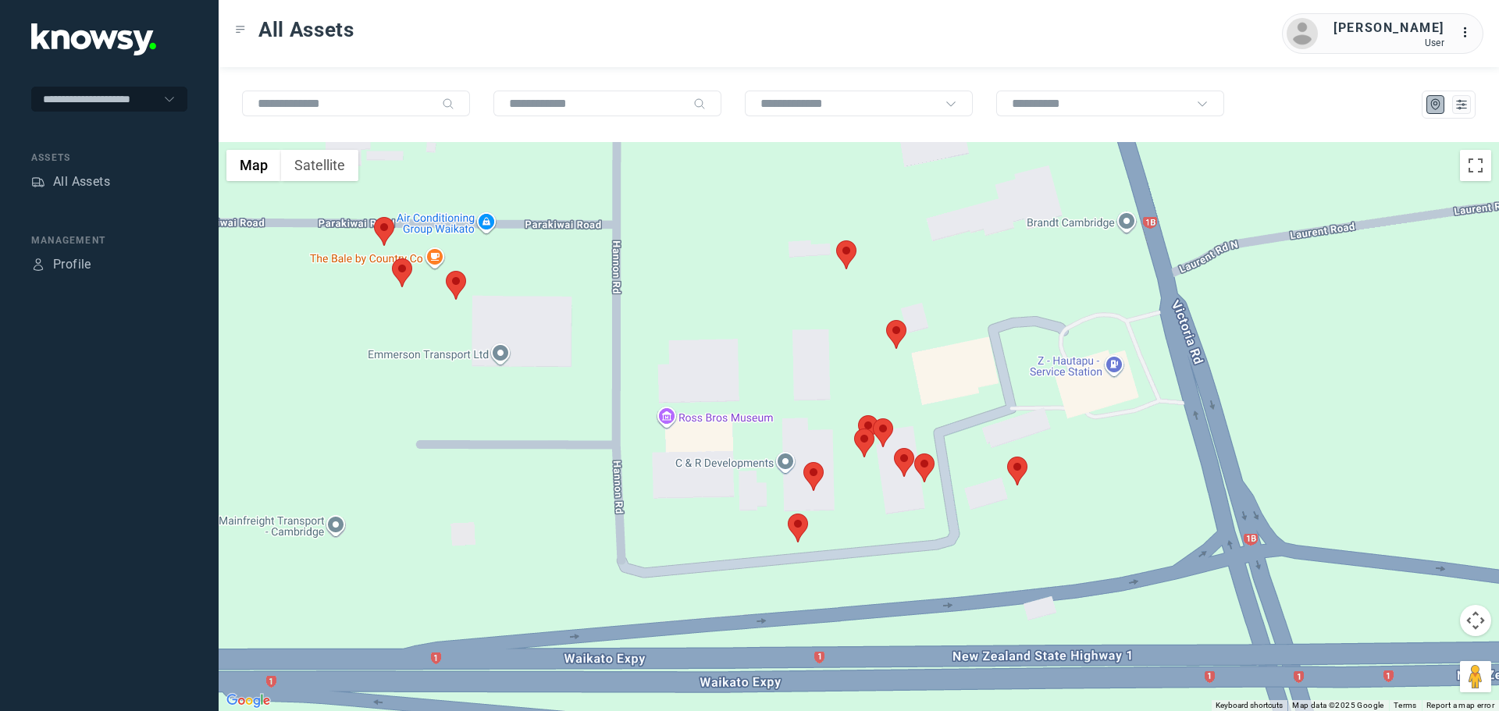
drag, startPoint x: 889, startPoint y: 325, endPoint x: 1235, endPoint y: 474, distance: 377.5
click at [1235, 479] on div at bounding box center [859, 426] width 1281 height 569
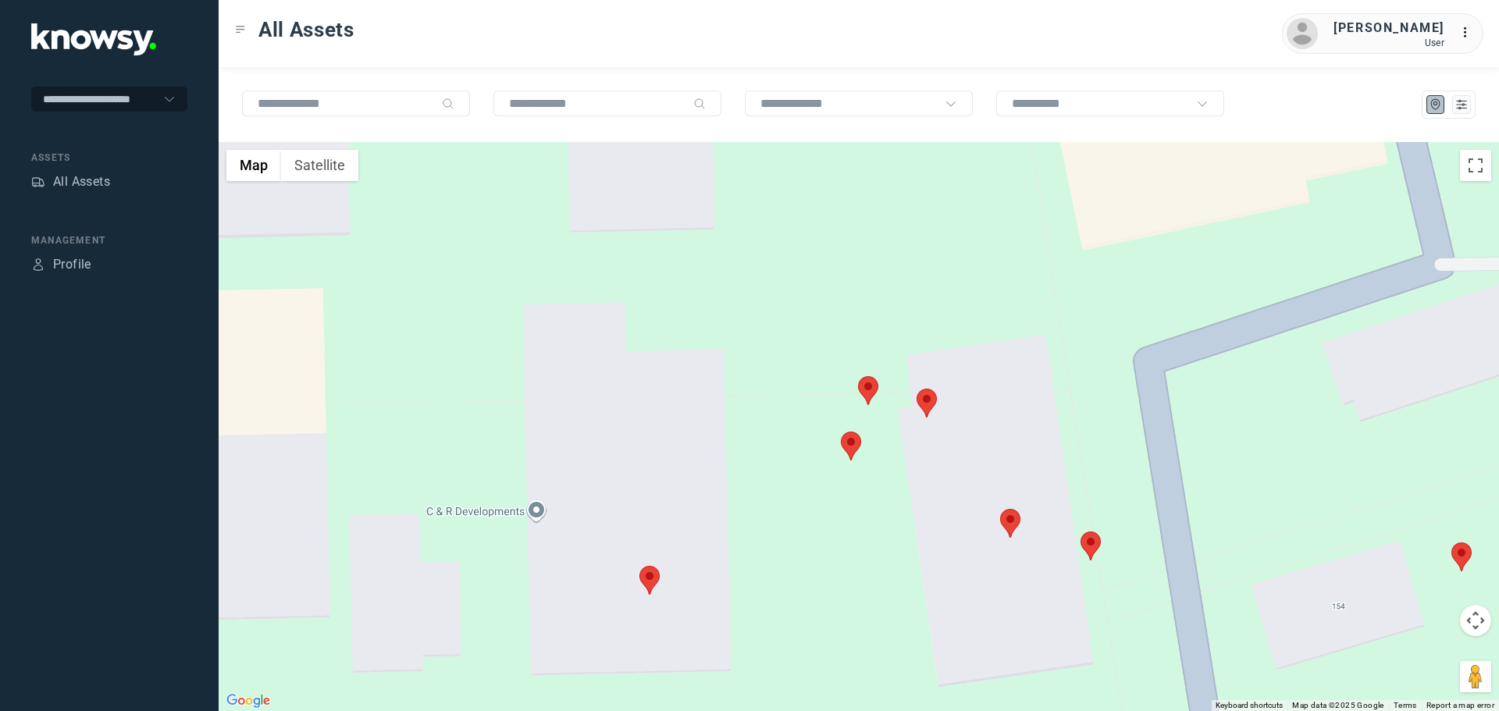
drag, startPoint x: 852, startPoint y: 337, endPoint x: 947, endPoint y: 394, distance: 111.0
click at [1003, 363] on div at bounding box center [859, 426] width 1281 height 569
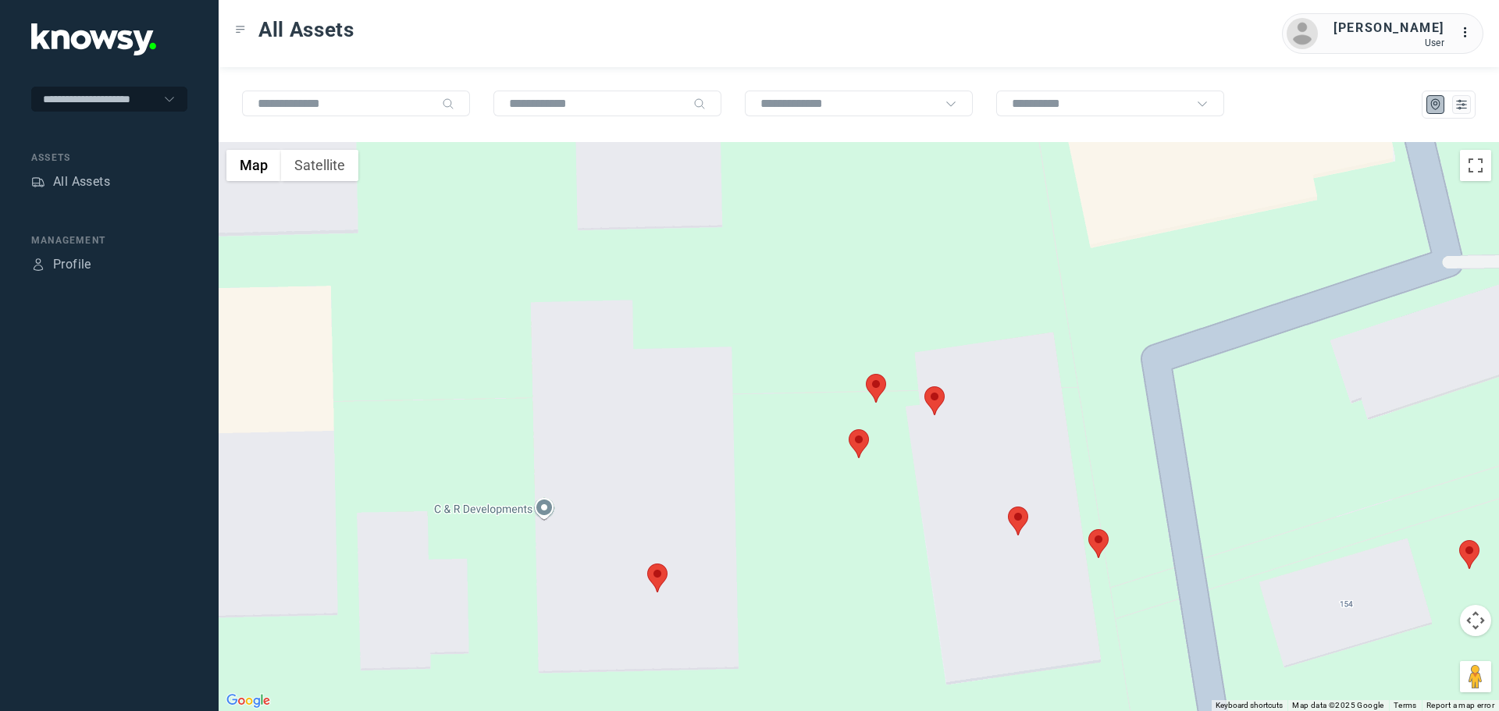
click at [849, 430] on area at bounding box center [849, 430] width 0 height 0
click at [864, 430] on span "View Asset" at bounding box center [863, 435] width 63 height 11
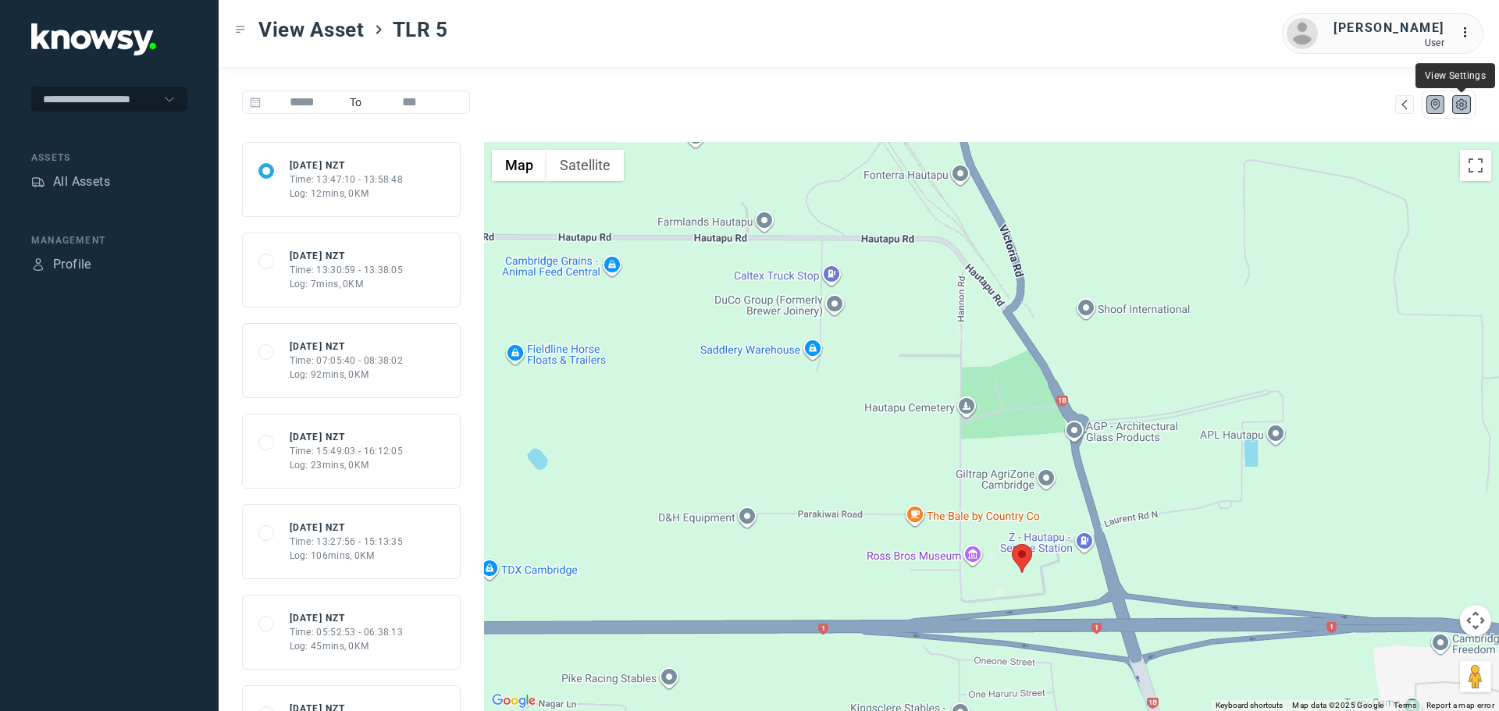
click at [1456, 109] on icon "List" at bounding box center [1462, 105] width 14 height 14
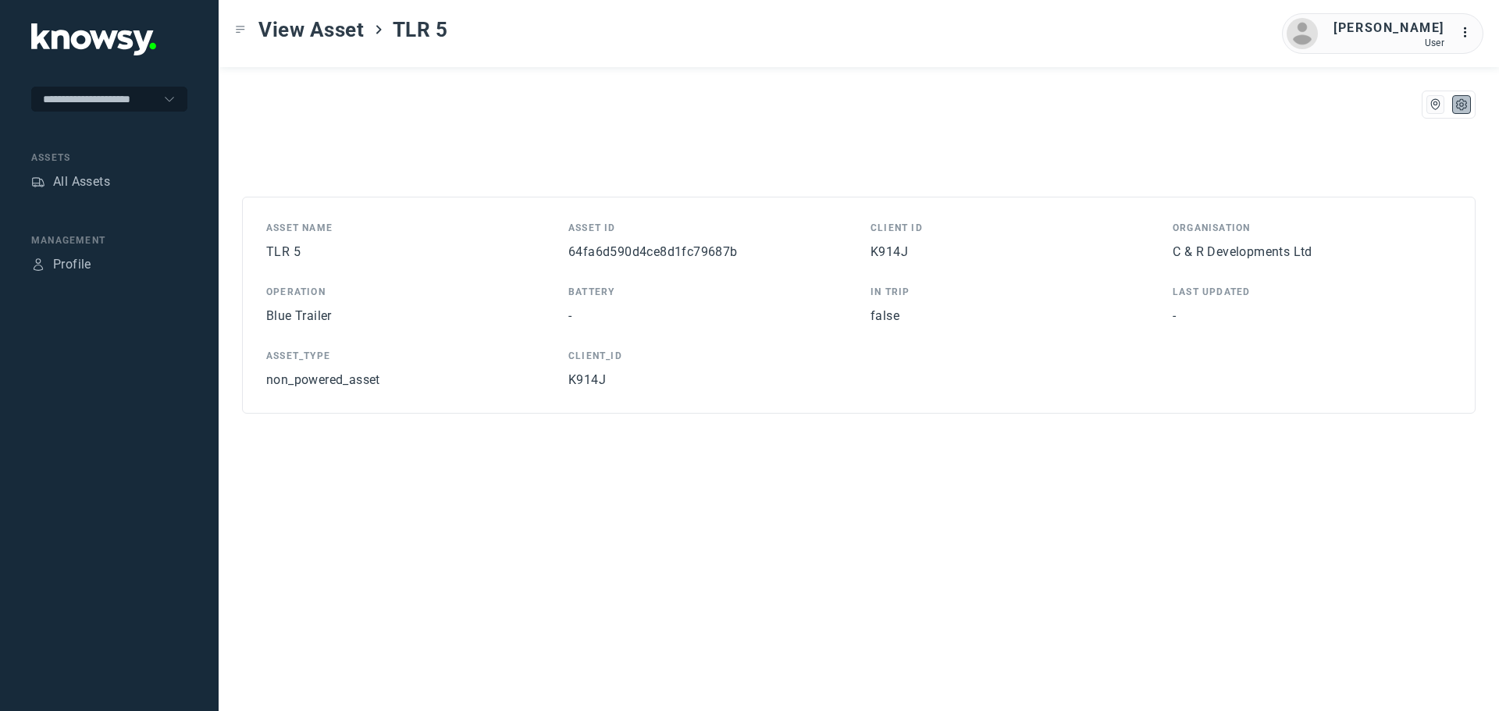
click at [675, 251] on span "64fa6d590d4ce8d1fc79687b" at bounding box center [653, 251] width 169 height 15
copy span "64fa6d590d4ce8d1fc79687b"
click at [80, 180] on div "All Assets" at bounding box center [81, 182] width 57 height 19
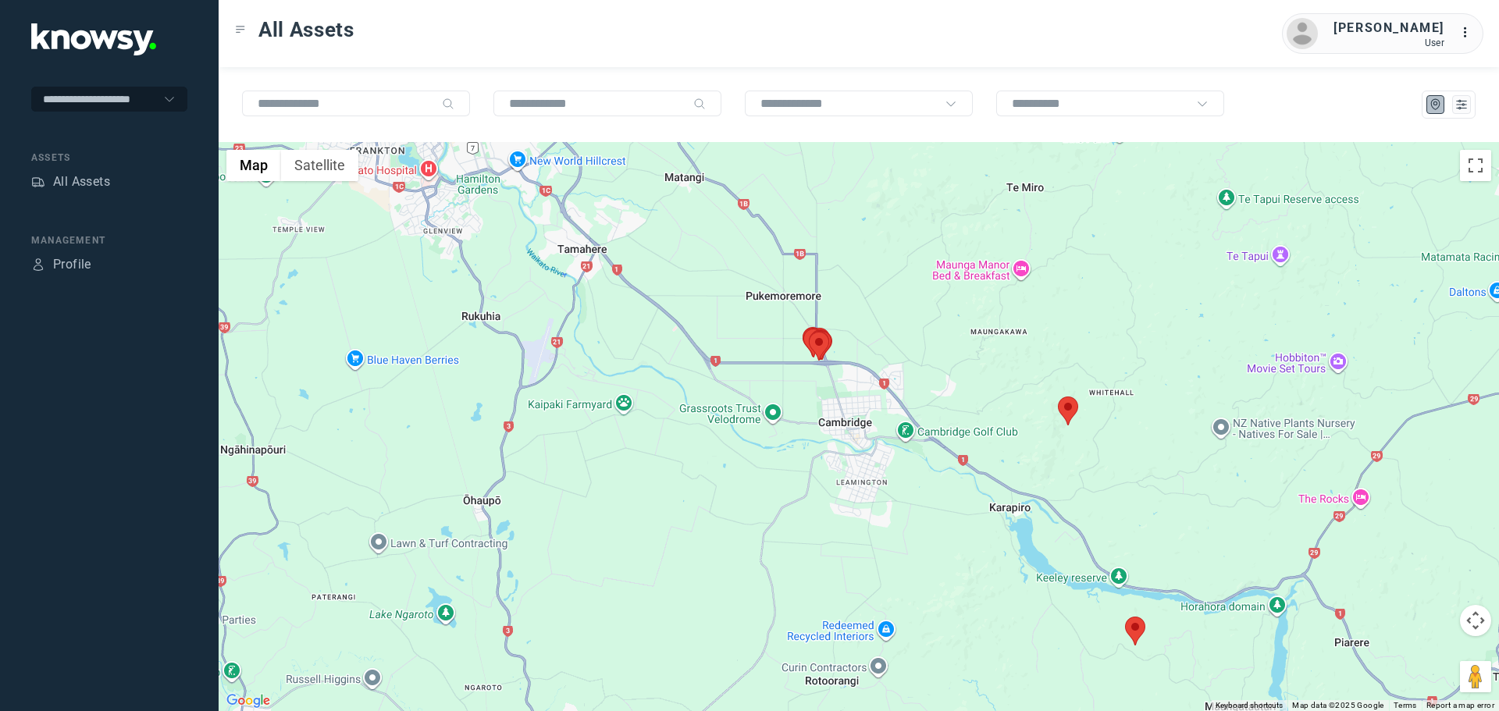
drag, startPoint x: 826, startPoint y: 388, endPoint x: 824, endPoint y: 396, distance: 8.2
click at [828, 395] on div at bounding box center [859, 426] width 1281 height 569
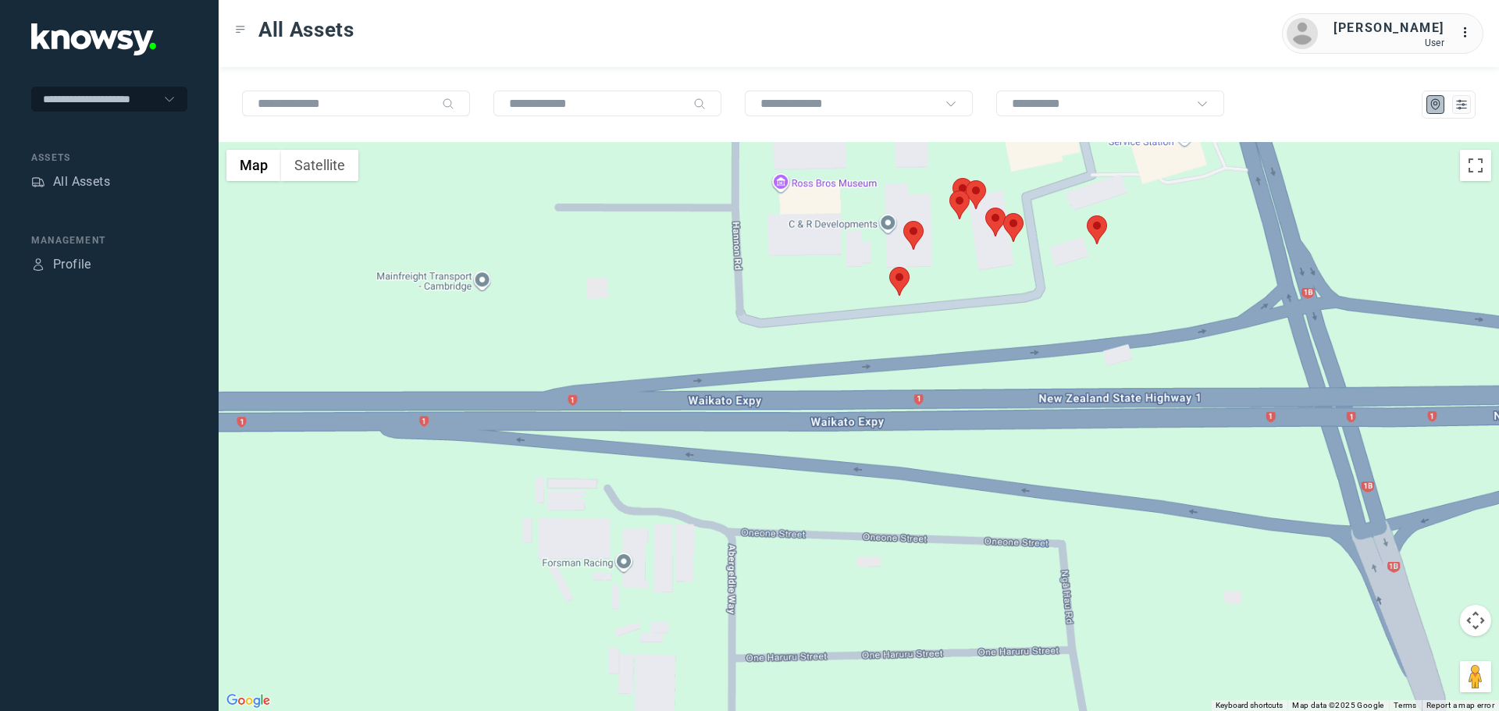
drag, startPoint x: 769, startPoint y: 344, endPoint x: 754, endPoint y: 489, distance: 146.0
click at [761, 493] on div at bounding box center [859, 426] width 1281 height 569
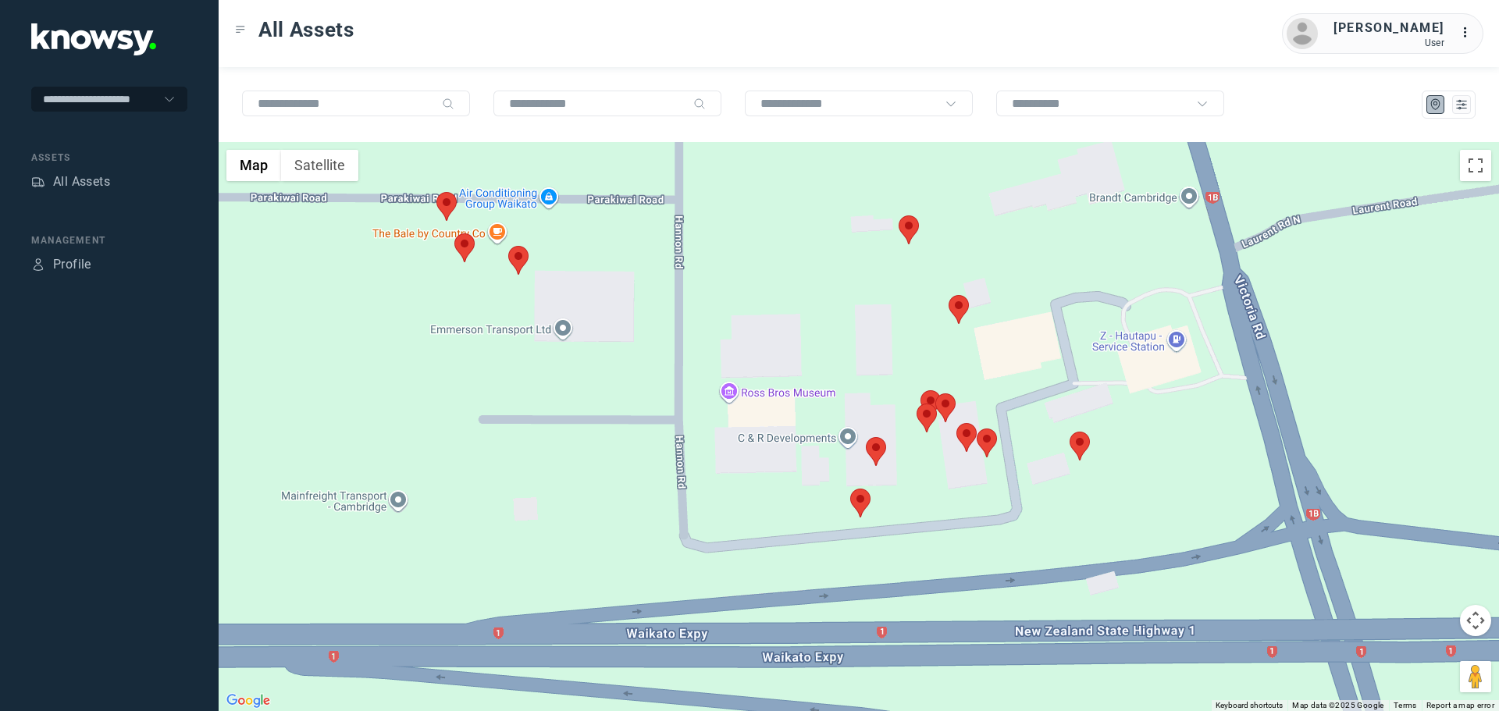
drag, startPoint x: 1072, startPoint y: 338, endPoint x: 1066, endPoint y: 390, distance: 51.9
click at [1069, 390] on div at bounding box center [859, 426] width 1281 height 569
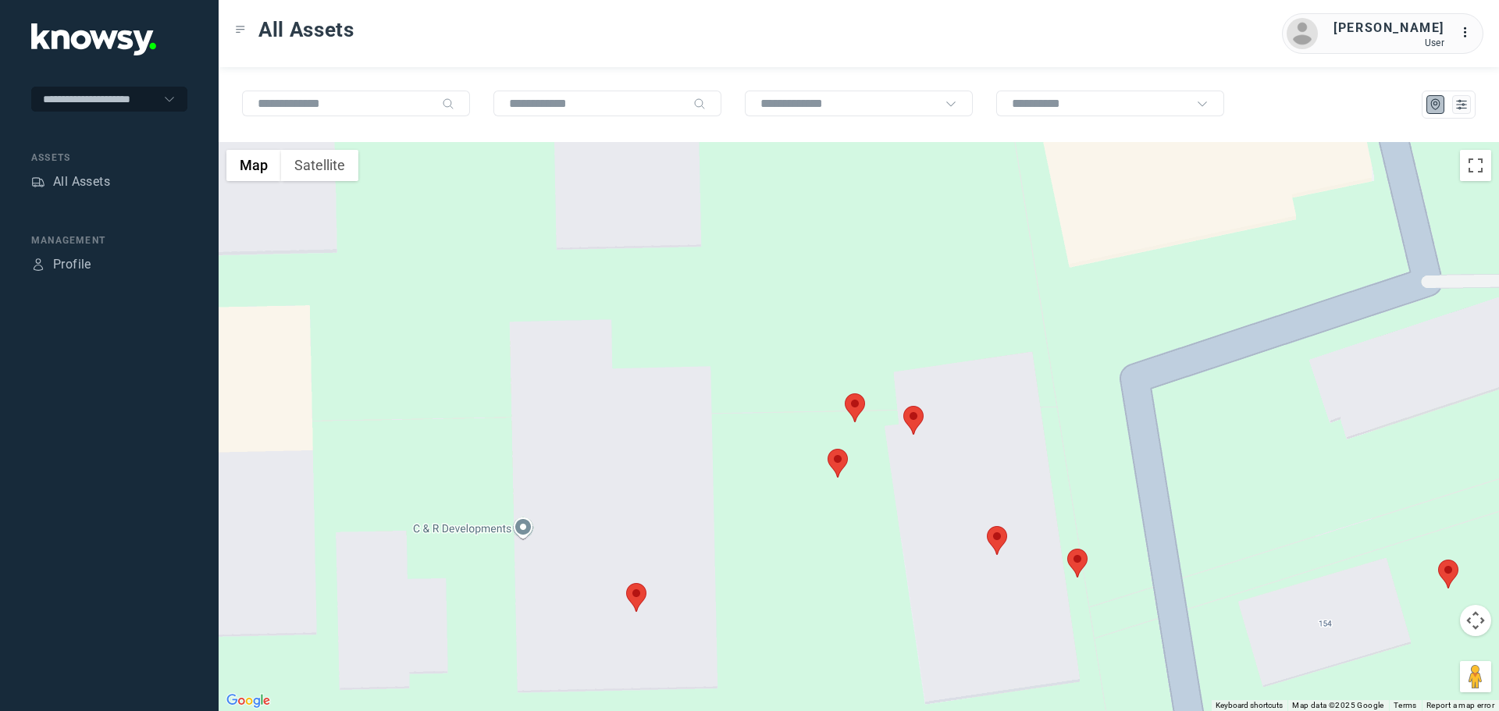
click at [845, 394] on area at bounding box center [845, 394] width 0 height 0
click at [828, 449] on area at bounding box center [828, 449] width 0 height 0
click at [882, 357] on button "Close" at bounding box center [869, 375] width 37 height 37
click at [629, 610] on img at bounding box center [636, 597] width 20 height 29
click at [626, 584] on area at bounding box center [626, 584] width 0 height 0
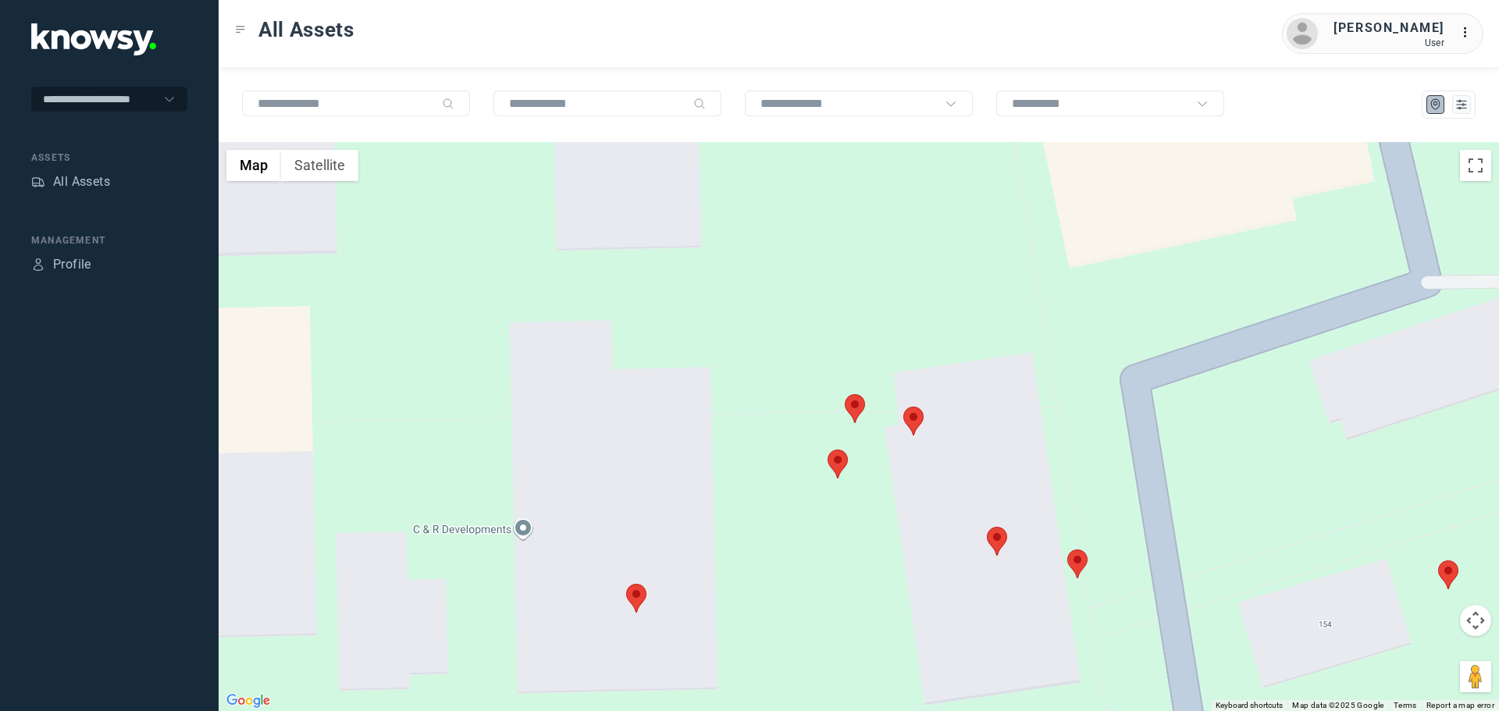
click at [626, 584] on area at bounding box center [626, 584] width 0 height 0
click at [666, 586] on link "View Asset" at bounding box center [642, 590] width 84 height 22
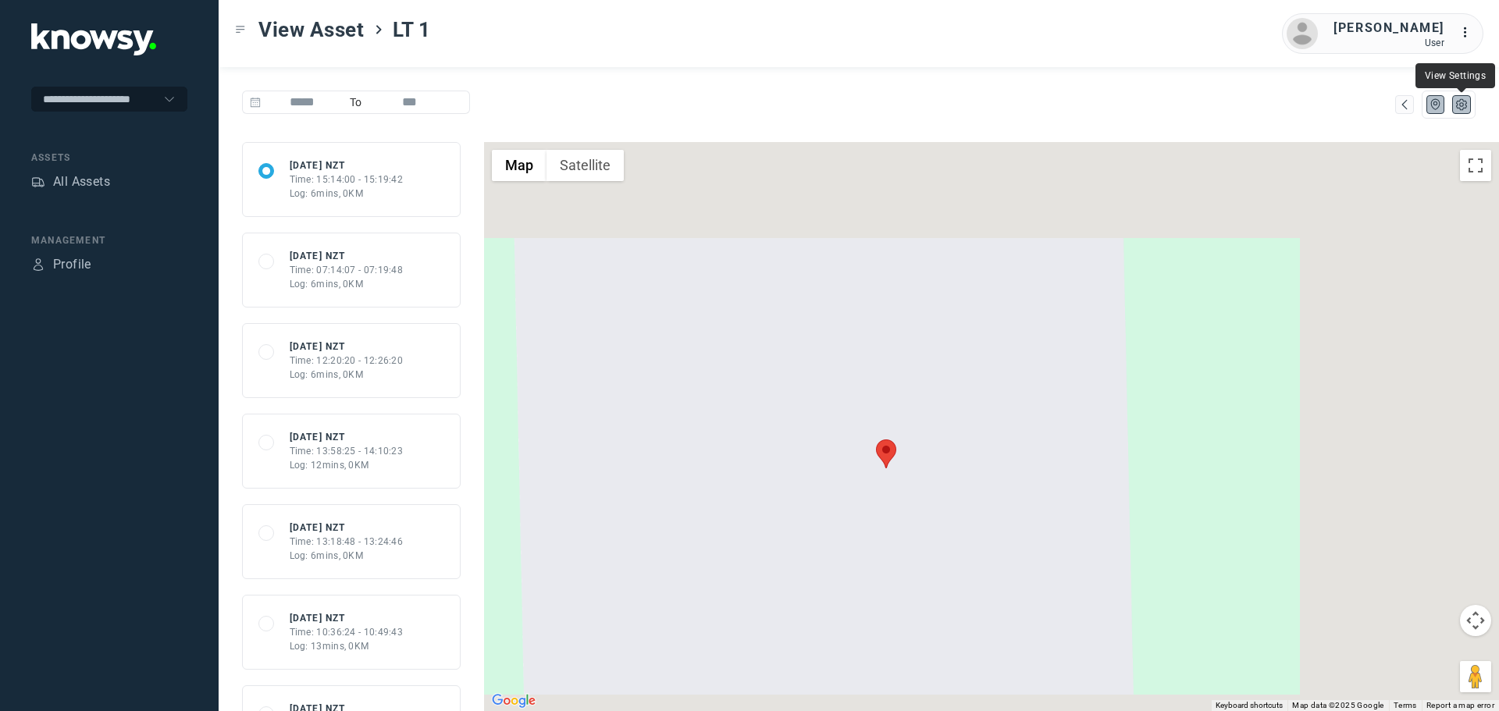
drag, startPoint x: 1460, startPoint y: 102, endPoint x: 1445, endPoint y: 132, distance: 32.8
click at [1460, 103] on icon "List" at bounding box center [1462, 105] width 14 height 14
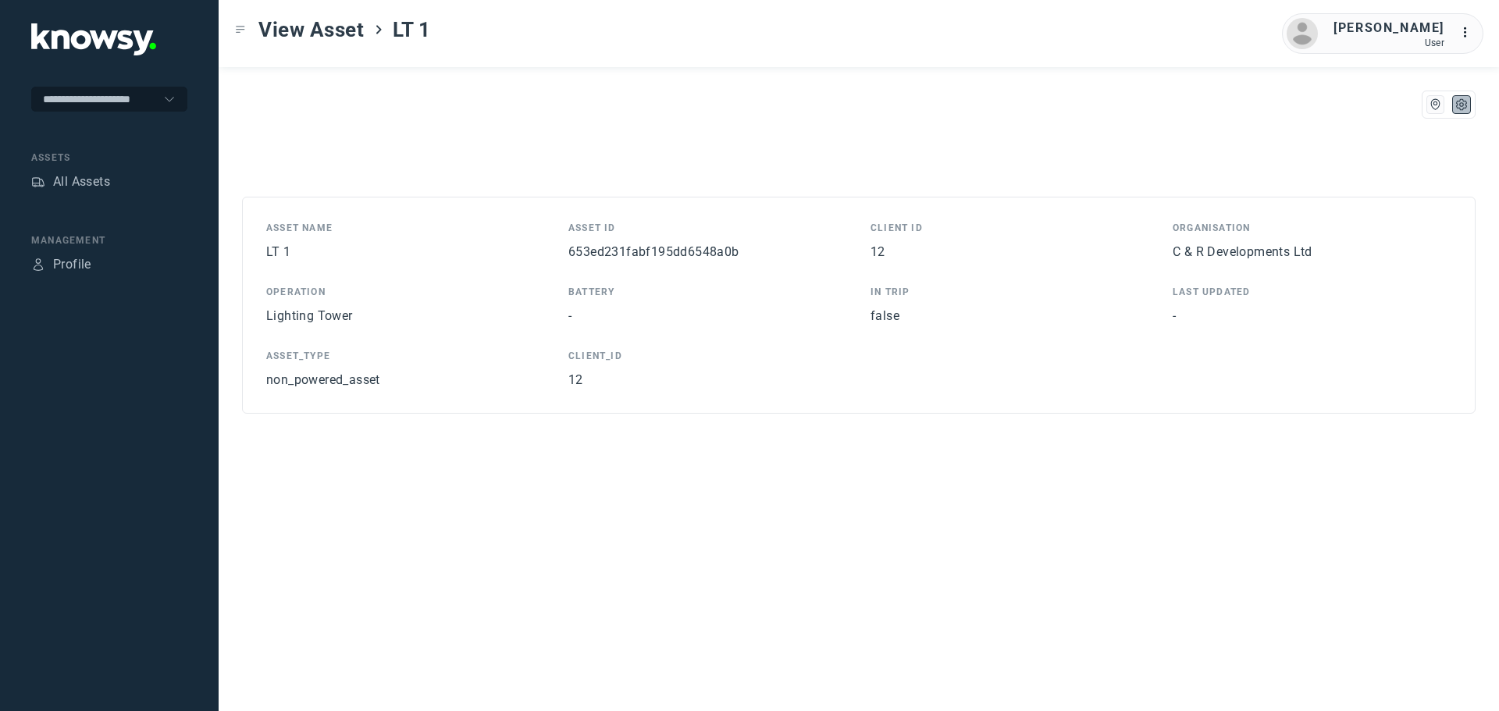
click at [636, 243] on div "653ed231fabf195dd6548a0b" at bounding box center [708, 252] width 279 height 19
click at [636, 251] on span "653ed231fabf195dd6548a0b" at bounding box center [654, 251] width 171 height 15
copy span "653ed231fabf195dd6548a0b"
click at [57, 179] on div "All Assets" at bounding box center [81, 182] width 57 height 19
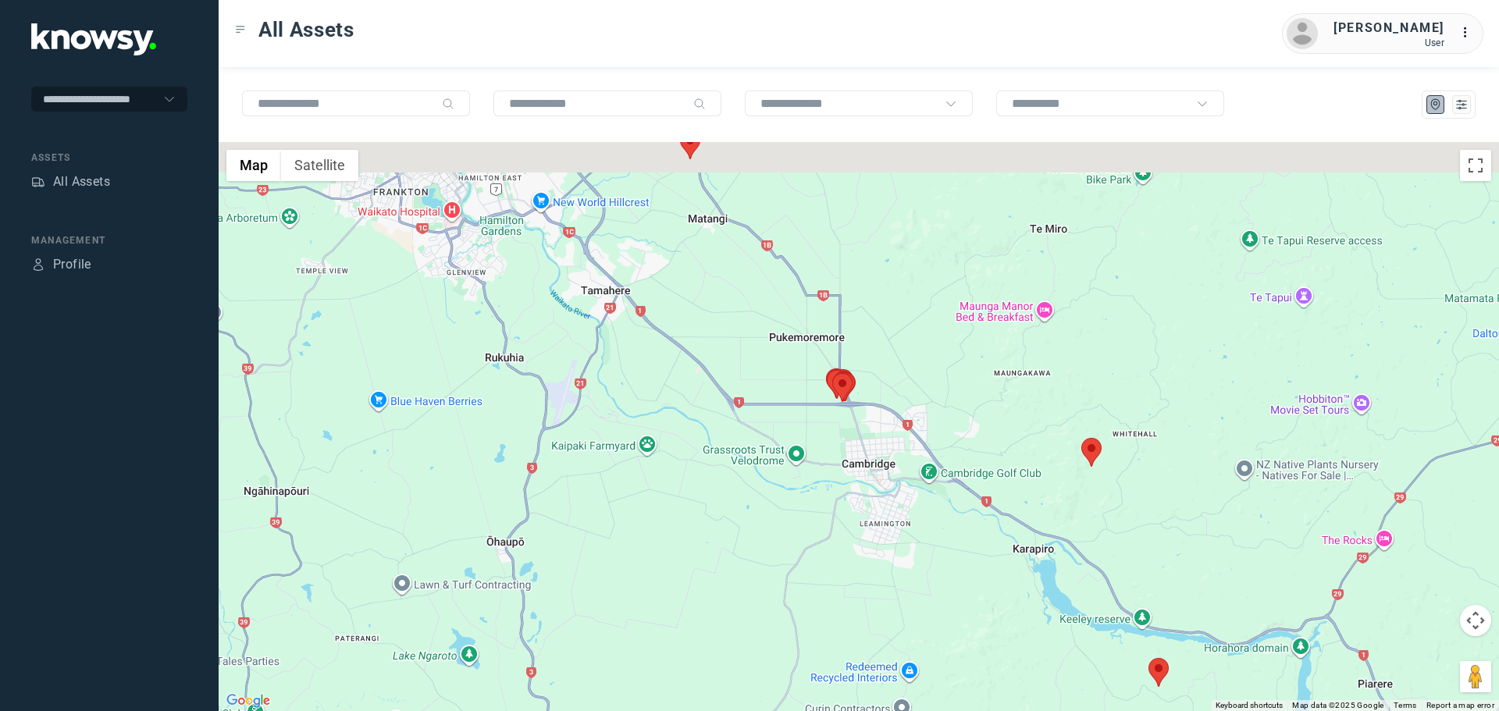
drag, startPoint x: 833, startPoint y: 386, endPoint x: 1003, endPoint y: 558, distance: 241.9
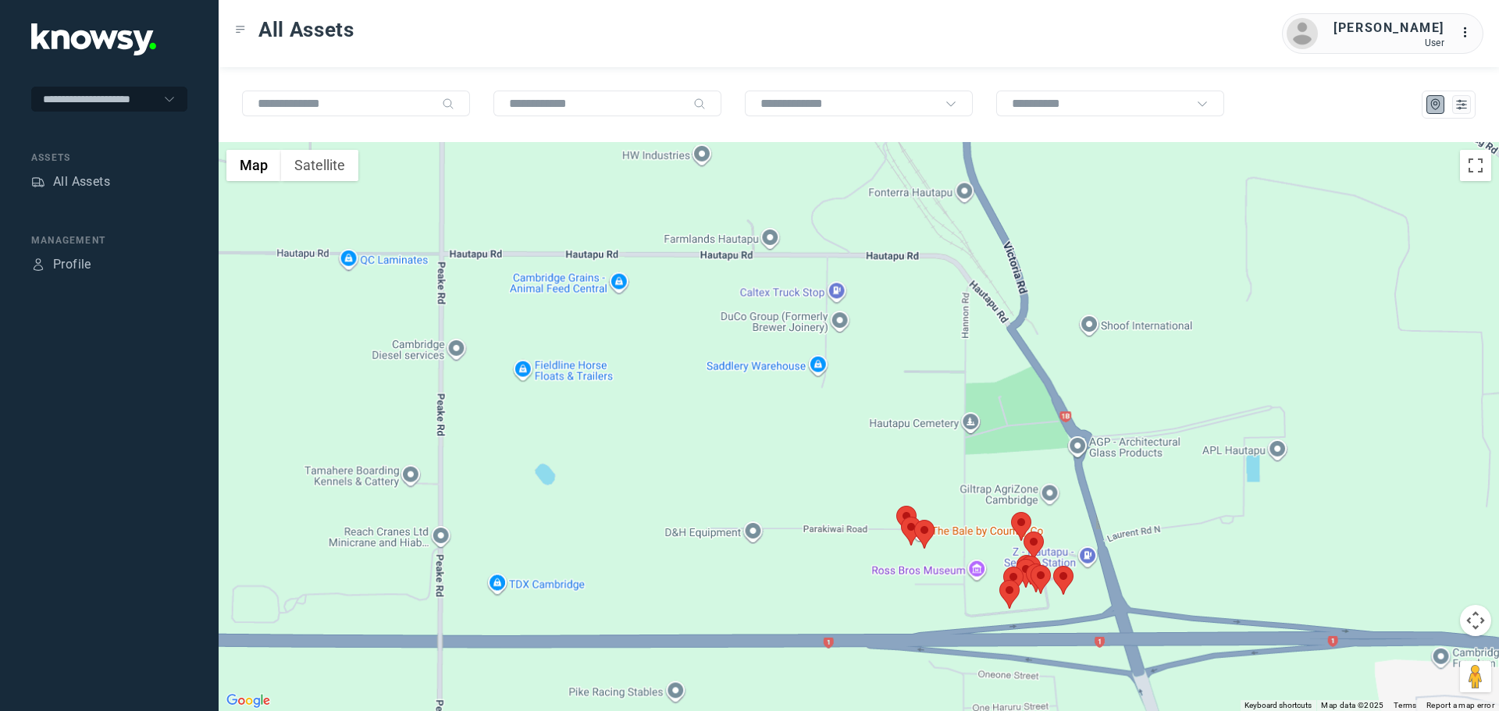
drag, startPoint x: 1129, startPoint y: 602, endPoint x: 1112, endPoint y: 479, distance: 124.6
click at [1118, 463] on div at bounding box center [859, 426] width 1281 height 569
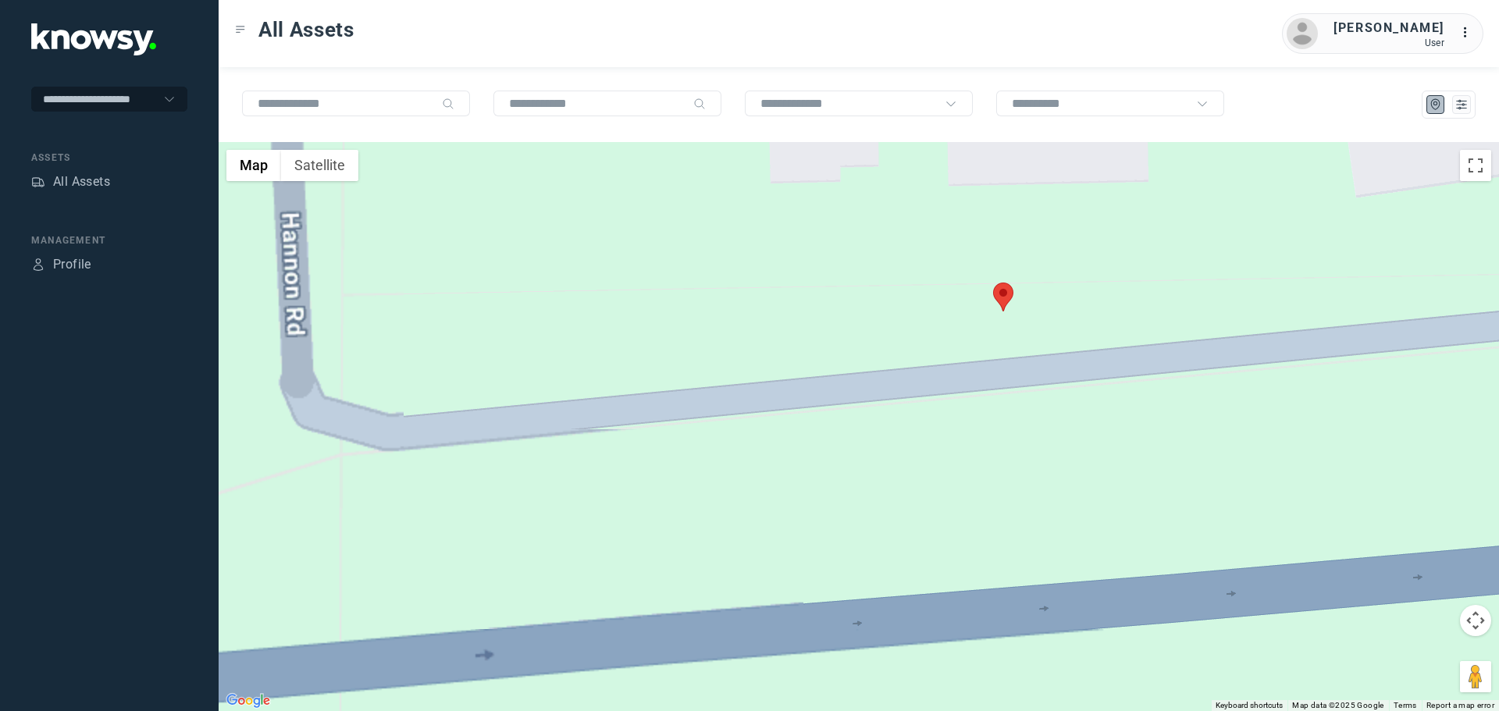
drag, startPoint x: 1182, startPoint y: 287, endPoint x: 1099, endPoint y: 468, distance: 199.2
click at [1103, 469] on div at bounding box center [859, 426] width 1281 height 569
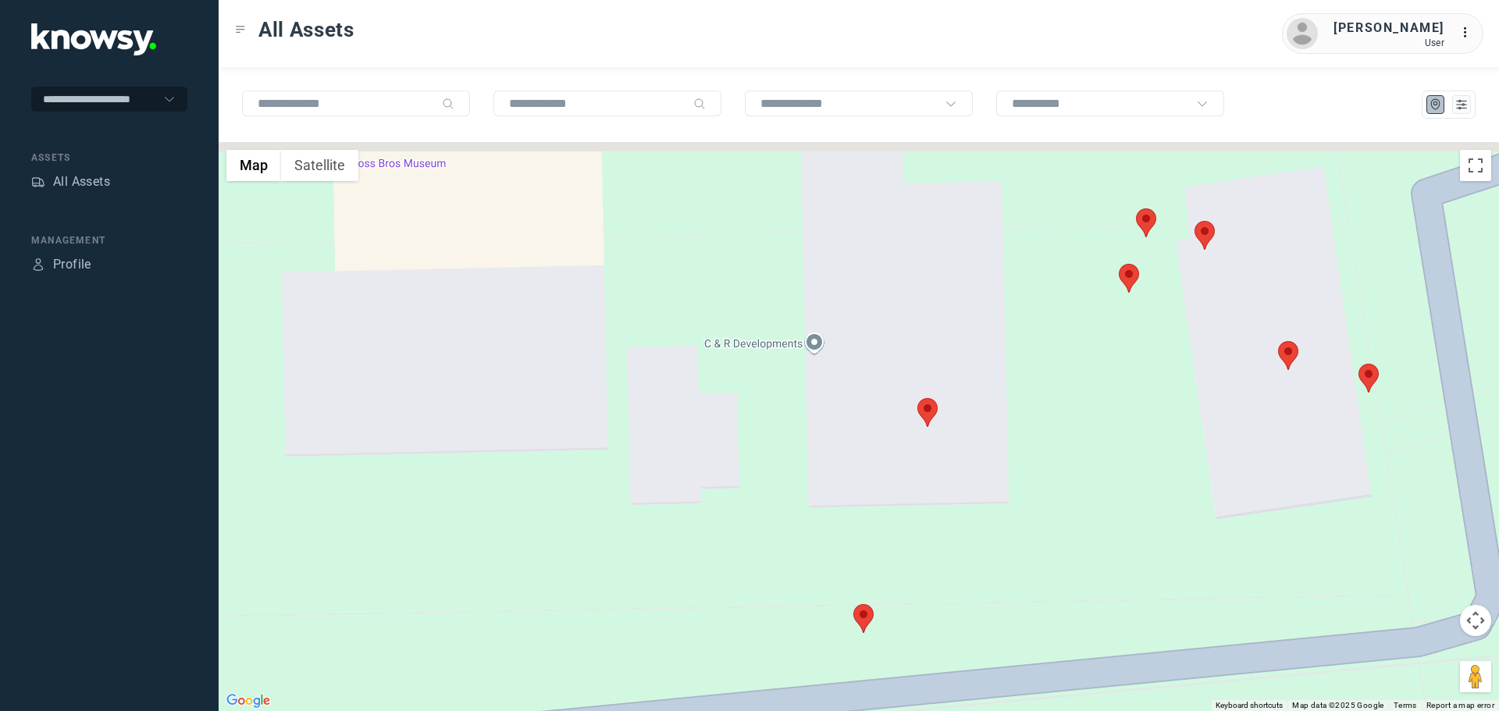
drag, startPoint x: 1120, startPoint y: 414, endPoint x: 1071, endPoint y: 484, distance: 85.8
click at [1079, 486] on div at bounding box center [859, 426] width 1281 height 569
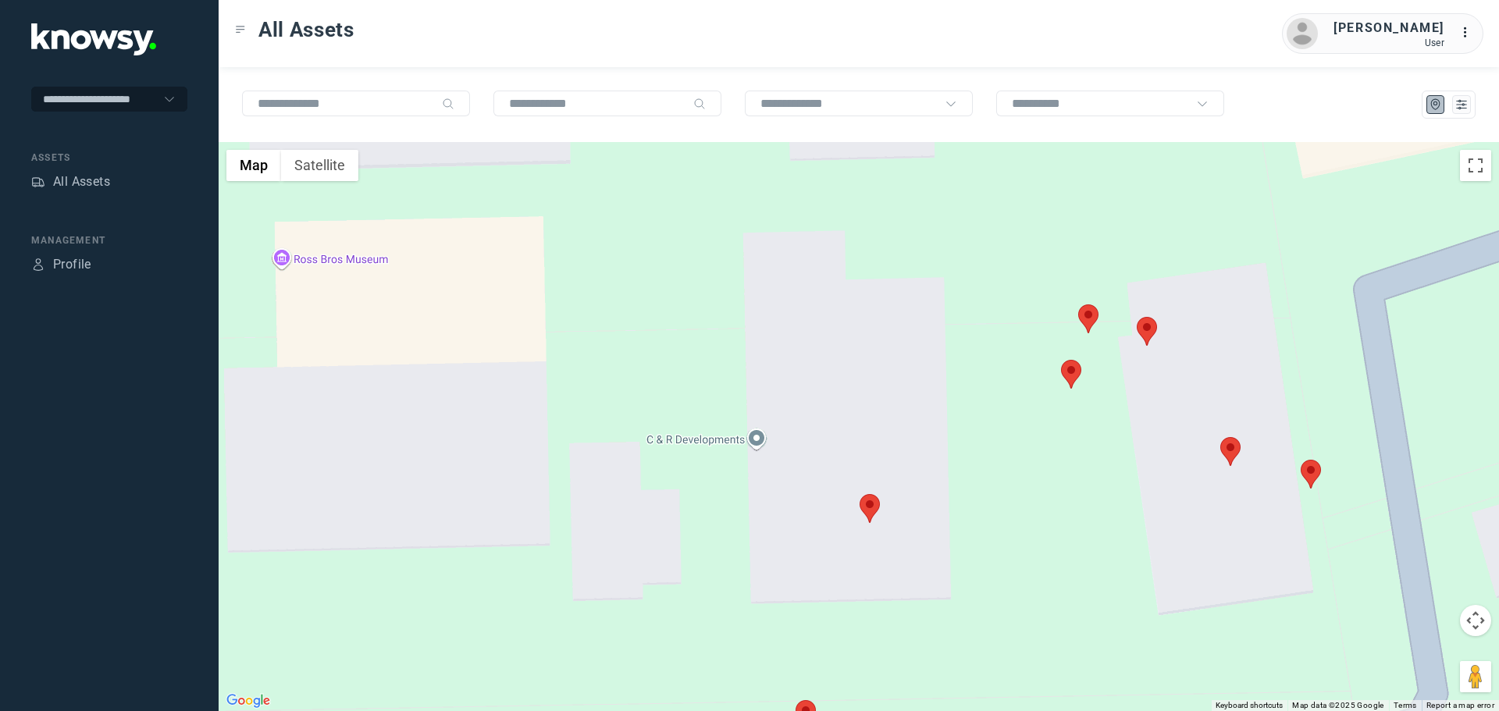
click at [1061, 360] on area at bounding box center [1061, 360] width 0 height 0
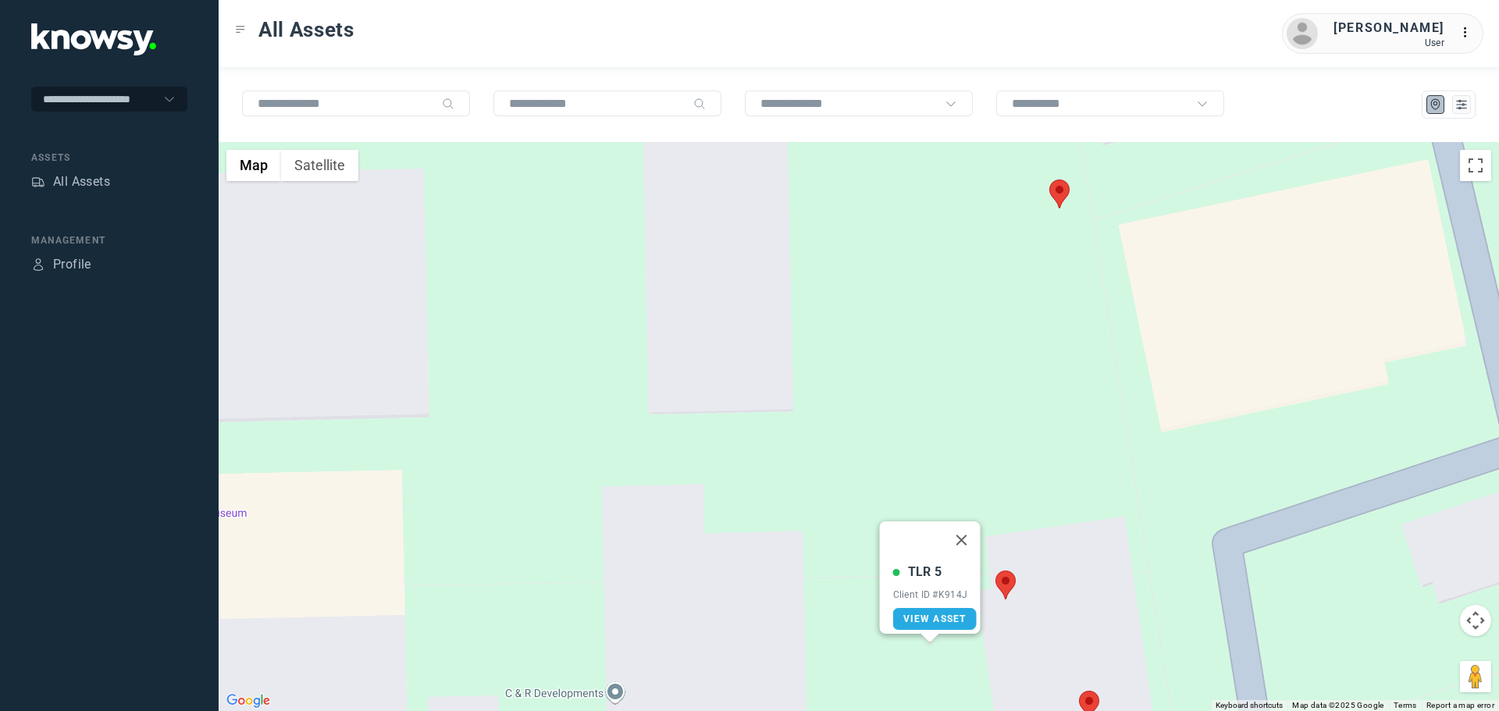
drag, startPoint x: 1271, startPoint y: 359, endPoint x: 1018, endPoint y: 283, distance: 264.3
click at [1135, 498] on div "TLR 5 Client ID #K914J View Asset" at bounding box center [859, 426] width 1281 height 569
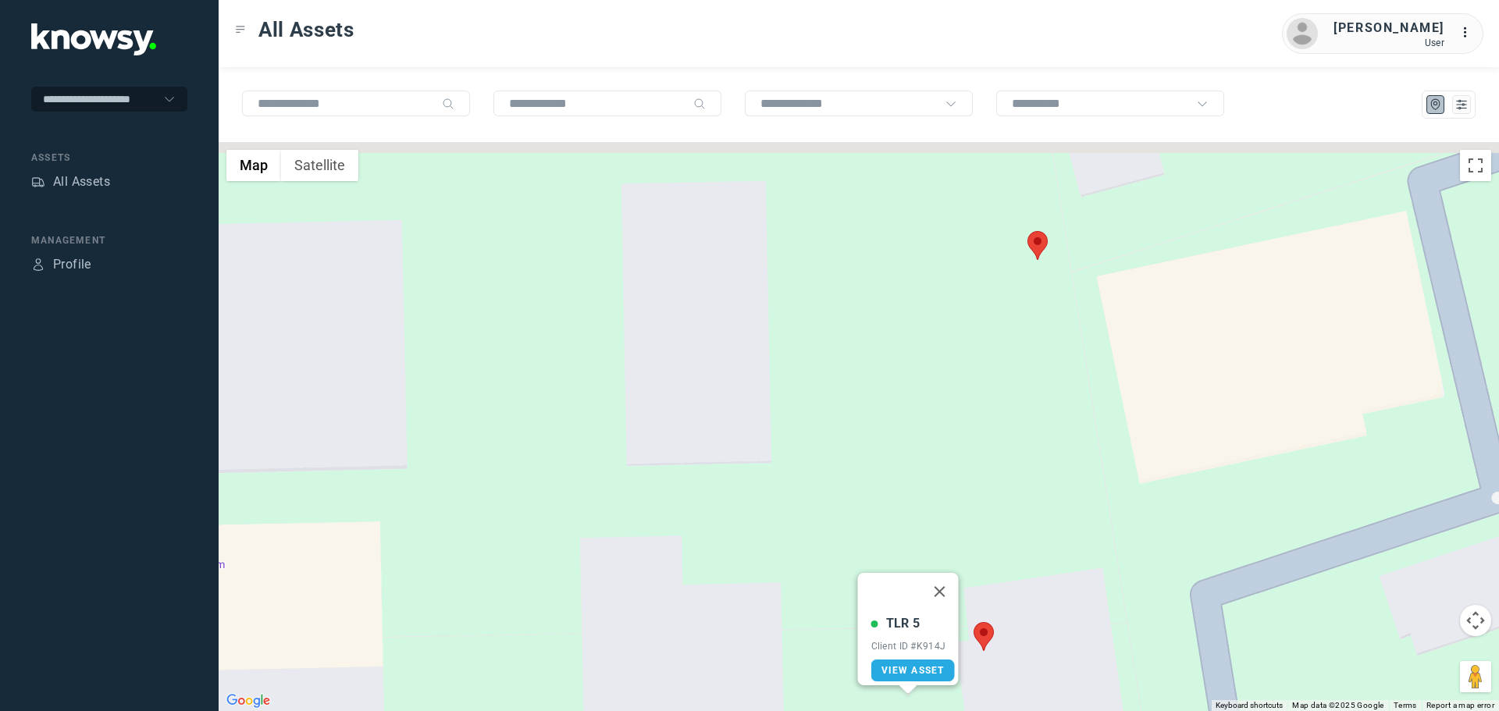
drag, startPoint x: 1028, startPoint y: 251, endPoint x: 1042, endPoint y: 369, distance: 119.4
click at [1049, 387] on div "TLR 5 Client ID #K914J View Asset" at bounding box center [859, 426] width 1281 height 569
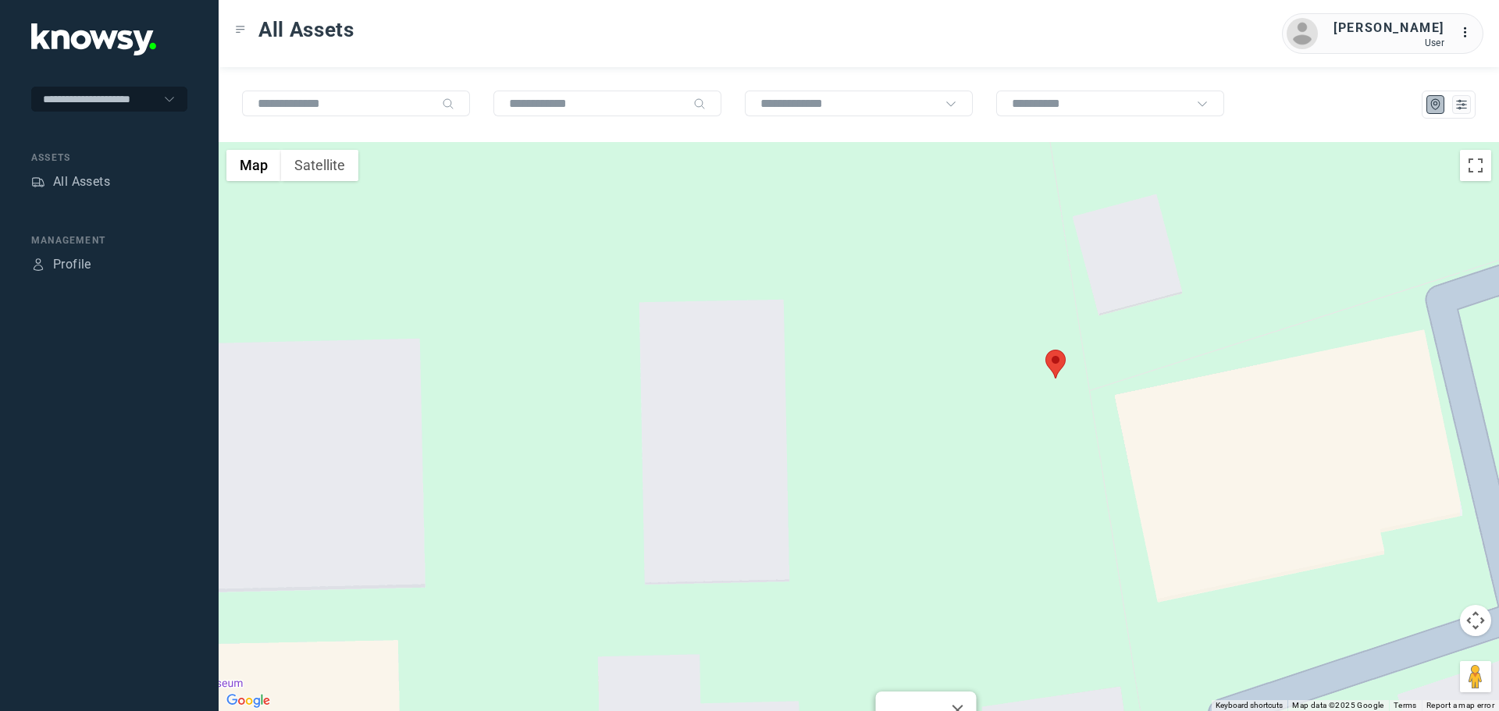
drag, startPoint x: 1028, startPoint y: 377, endPoint x: 1040, endPoint y: 451, distance: 75.2
click at [1040, 451] on div "TLR 5 Client ID #K914J View Asset" at bounding box center [859, 426] width 1281 height 569
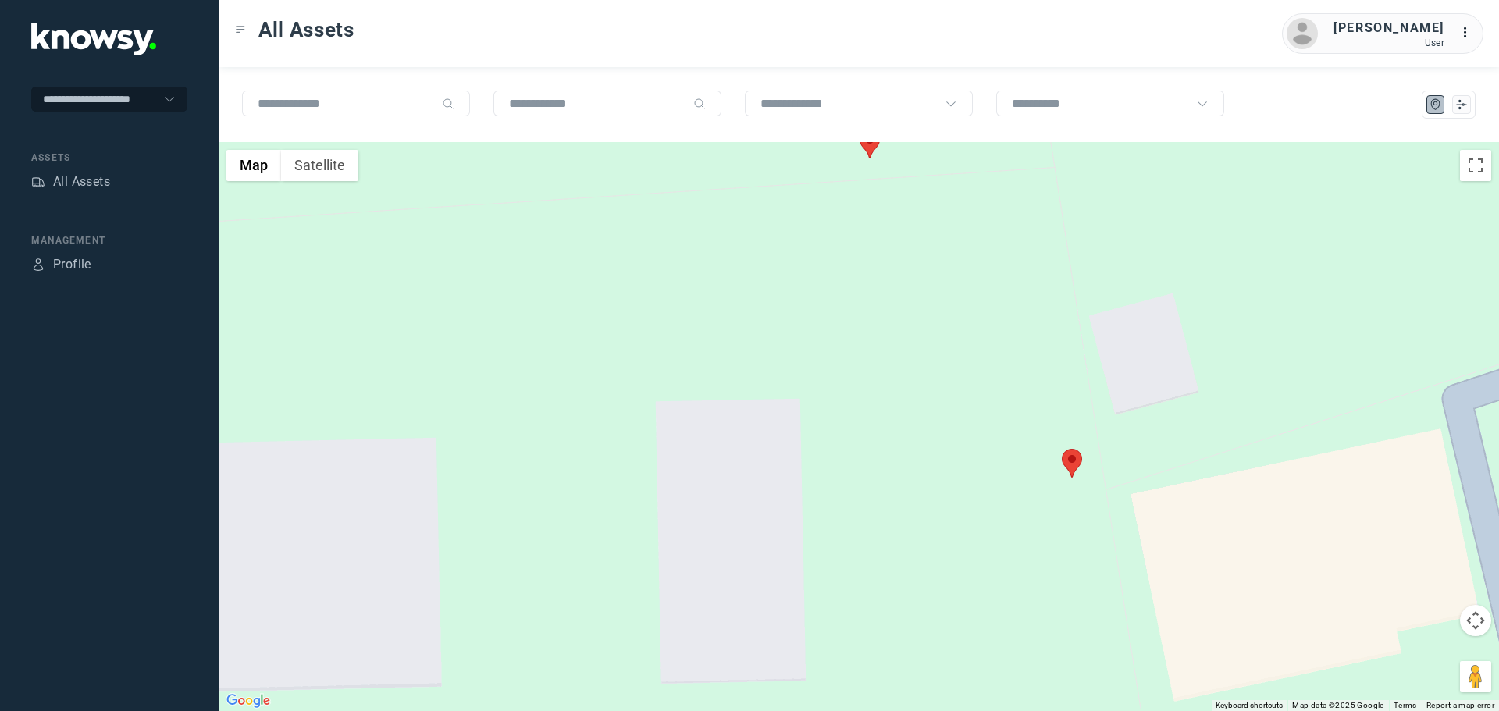
click at [1082, 463] on div at bounding box center [1072, 463] width 20 height 29
click at [1082, 457] on div "CRM 28 Client ID #24 View Asset" at bounding box center [1077, 431] width 91 height 75
drag, startPoint x: 1082, startPoint y: 444, endPoint x: 1095, endPoint y: 454, distance: 16.7
click at [1082, 449] on span "View Asset" at bounding box center [1077, 454] width 63 height 11
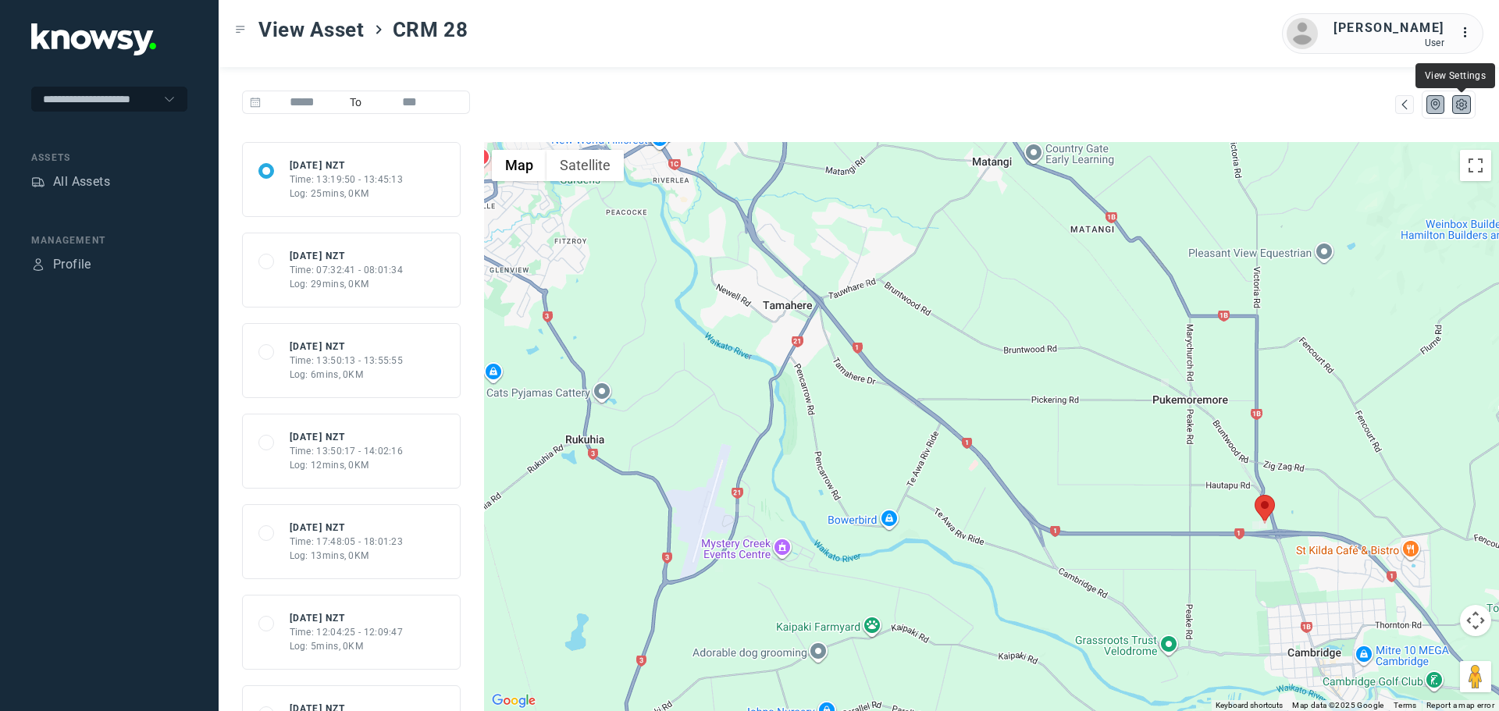
click at [1465, 103] on icon "List" at bounding box center [1462, 105] width 14 height 14
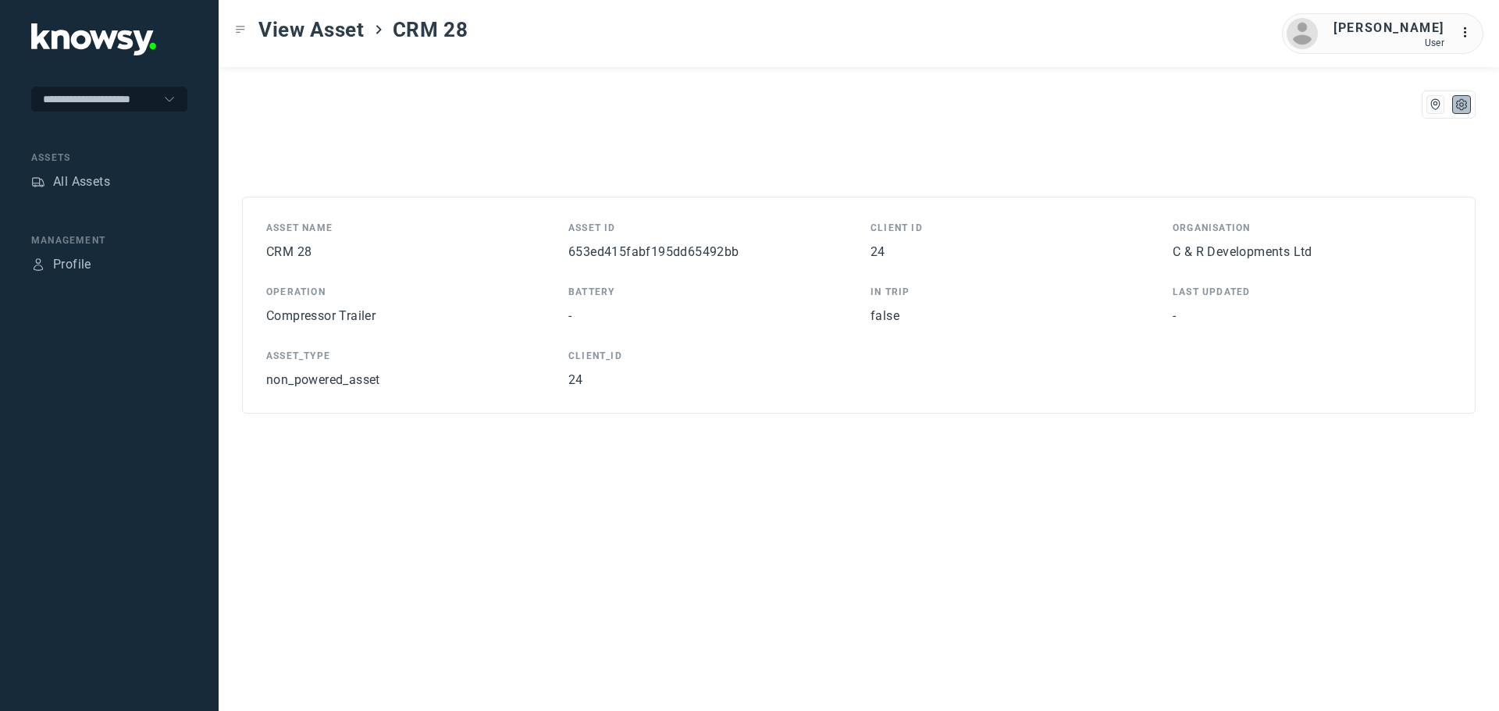
click at [683, 249] on div at bounding box center [859, 289] width 1281 height 295
click at [683, 250] on span "653ed415fabf195dd65492bb" at bounding box center [654, 251] width 171 height 15
click at [289, 30] on span "View Asset" at bounding box center [311, 30] width 106 height 28
click at [242, 34] on icon "Toggle Menu" at bounding box center [240, 29] width 11 height 11
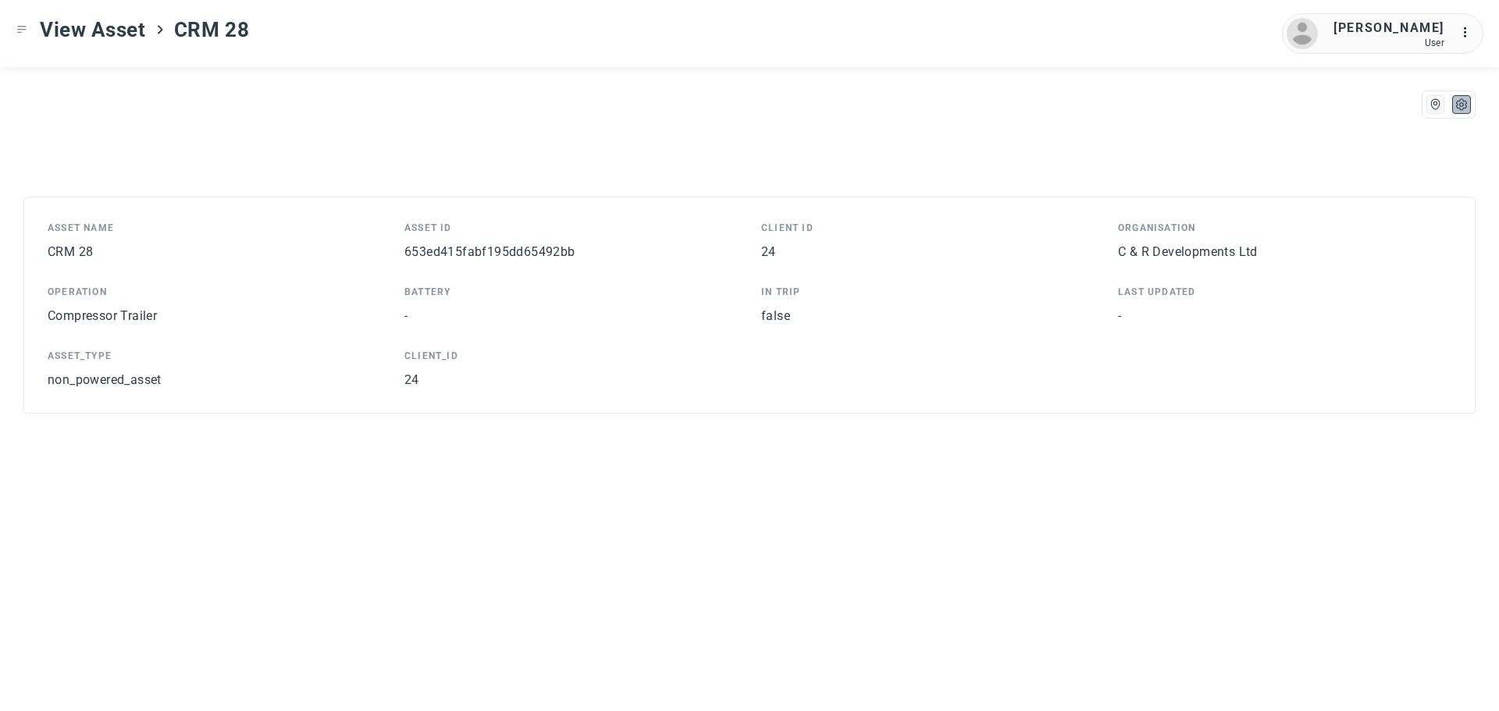
click at [28, 27] on div "View Asset CRM 28" at bounding box center [132, 30] width 233 height 28
click at [26, 32] on icon "Toggle Menu" at bounding box center [21, 29] width 11 height 11
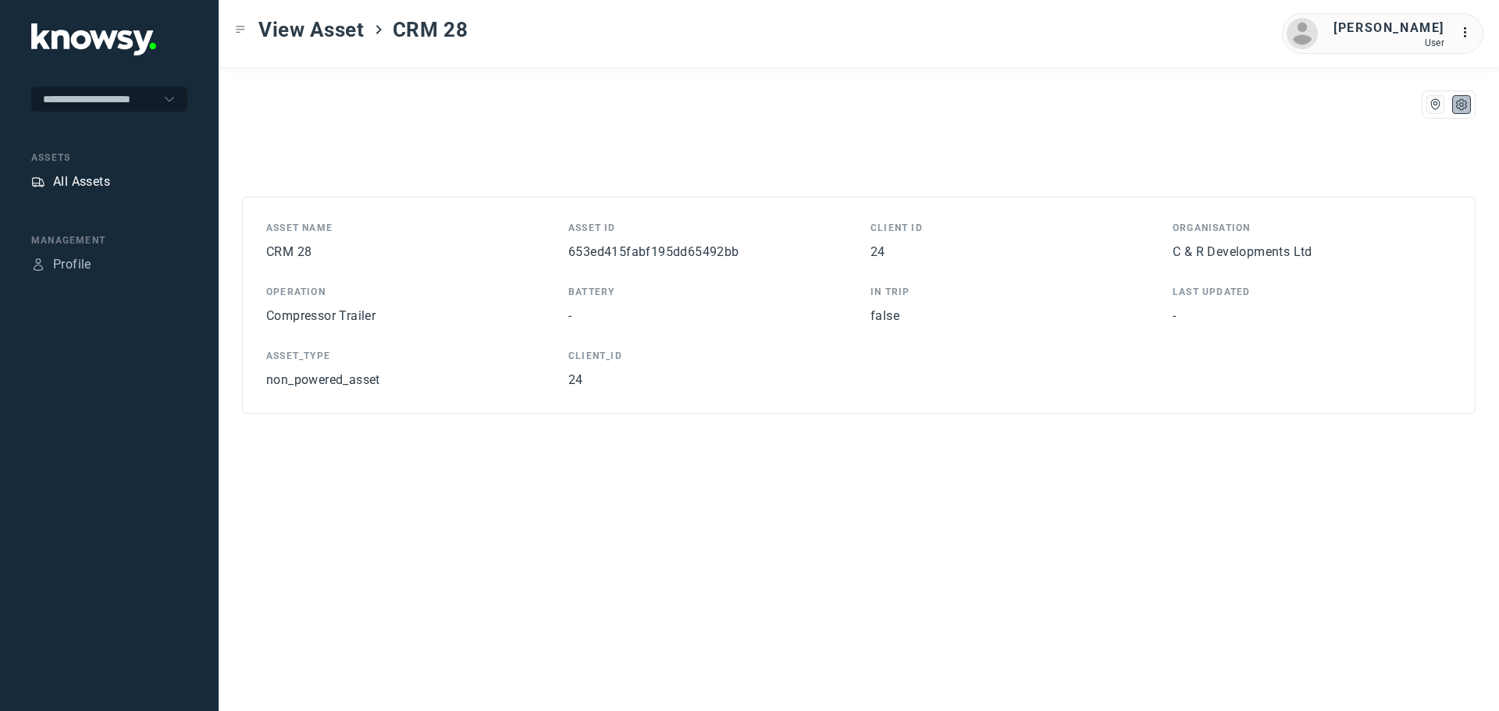
click at [99, 187] on div "All Assets" at bounding box center [81, 182] width 57 height 19
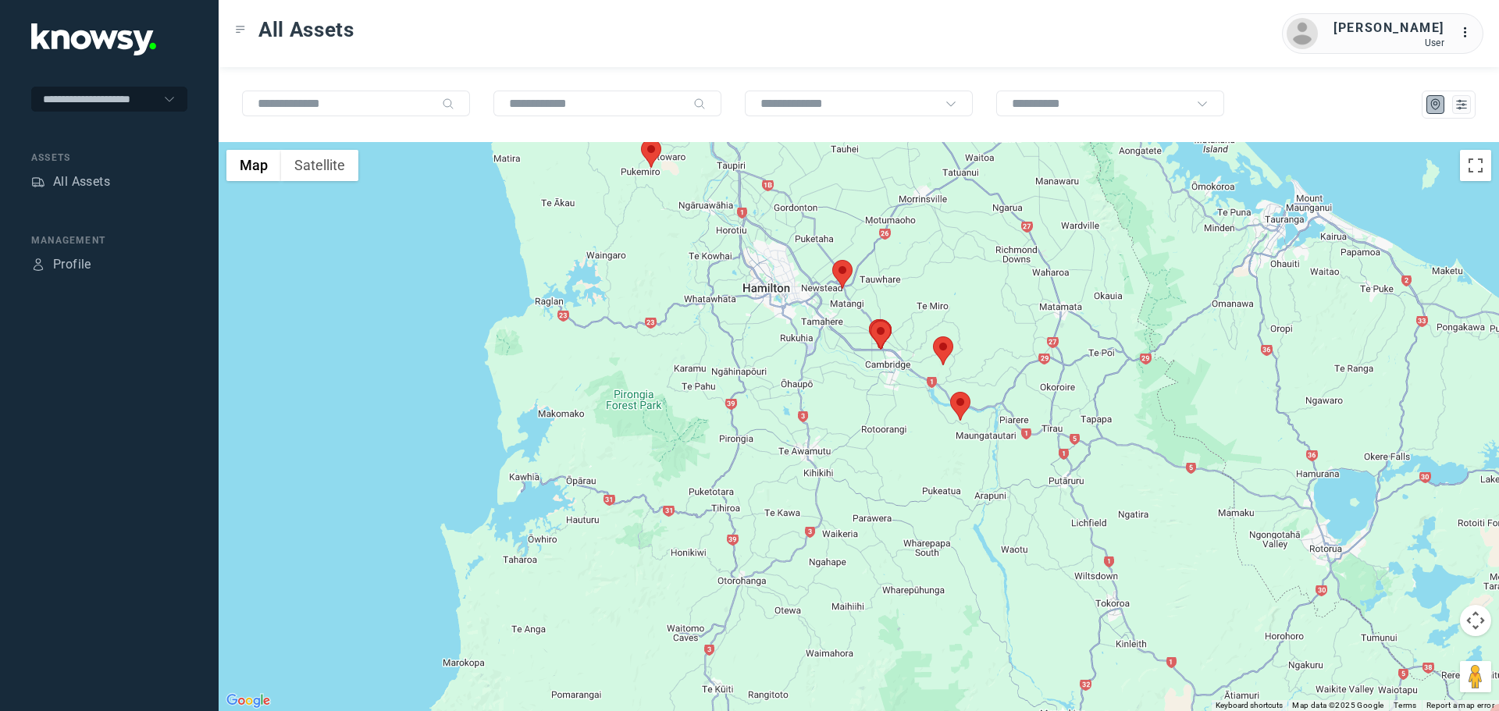
drag, startPoint x: 768, startPoint y: 282, endPoint x: 932, endPoint y: 467, distance: 246.8
click at [932, 465] on div at bounding box center [859, 426] width 1281 height 569
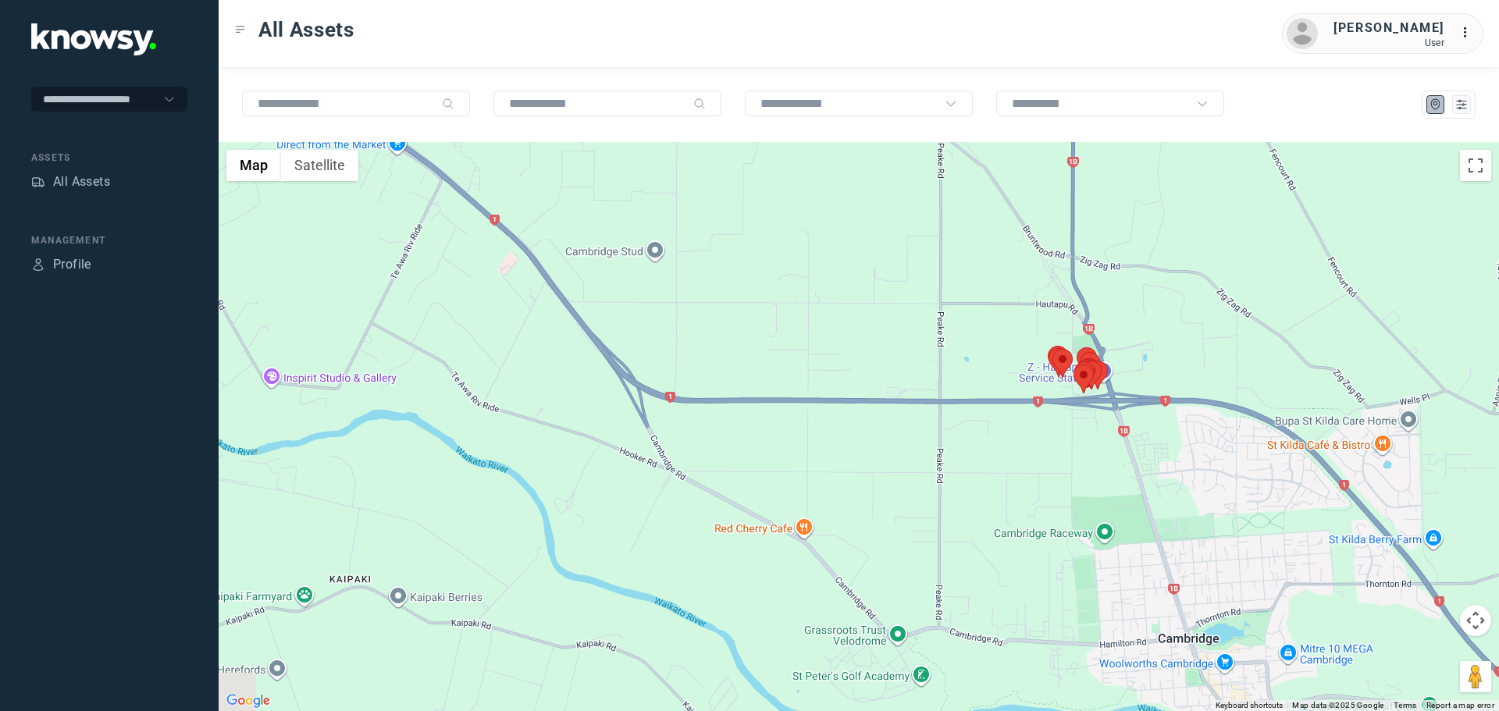
drag, startPoint x: 933, startPoint y: 297, endPoint x: 1064, endPoint y: 626, distance: 354.7
click at [1075, 650] on div at bounding box center [859, 426] width 1281 height 569
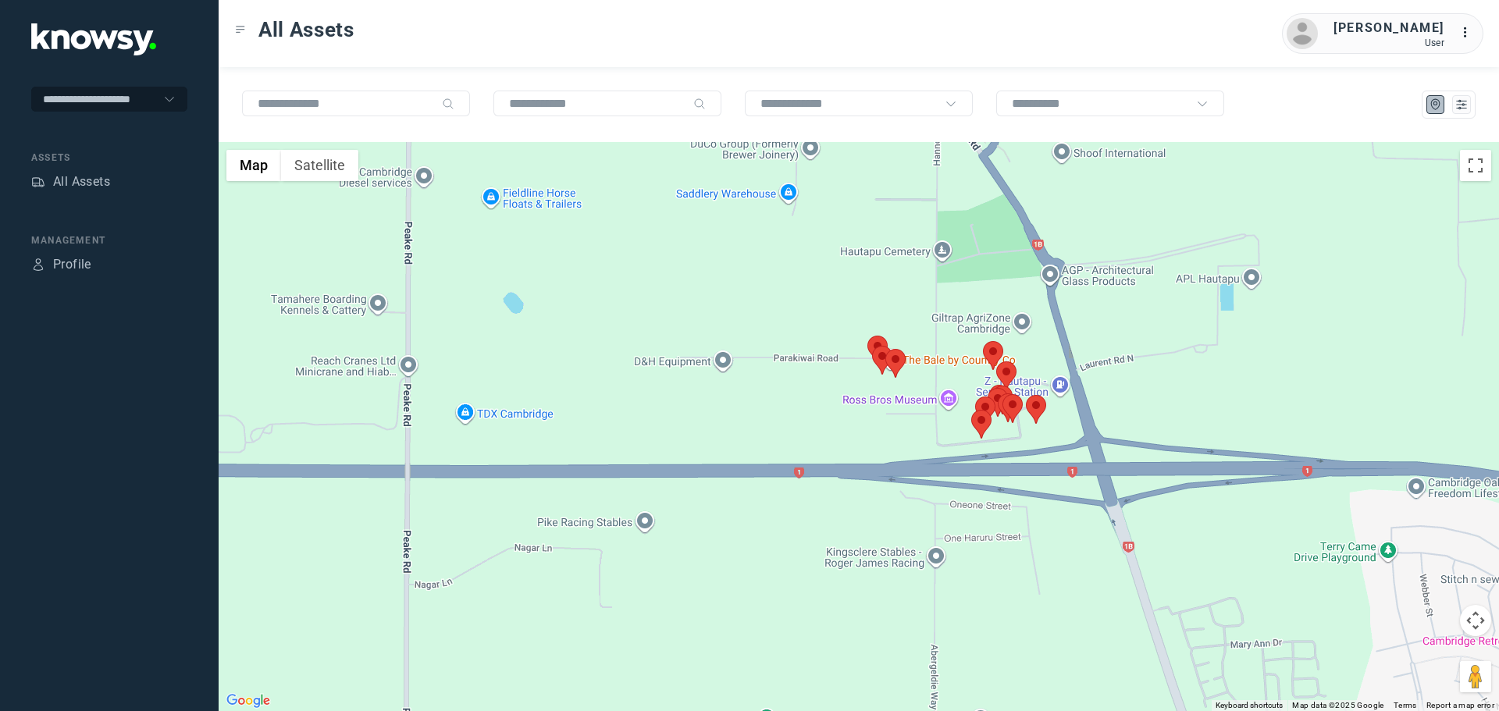
drag, startPoint x: 975, startPoint y: 436, endPoint x: 1002, endPoint y: 508, distance: 77.6
click at [1002, 508] on div at bounding box center [859, 426] width 1281 height 569
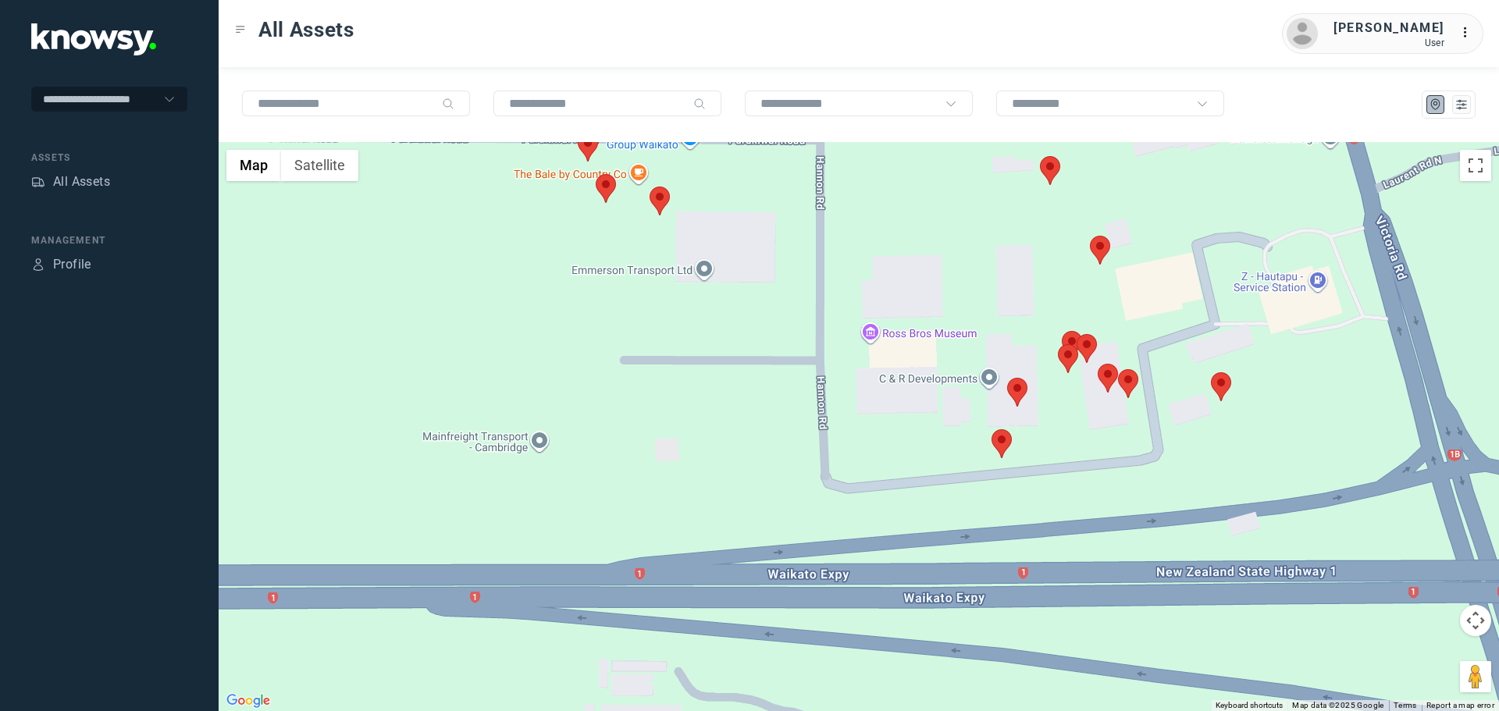
click at [1090, 236] on area at bounding box center [1090, 236] width 0 height 0
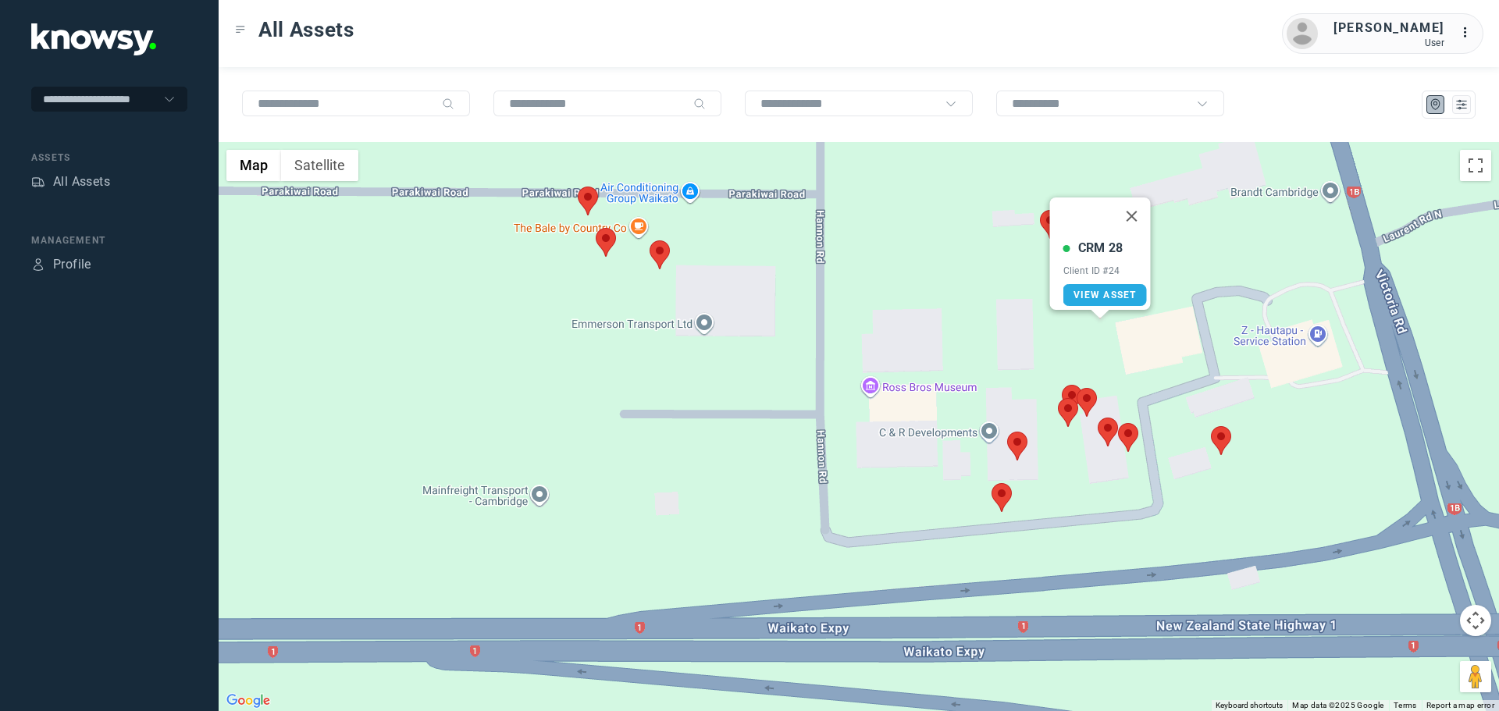
click at [979, 259] on div "CRM 28 Client ID #24 View Asset" at bounding box center [859, 426] width 1281 height 569
click at [1142, 212] on button "Close" at bounding box center [1132, 216] width 37 height 37
click at [1040, 210] on area at bounding box center [1040, 210] width 0 height 0
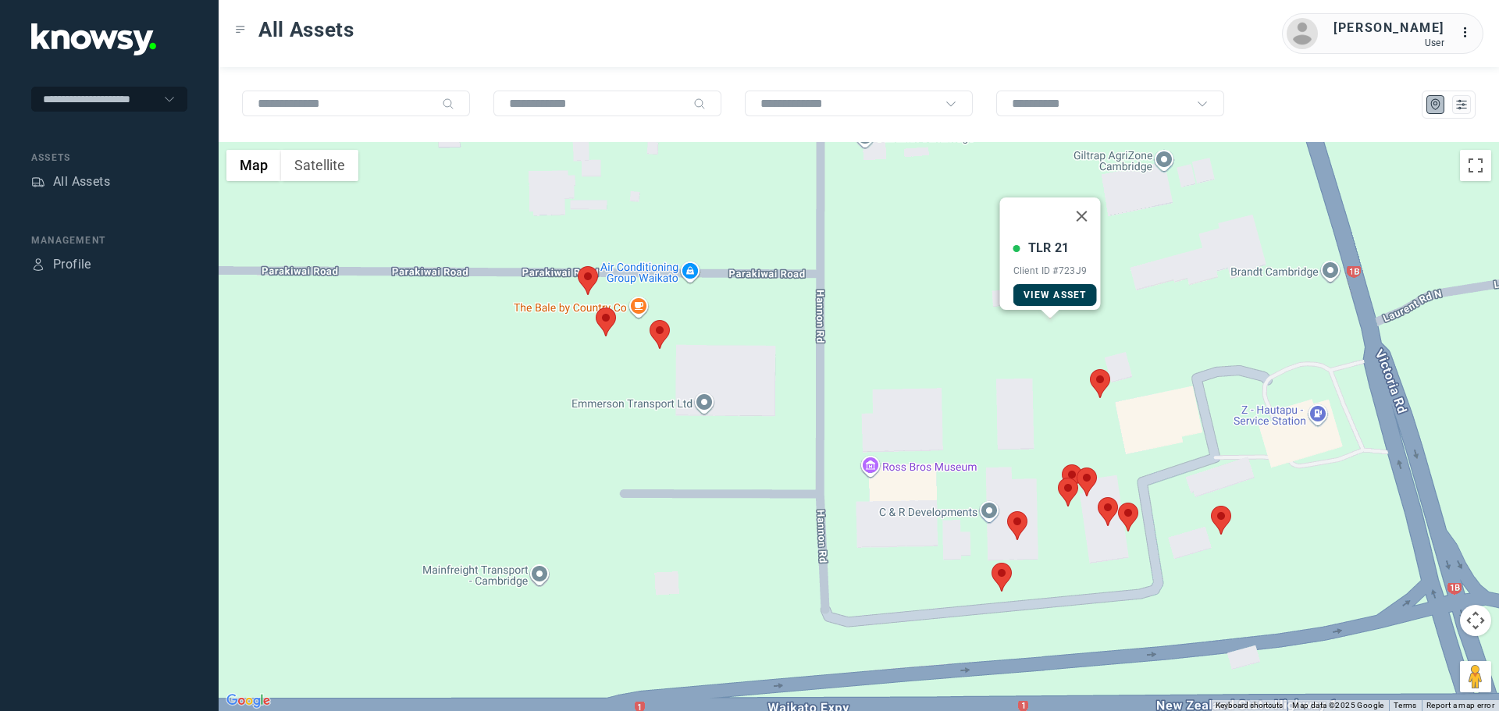
click at [1028, 290] on span "View Asset" at bounding box center [1055, 295] width 63 height 11
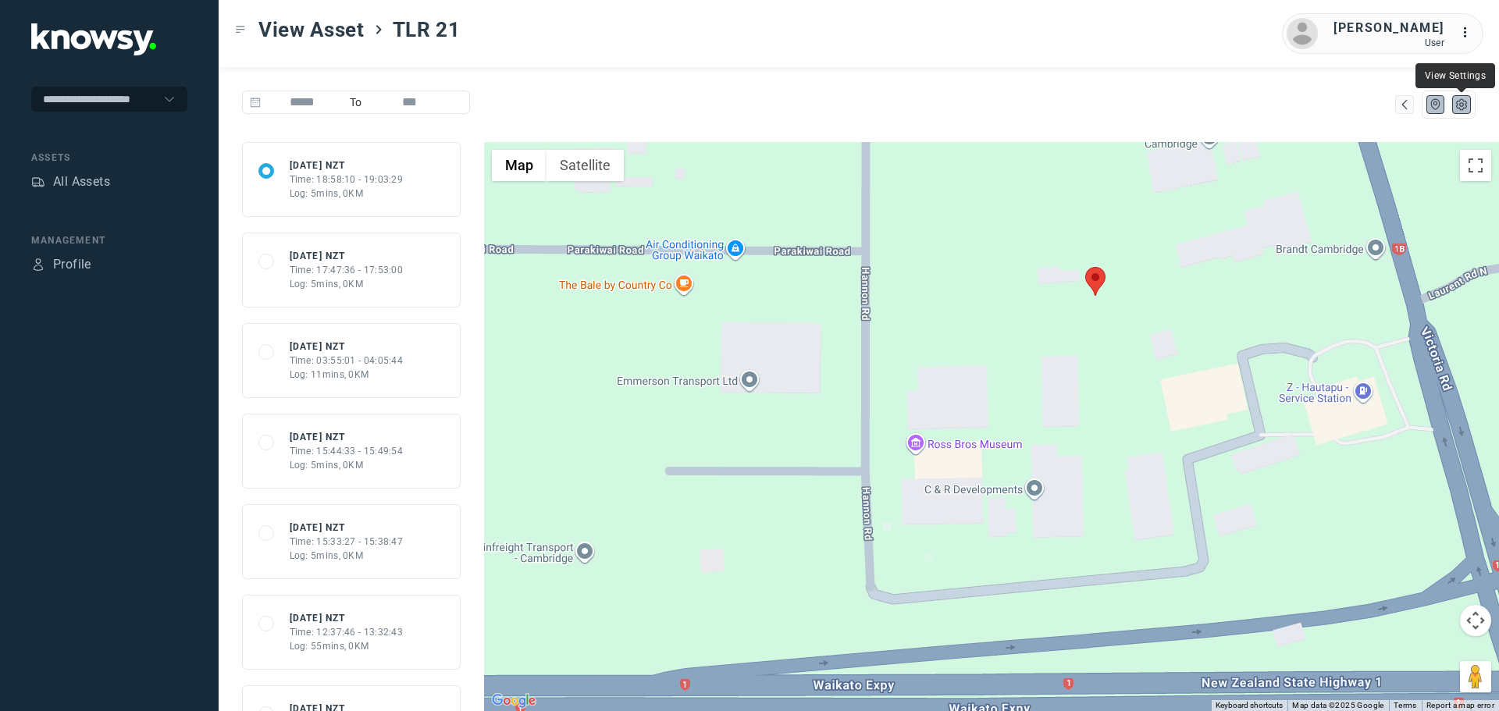
drag, startPoint x: 1463, startPoint y: 106, endPoint x: 1449, endPoint y: 118, distance: 18.3
click at [1463, 108] on icon "List" at bounding box center [1462, 105] width 14 height 14
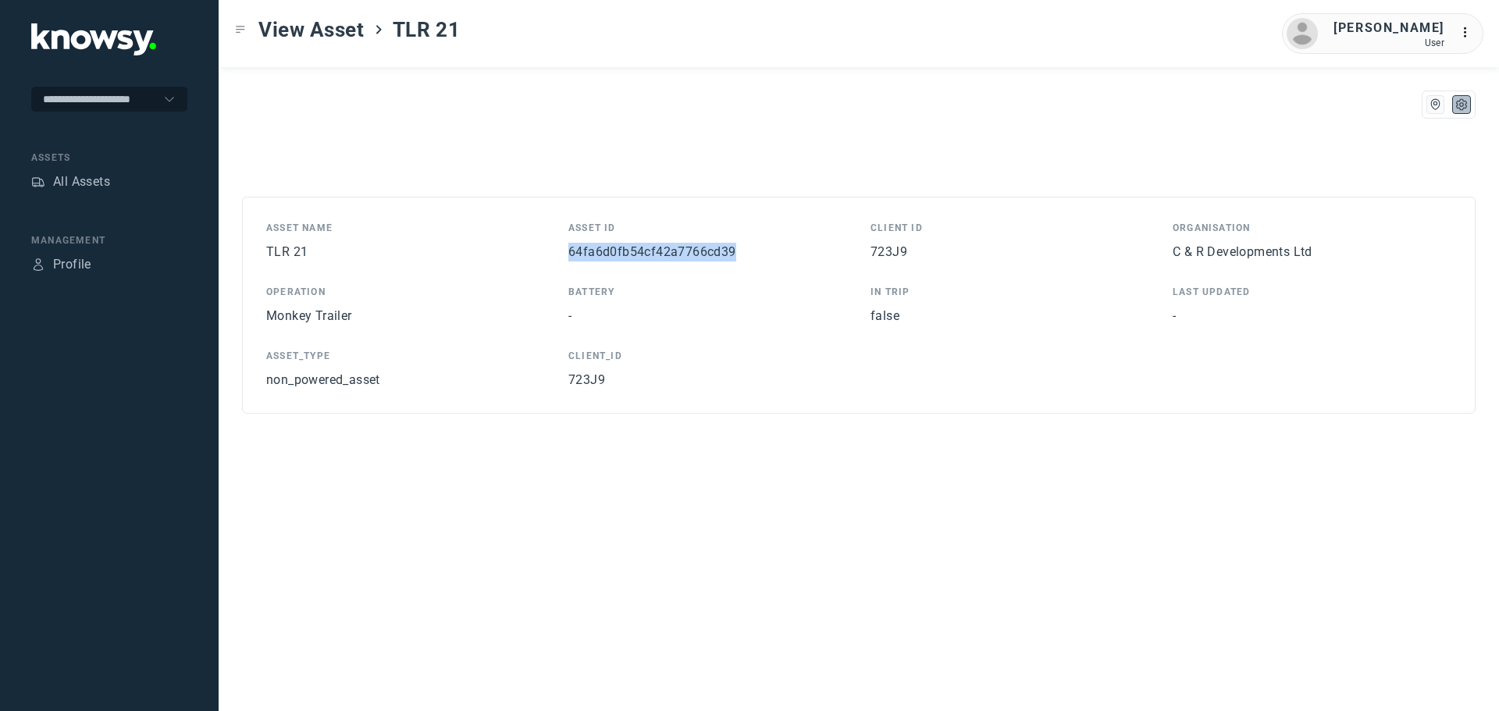
click at [678, 251] on span "64fa6d0fb54cf42a7766cd39" at bounding box center [653, 251] width 168 height 15
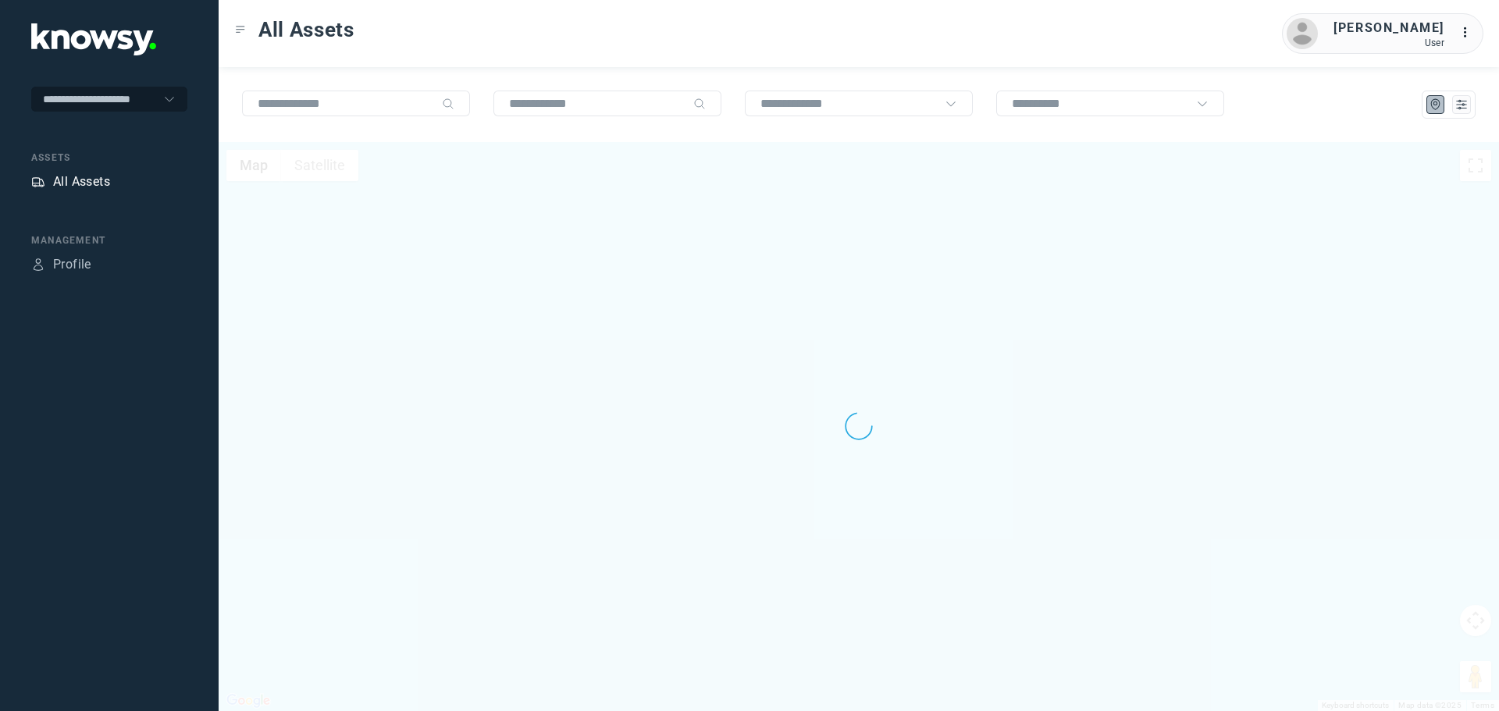
click at [52, 180] on div "All Assets" at bounding box center [70, 182] width 79 height 19
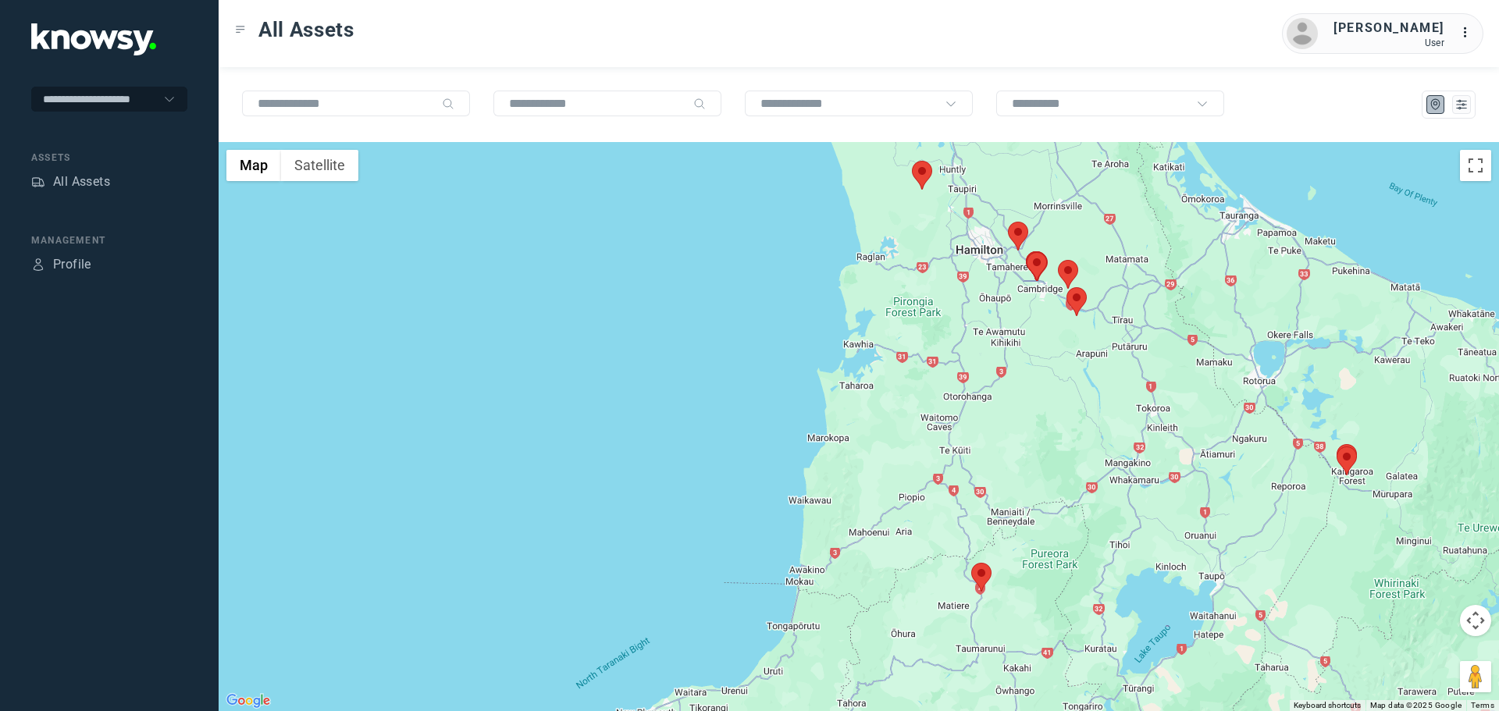
drag, startPoint x: 1180, startPoint y: 260, endPoint x: 1200, endPoint y: 369, distance: 111.2
click at [1200, 369] on div at bounding box center [859, 426] width 1281 height 569
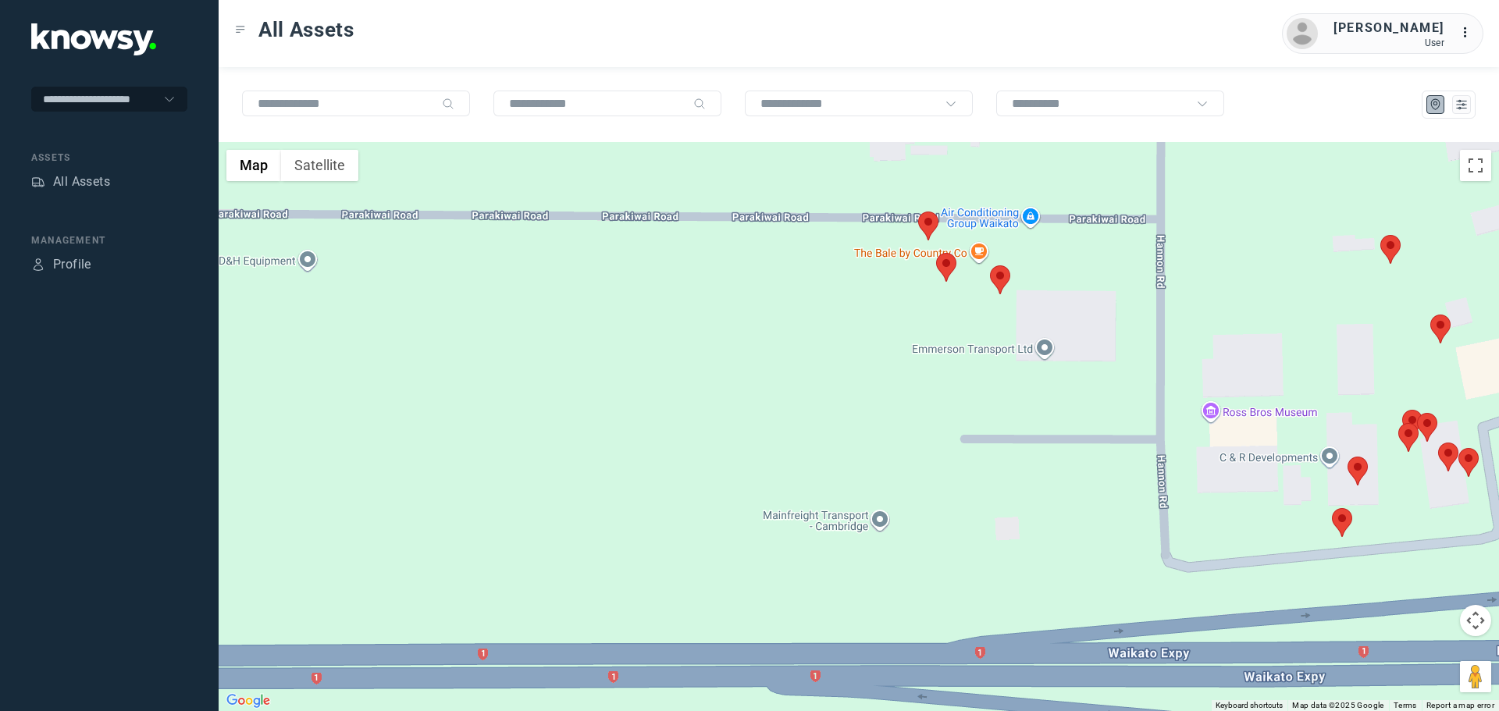
click at [990, 266] on area at bounding box center [990, 266] width 0 height 0
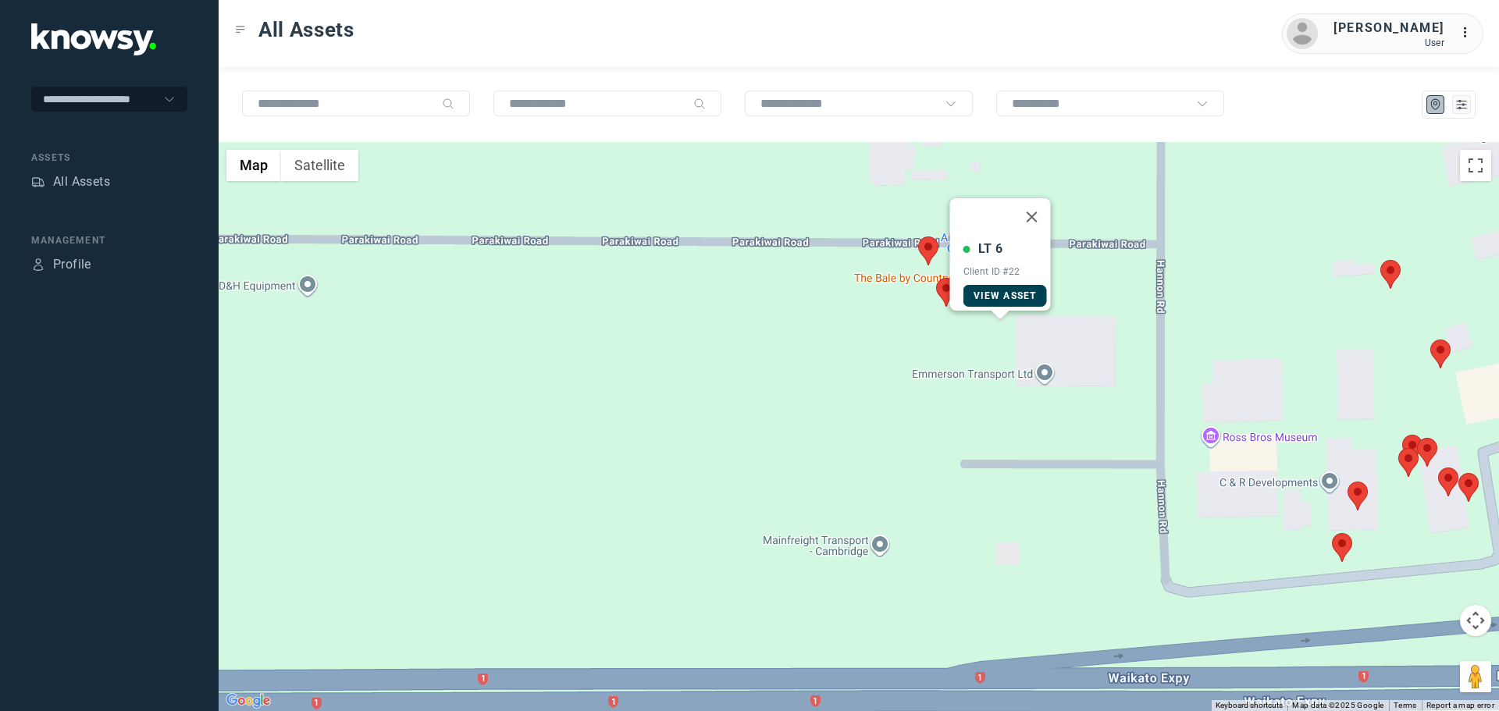
click at [1000, 294] on link "View Asset" at bounding box center [1006, 296] width 84 height 22
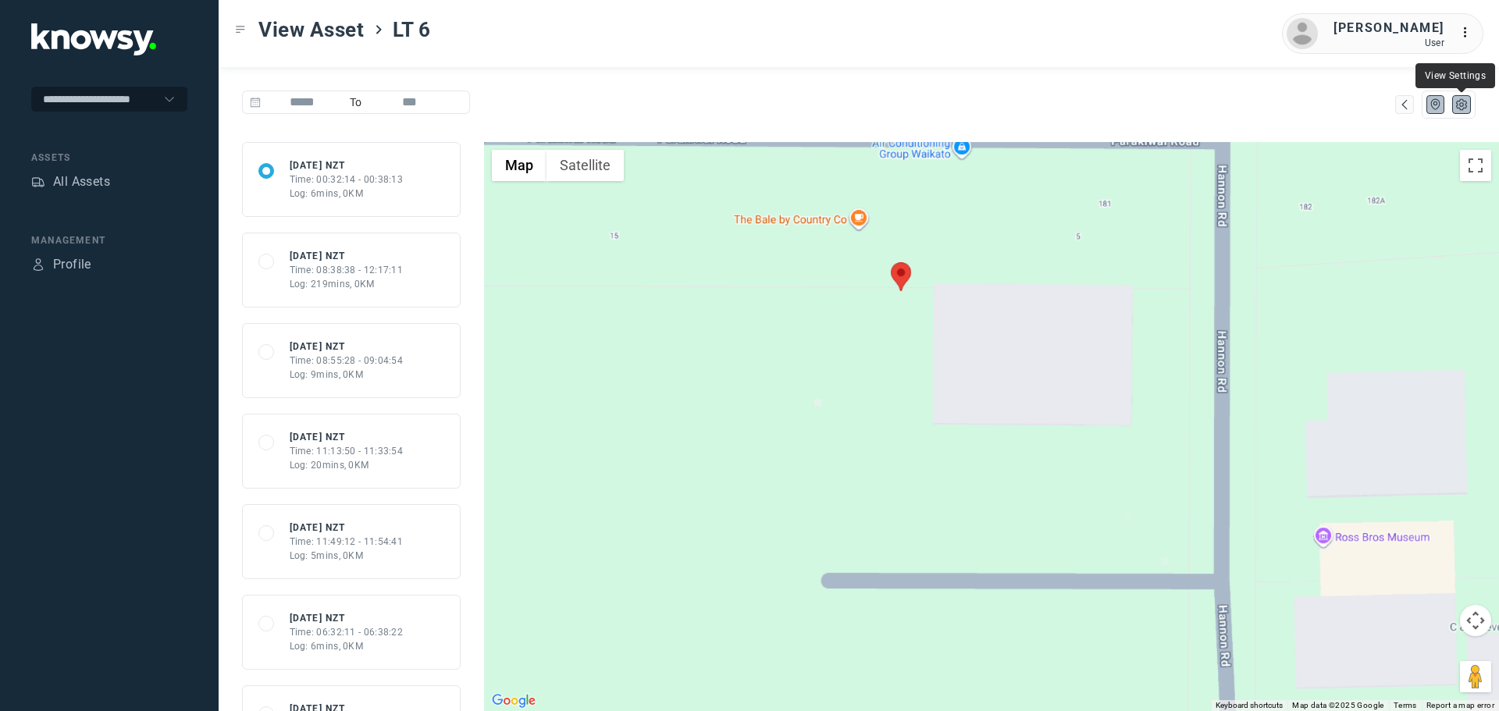
drag, startPoint x: 1461, startPoint y: 98, endPoint x: 1453, endPoint y: 103, distance: 9.5
click at [1461, 98] on icon "List" at bounding box center [1462, 105] width 14 height 14
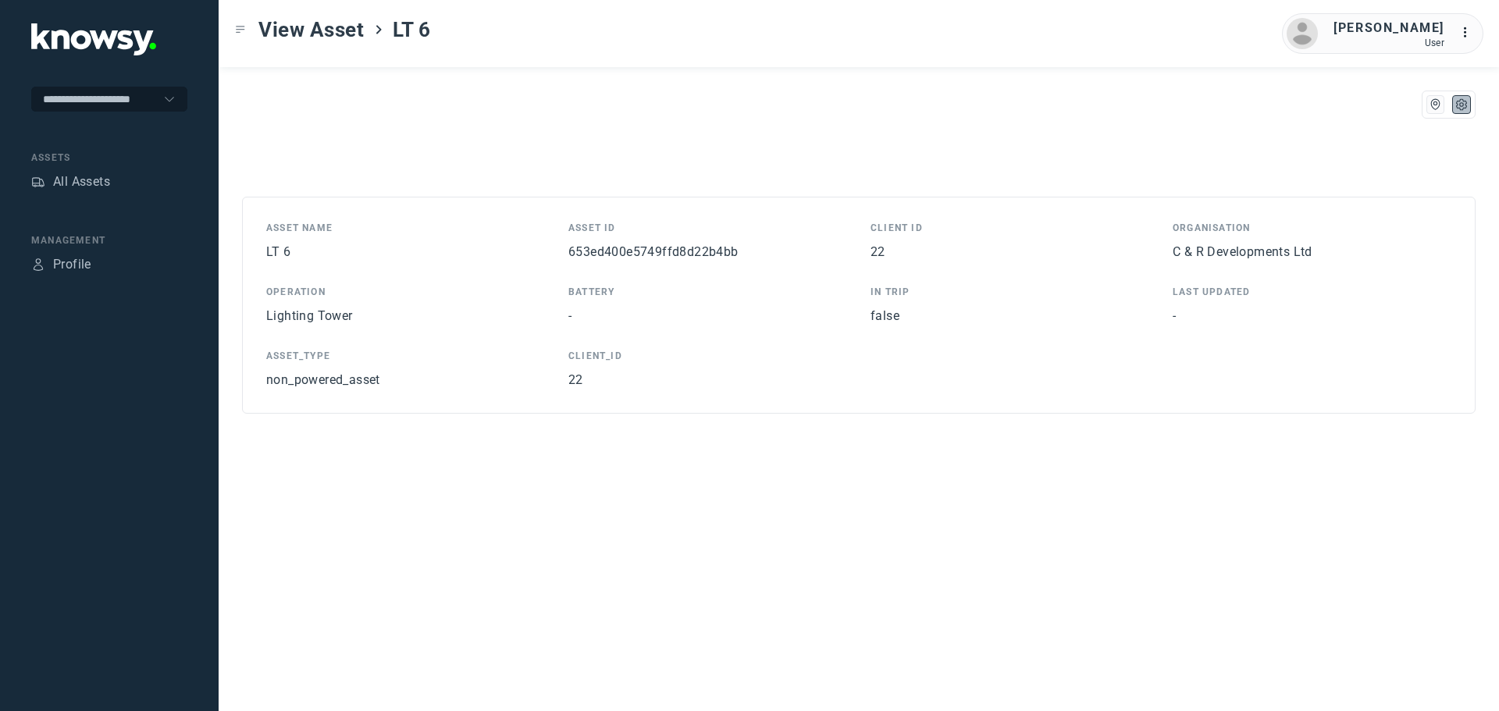
click at [688, 248] on span "653ed400e5749ffd8d22b4bb" at bounding box center [654, 251] width 170 height 15
click at [68, 180] on div "All Assets" at bounding box center [81, 182] width 57 height 19
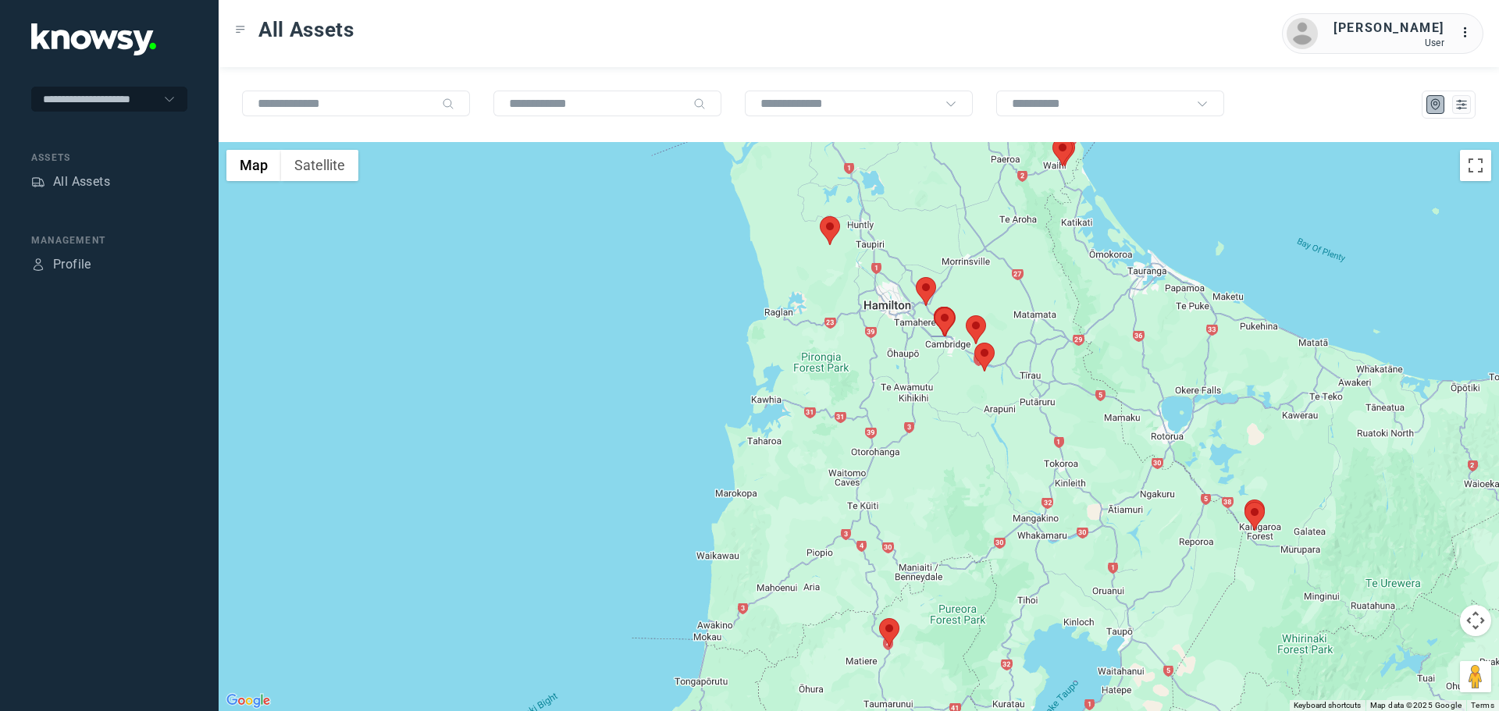
drag, startPoint x: 878, startPoint y: 209, endPoint x: 933, endPoint y: 412, distance: 209.7
click at [937, 409] on div at bounding box center [859, 426] width 1281 height 569
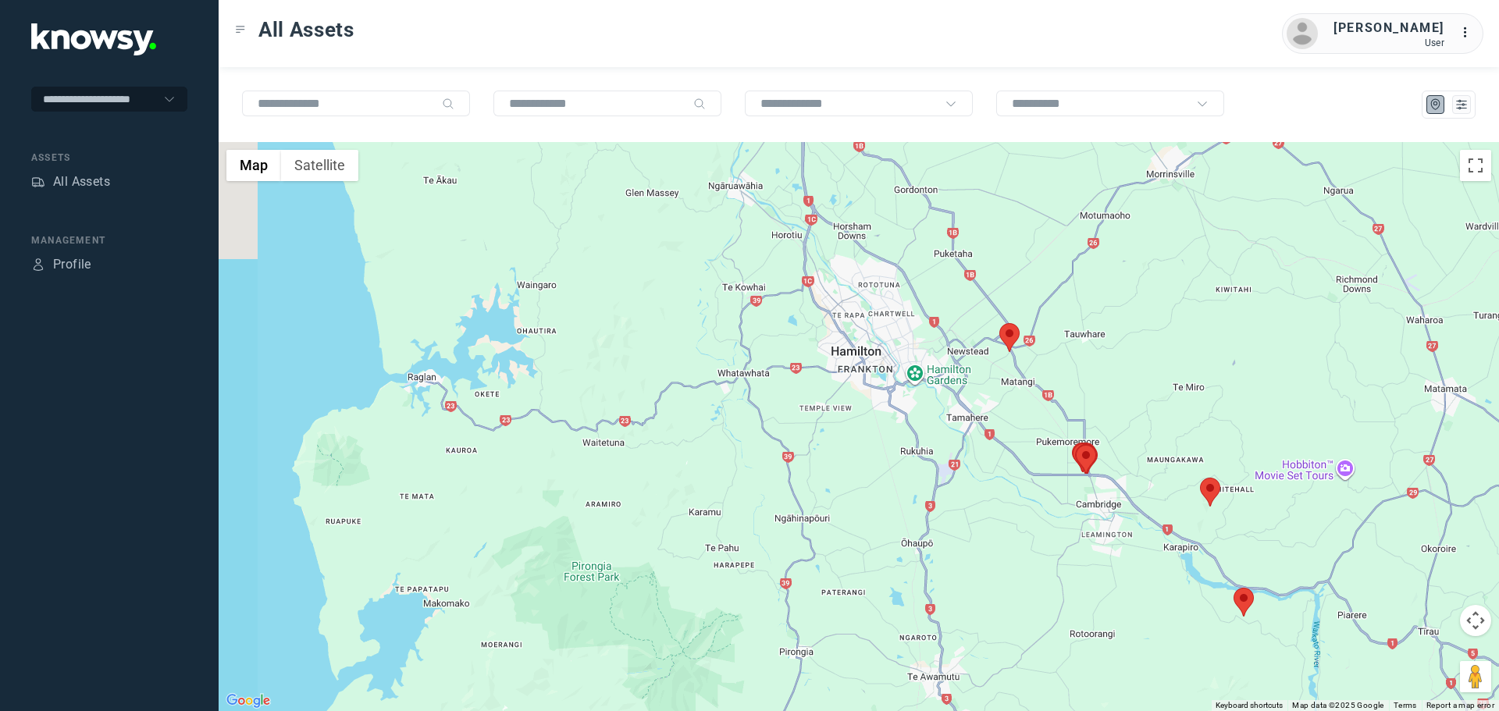
drag, startPoint x: 900, startPoint y: 280, endPoint x: 1039, endPoint y: 579, distance: 328.8
click at [1039, 579] on div at bounding box center [859, 426] width 1281 height 569
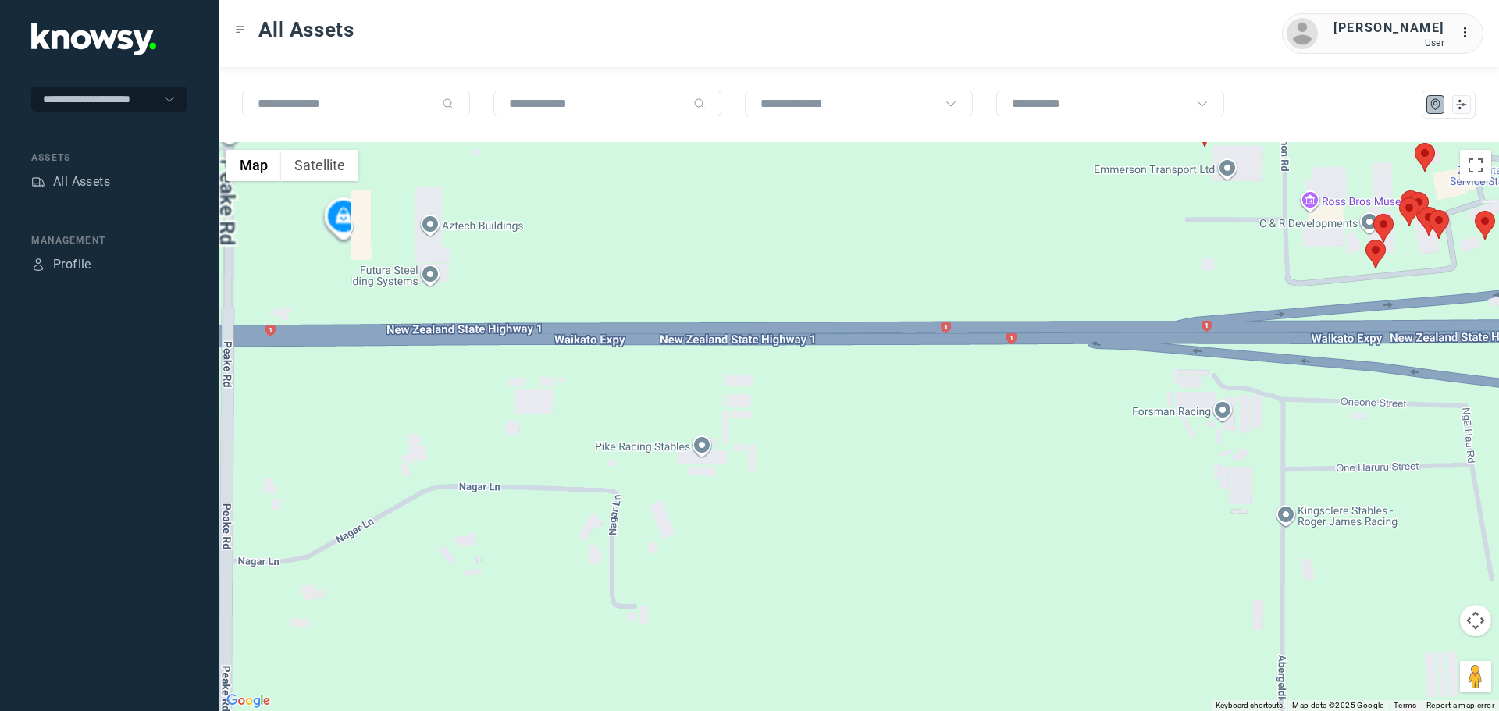
drag, startPoint x: 1153, startPoint y: 457, endPoint x: 1140, endPoint y: 626, distance: 169.2
click at [1140, 626] on div at bounding box center [859, 426] width 1281 height 569
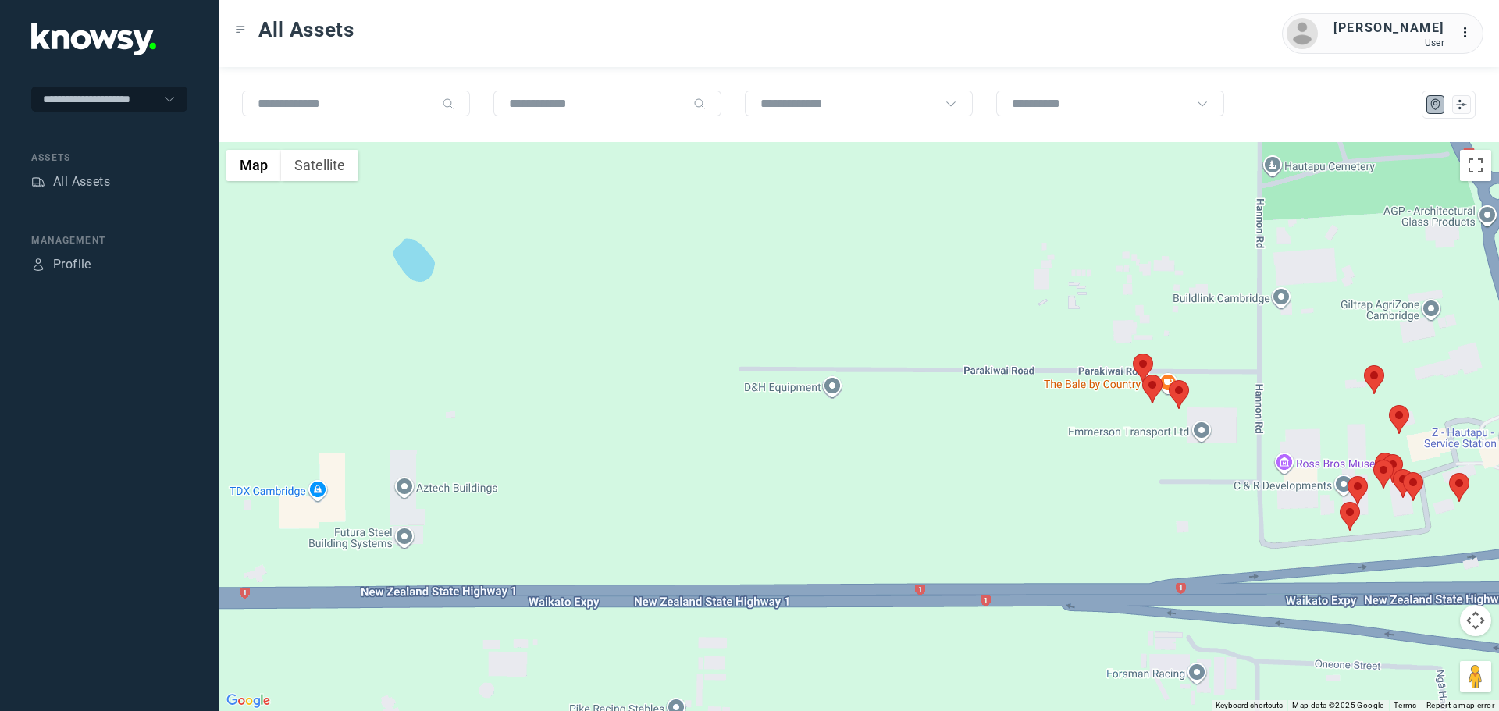
drag, startPoint x: 1198, startPoint y: 485, endPoint x: 1200, endPoint y: 536, distance: 50.8
click at [1205, 532] on div at bounding box center [859, 426] width 1281 height 569
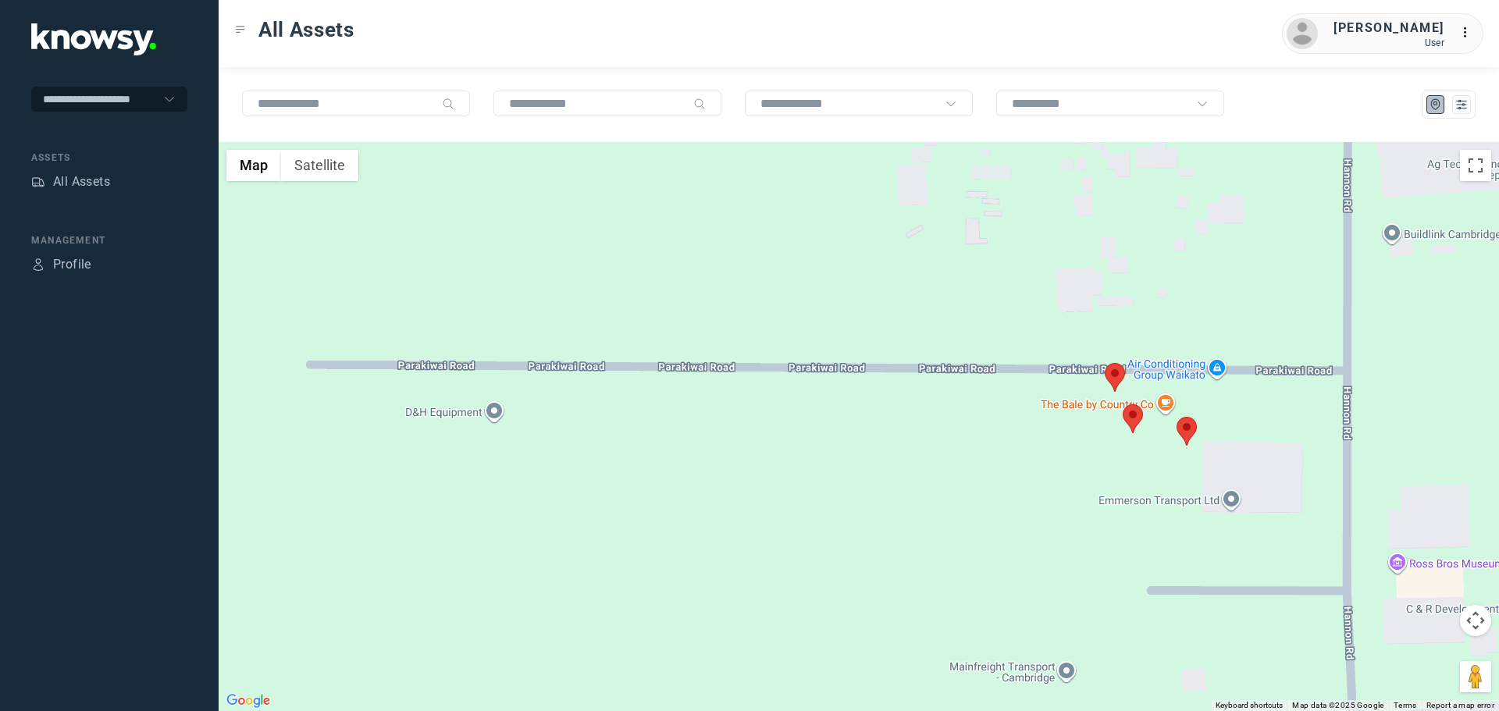
click at [1123, 405] on area at bounding box center [1123, 405] width 0 height 0
click at [1139, 405] on span "View Asset" at bounding box center [1138, 410] width 63 height 11
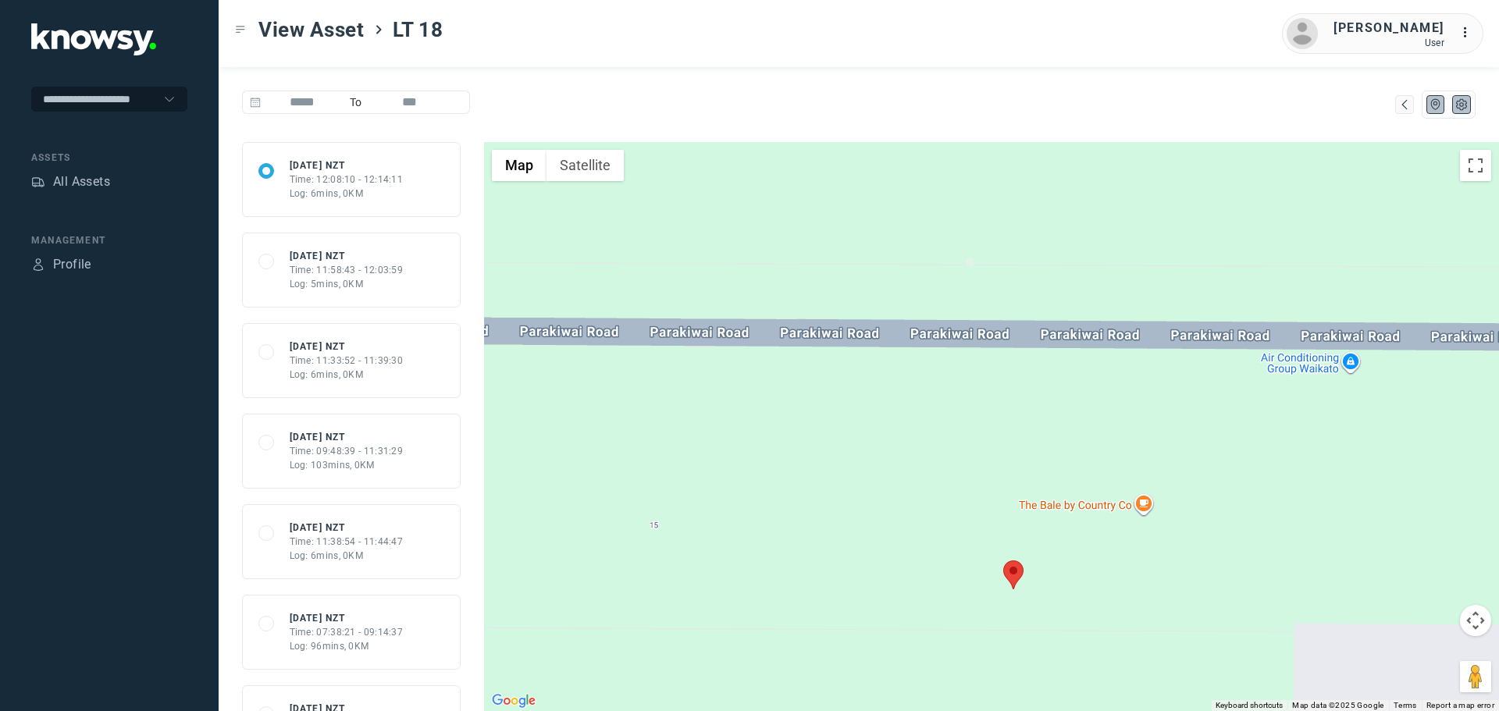
click at [1469, 101] on button at bounding box center [1462, 104] width 19 height 19
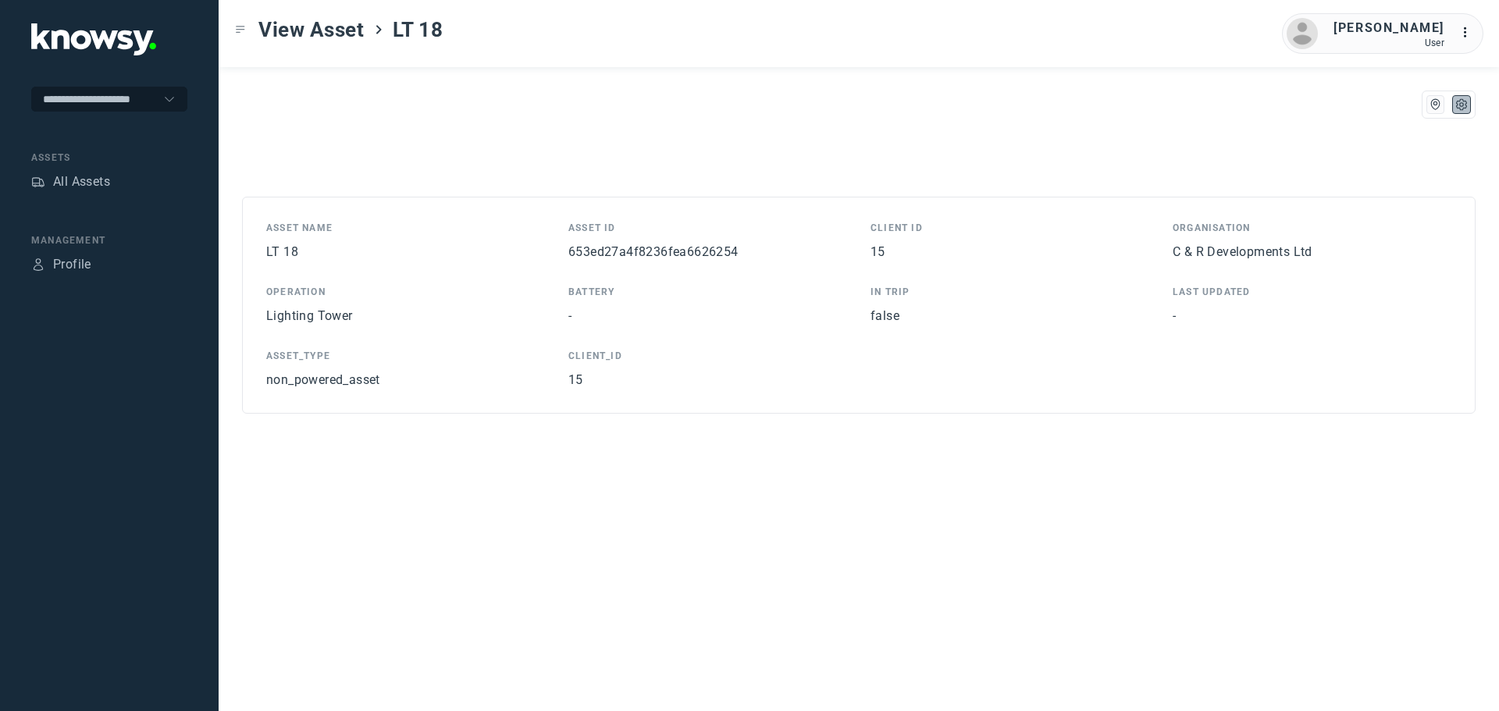
click at [679, 251] on span "653ed27a4f8236fea6626254" at bounding box center [654, 251] width 170 height 15
drag, startPoint x: 742, startPoint y: 251, endPoint x: 718, endPoint y: 258, distance: 24.5
click at [718, 258] on div "653ed27a4f8236fea6626254" at bounding box center [708, 252] width 279 height 19
click at [713, 258] on span "653ed27a4f8236fea6626254" at bounding box center [654, 251] width 170 height 15
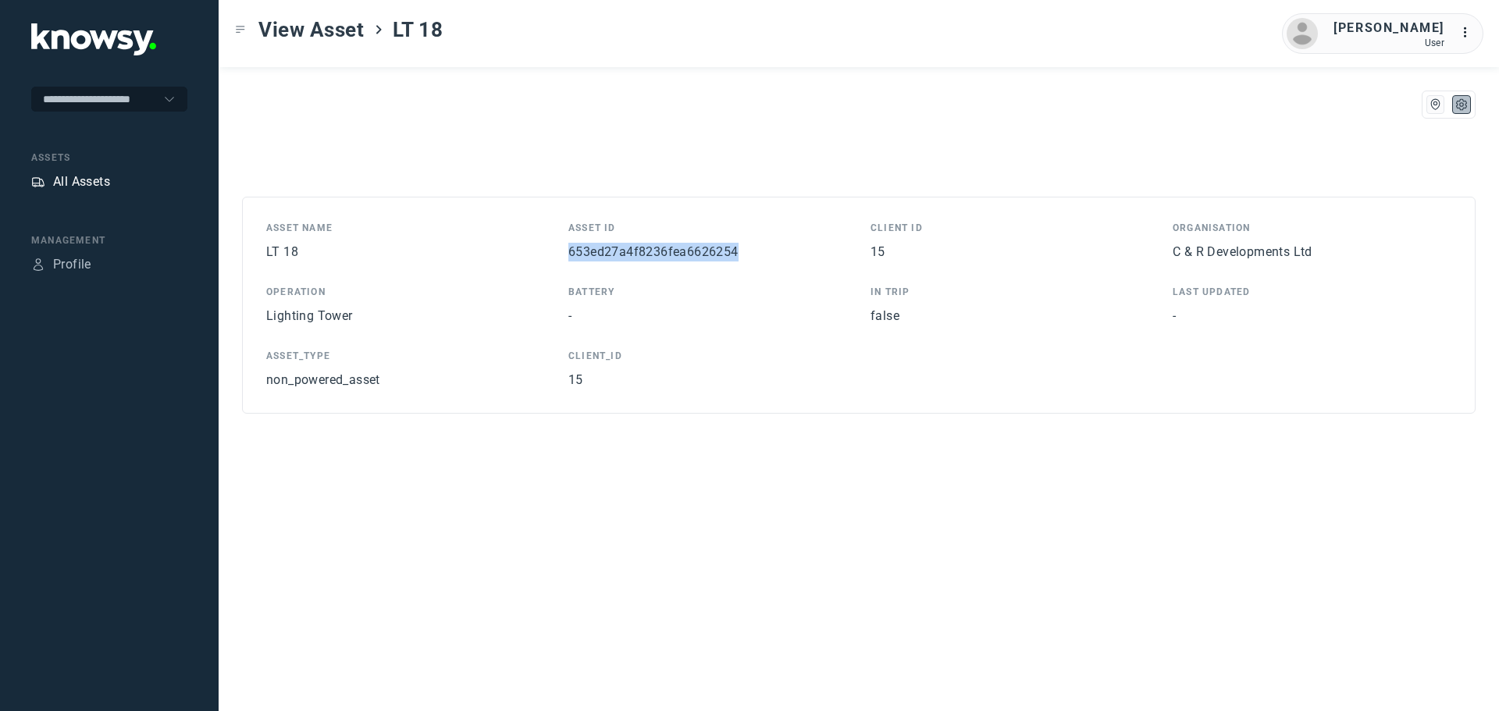
click at [53, 176] on div "All Assets" at bounding box center [81, 182] width 57 height 19
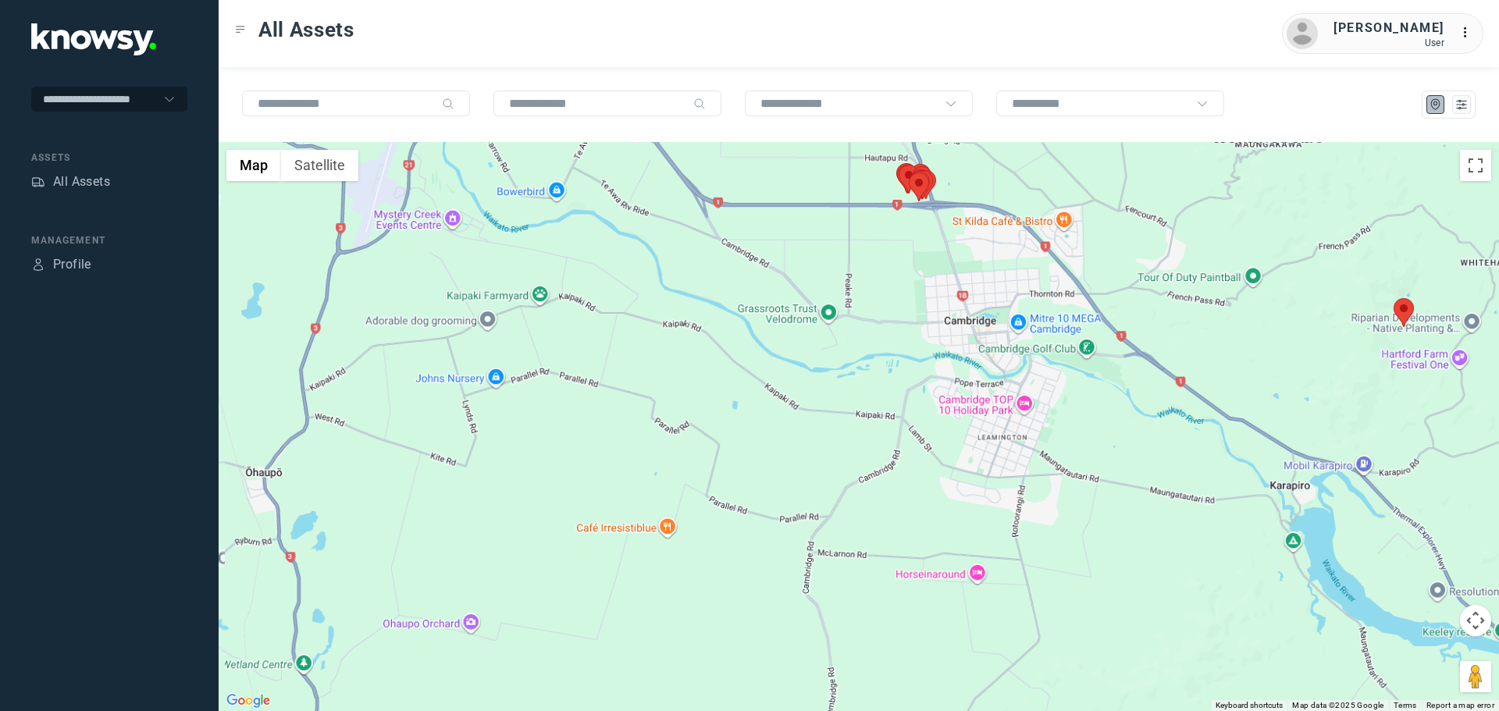
drag, startPoint x: 879, startPoint y: 235, endPoint x: 946, endPoint y: 397, distance: 175.0
click at [946, 397] on div at bounding box center [859, 426] width 1281 height 569
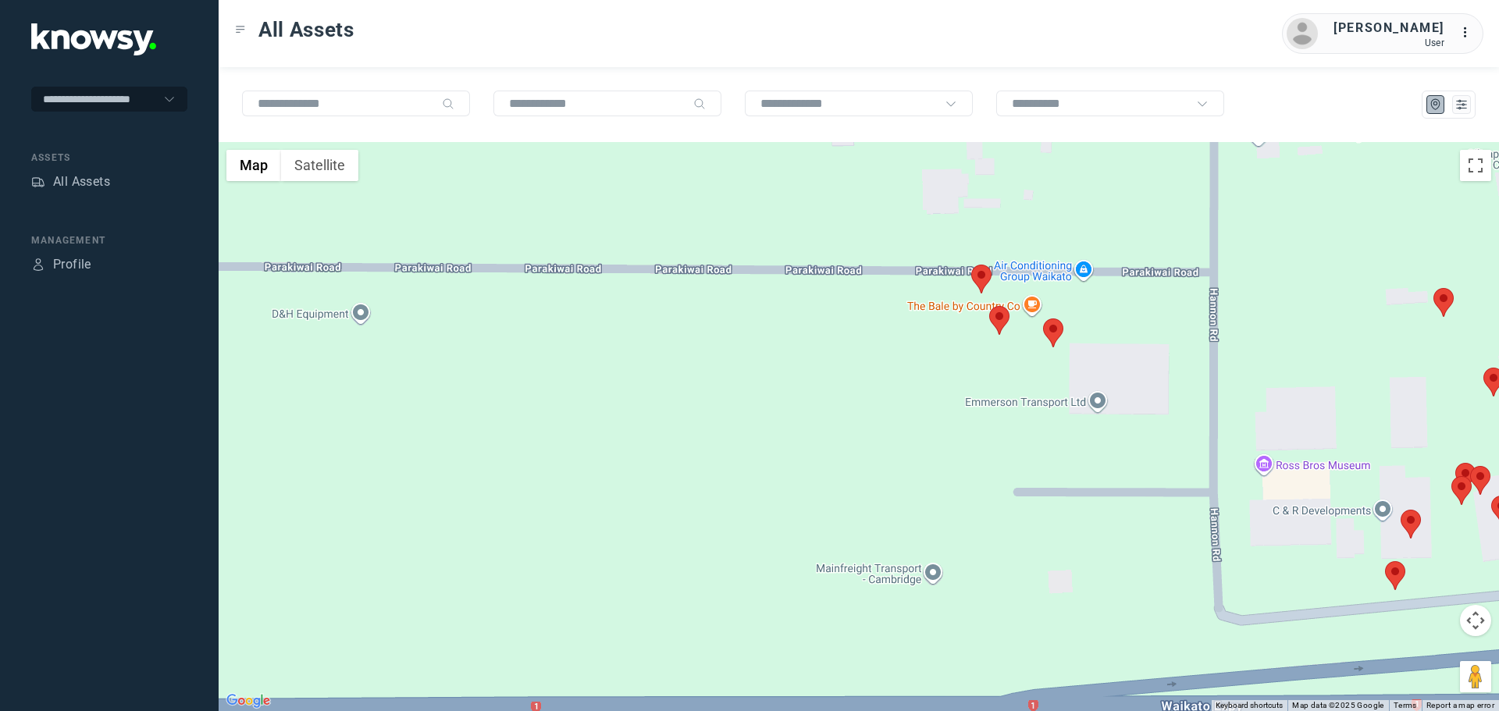
click at [971, 265] on area at bounding box center [971, 265] width 0 height 0
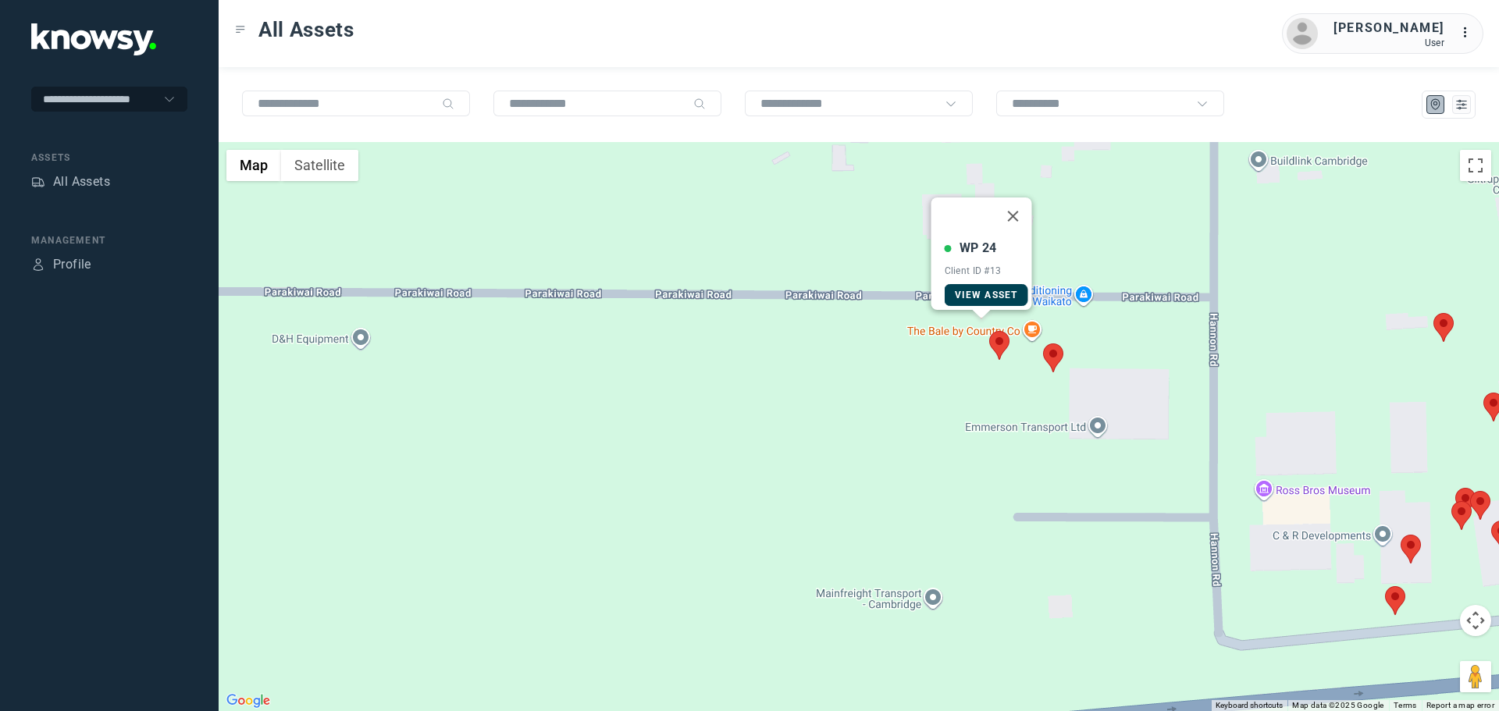
click at [1009, 291] on link "View Asset" at bounding box center [987, 295] width 84 height 22
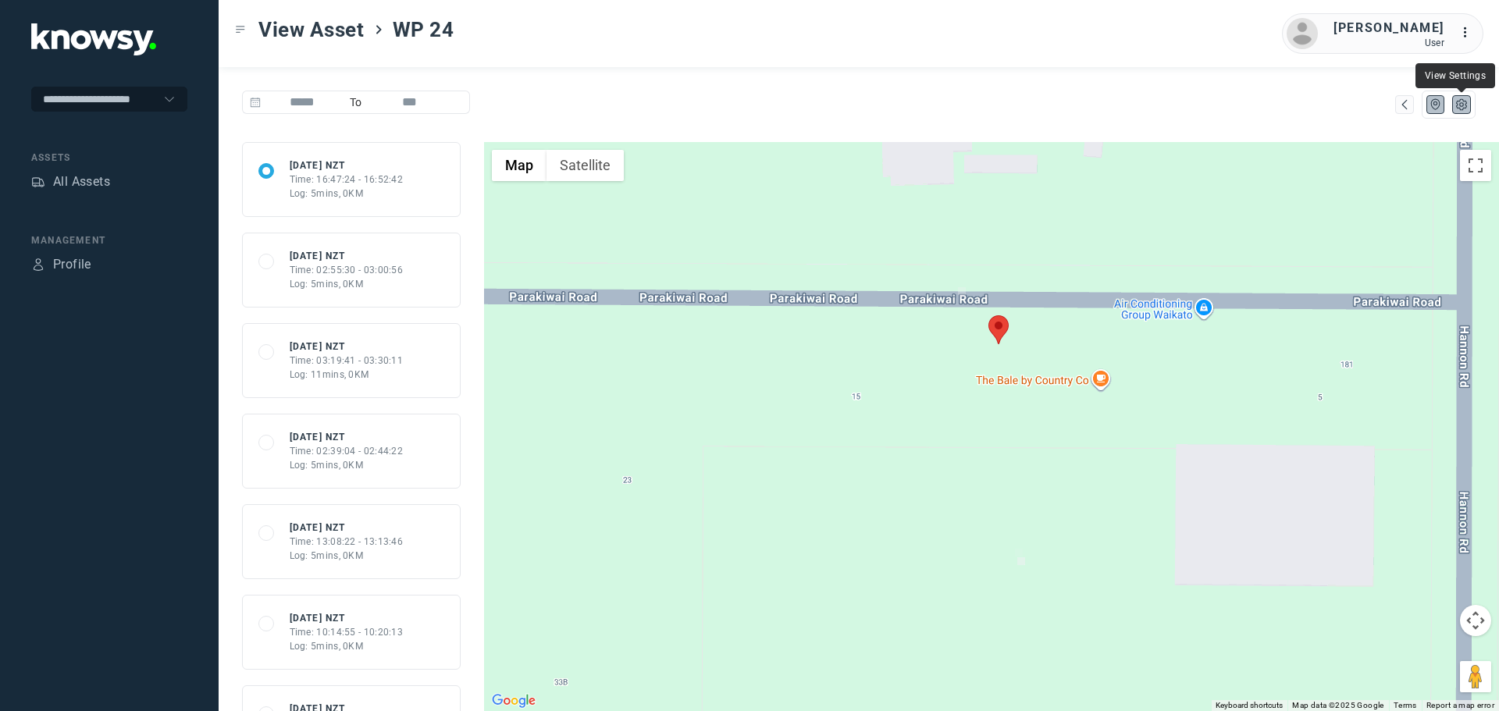
click at [1462, 107] on icon "List" at bounding box center [1462, 105] width 14 height 14
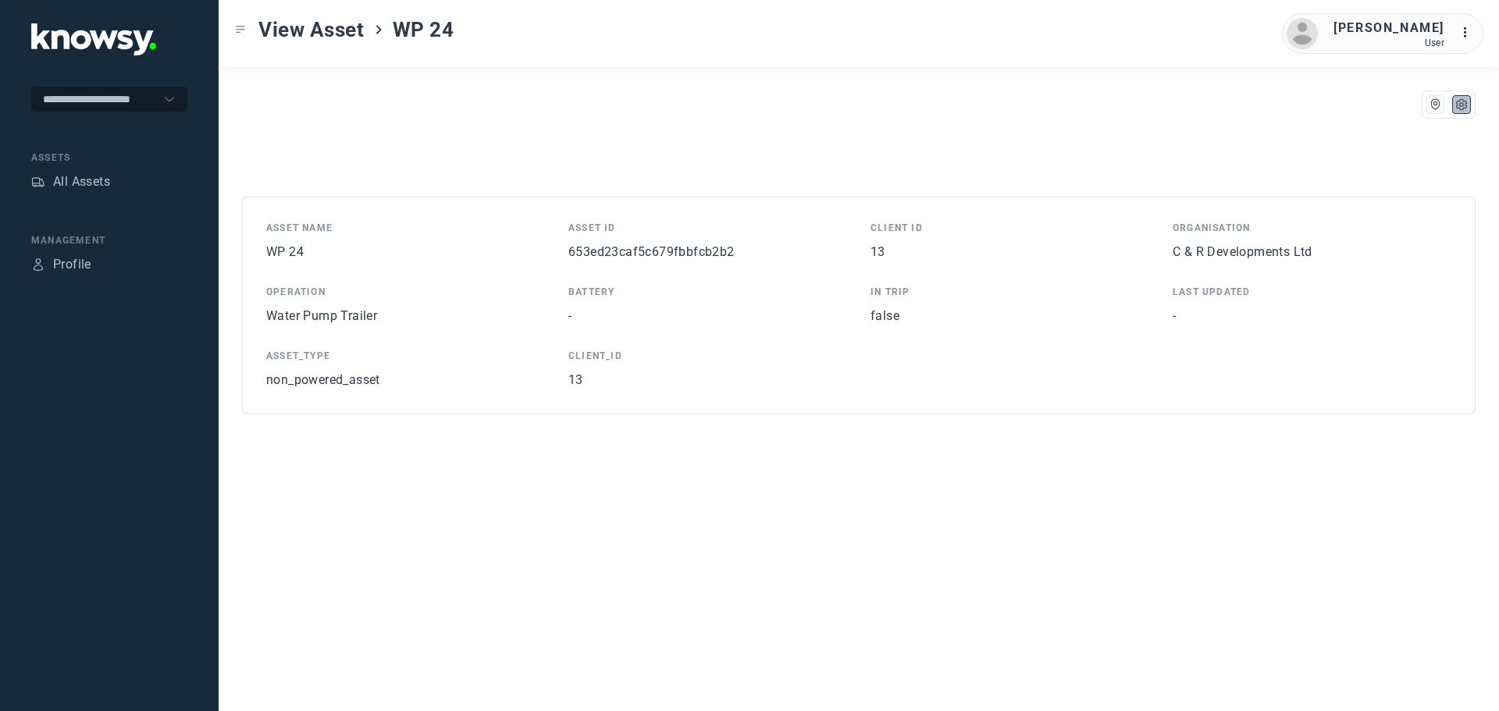
click at [707, 252] on span "653ed23caf5c679fbbfcb2b2" at bounding box center [652, 251] width 166 height 15
copy span "653ed23caf5c679fbbfcb2b2"
click at [112, 171] on nav "Assets All Assets" at bounding box center [109, 173] width 156 height 44
click at [99, 186] on div "All Assets" at bounding box center [81, 182] width 57 height 19
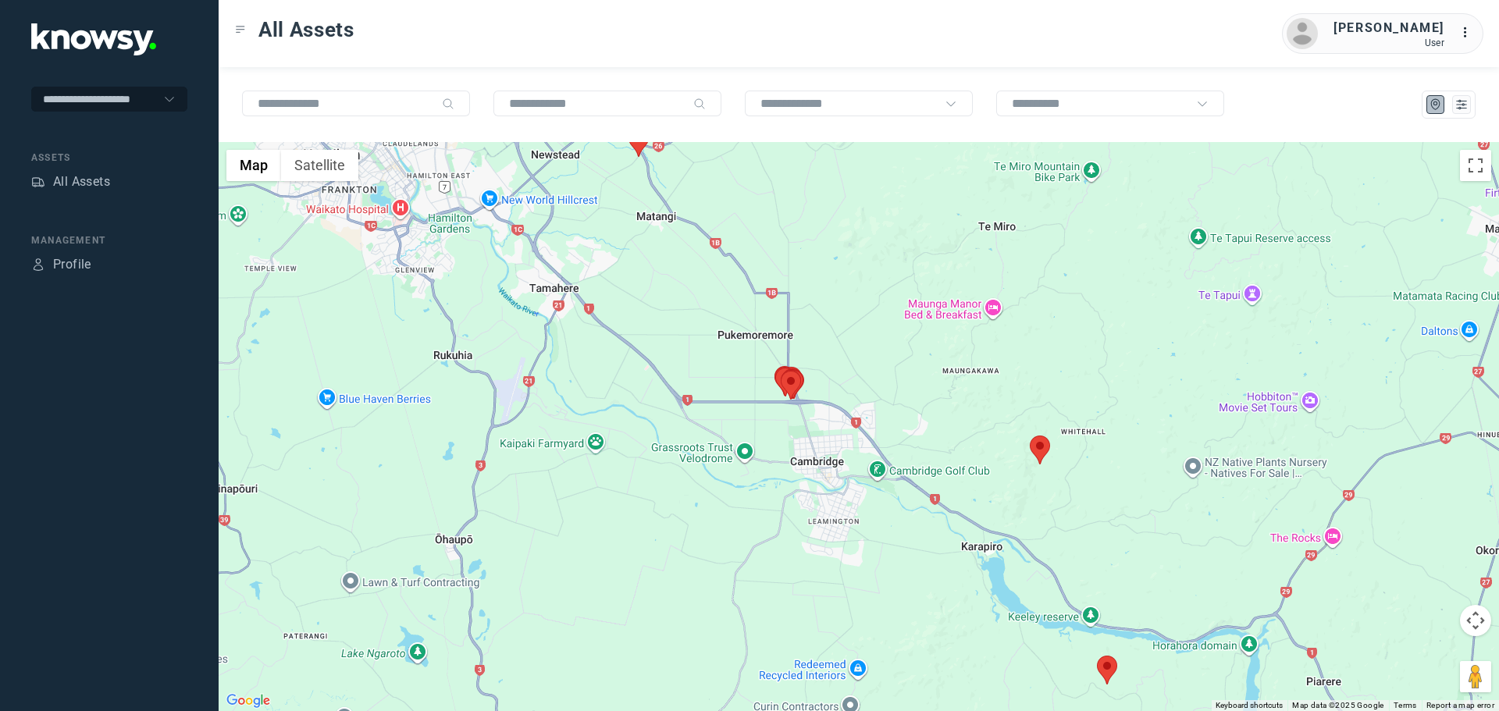
drag, startPoint x: 683, startPoint y: 341, endPoint x: 708, endPoint y: 373, distance: 40.1
click at [708, 373] on div at bounding box center [859, 426] width 1281 height 569
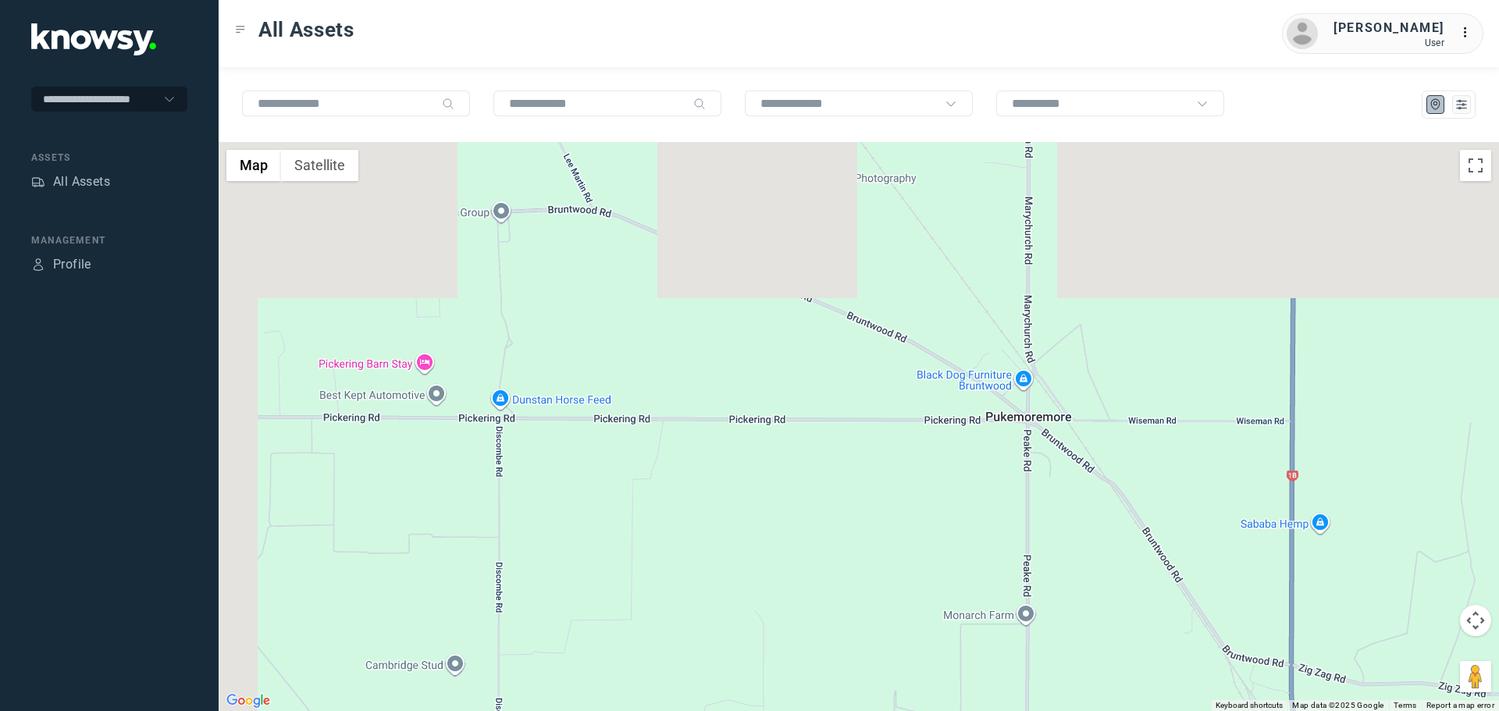
drag, startPoint x: 724, startPoint y: 251, endPoint x: 1023, endPoint y: 515, distance: 398.9
click at [1078, 609] on div at bounding box center [859, 426] width 1281 height 569
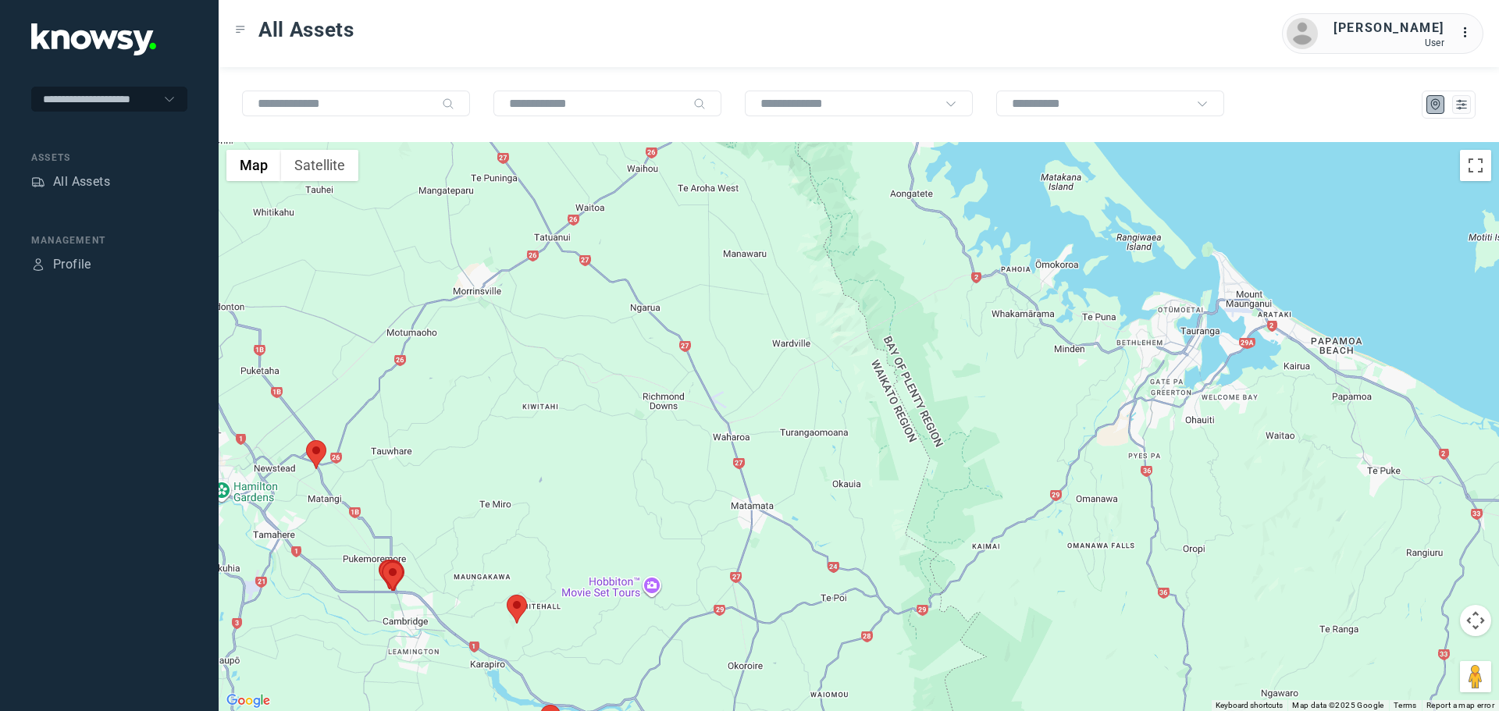
drag, startPoint x: 1224, startPoint y: 373, endPoint x: 790, endPoint y: 420, distance: 436.8
click at [545, 479] on div at bounding box center [859, 426] width 1281 height 569
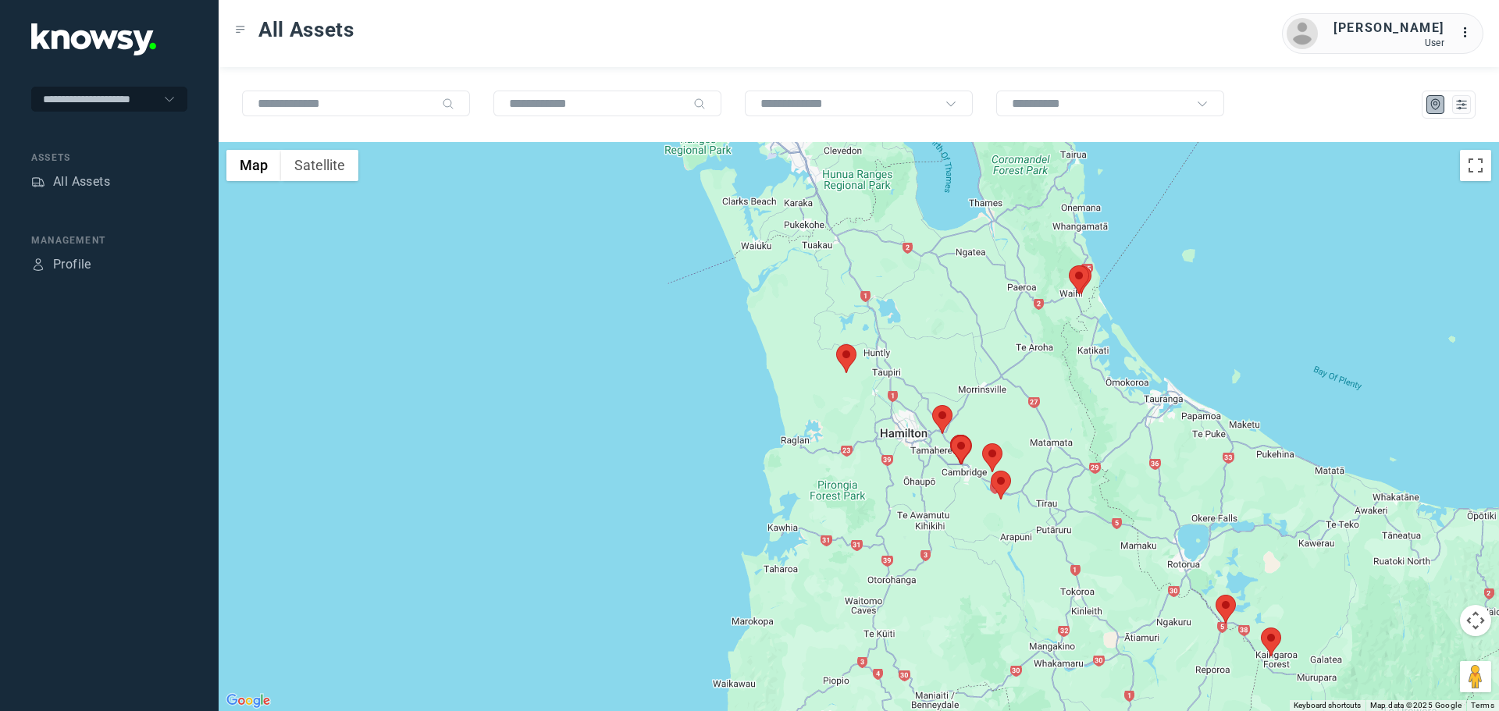
drag, startPoint x: 907, startPoint y: 367, endPoint x: 1031, endPoint y: 375, distance: 124.4
click at [1031, 375] on div at bounding box center [859, 426] width 1281 height 569
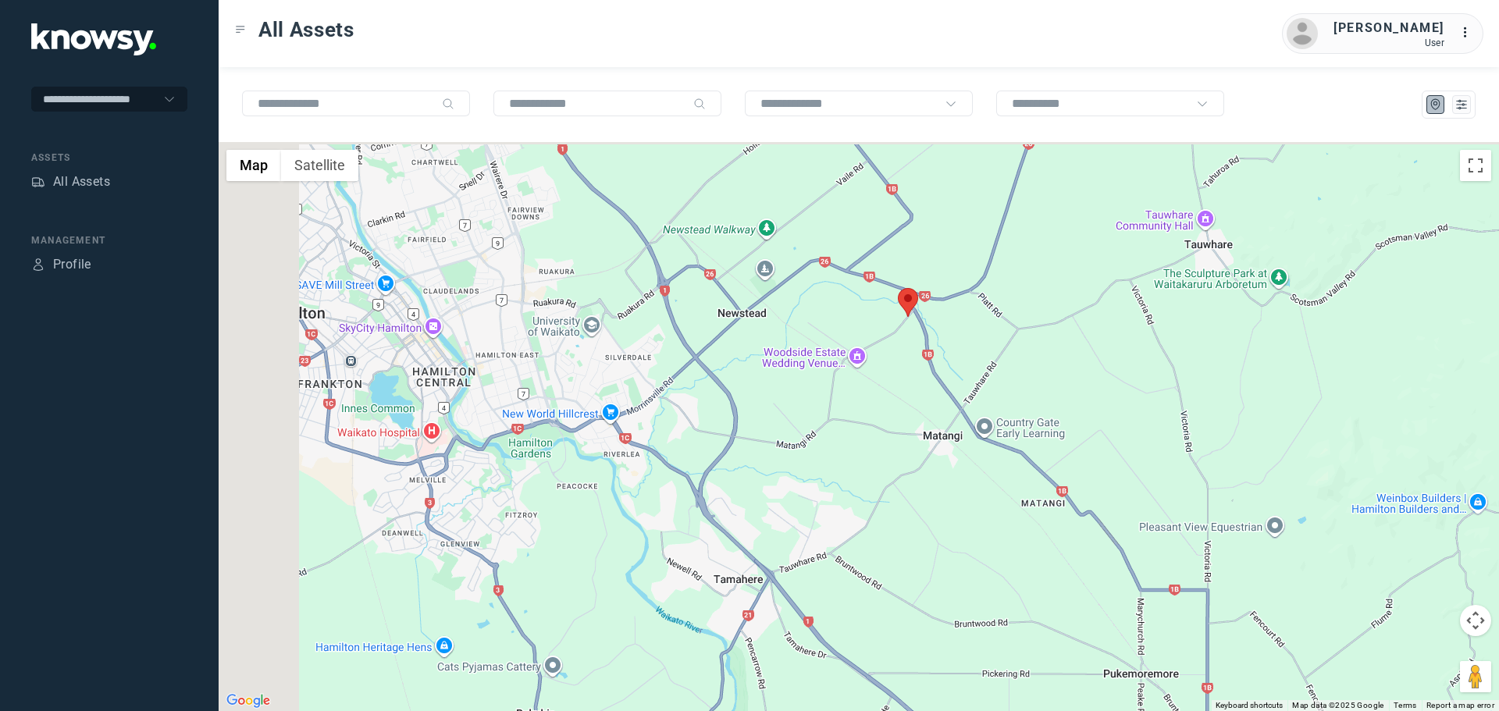
drag, startPoint x: 1001, startPoint y: 312, endPoint x: 1167, endPoint y: 459, distance: 221.9
click at [1167, 459] on div at bounding box center [859, 426] width 1281 height 569
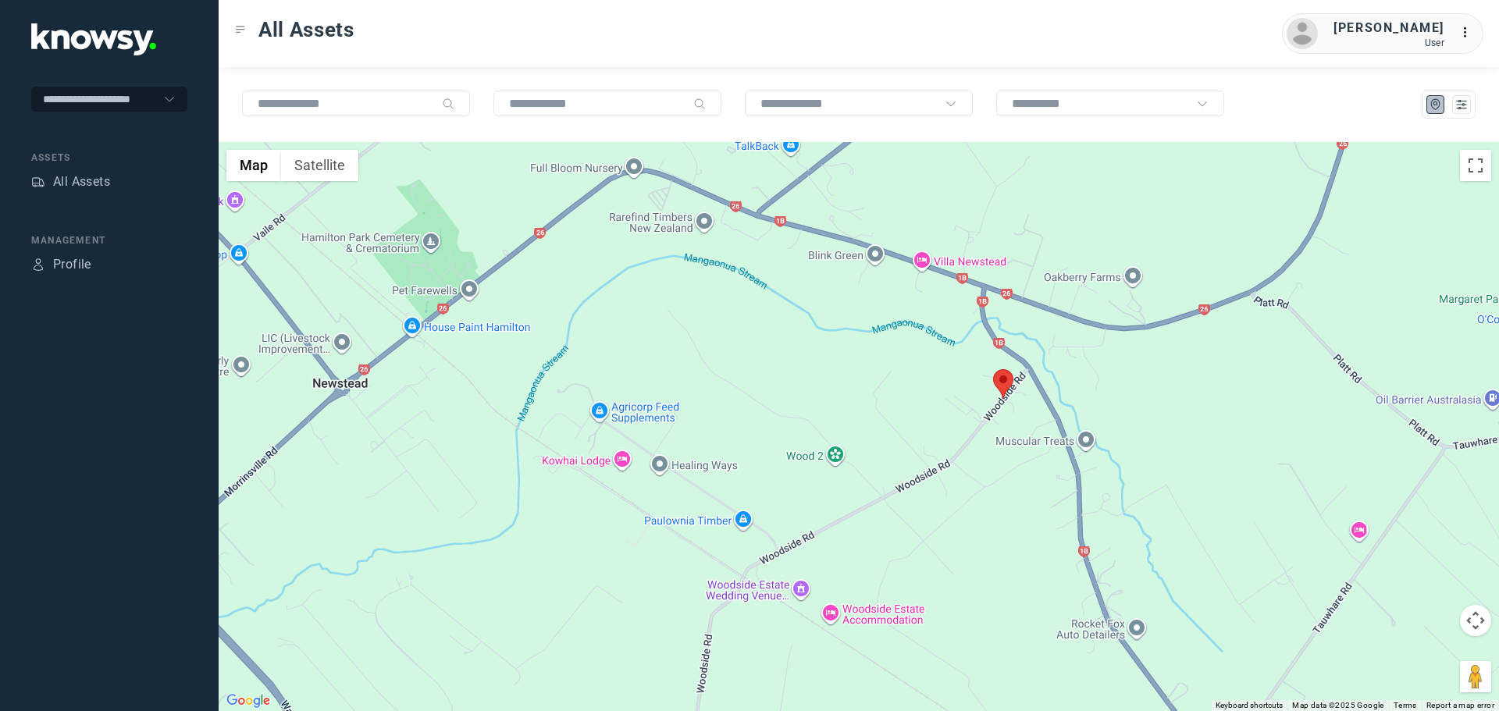
drag, startPoint x: 970, startPoint y: 342, endPoint x: 1009, endPoint y: 465, distance: 128.7
click at [1015, 470] on div at bounding box center [859, 426] width 1281 height 569
click at [989, 369] on area at bounding box center [989, 369] width 0 height 0
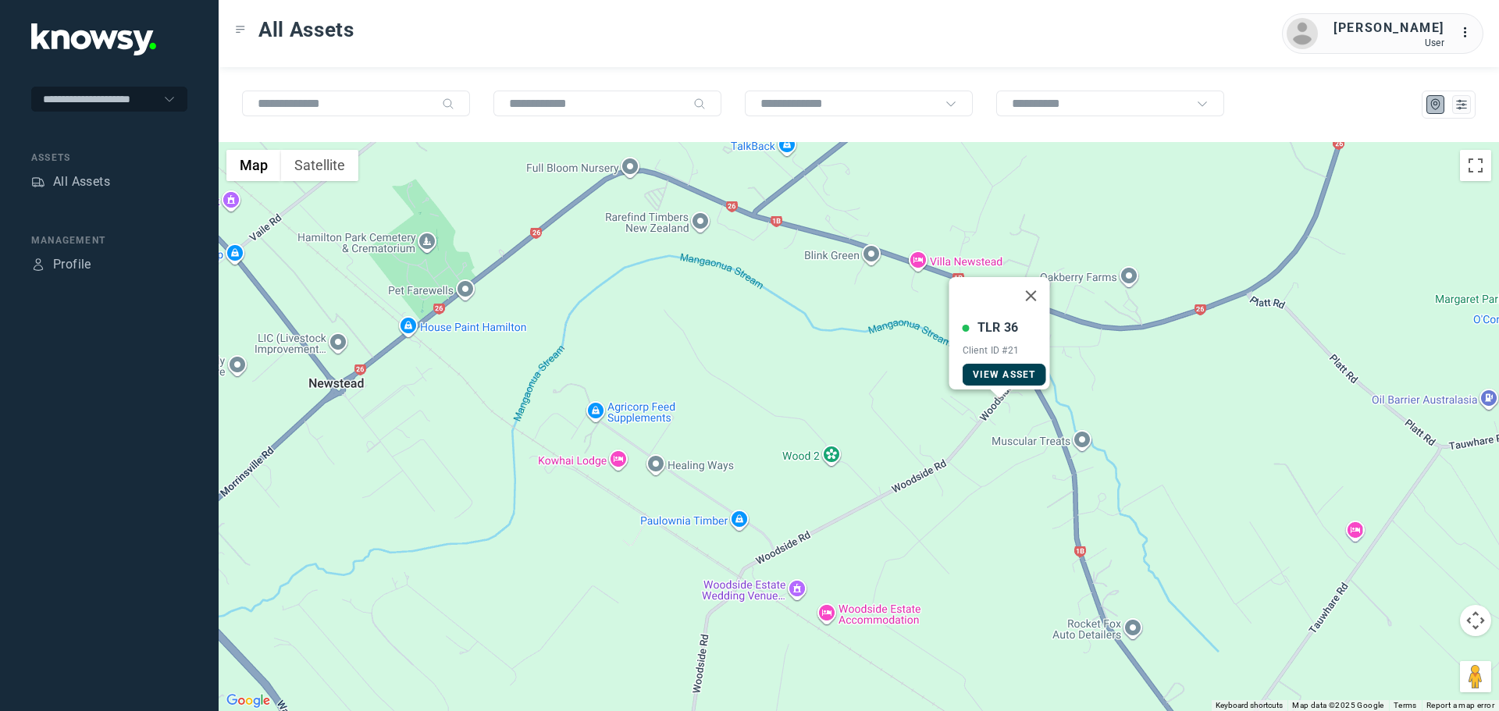
click at [1014, 372] on link "View Asset" at bounding box center [1005, 375] width 84 height 22
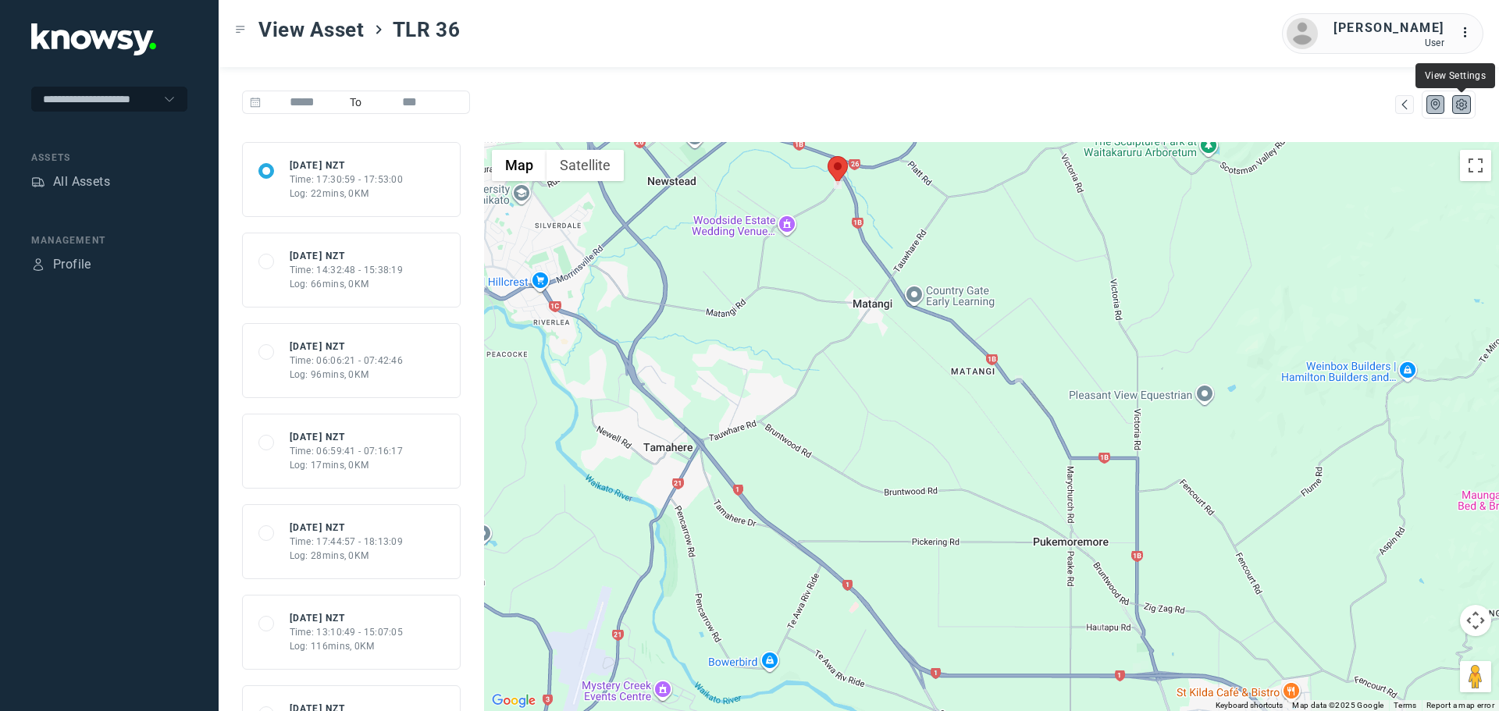
click at [1461, 105] on icon "List" at bounding box center [1462, 105] width 14 height 14
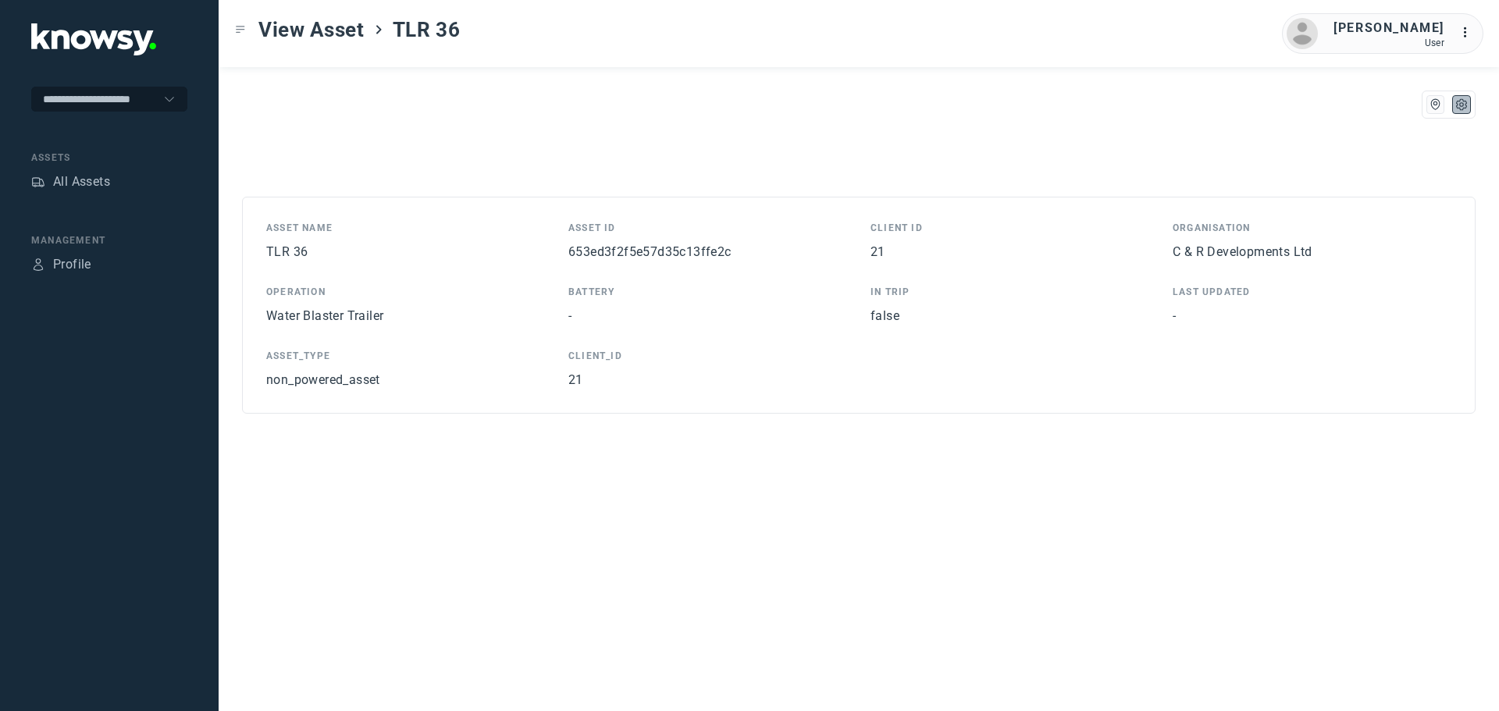
click at [711, 248] on span "653ed3f2f5e57d35c13ffe2c" at bounding box center [650, 251] width 163 height 15
click at [711, 247] on span "653ed3f2f5e57d35c13ffe2c" at bounding box center [650, 251] width 163 height 15
copy span "653ed3f2f5e57d35c13ffe2c"
click at [84, 181] on div "All Assets" at bounding box center [81, 182] width 57 height 19
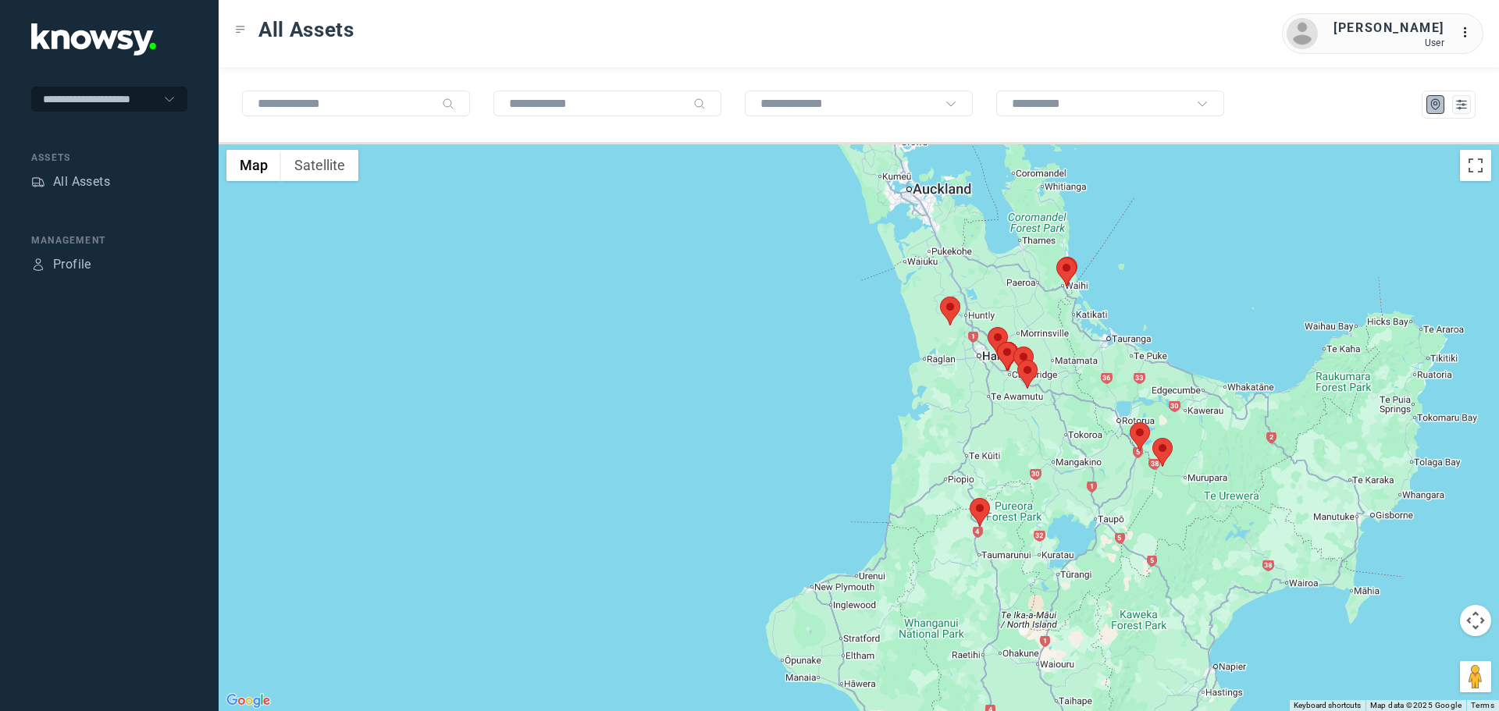
drag, startPoint x: 961, startPoint y: 258, endPoint x: 1000, endPoint y: 463, distance: 209.1
click at [1007, 461] on div at bounding box center [859, 426] width 1281 height 569
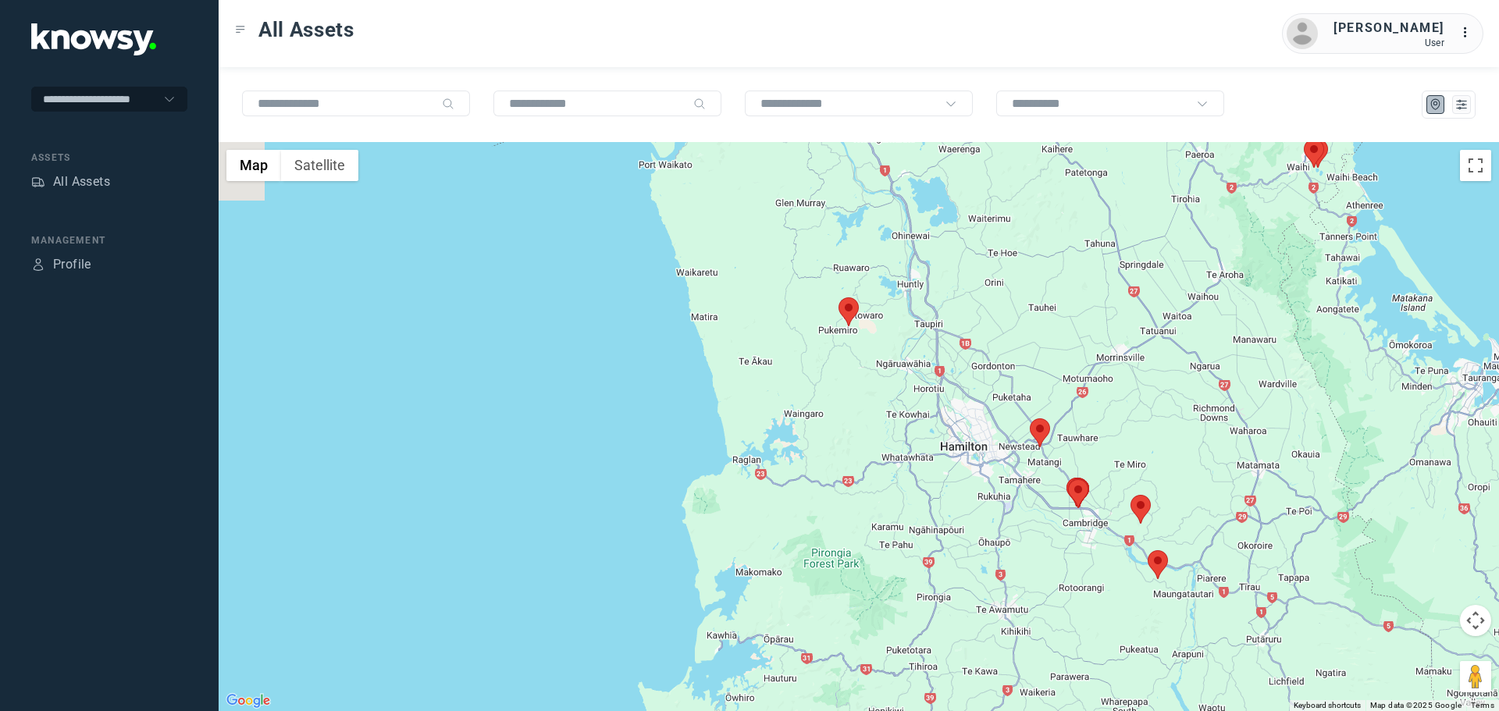
drag, startPoint x: 1224, startPoint y: 374, endPoint x: 1237, endPoint y: 419, distance: 46.5
click at [1237, 419] on div at bounding box center [859, 426] width 1281 height 569
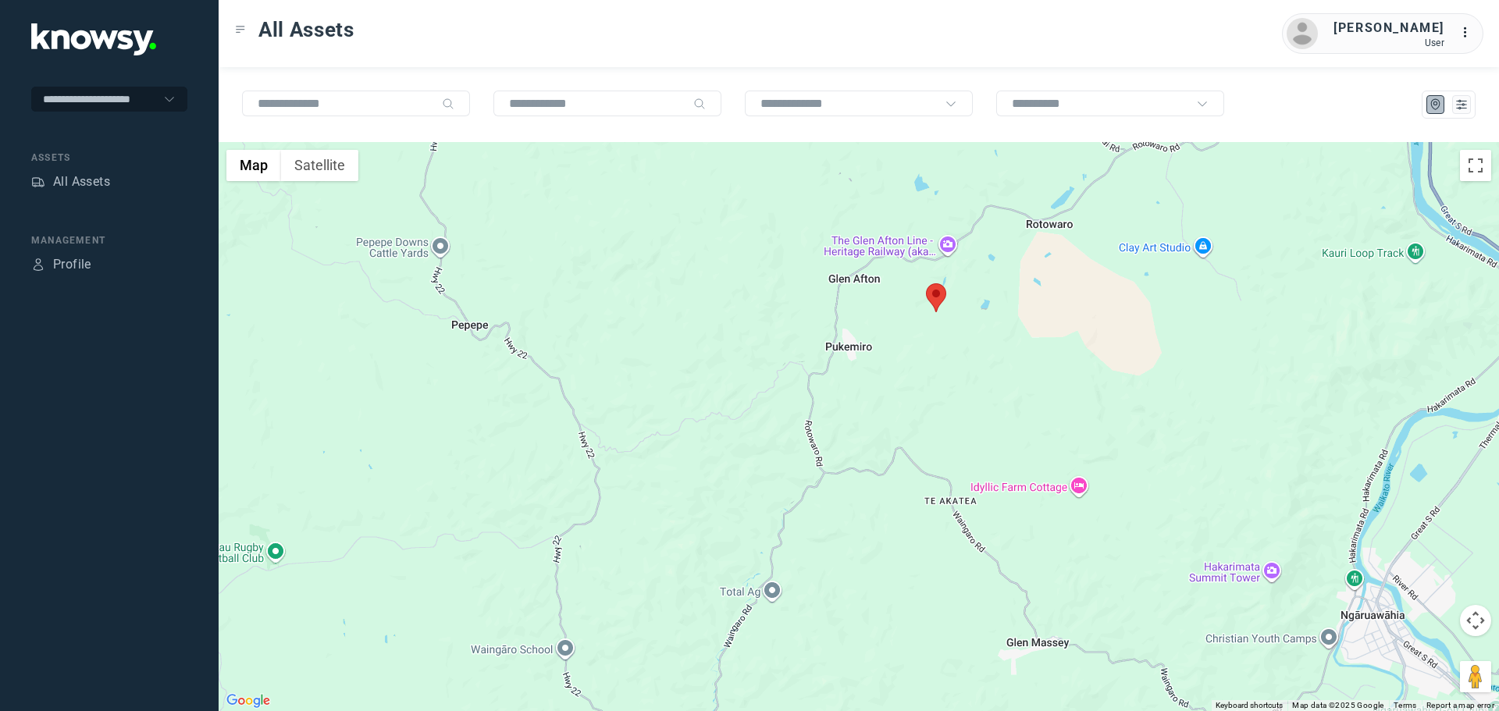
click at [932, 305] on div at bounding box center [936, 297] width 20 height 29
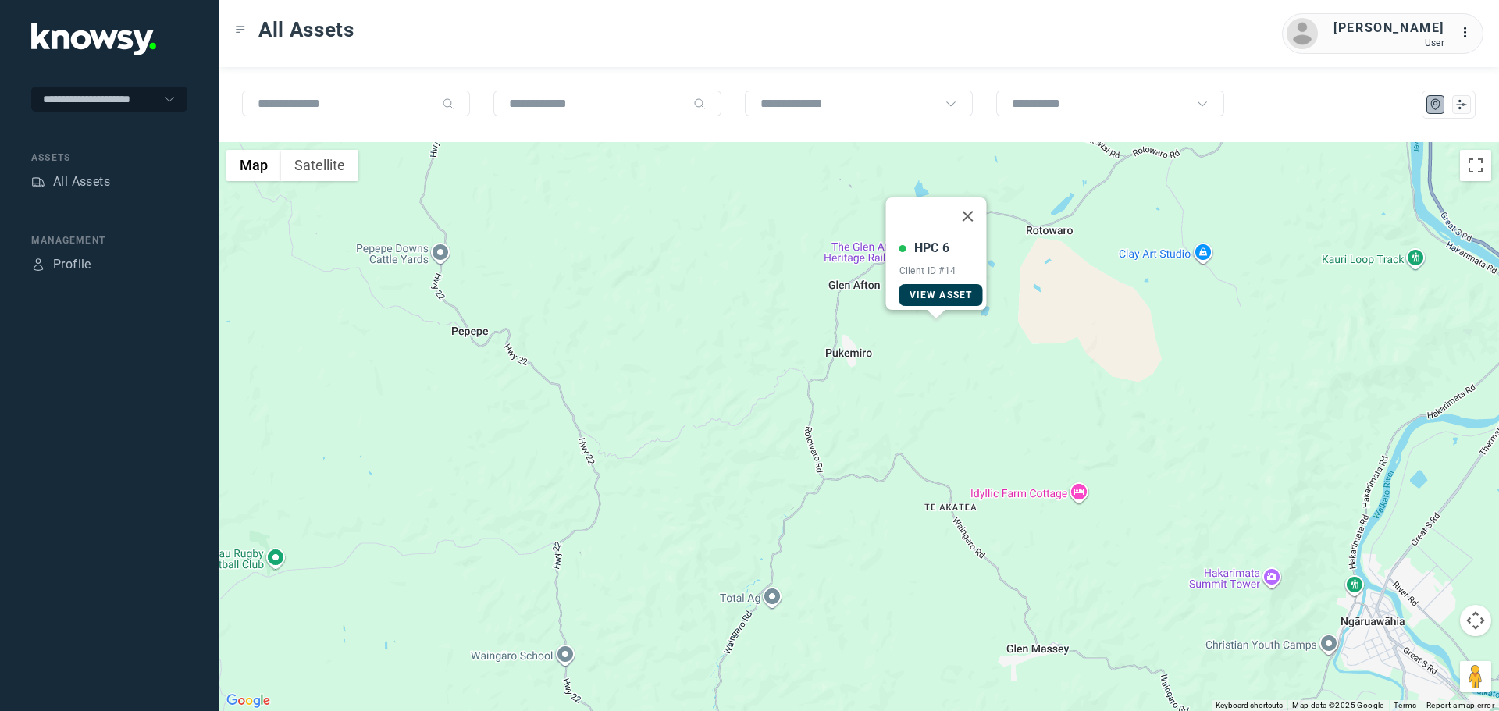
click at [923, 290] on span "View Asset" at bounding box center [941, 295] width 63 height 11
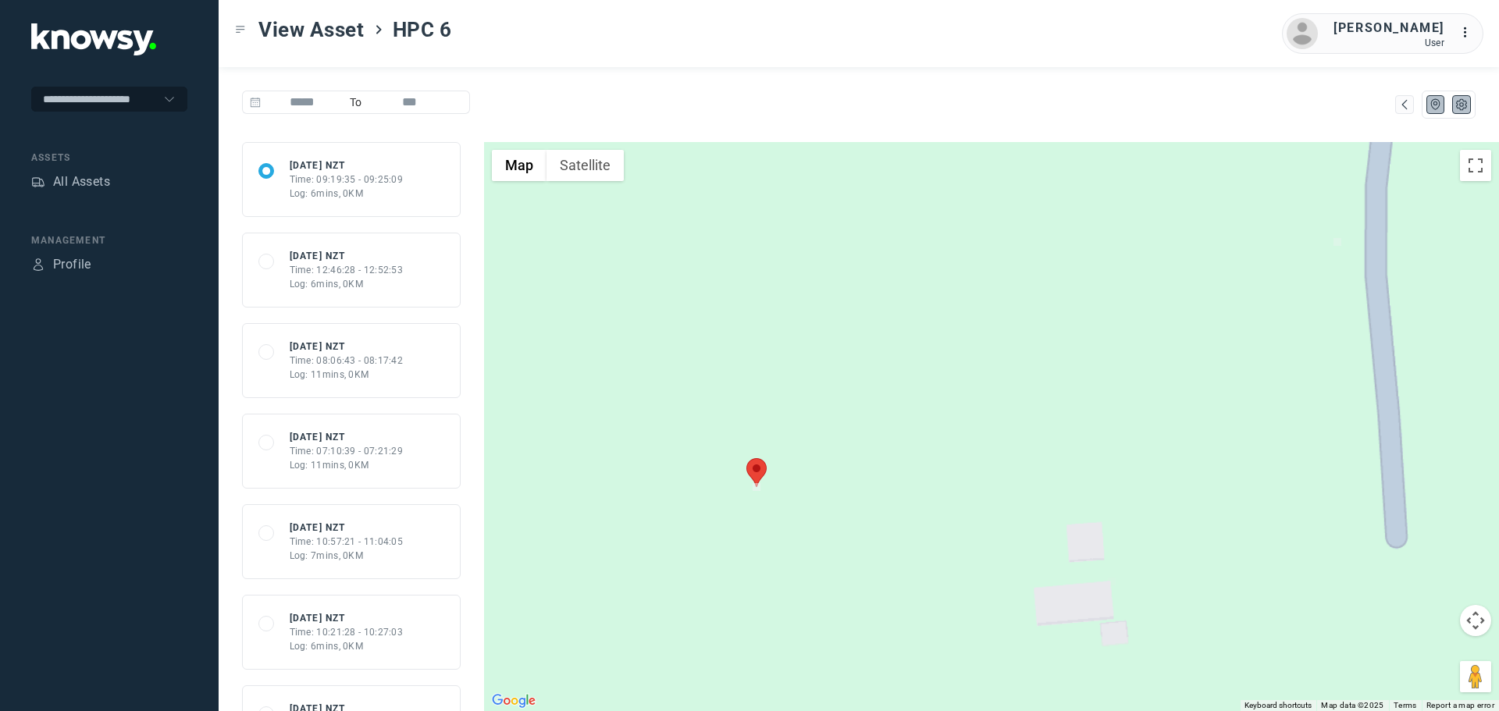
click at [1463, 98] on icon "List" at bounding box center [1462, 105] width 14 height 14
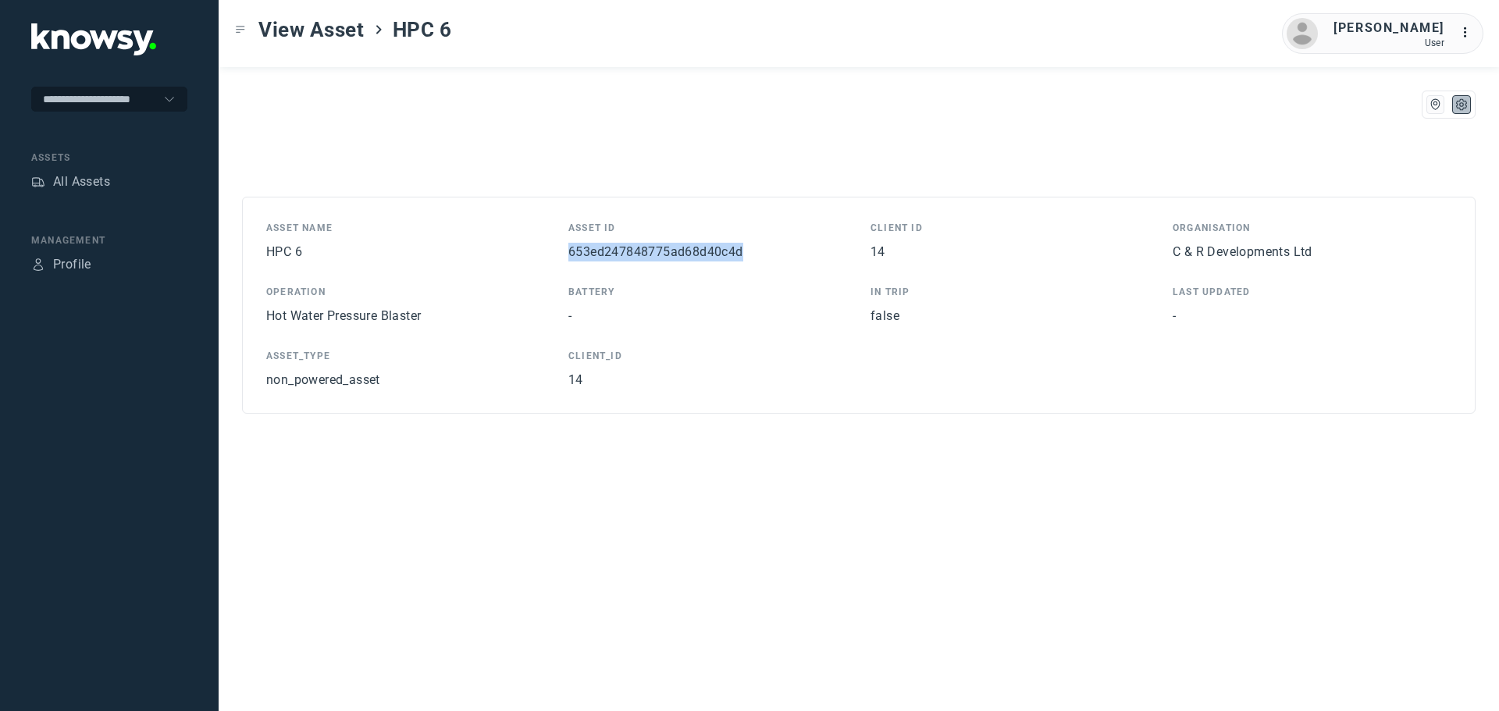
click at [697, 254] on span "653ed247848775ad68d40c4d" at bounding box center [656, 251] width 175 height 15
copy span "653ed247848775ad68d40c4d"
click at [100, 176] on div "All Assets" at bounding box center [81, 182] width 57 height 19
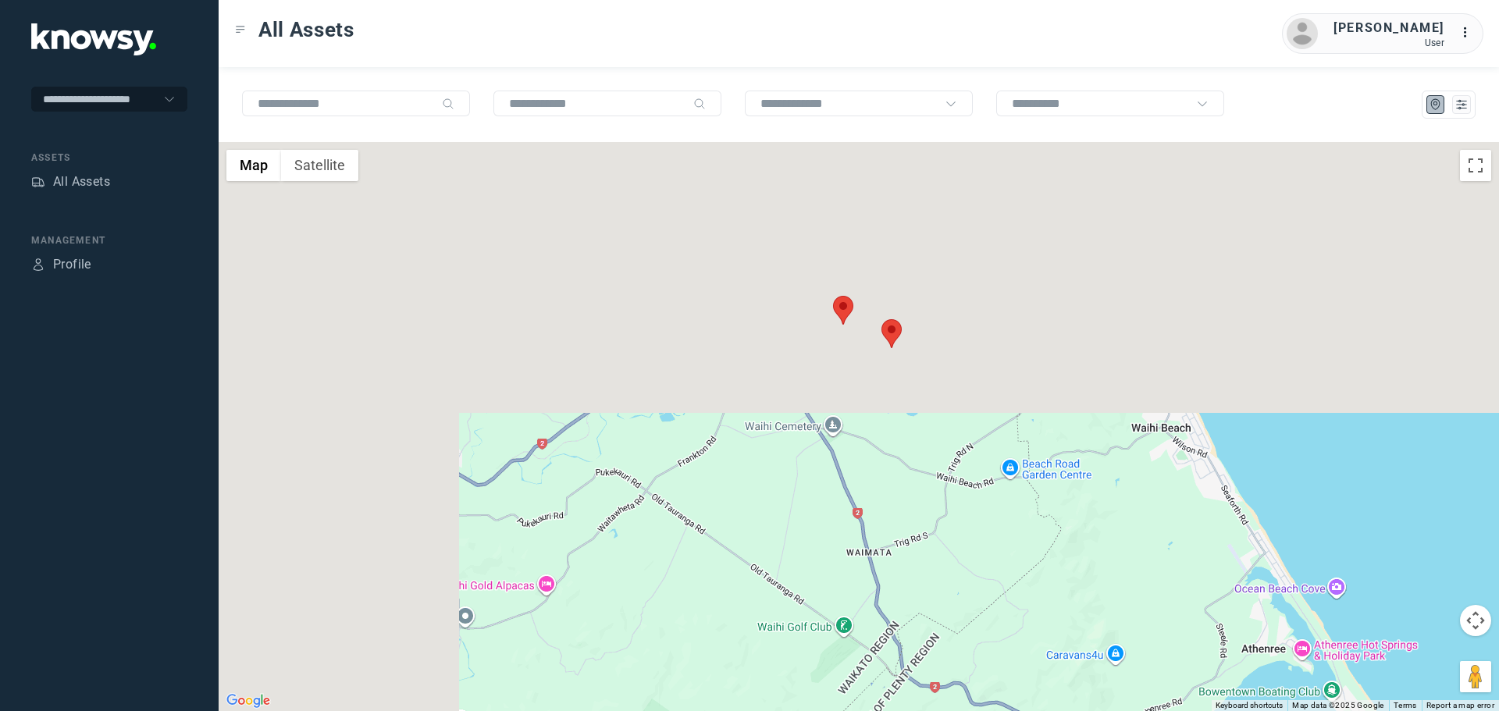
drag, startPoint x: 724, startPoint y: 190, endPoint x: 1006, endPoint y: 568, distance: 471.5
click at [1006, 568] on div at bounding box center [859, 426] width 1281 height 569
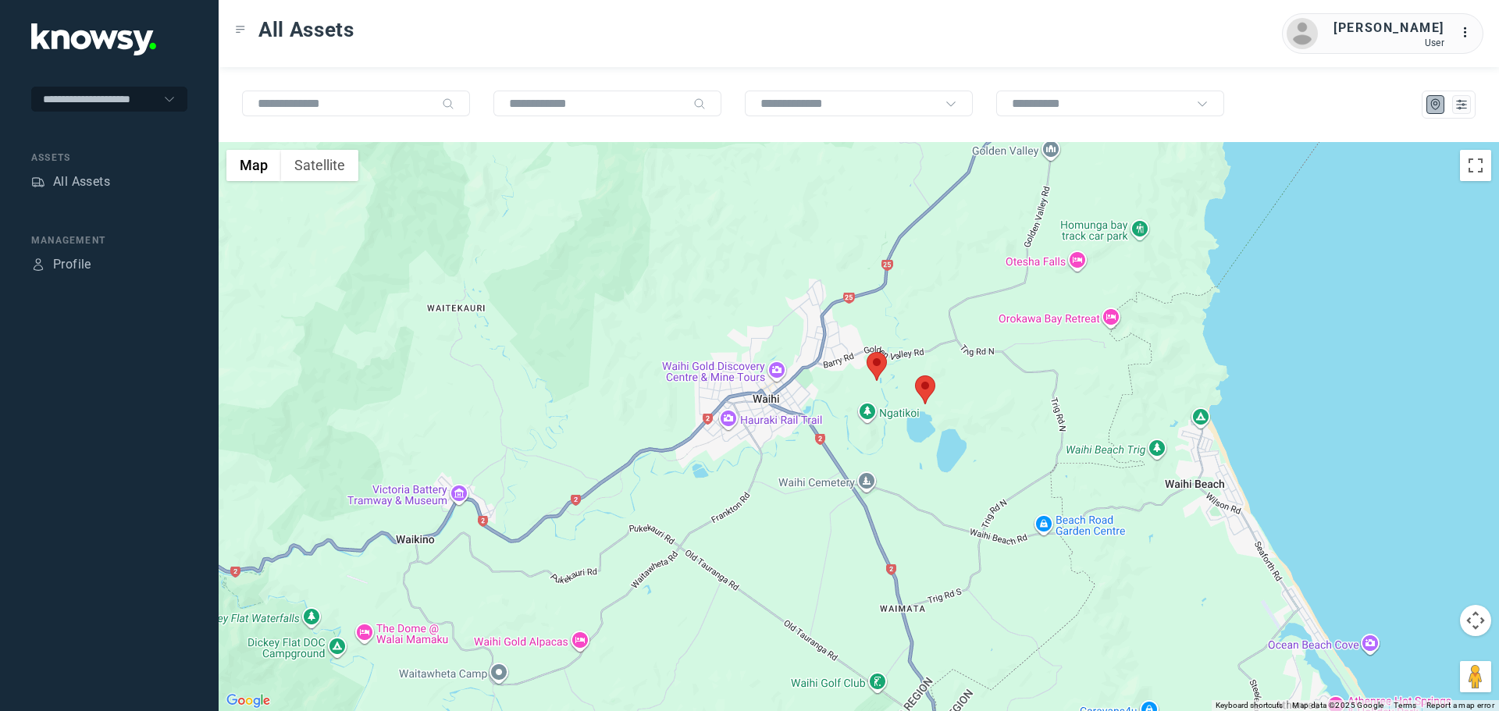
click at [915, 376] on area at bounding box center [915, 376] width 0 height 0
click at [927, 370] on link "View Asset" at bounding box center [931, 381] width 84 height 22
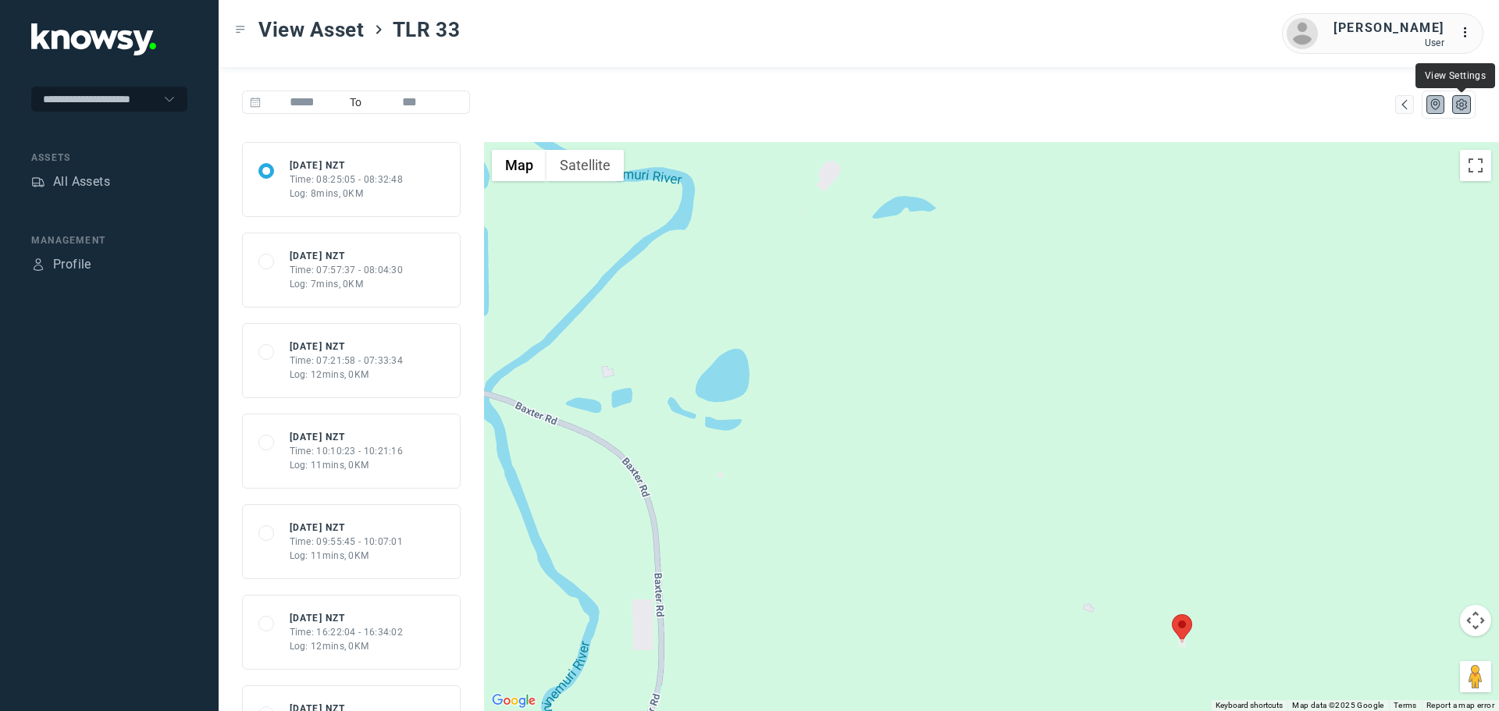
click at [1465, 103] on icon "List" at bounding box center [1462, 105] width 14 height 14
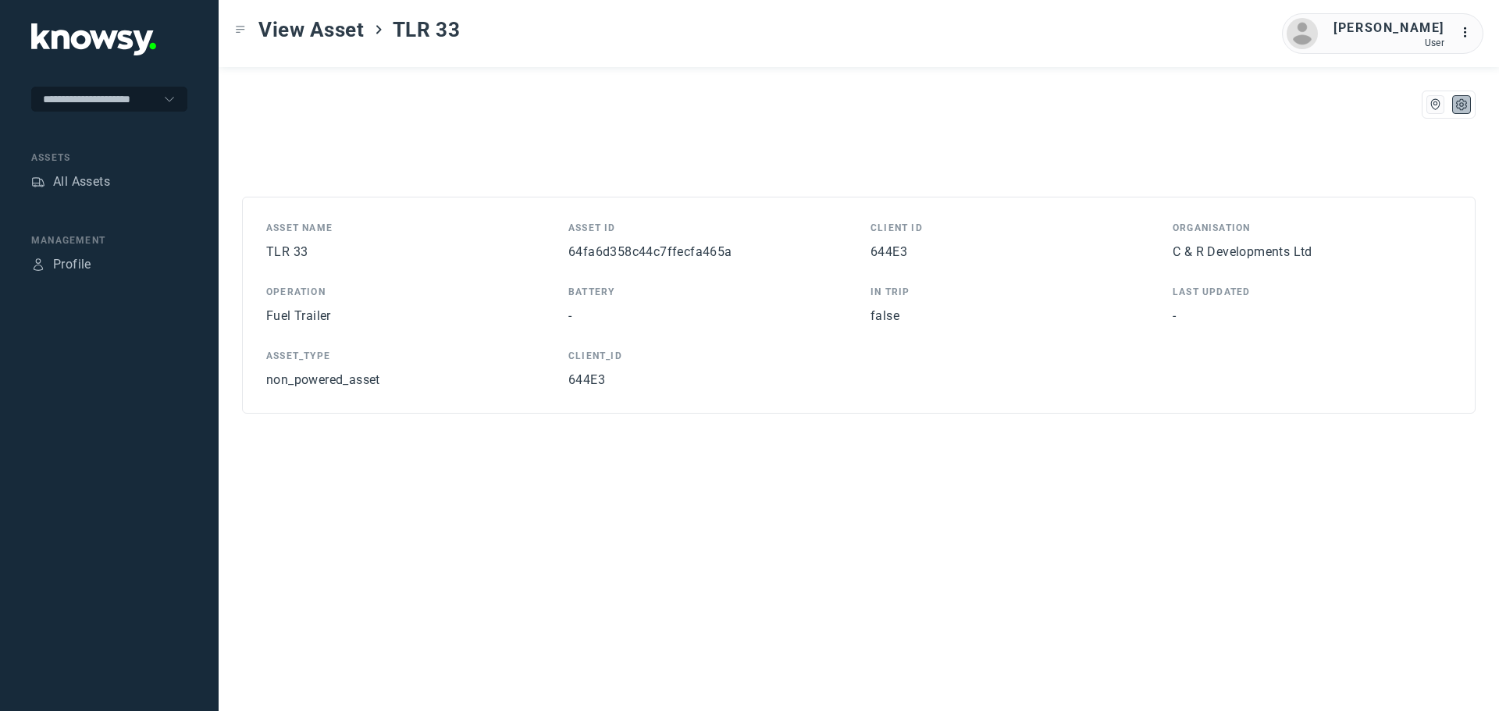
click at [693, 254] on span "64fa6d358c44c7ffecfa465a" at bounding box center [651, 251] width 164 height 15
click at [693, 253] on span "64fa6d358c44c7ffecfa465a" at bounding box center [651, 251] width 164 height 15
copy span "64fa6d358c44c7ffecfa465a"
click at [104, 184] on div "All Assets" at bounding box center [81, 182] width 57 height 19
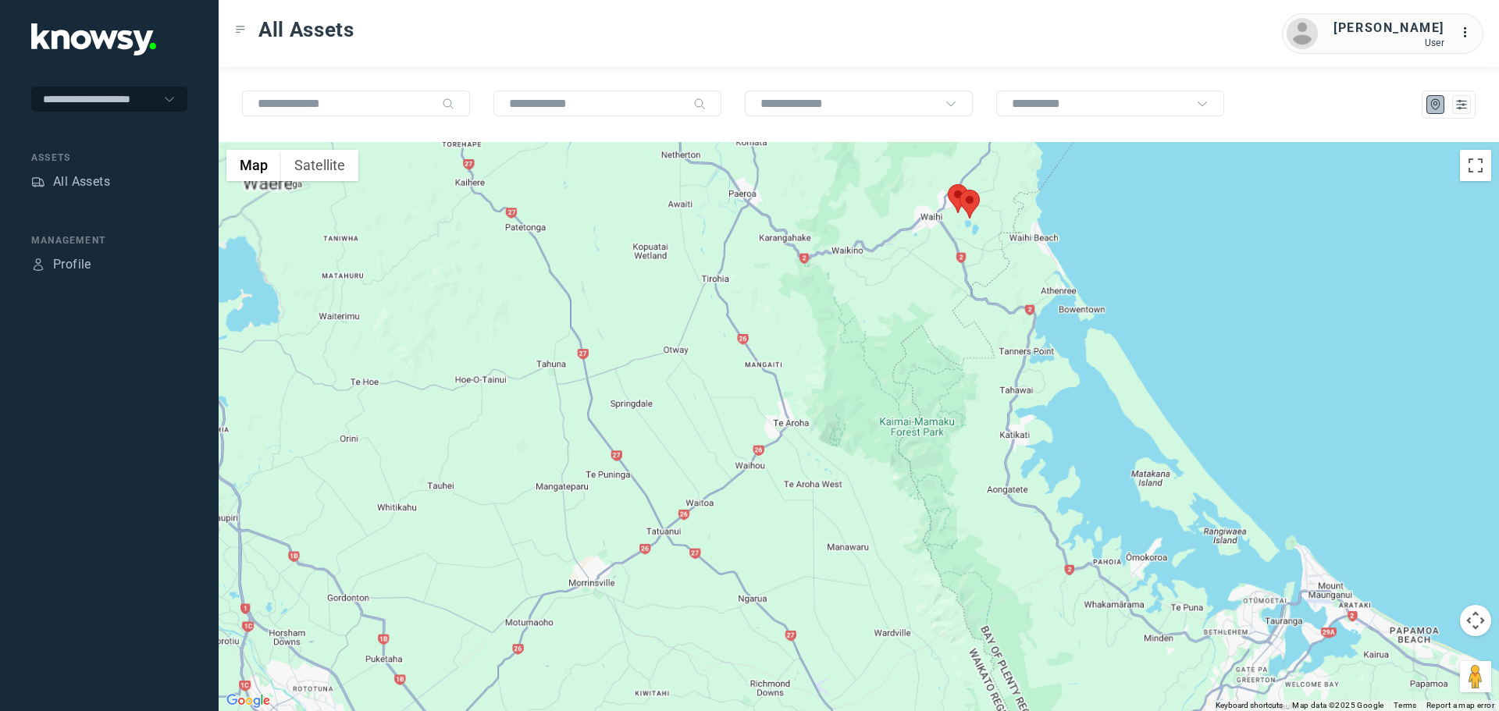
drag, startPoint x: 949, startPoint y: 258, endPoint x: 1026, endPoint y: 453, distance: 210.0
click at [1026, 453] on div at bounding box center [859, 426] width 1281 height 569
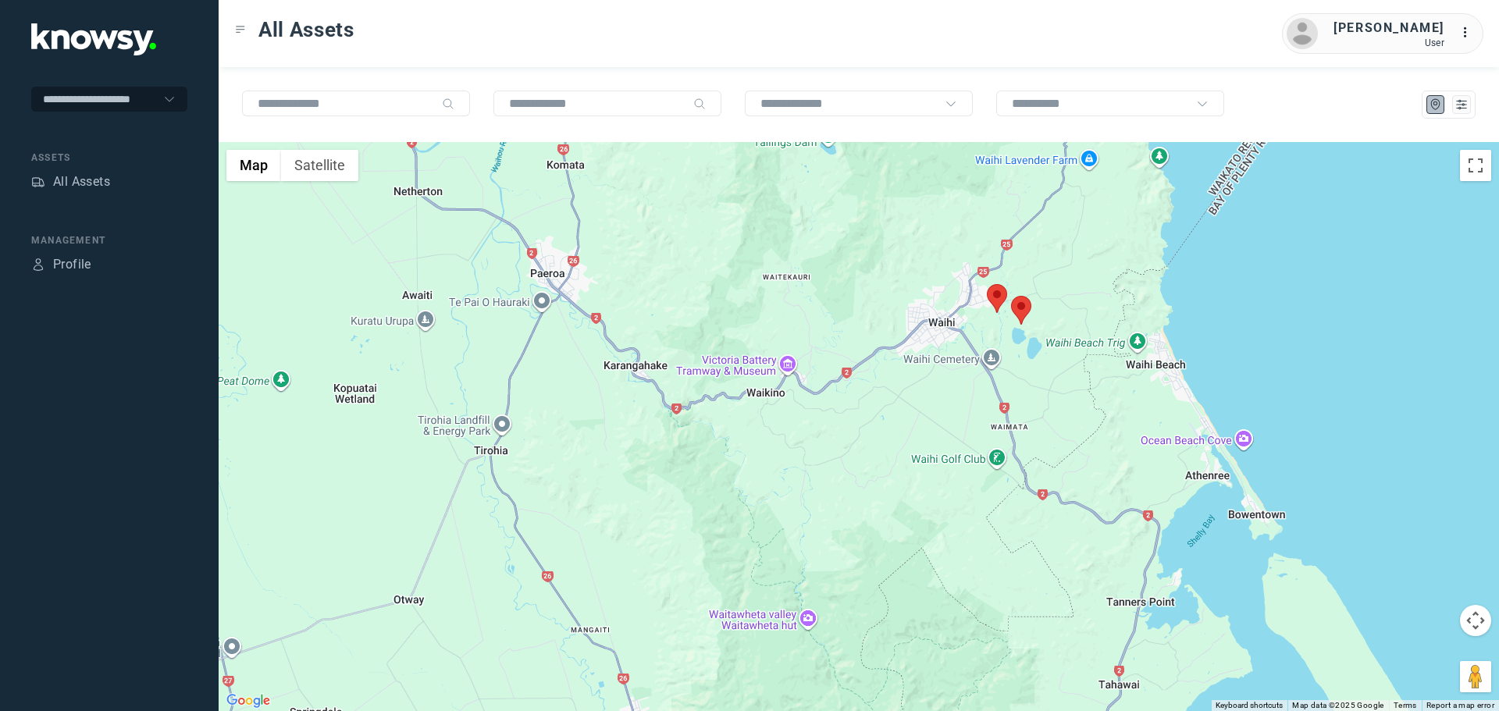
click at [987, 284] on area at bounding box center [987, 284] width 0 height 0
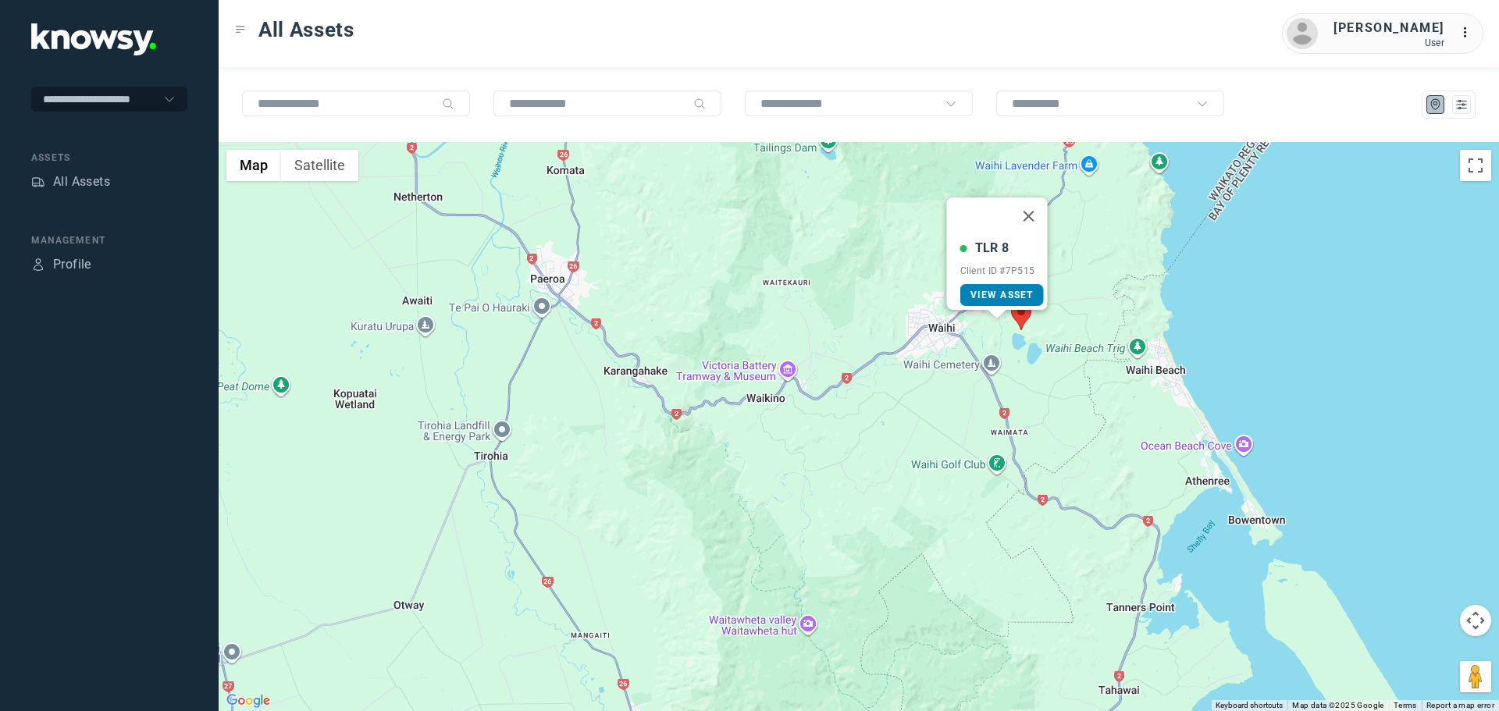
click at [990, 290] on span "View Asset" at bounding box center [1002, 295] width 63 height 11
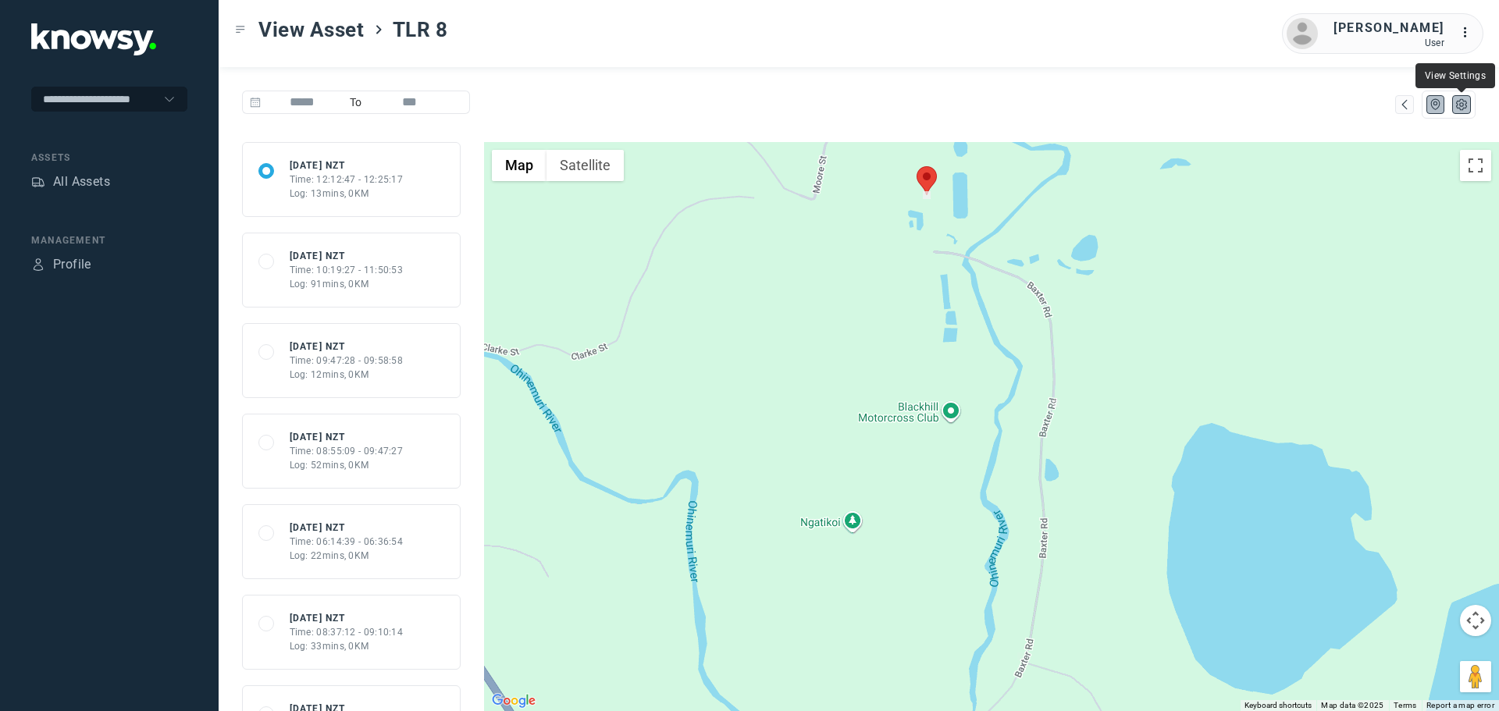
click at [1455, 109] on icon "List" at bounding box center [1462, 105] width 14 height 14
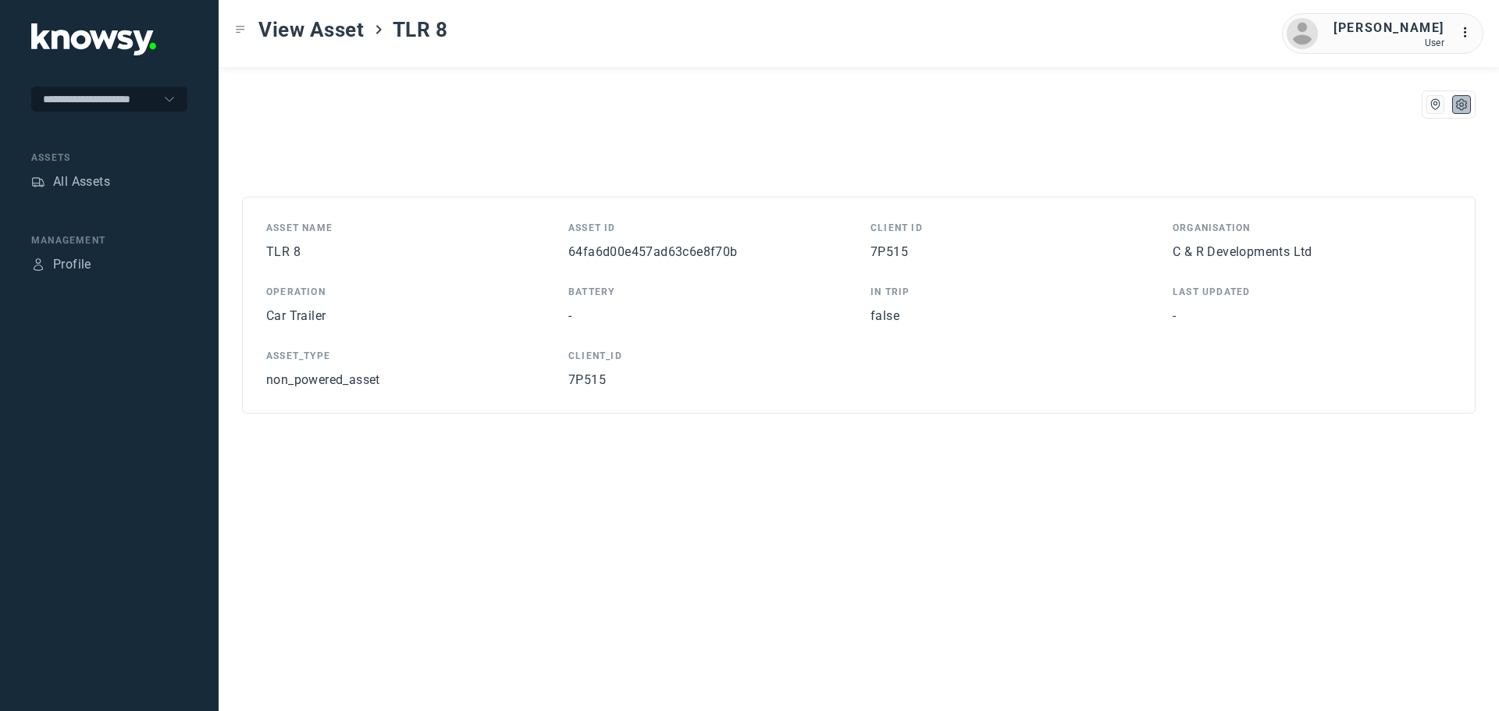
click at [692, 256] on span "64fa6d00e457ad63c6e8f70b" at bounding box center [653, 251] width 169 height 15
copy span "64fa6d00e457ad63c6e8f70b"
